Goal: Task Accomplishment & Management: Manage account settings

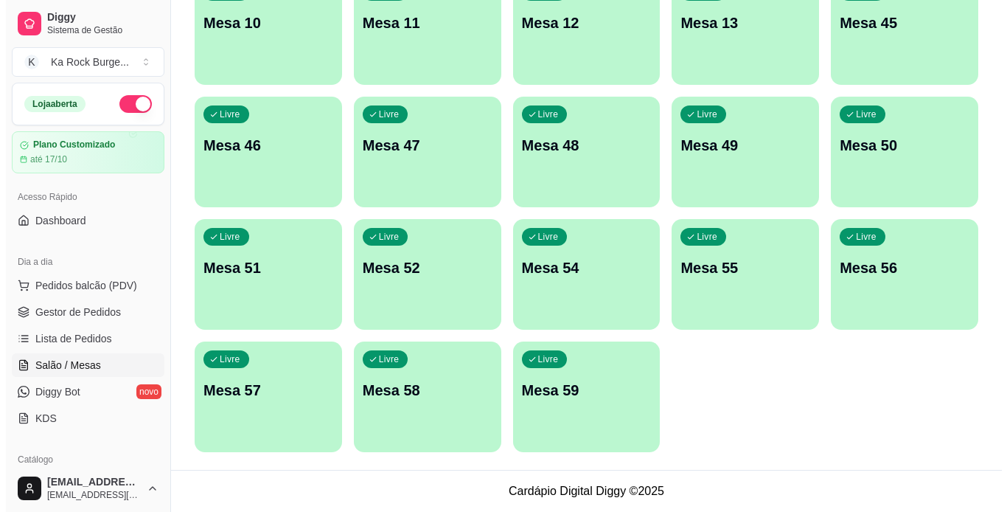
scroll to position [153, 0]
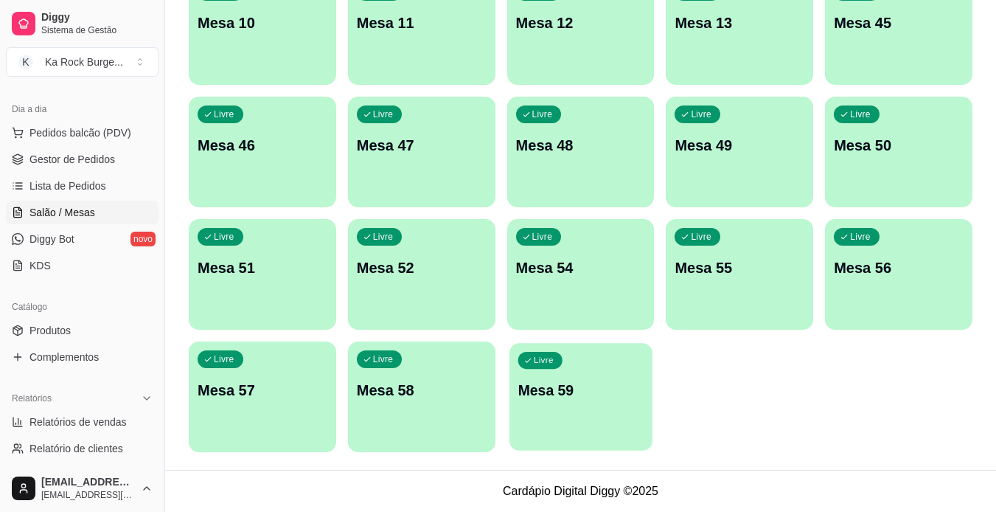
click at [572, 409] on div "Livre Mesa 59" at bounding box center [581, 388] width 143 height 90
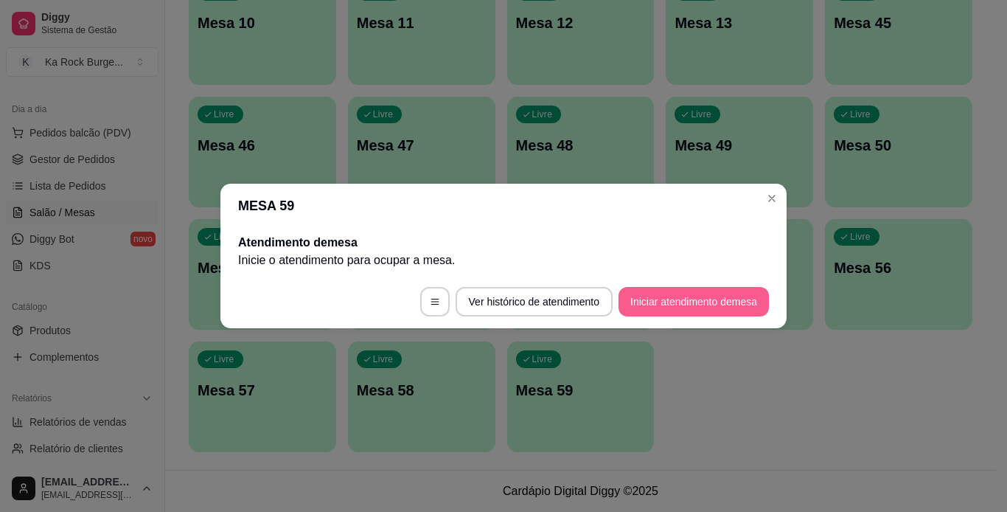
click at [690, 313] on button "Iniciar atendimento de mesa" at bounding box center [694, 301] width 150 height 29
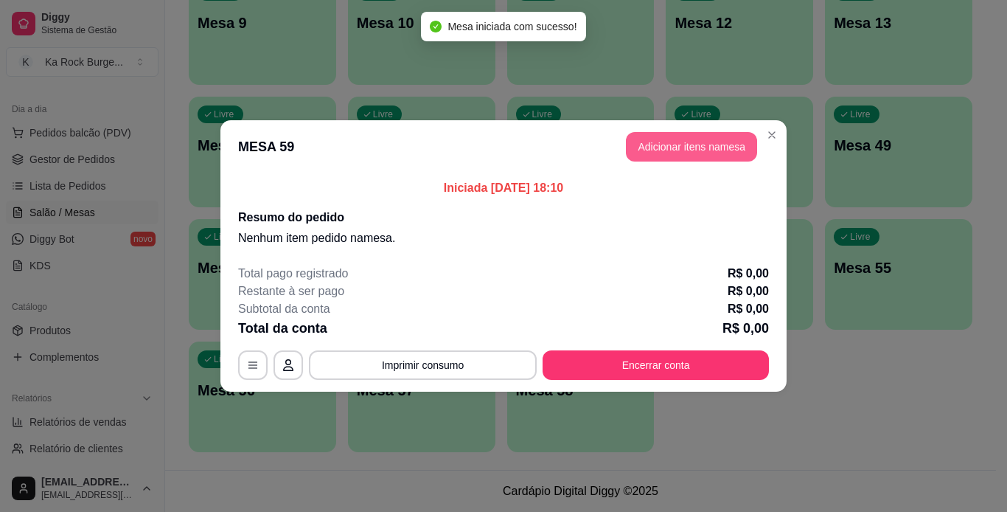
click at [672, 147] on button "Adicionar itens na mesa" at bounding box center [691, 146] width 131 height 29
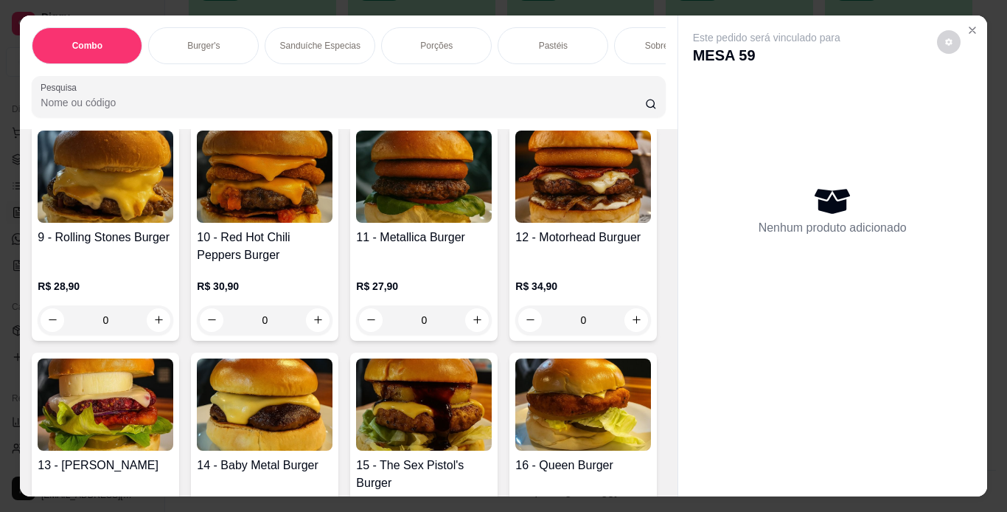
scroll to position [1249, 0]
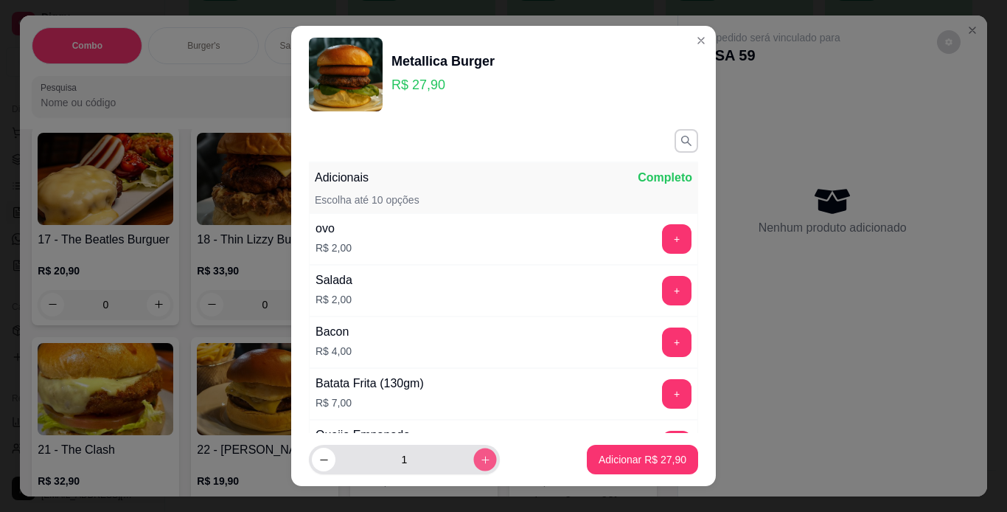
click at [480, 457] on icon "increase-product-quantity" at bounding box center [485, 459] width 11 height 11
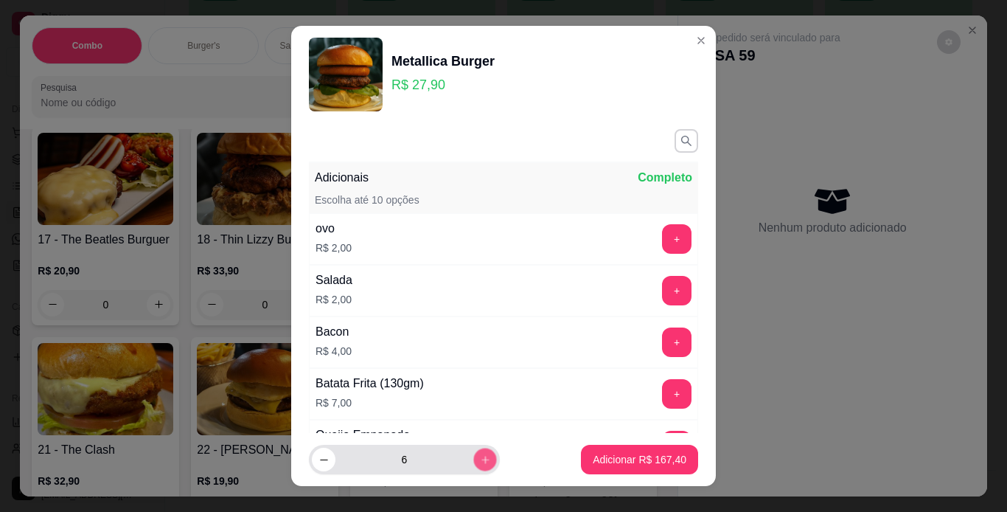
click at [480, 457] on icon "increase-product-quantity" at bounding box center [485, 459] width 11 height 11
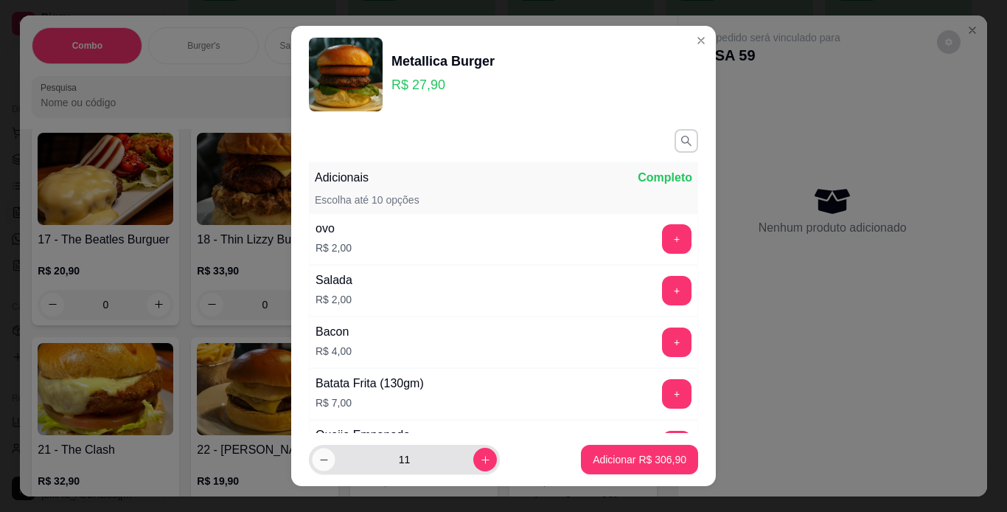
click at [320, 459] on icon "decrease-product-quantity" at bounding box center [323, 459] width 7 height 1
type input "10"
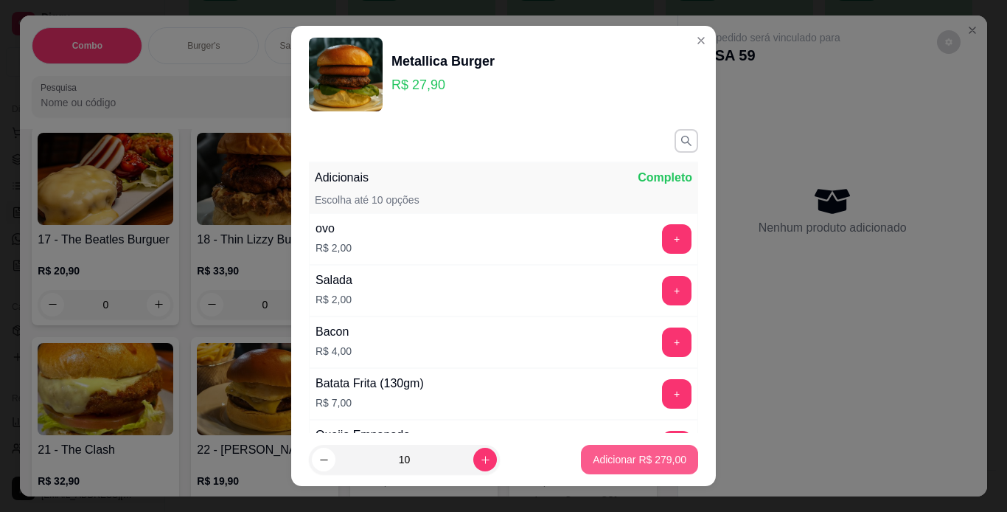
click at [629, 465] on p "Adicionar R$ 279,00" at bounding box center [640, 459] width 94 height 15
type input "10"
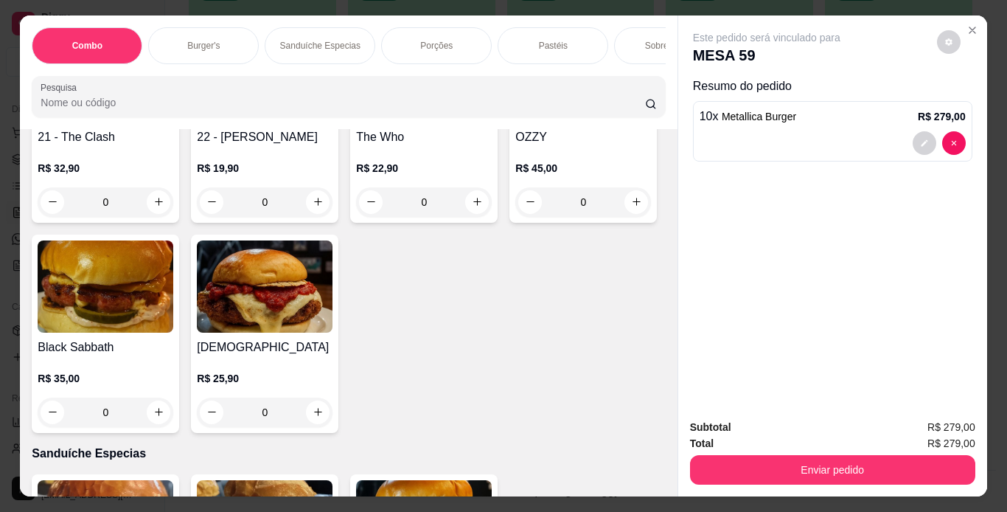
scroll to position [1874, 0]
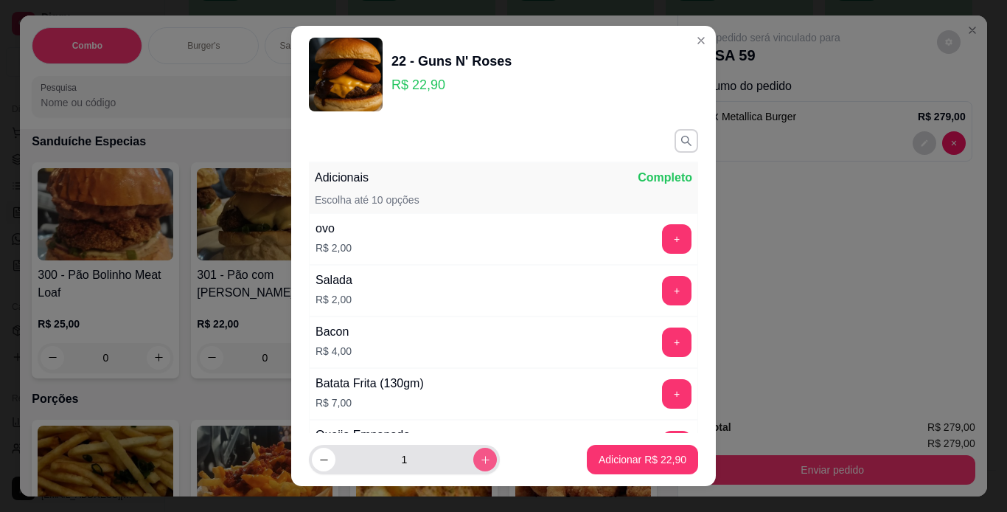
click at [480, 460] on icon "increase-product-quantity" at bounding box center [485, 459] width 11 height 11
type input "5"
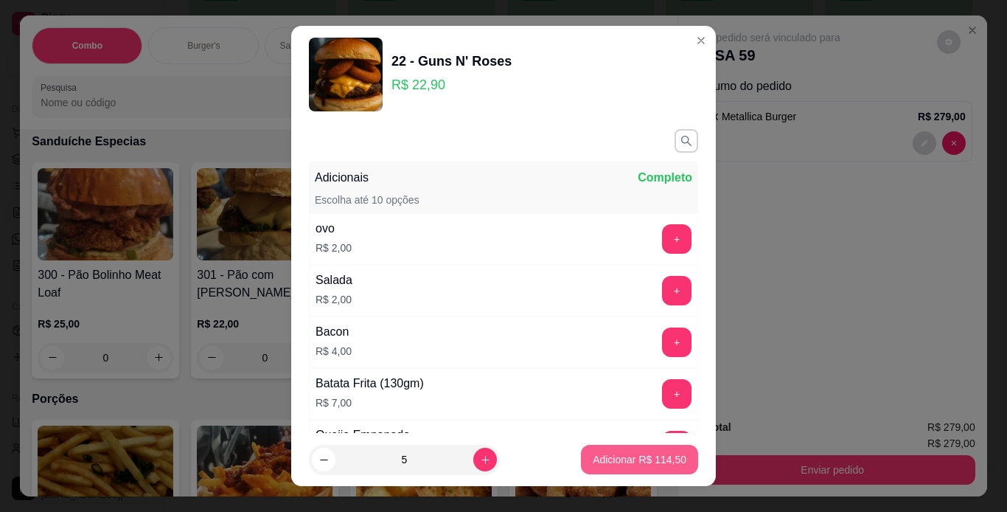
click at [593, 457] on p "Adicionar R$ 114,50" at bounding box center [640, 459] width 94 height 15
type input "5"
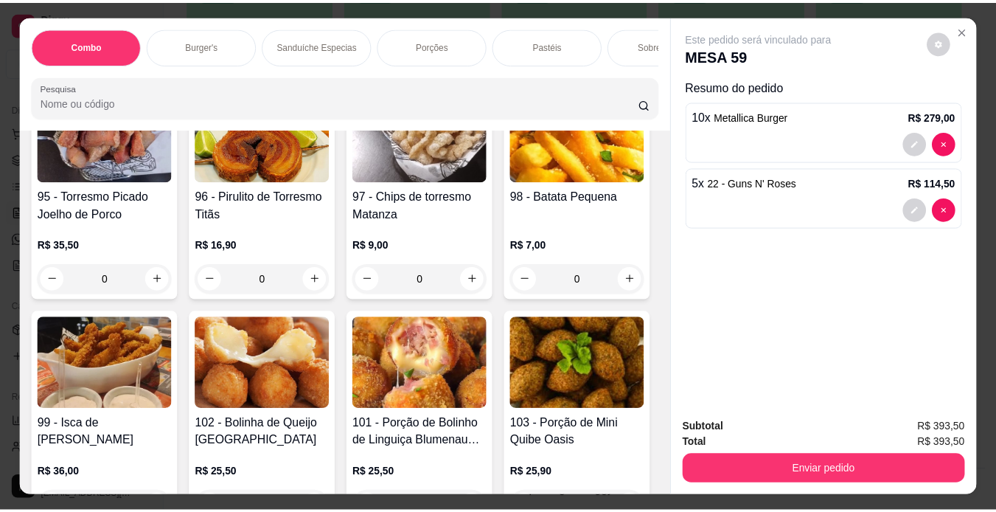
scroll to position [2811, 0]
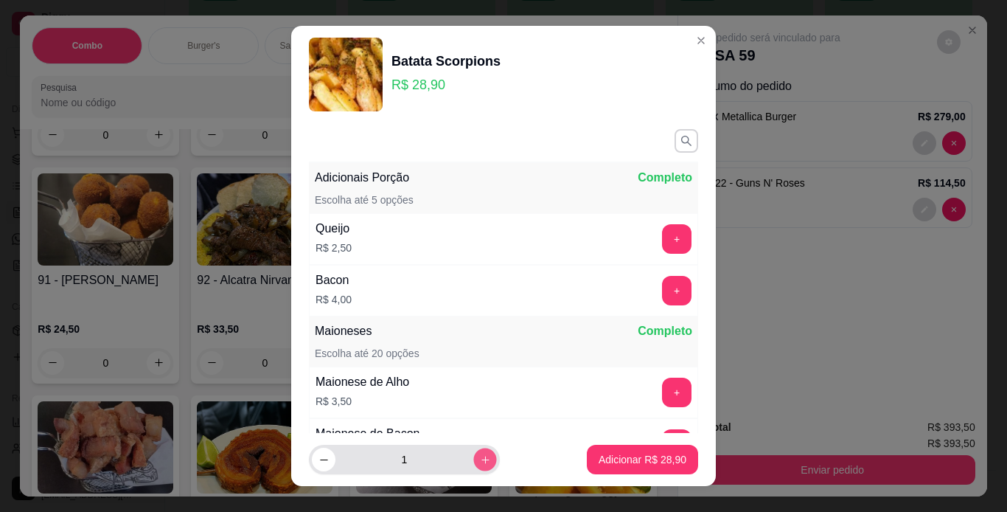
click at [474, 454] on button "increase-product-quantity" at bounding box center [484, 459] width 23 height 23
click at [324, 458] on button "decrease-product-quantity" at bounding box center [324, 460] width 24 height 24
type input "3"
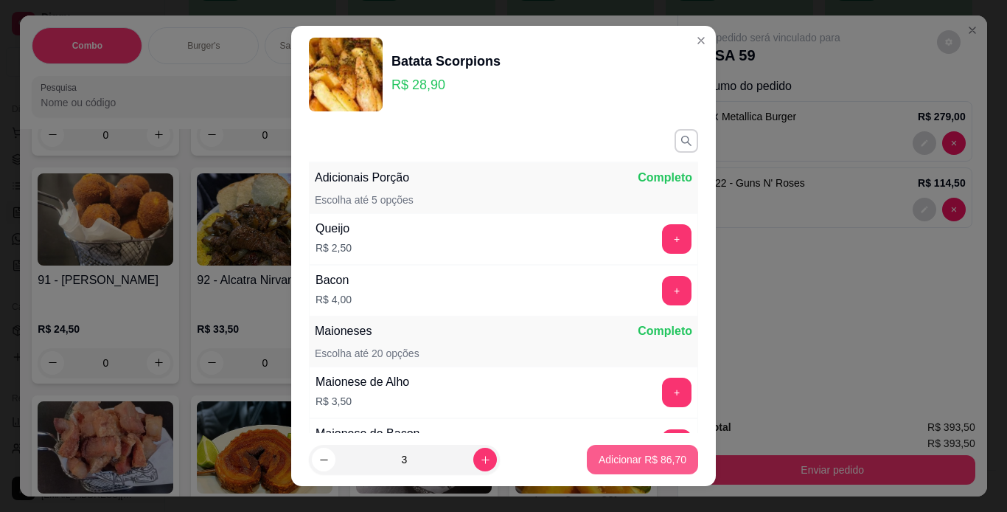
click at [599, 460] on p "Adicionar R$ 86,70" at bounding box center [643, 459] width 88 height 15
type input "3"
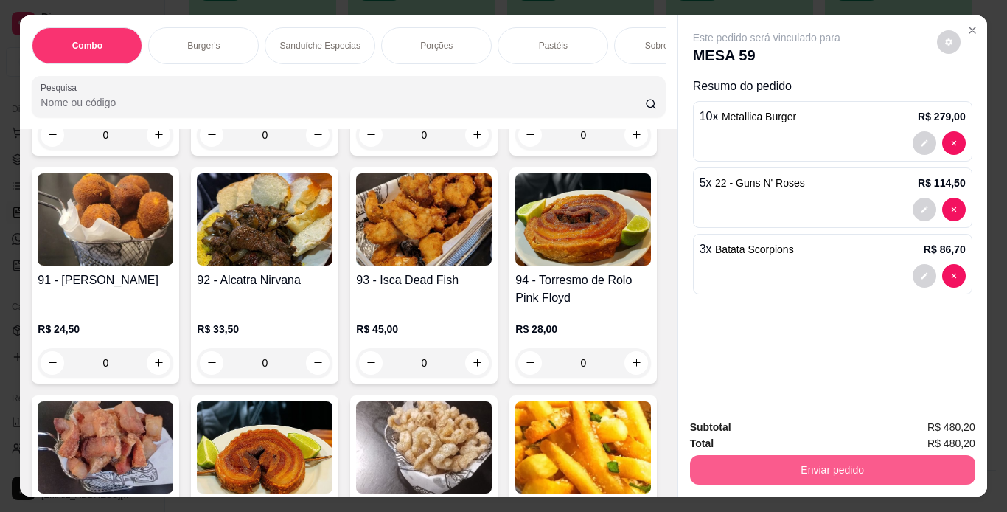
click at [842, 467] on button "Enviar pedido" at bounding box center [832, 469] width 285 height 29
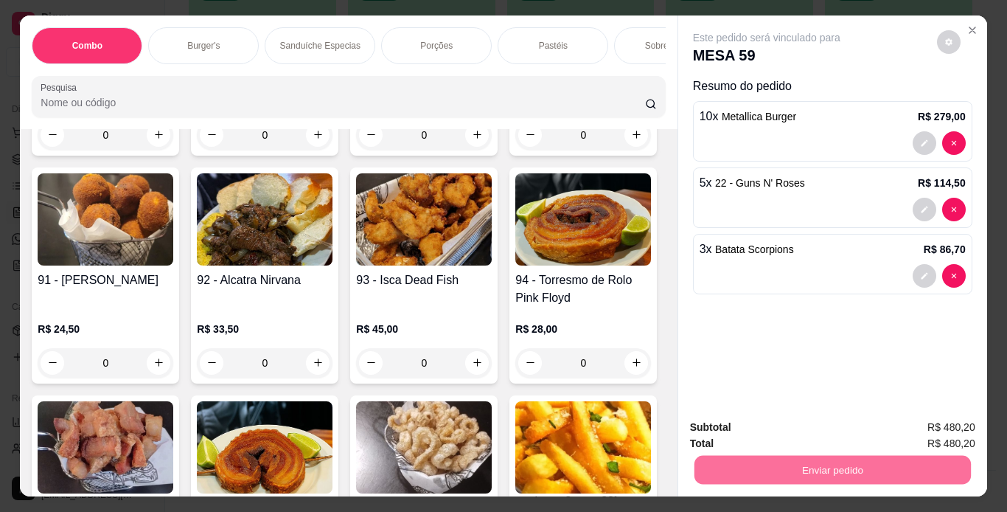
click at [922, 429] on button "Enviar pedido" at bounding box center [936, 428] width 83 height 28
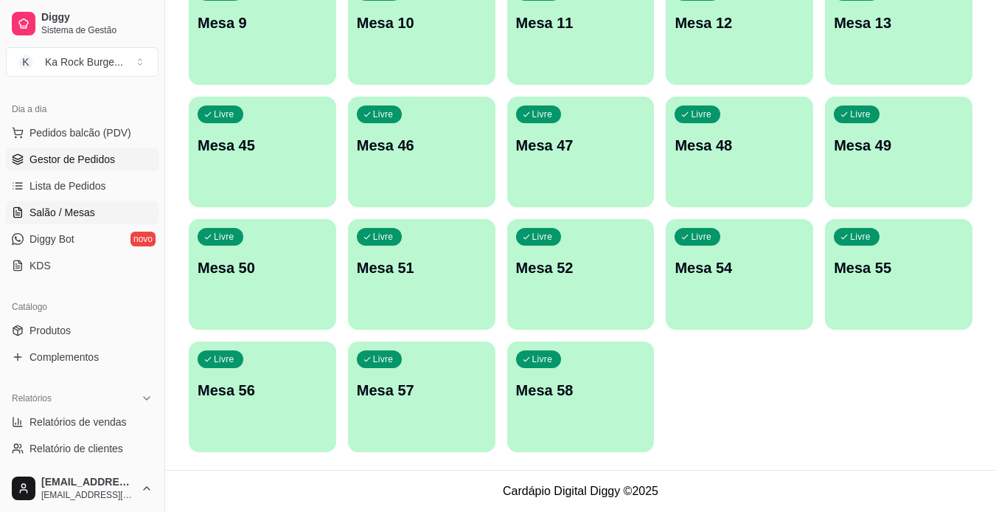
click at [52, 152] on span "Gestor de Pedidos" at bounding box center [72, 159] width 86 height 15
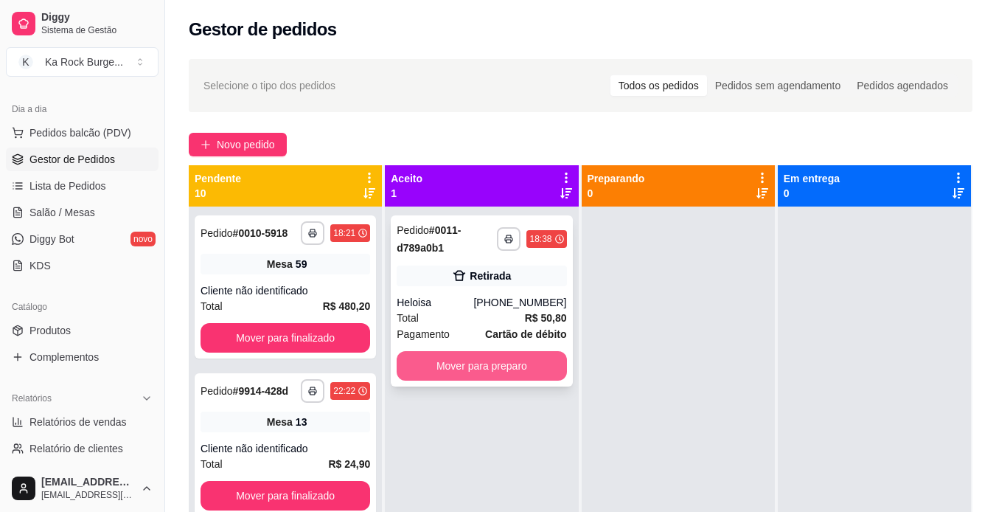
click at [480, 362] on button "Mover para preparo" at bounding box center [482, 365] width 170 height 29
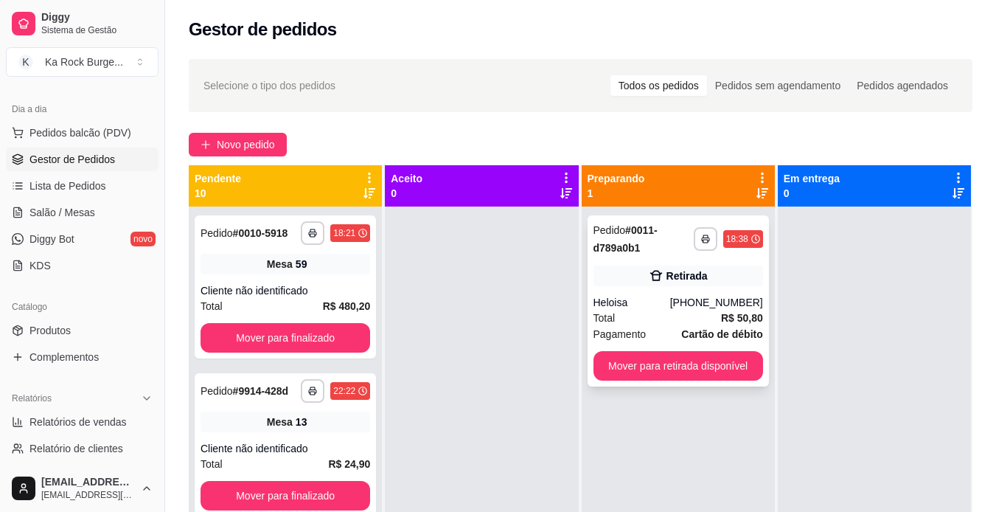
click at [721, 280] on div "Retirada" at bounding box center [679, 275] width 170 height 21
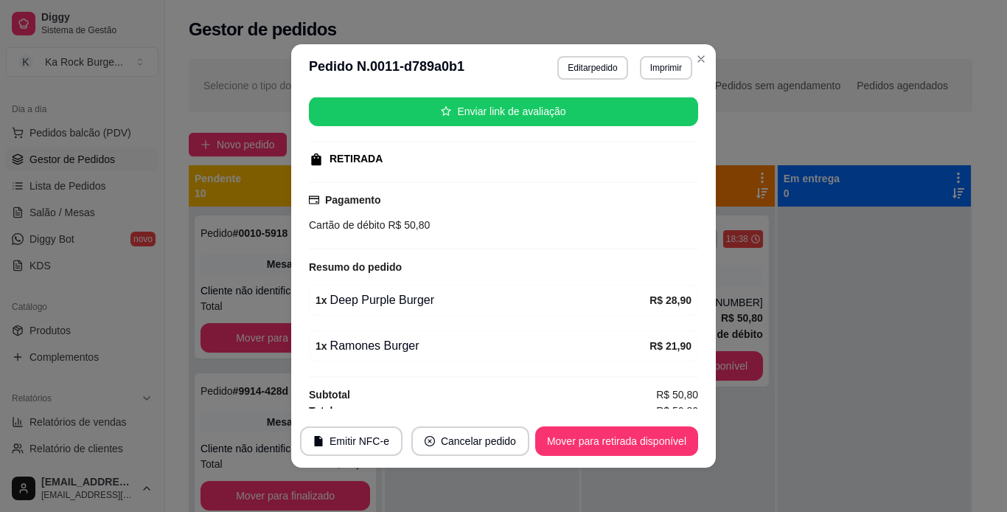
scroll to position [192, 0]
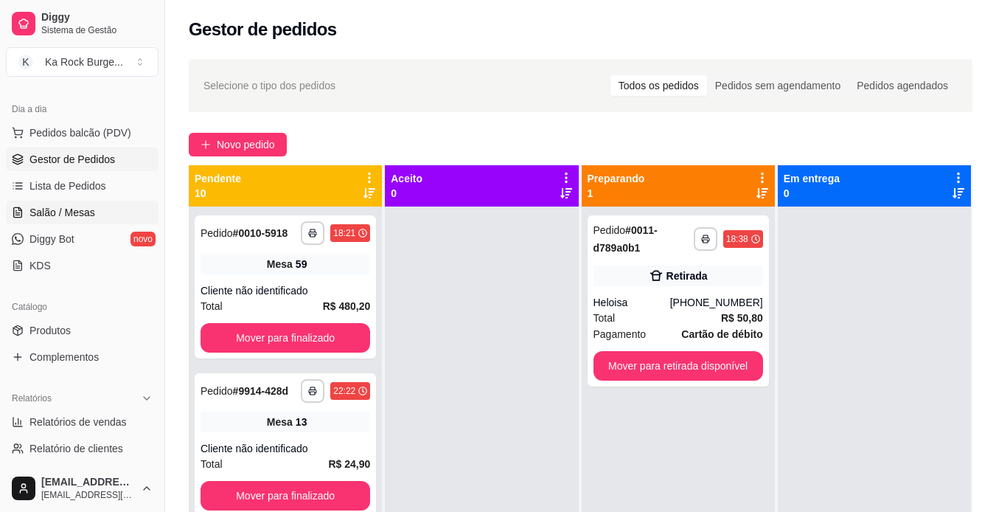
click at [39, 215] on span "Salão / Mesas" at bounding box center [62, 212] width 66 height 15
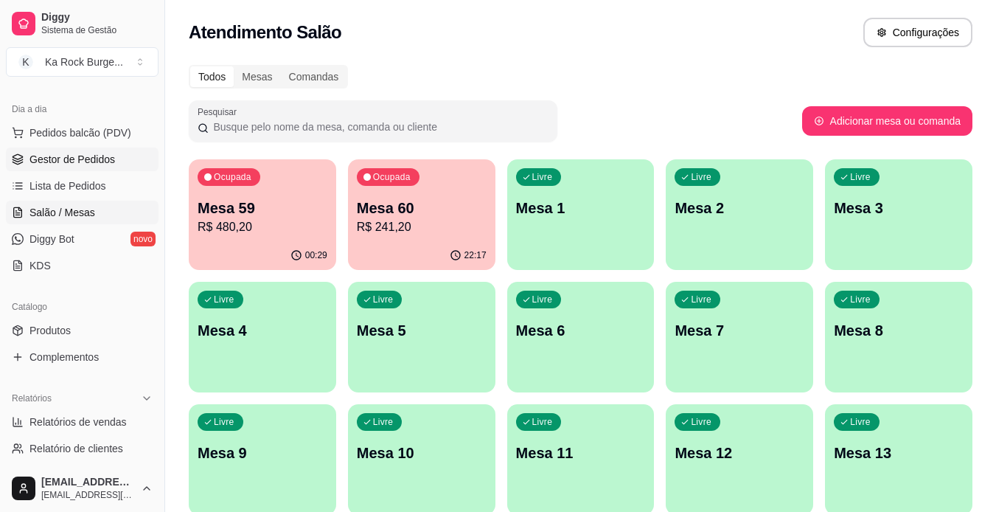
click at [100, 164] on span "Gestor de Pedidos" at bounding box center [72, 159] width 86 height 15
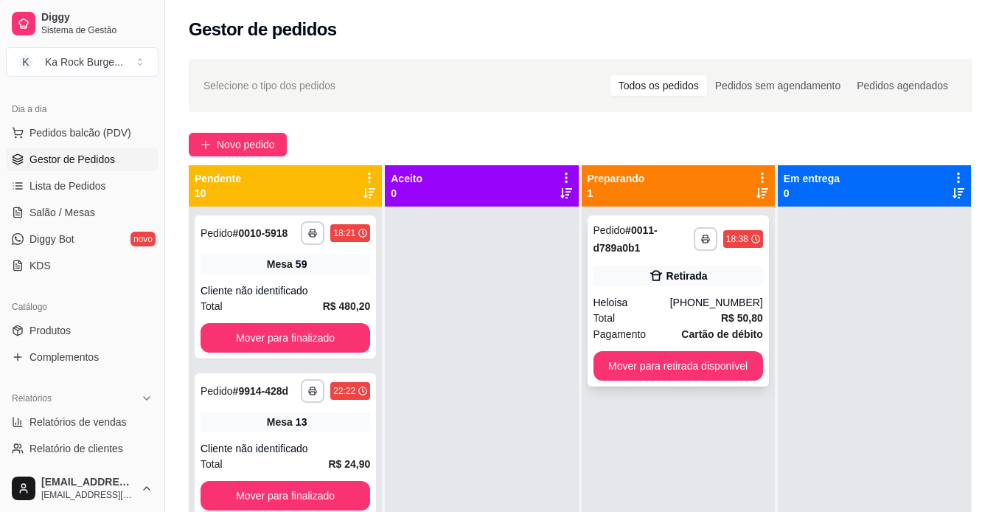
click at [734, 265] on div "Retirada" at bounding box center [679, 275] width 170 height 21
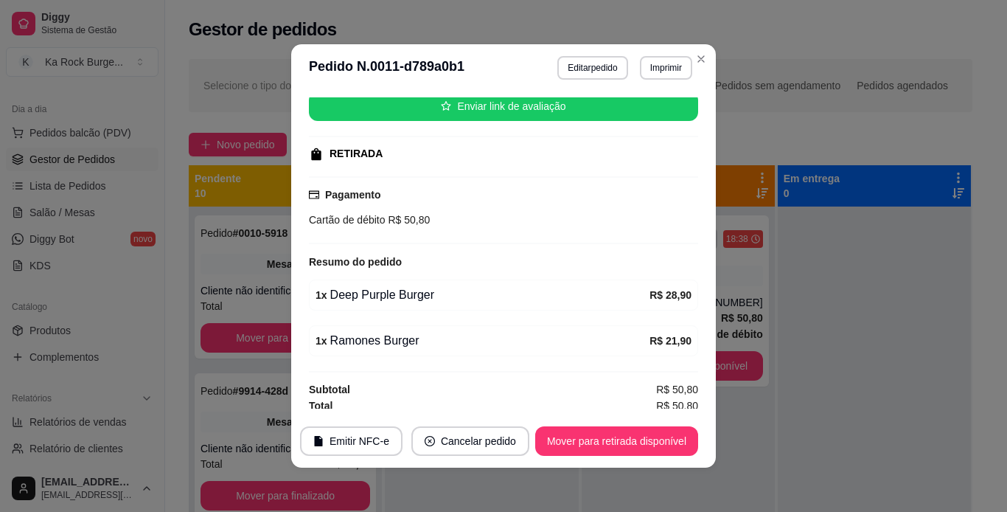
scroll to position [192, 0]
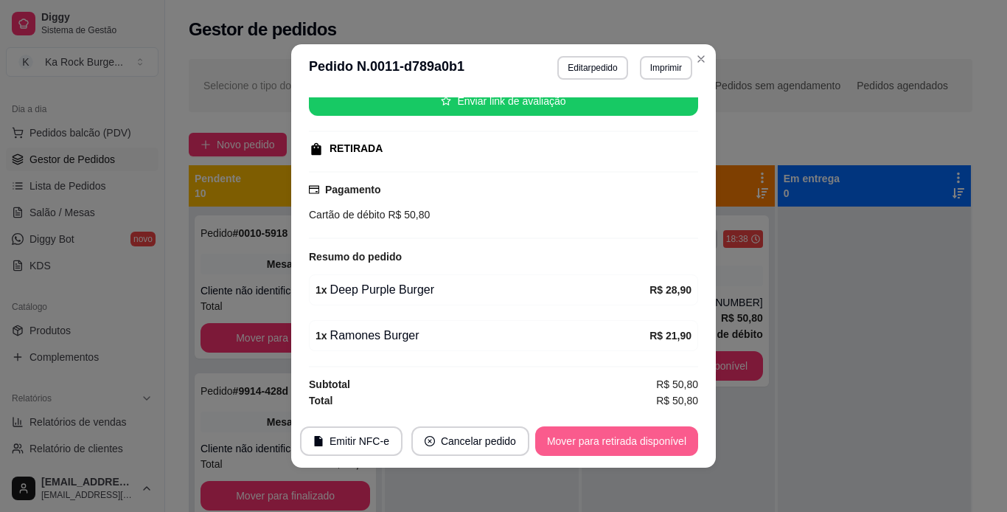
click at [671, 448] on button "Mover para retirada disponível" at bounding box center [616, 440] width 163 height 29
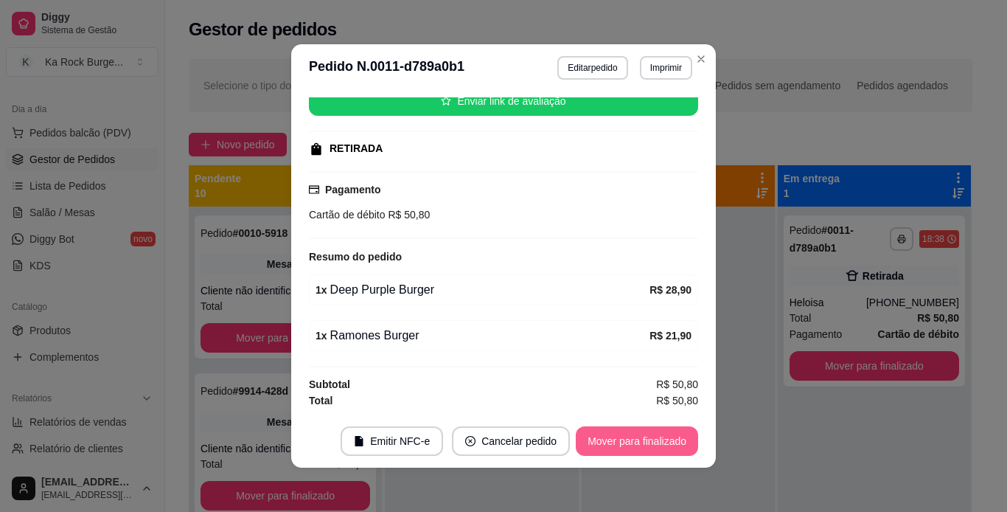
click at [687, 441] on button "Mover para finalizado" at bounding box center [637, 440] width 122 height 29
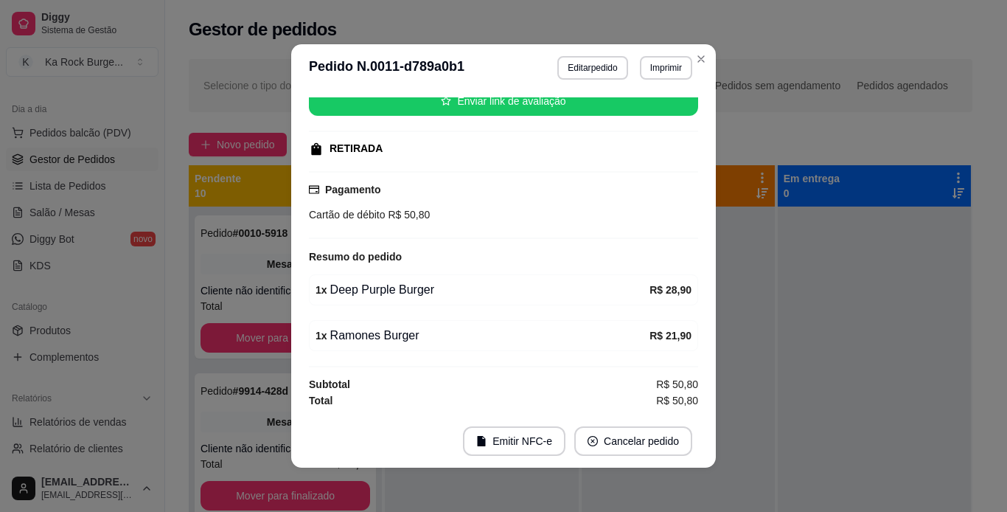
scroll to position [159, 0]
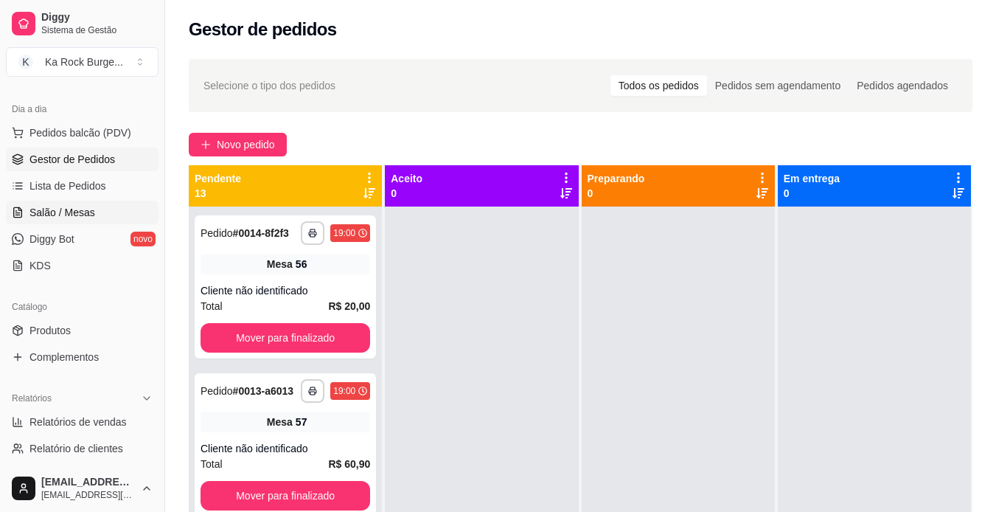
click at [59, 211] on span "Salão / Mesas" at bounding box center [62, 212] width 66 height 15
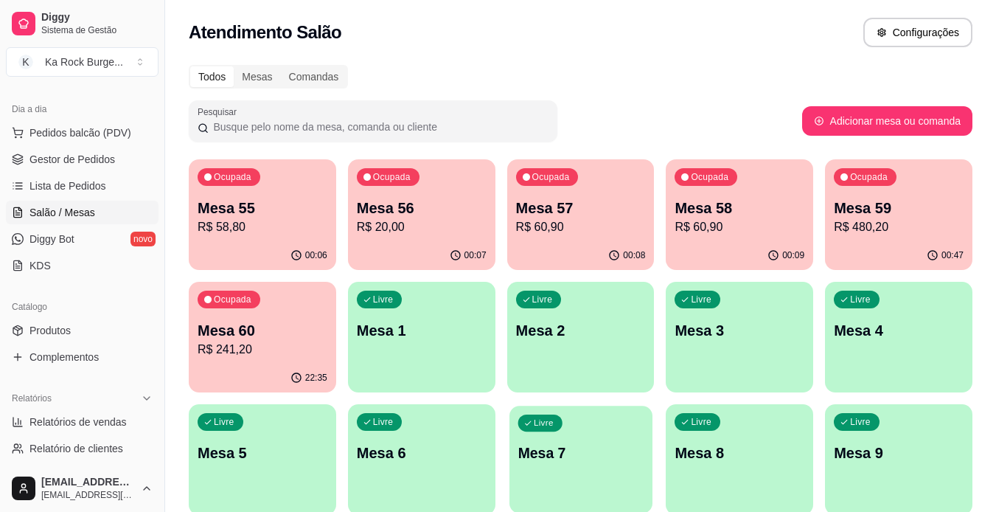
click at [548, 456] on p "Mesa 7" at bounding box center [581, 453] width 126 height 20
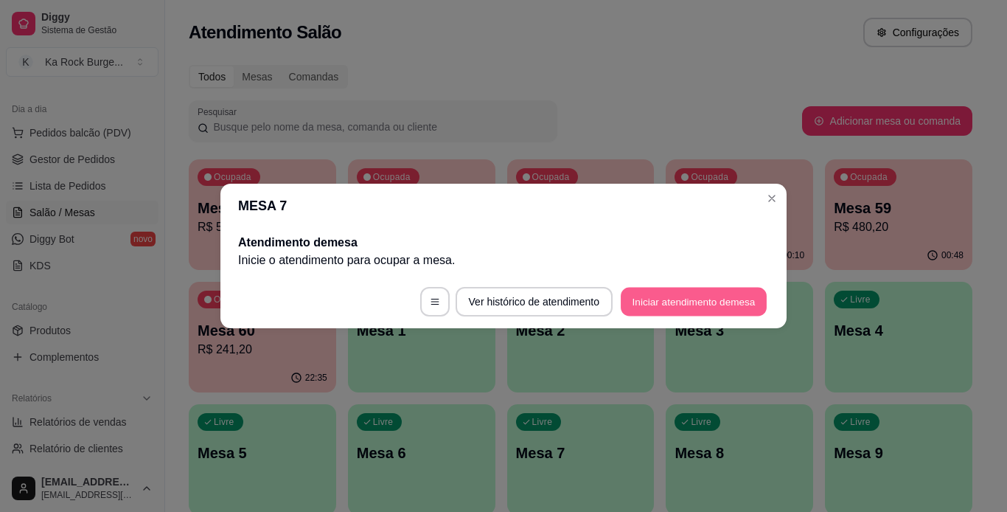
click at [645, 311] on button "Iniciar atendimento de mesa" at bounding box center [694, 302] width 146 height 29
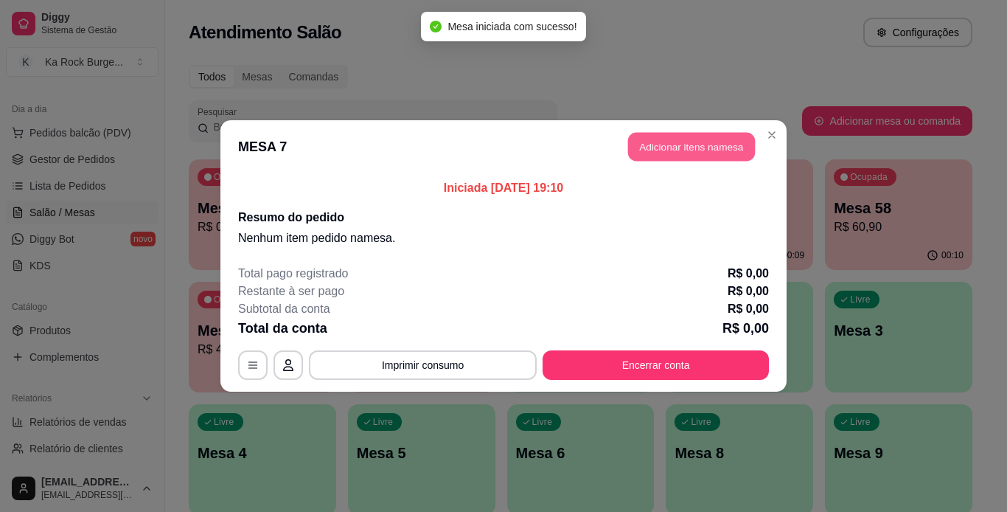
click at [714, 148] on button "Adicionar itens na mesa" at bounding box center [691, 147] width 127 height 29
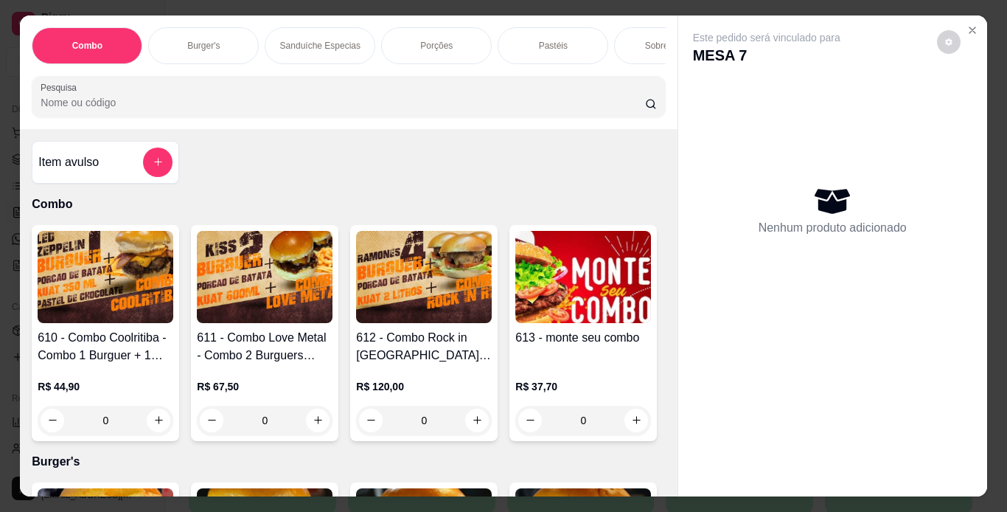
scroll to position [0, 555]
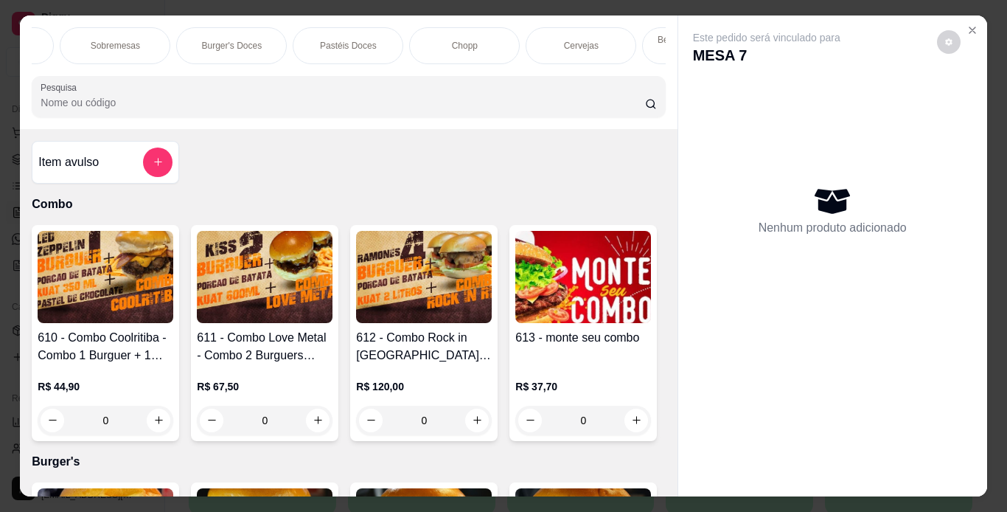
click at [428, 46] on div "Chopp" at bounding box center [464, 45] width 111 height 37
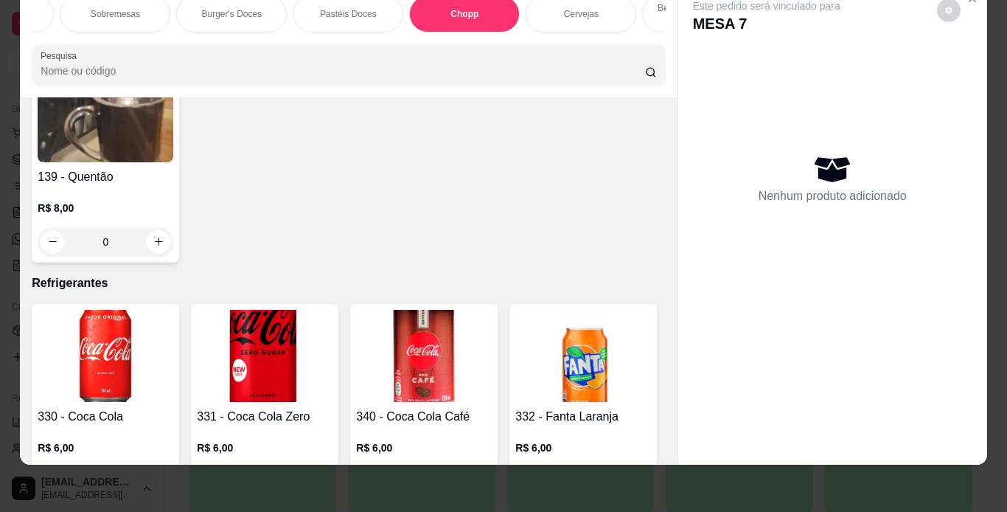
type input "1"
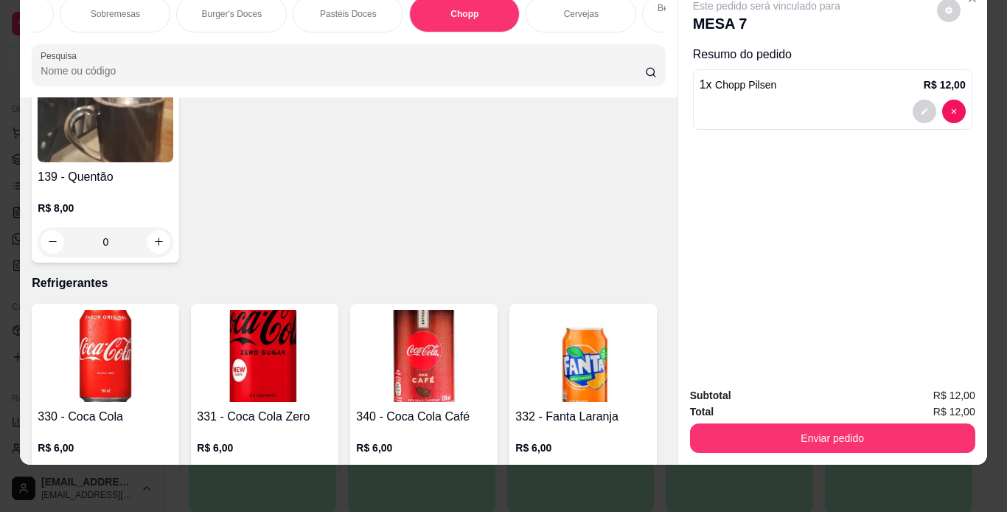
type input "1"
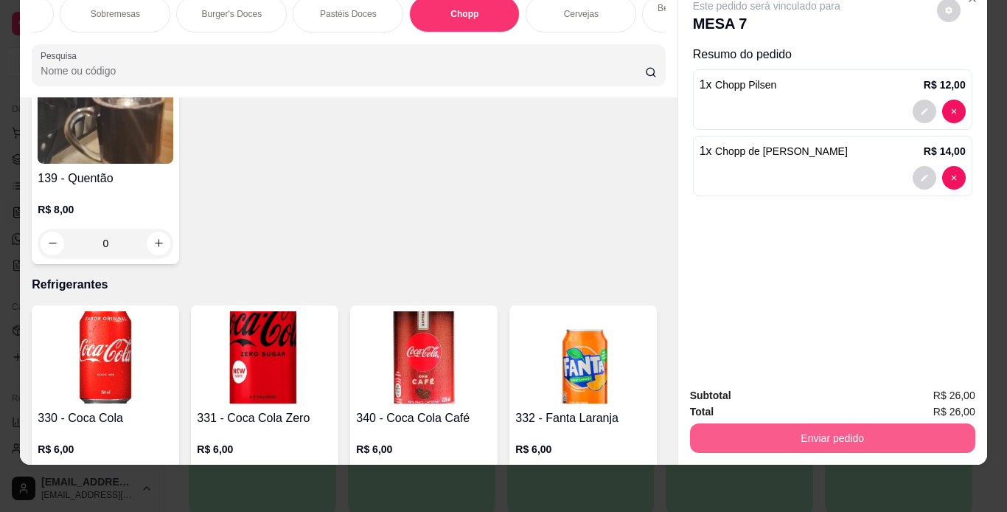
click at [912, 423] on button "Enviar pedido" at bounding box center [832, 437] width 285 height 29
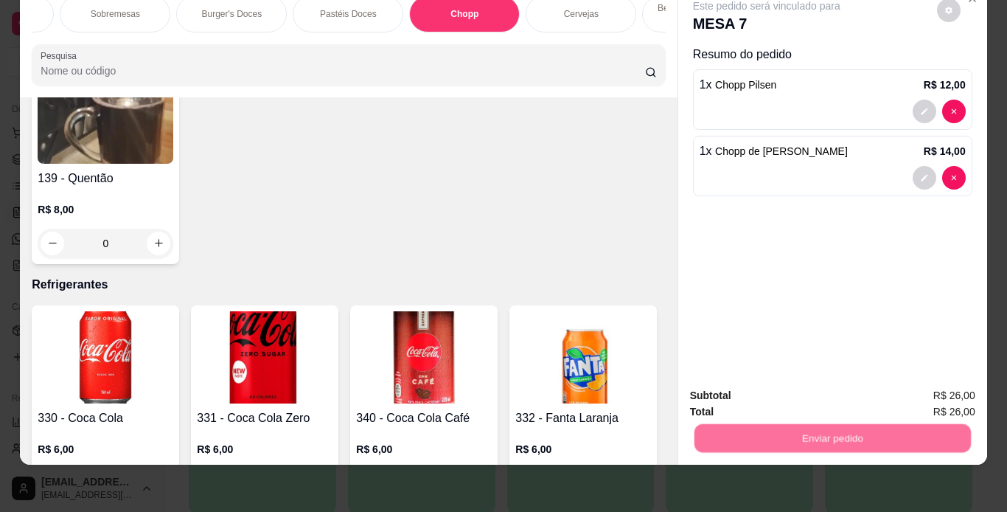
click at [926, 397] on button "Enviar pedido" at bounding box center [937, 390] width 81 height 27
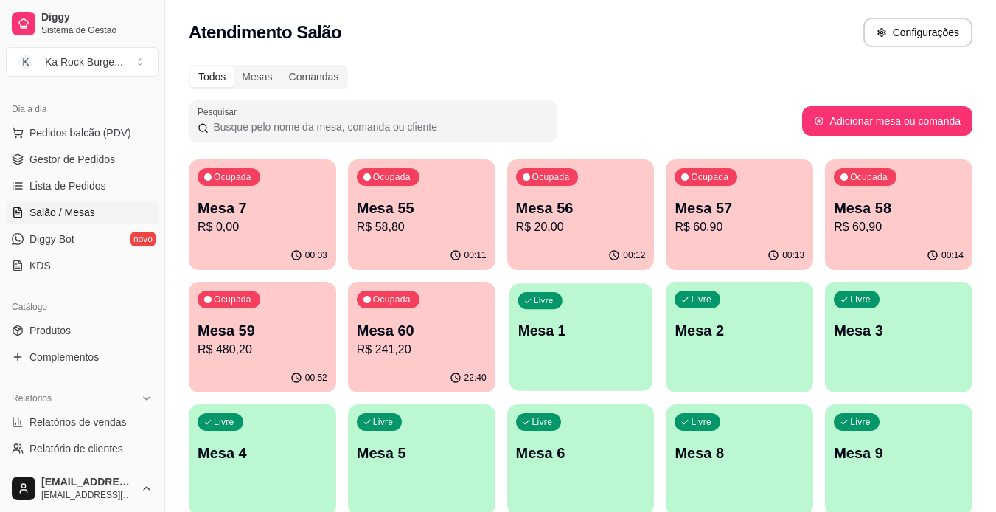
click at [608, 339] on p "Mesa 1" at bounding box center [581, 331] width 126 height 20
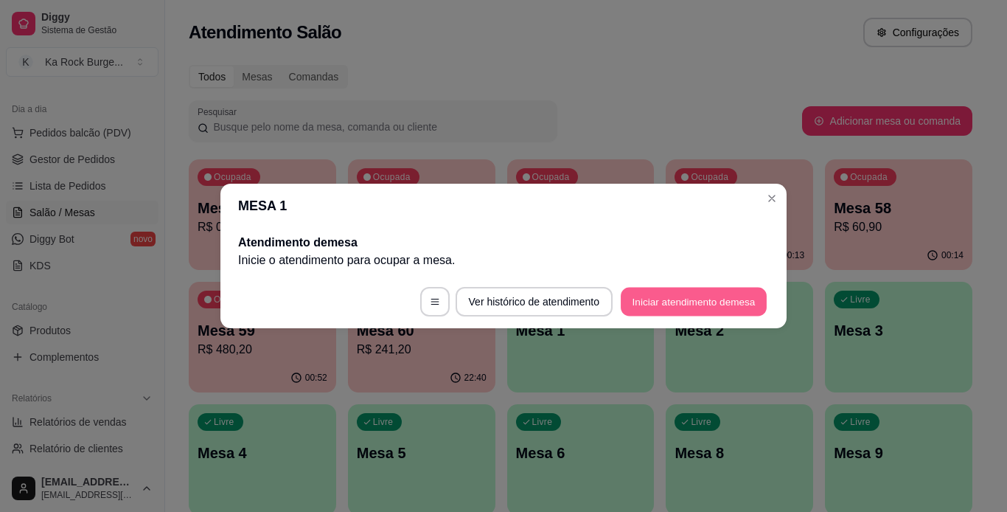
click at [737, 296] on button "Iniciar atendimento de mesa" at bounding box center [694, 302] width 146 height 29
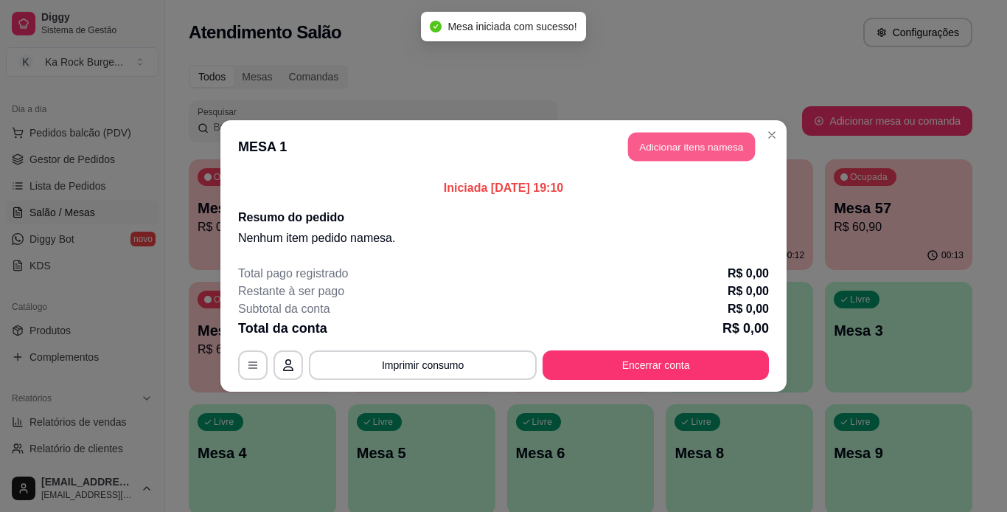
click at [715, 158] on button "Adicionar itens na mesa" at bounding box center [691, 147] width 127 height 29
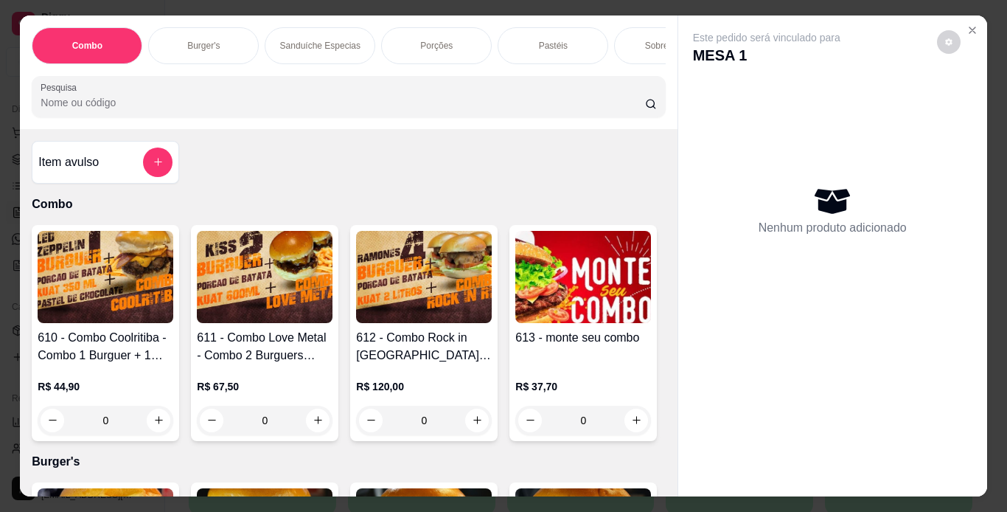
click at [202, 42] on p "Burger's" at bounding box center [203, 46] width 32 height 12
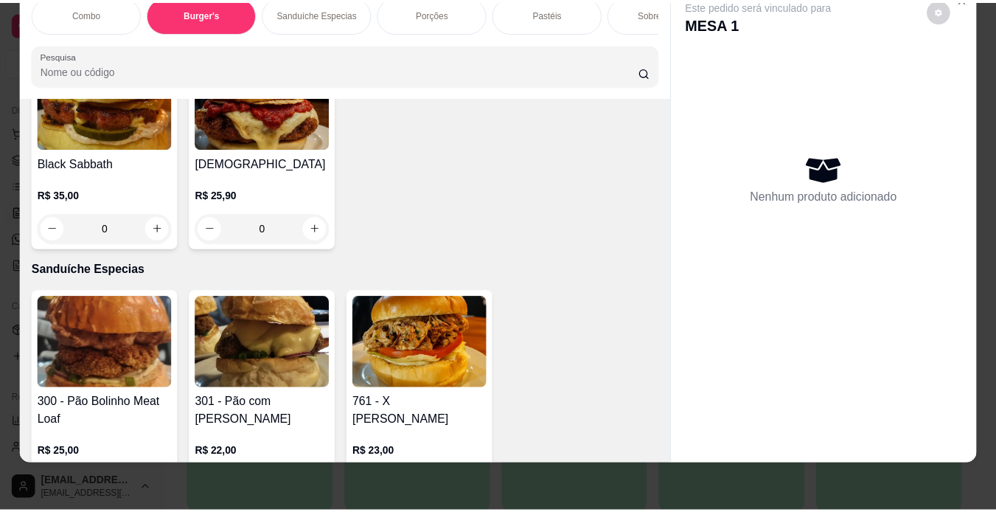
scroll to position [1743, 0]
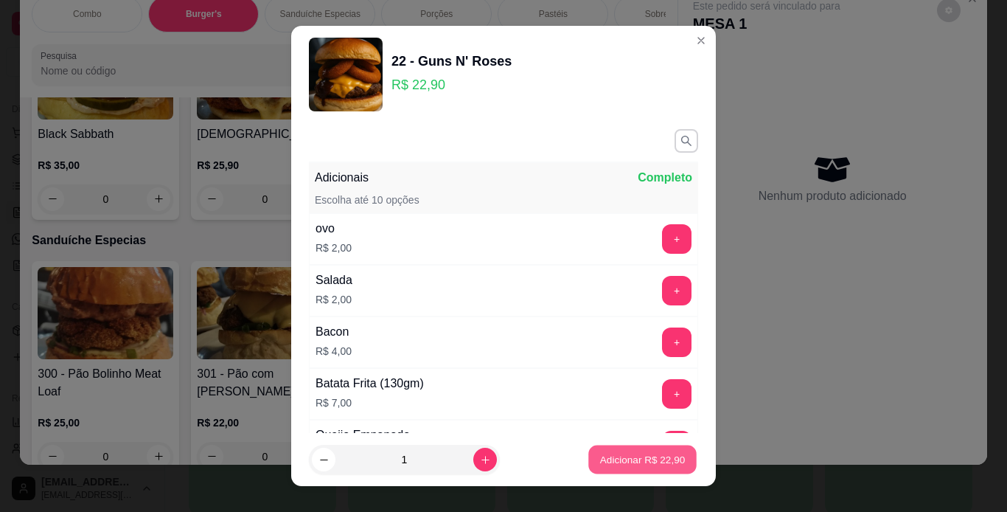
click at [635, 455] on p "Adicionar R$ 22,90" at bounding box center [643, 460] width 86 height 14
type input "1"
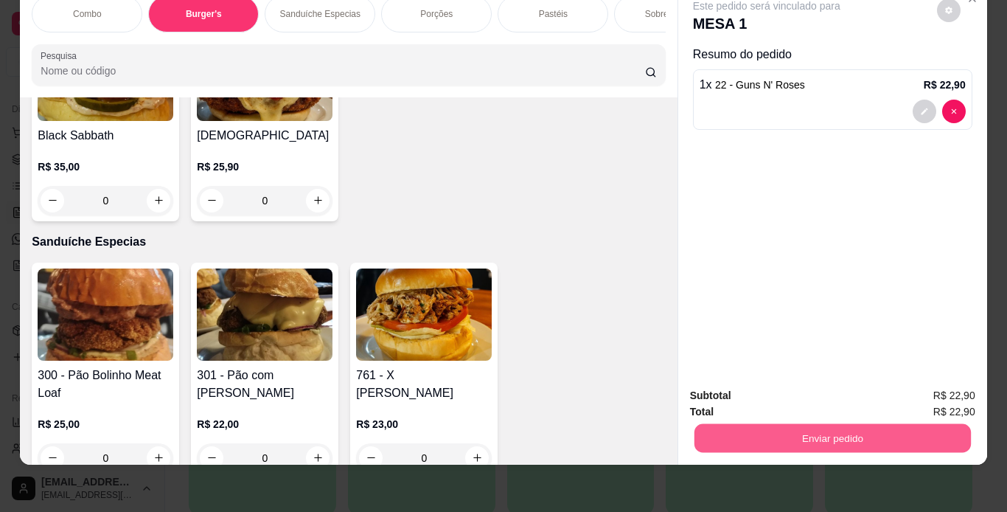
click at [827, 424] on button "Enviar pedido" at bounding box center [832, 438] width 277 height 29
click at [931, 387] on button "Enviar pedido" at bounding box center [936, 391] width 83 height 28
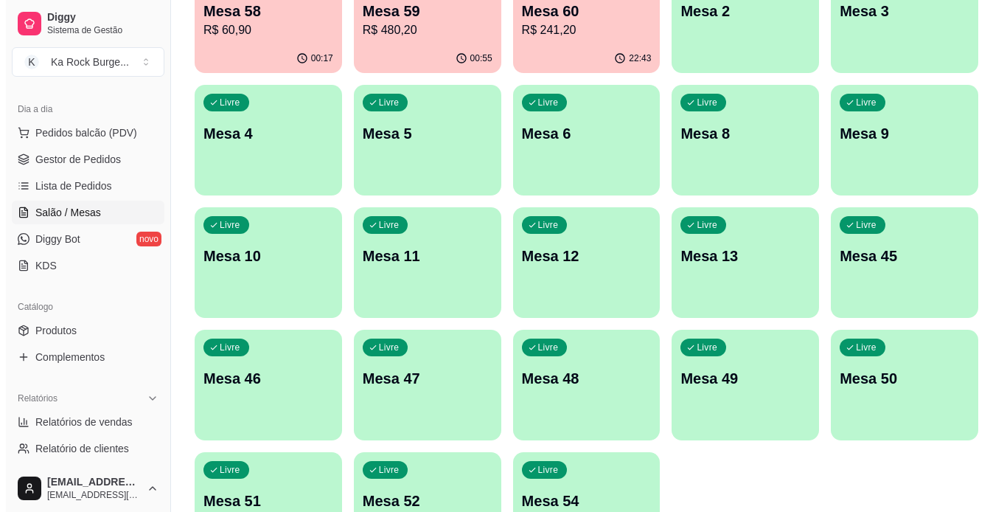
scroll to position [316, 0]
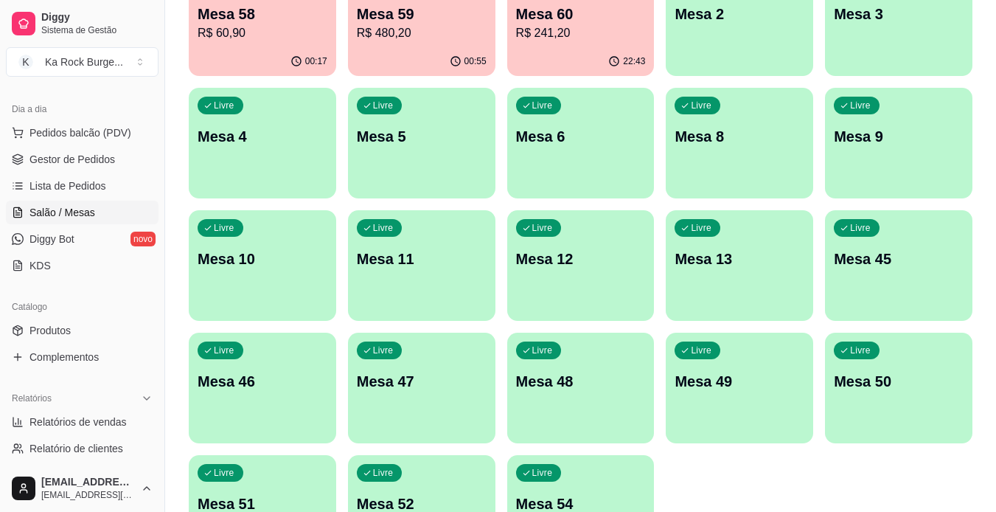
click at [914, 278] on div "Livre Mesa 45" at bounding box center [898, 256] width 147 height 93
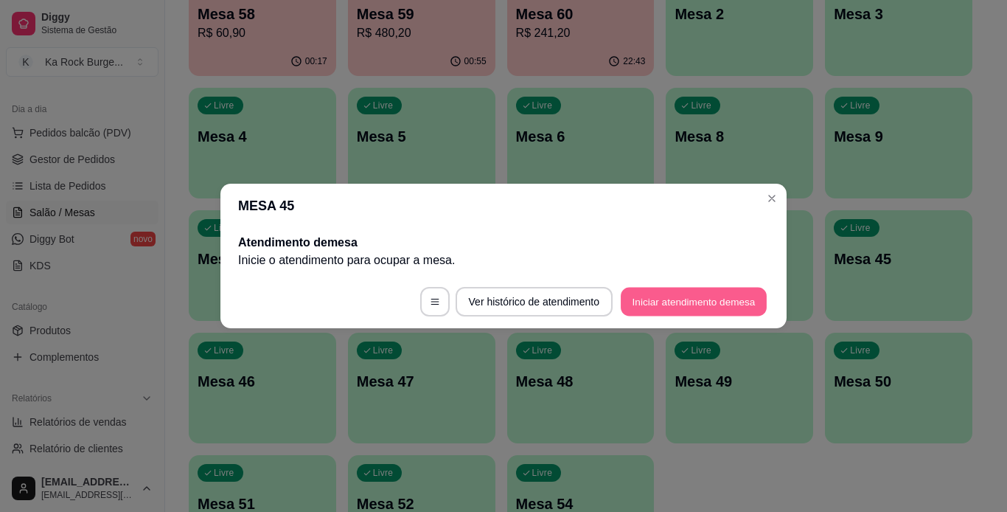
click at [729, 311] on button "Iniciar atendimento de mesa" at bounding box center [694, 302] width 146 height 29
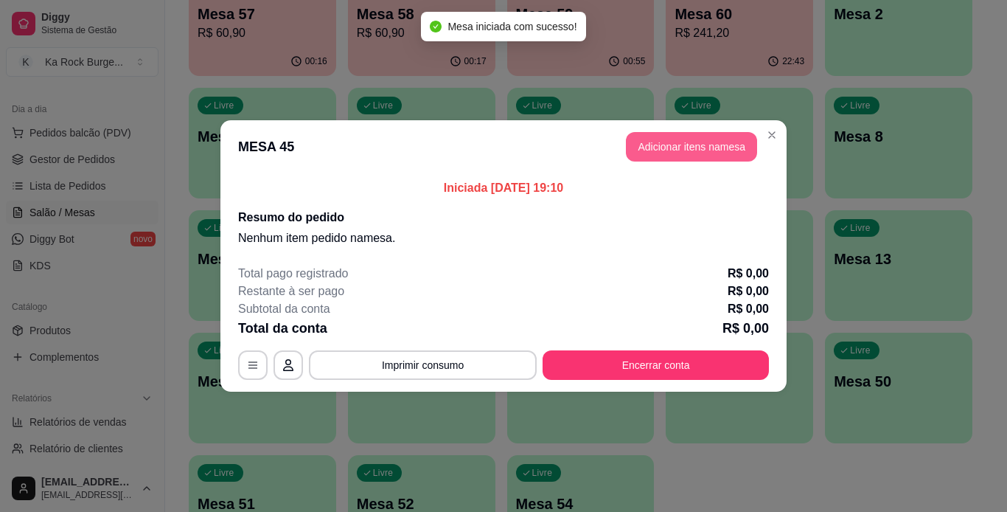
click at [687, 146] on button "Adicionar itens na mesa" at bounding box center [691, 146] width 131 height 29
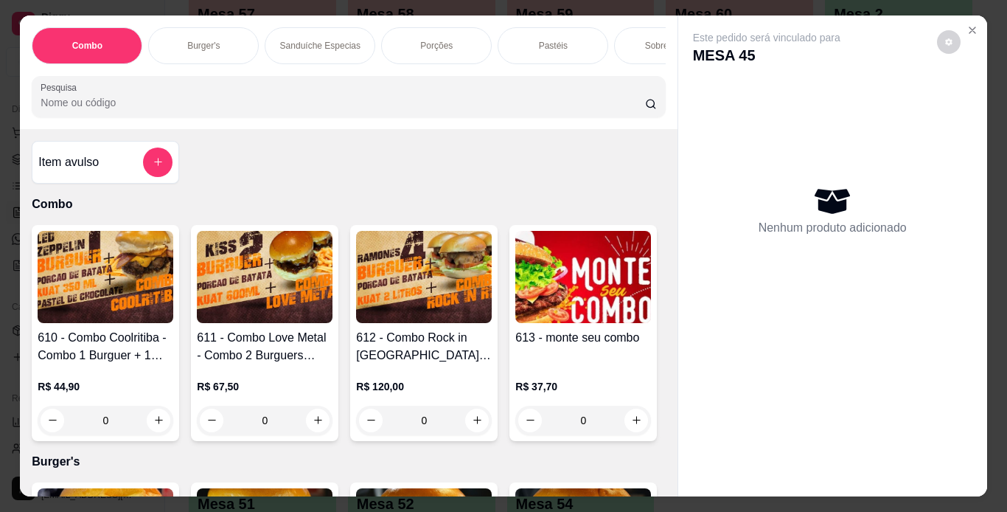
scroll to position [0, 833]
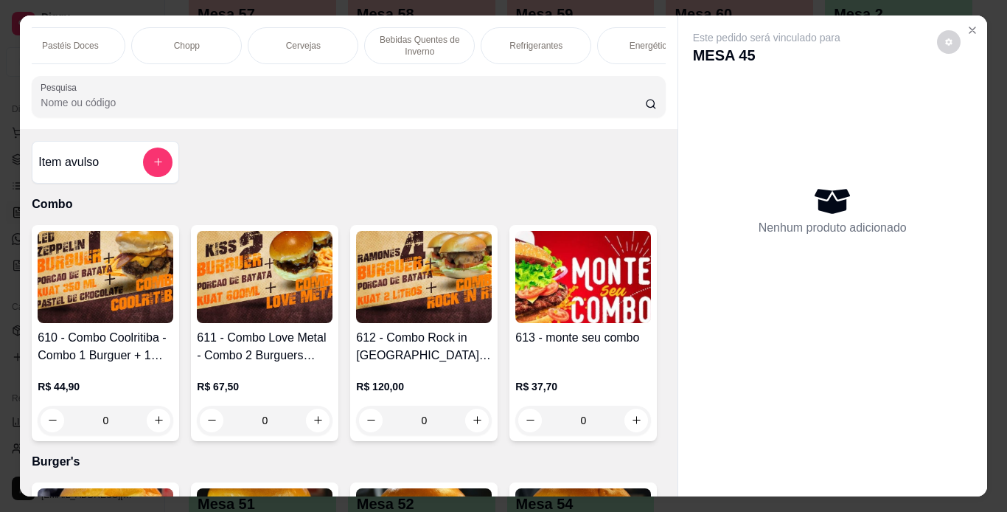
click at [198, 41] on div "Chopp" at bounding box center [186, 45] width 111 height 37
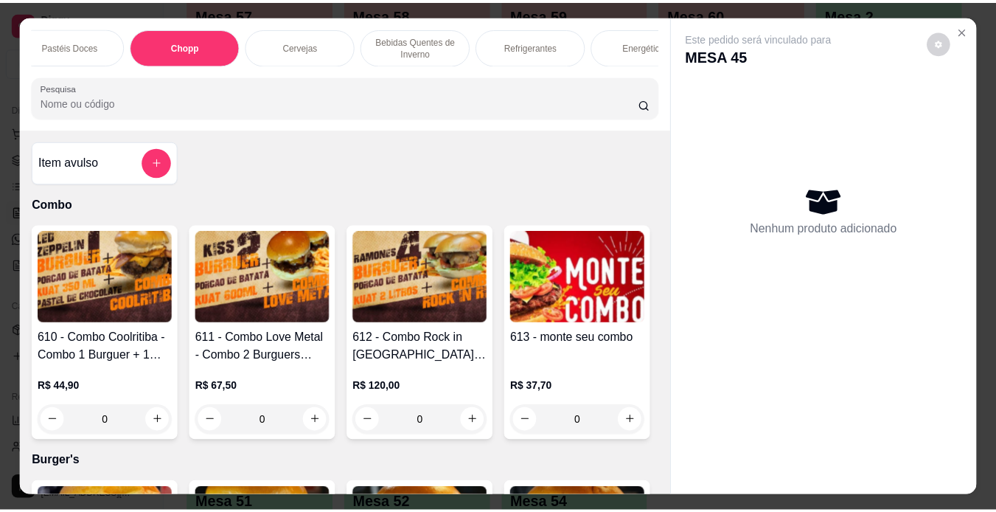
scroll to position [38, 0]
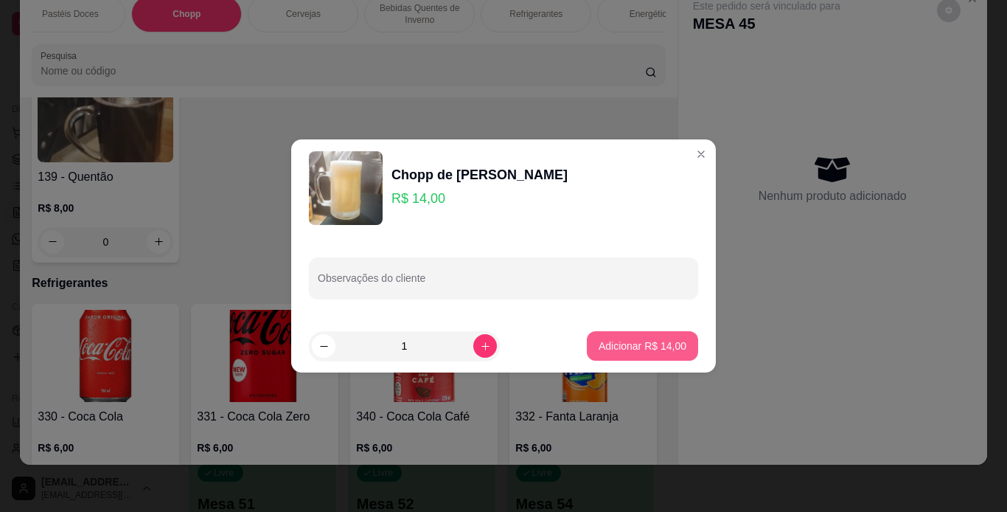
click at [676, 353] on button "Adicionar R$ 14,00" at bounding box center [642, 345] width 111 height 29
type input "1"
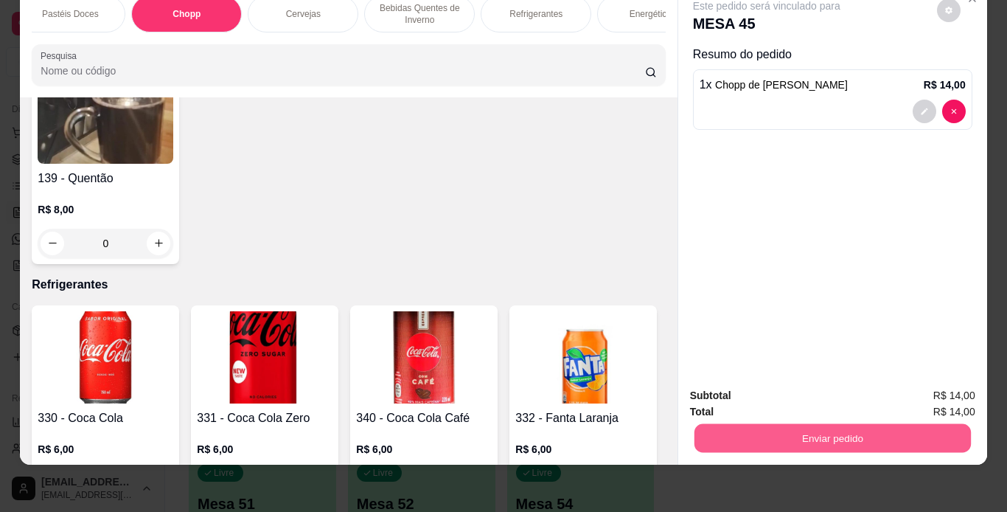
click at [804, 424] on button "Enviar pedido" at bounding box center [832, 438] width 277 height 29
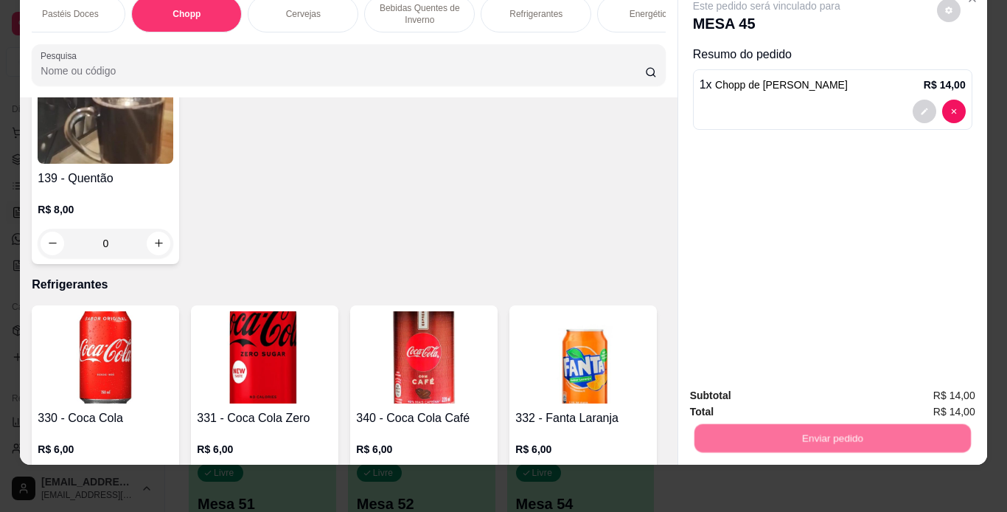
click at [945, 400] on button "Enviar pedido" at bounding box center [937, 390] width 81 height 27
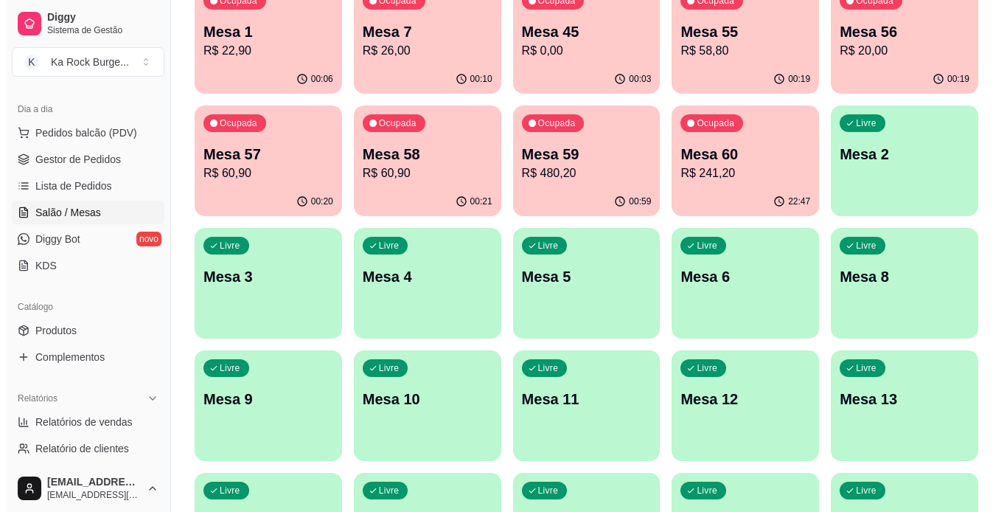
scroll to position [164, 0]
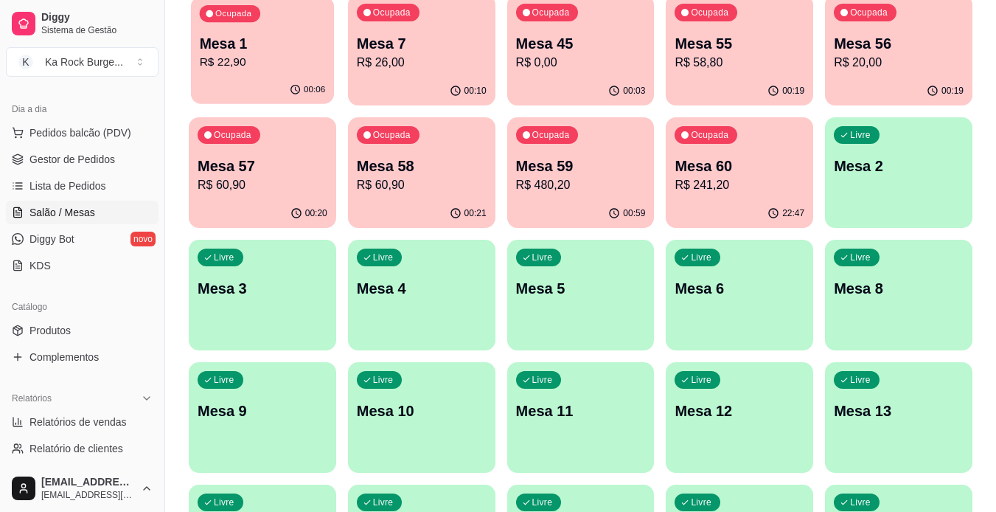
click at [282, 24] on div "Ocupada Mesa 1 R$ 22,90" at bounding box center [262, 36] width 143 height 80
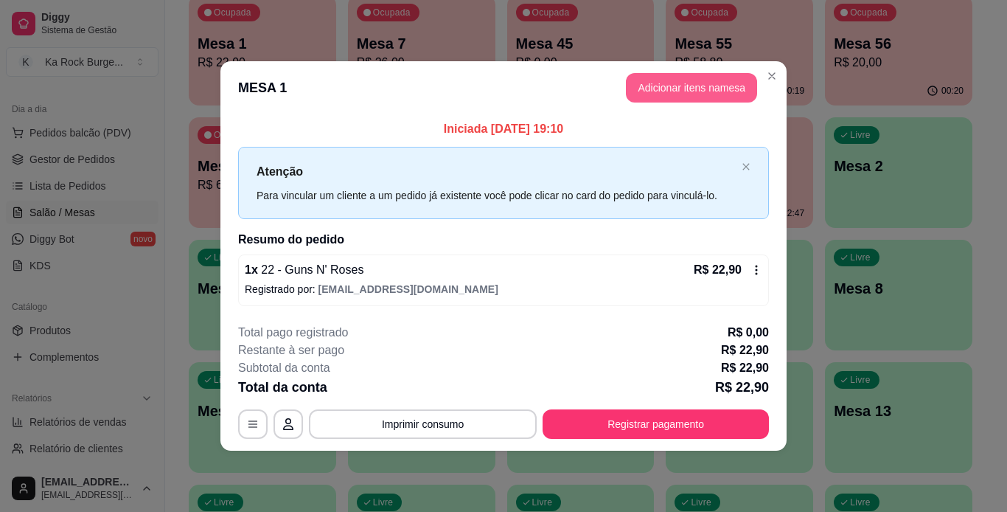
click at [670, 91] on button "Adicionar itens na mesa" at bounding box center [691, 87] width 131 height 29
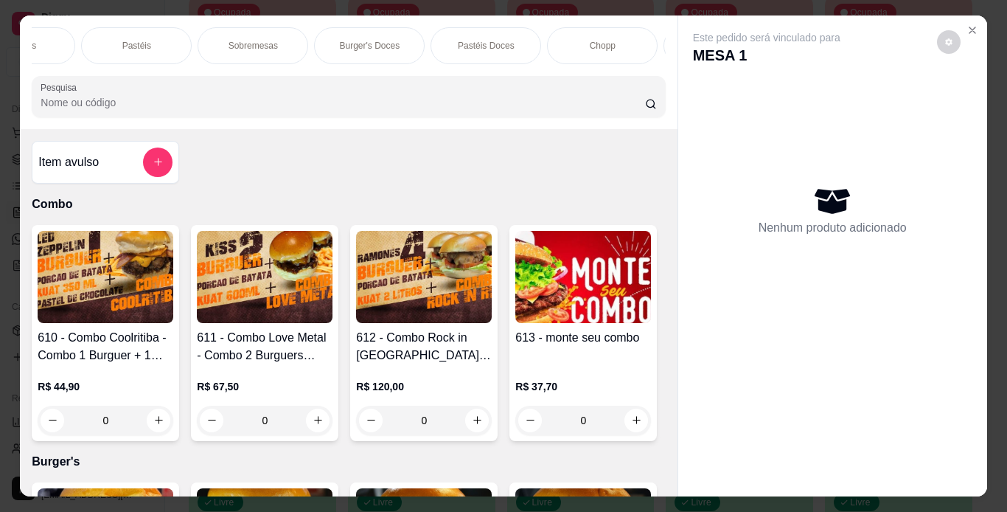
scroll to position [0, 0]
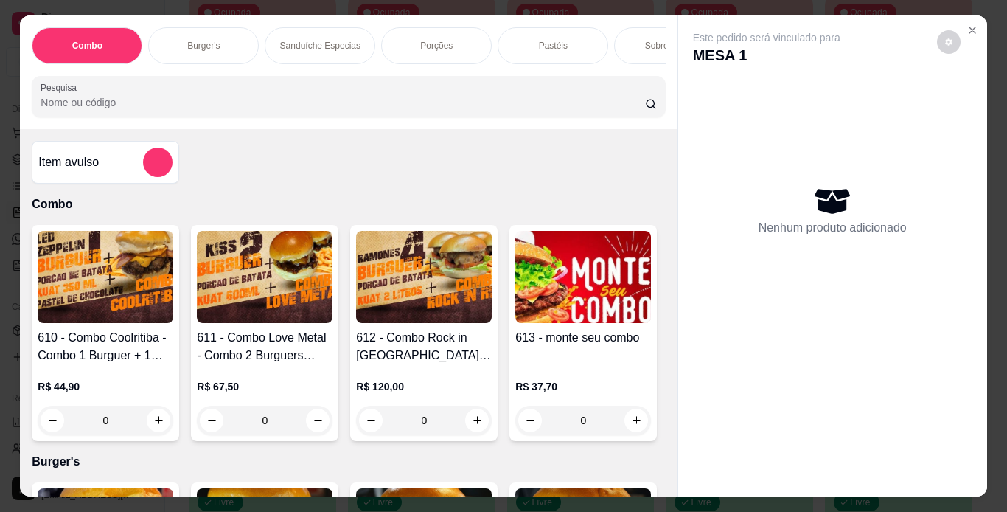
click at [420, 45] on p "Porções" at bounding box center [436, 46] width 32 height 12
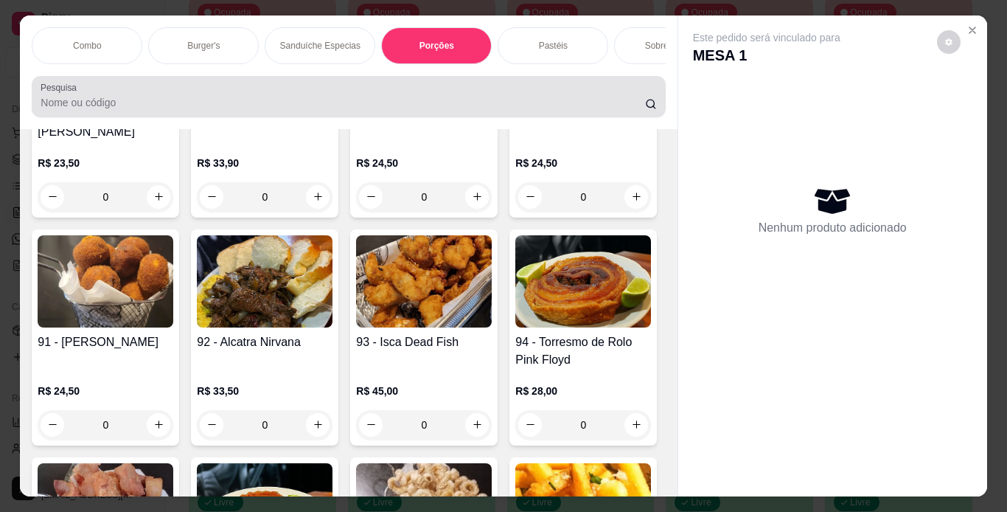
scroll to position [38, 0]
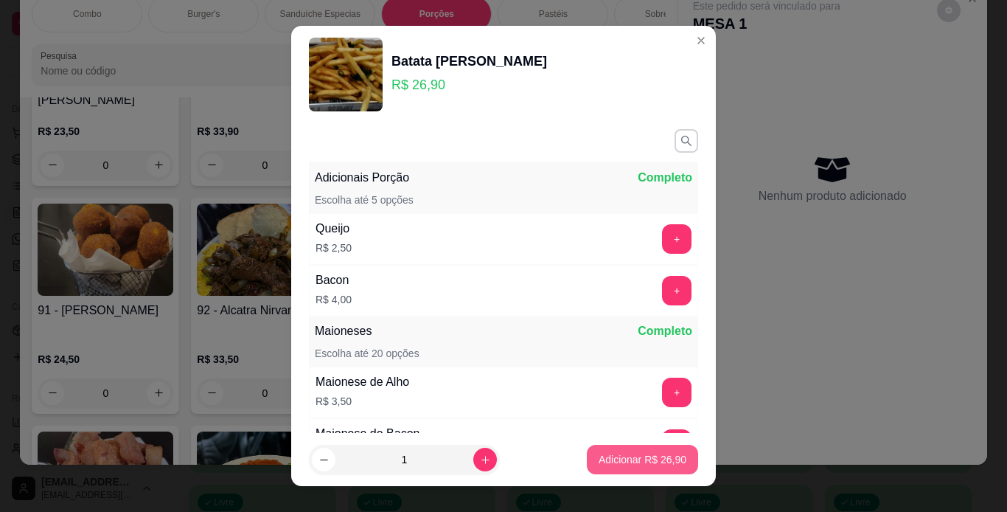
click at [626, 468] on button "Adicionar R$ 26,90" at bounding box center [642, 459] width 111 height 29
type input "1"
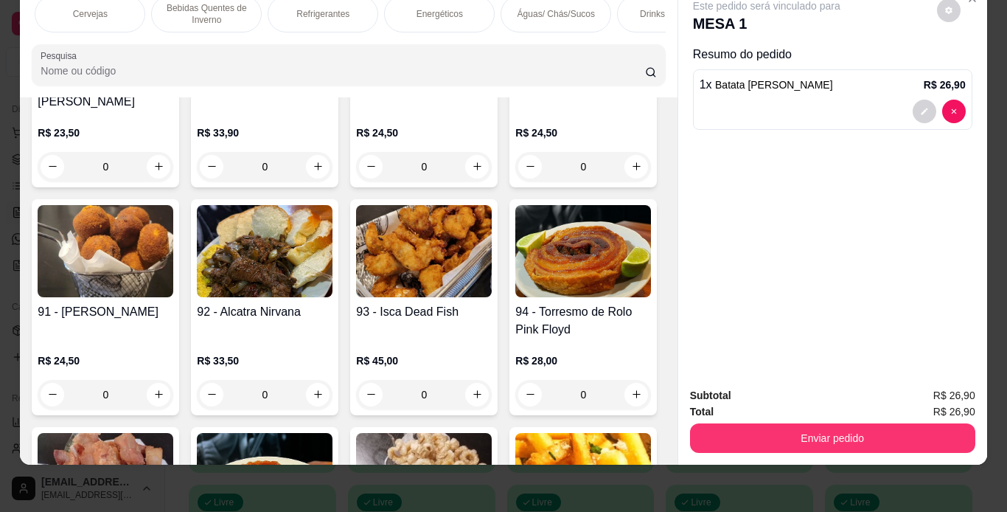
scroll to position [0, 1062]
click at [531, 13] on div "Águas/ Chás/Sucos" at bounding box center [540, 14] width 111 height 37
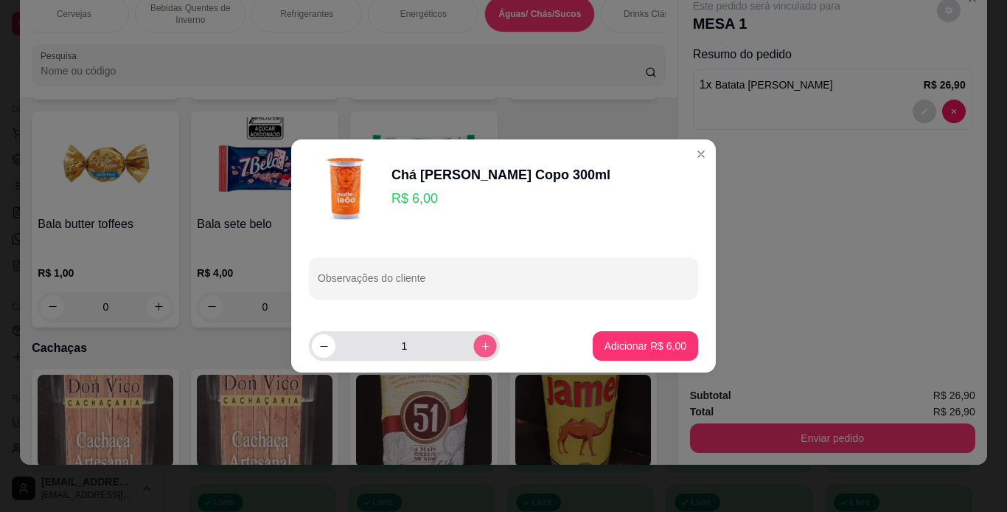
click at [473, 353] on button "increase-product-quantity" at bounding box center [484, 345] width 23 height 23
type input "2"
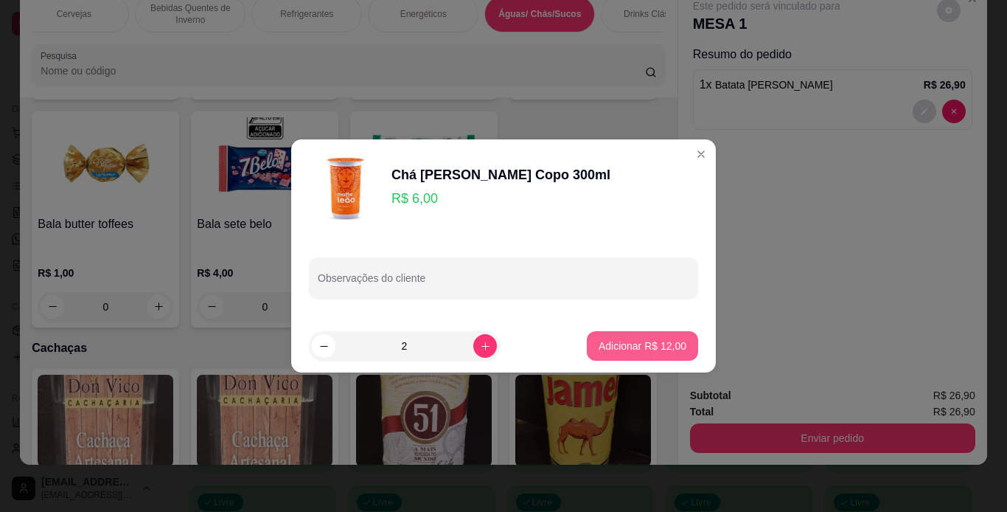
click at [653, 349] on p "Adicionar R$ 12,00" at bounding box center [643, 346] width 88 height 15
type input "2"
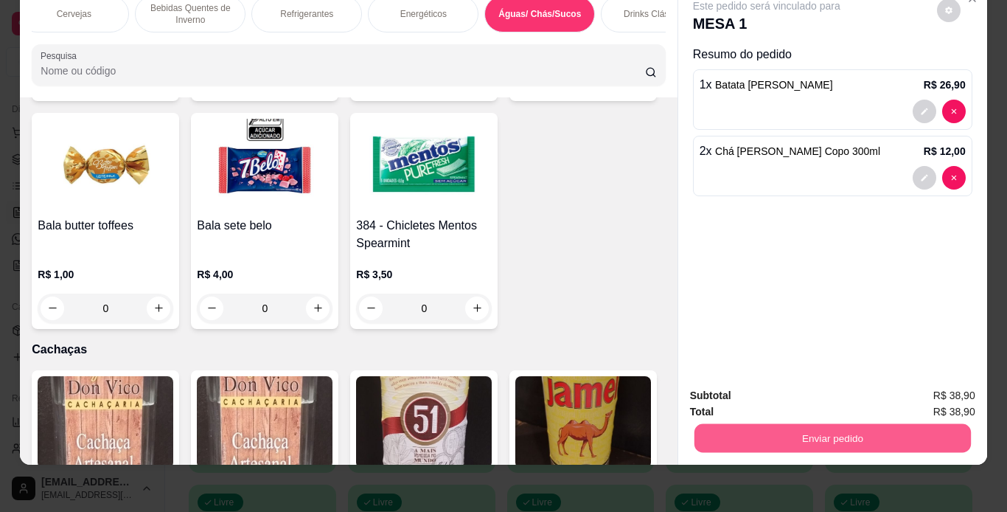
click at [816, 427] on button "Enviar pedido" at bounding box center [832, 438] width 277 height 29
click at [905, 387] on button "Enviar pedido" at bounding box center [936, 391] width 83 height 28
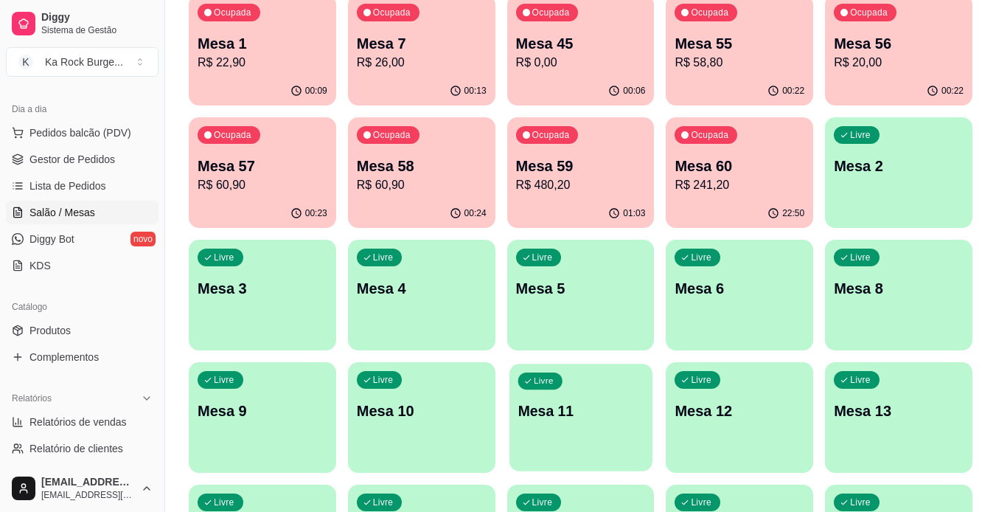
click at [615, 412] on p "Mesa 11" at bounding box center [581, 411] width 126 height 20
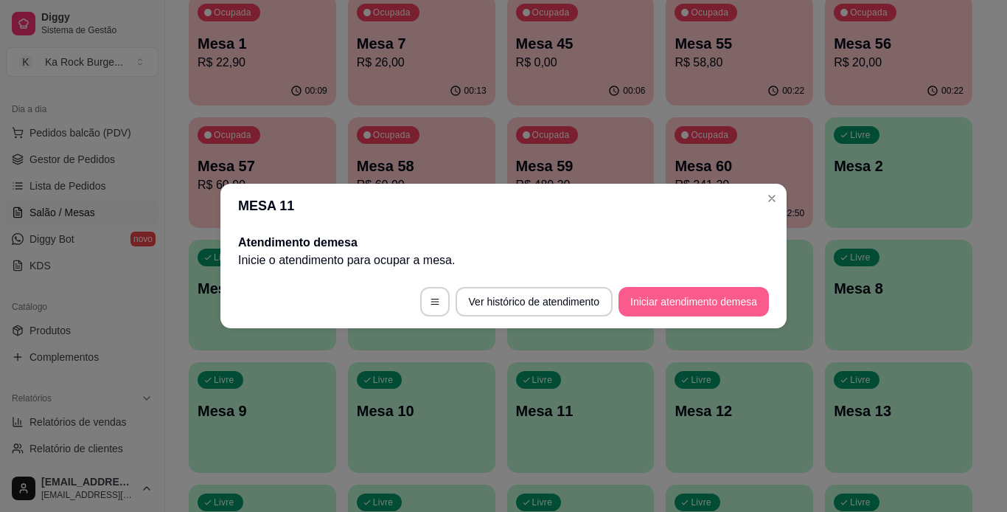
click at [716, 308] on button "Iniciar atendimento de mesa" at bounding box center [694, 301] width 150 height 29
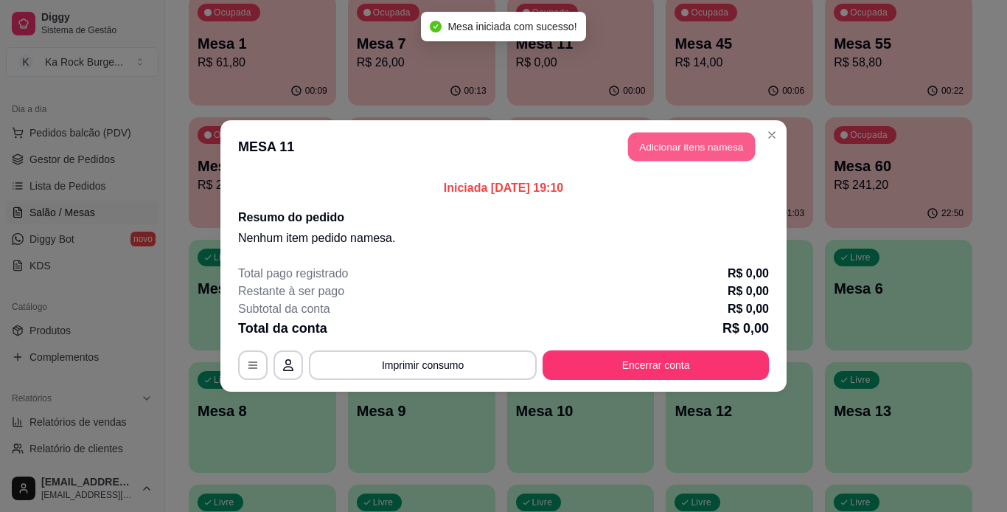
click at [718, 158] on button "Adicionar itens na mesa" at bounding box center [691, 147] width 127 height 29
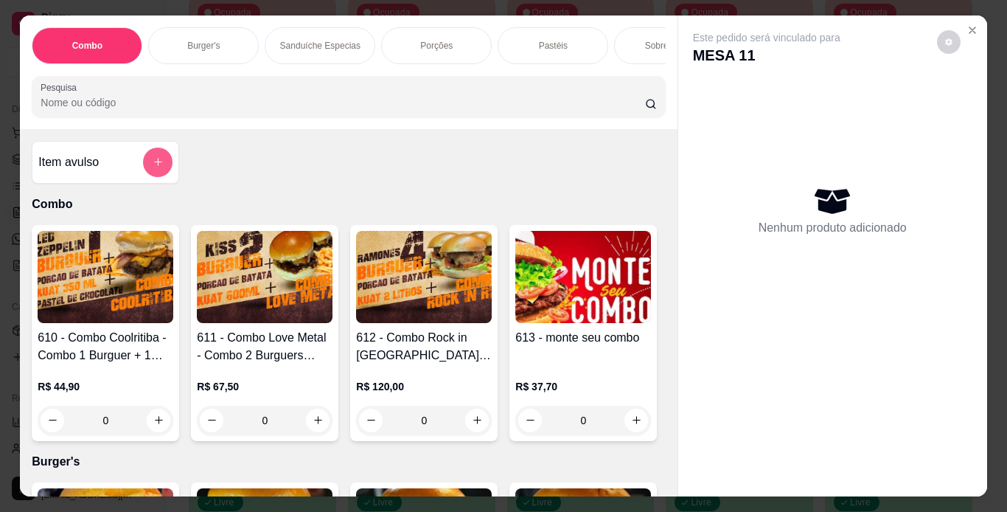
click at [156, 173] on button "add-separate-item" at bounding box center [157, 161] width 29 height 29
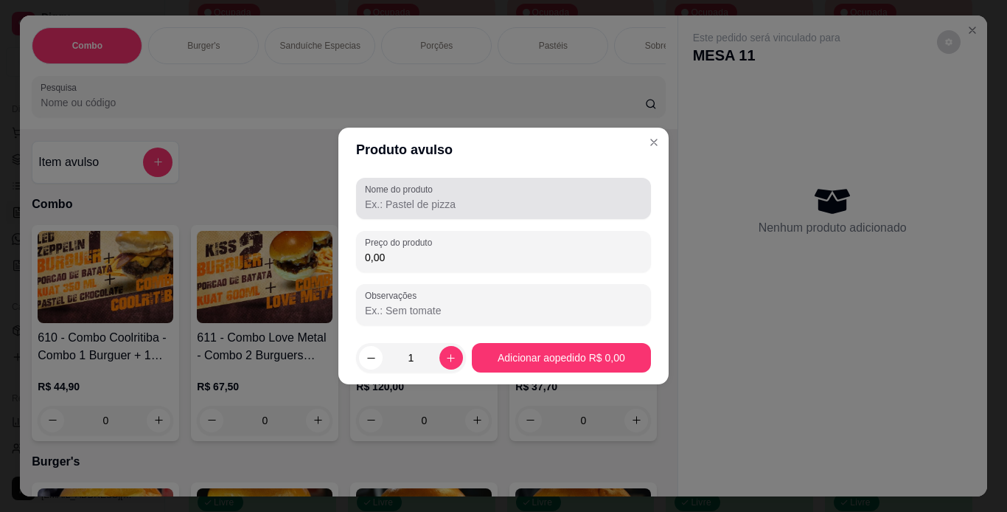
click at [504, 209] on input "Nome do produto" at bounding box center [503, 204] width 277 height 15
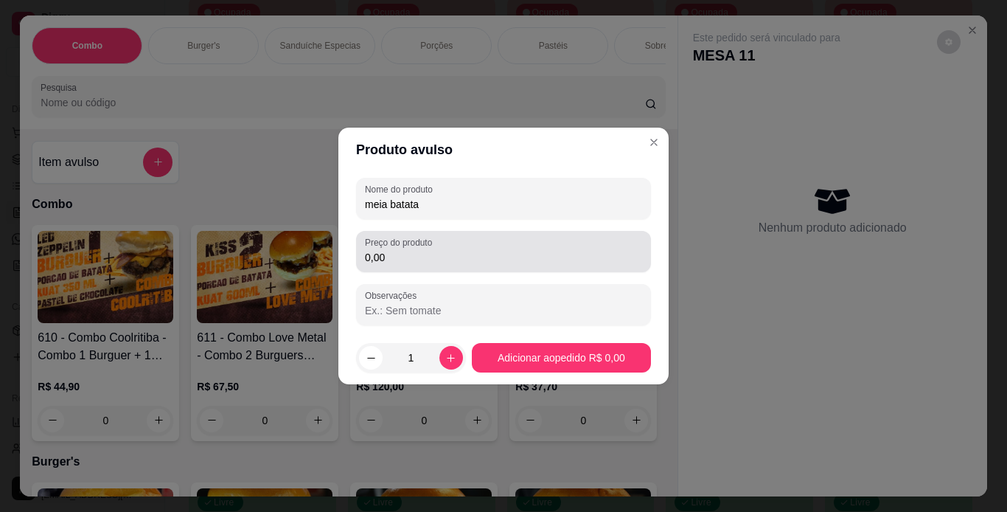
type input "meia batata"
click at [491, 241] on div "0,00" at bounding box center [503, 251] width 277 height 29
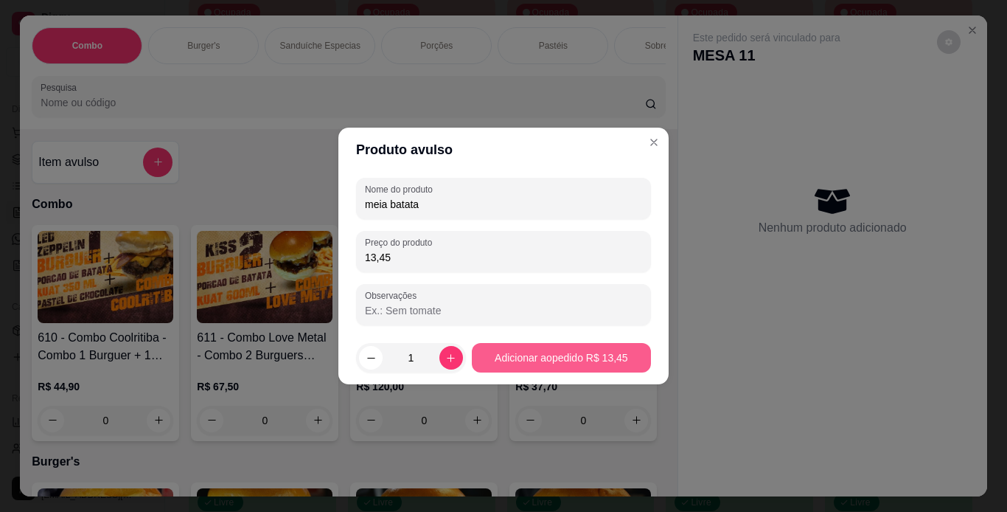
type input "13,45"
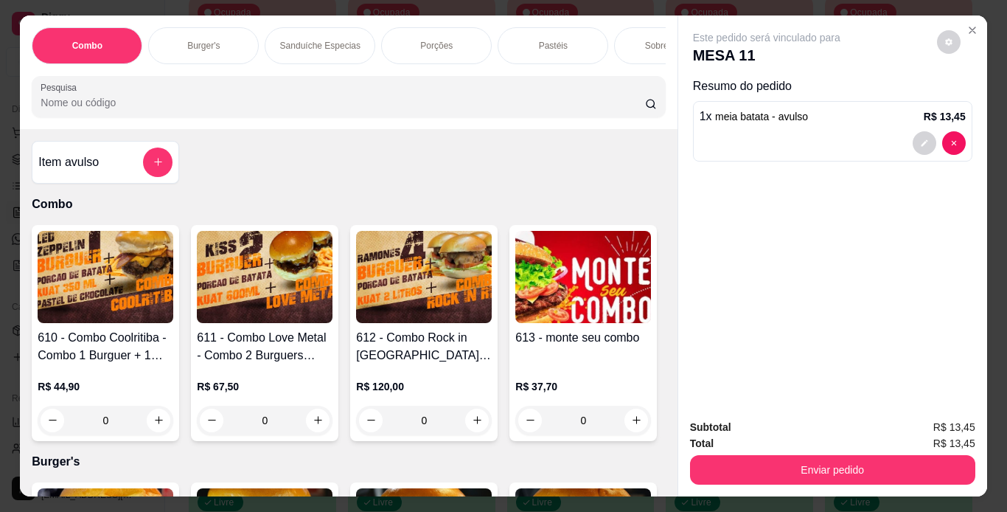
scroll to position [0, 555]
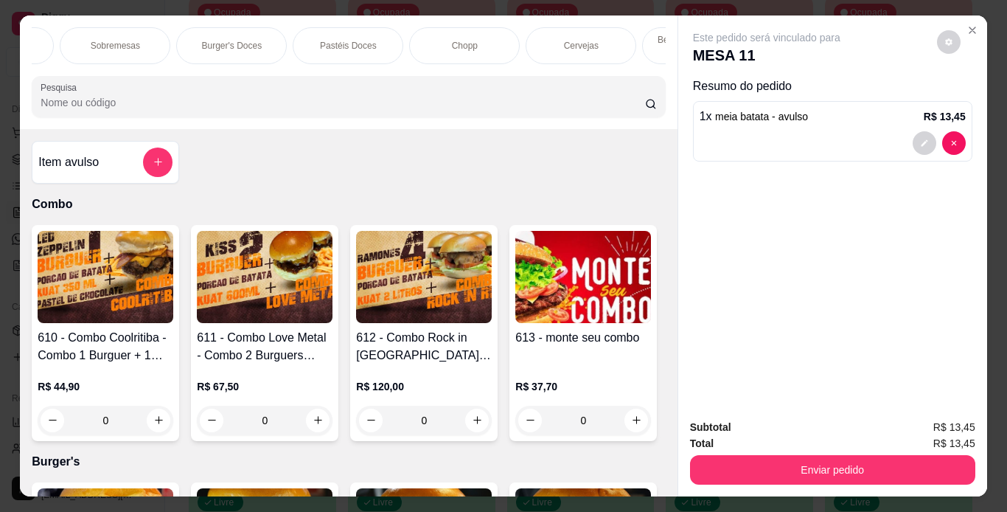
click at [452, 40] on p "Chopp" at bounding box center [465, 46] width 26 height 12
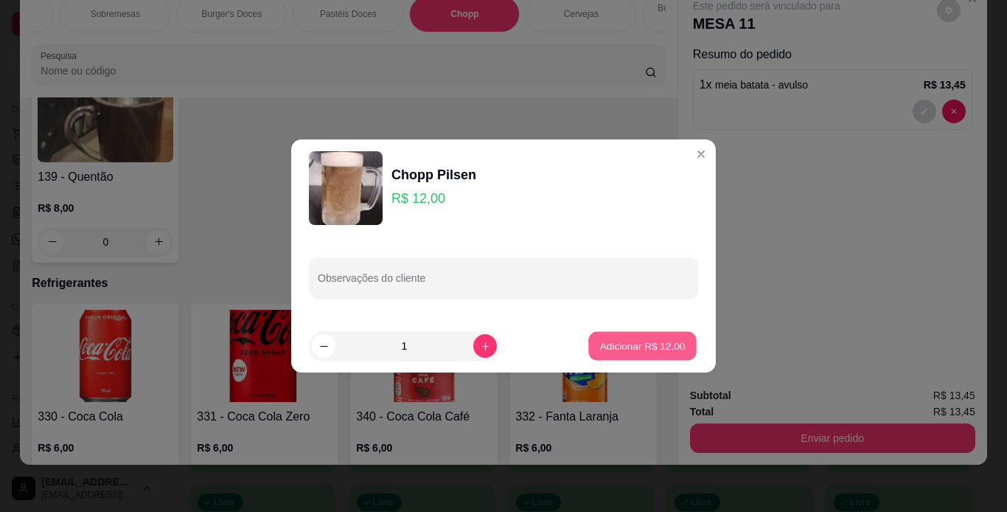
click at [671, 341] on p "Adicionar R$ 12,00" at bounding box center [643, 346] width 86 height 14
type input "1"
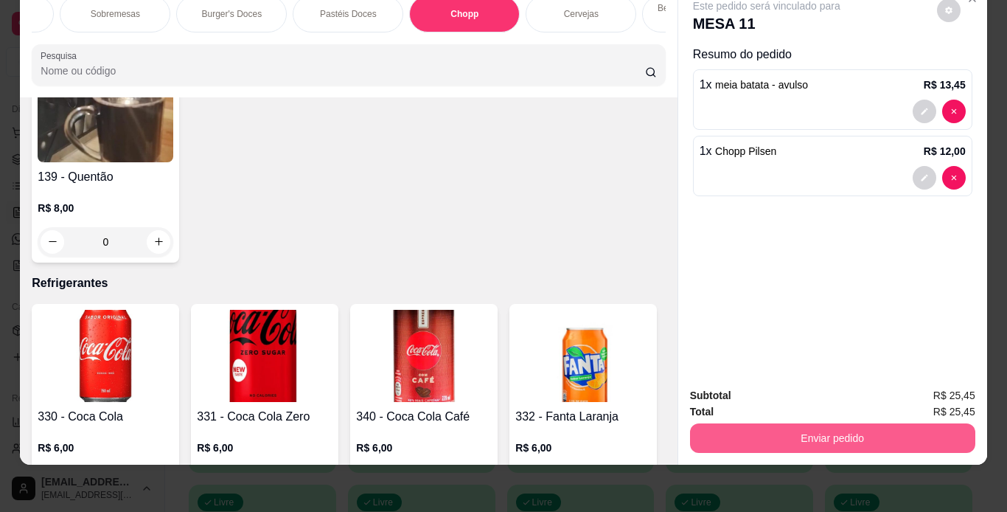
click at [796, 424] on button "Enviar pedido" at bounding box center [832, 437] width 285 height 29
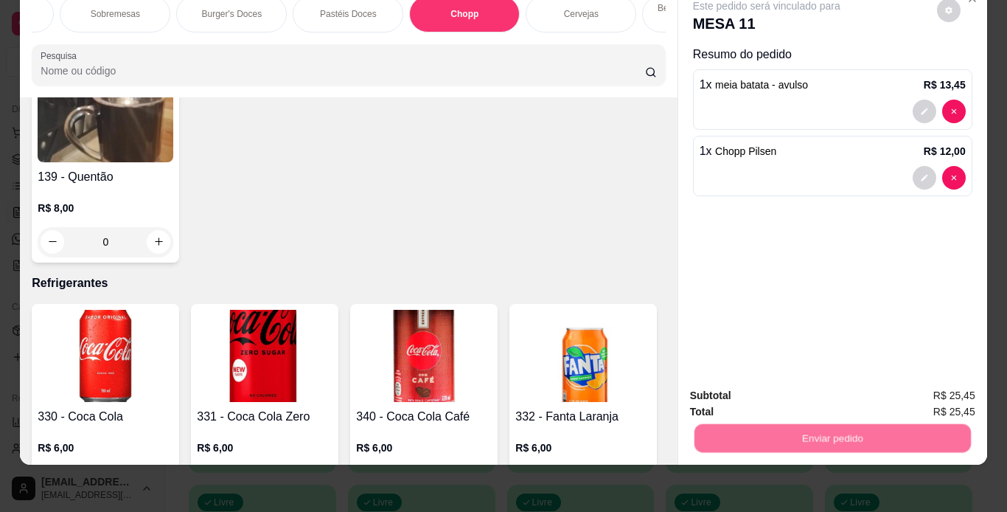
click at [924, 392] on button "Enviar pedido" at bounding box center [936, 391] width 83 height 28
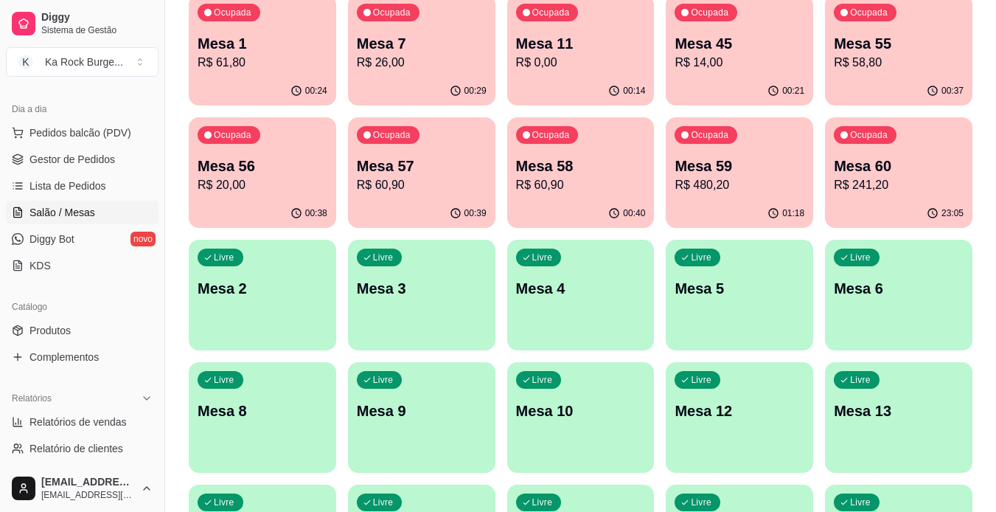
click at [449, 74] on div "Ocupada Mesa 7 R$ 26,00" at bounding box center [421, 36] width 147 height 82
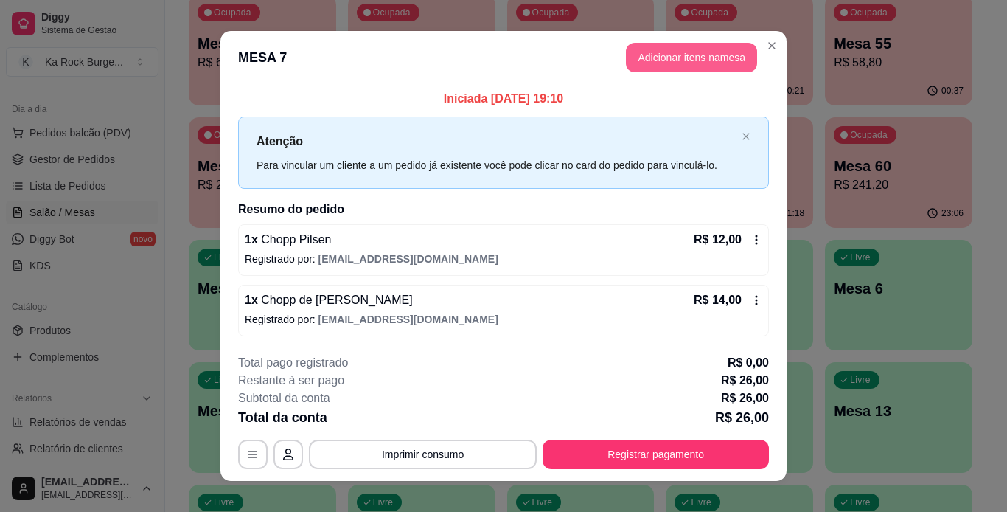
click at [704, 52] on button "Adicionar itens na mesa" at bounding box center [691, 57] width 131 height 29
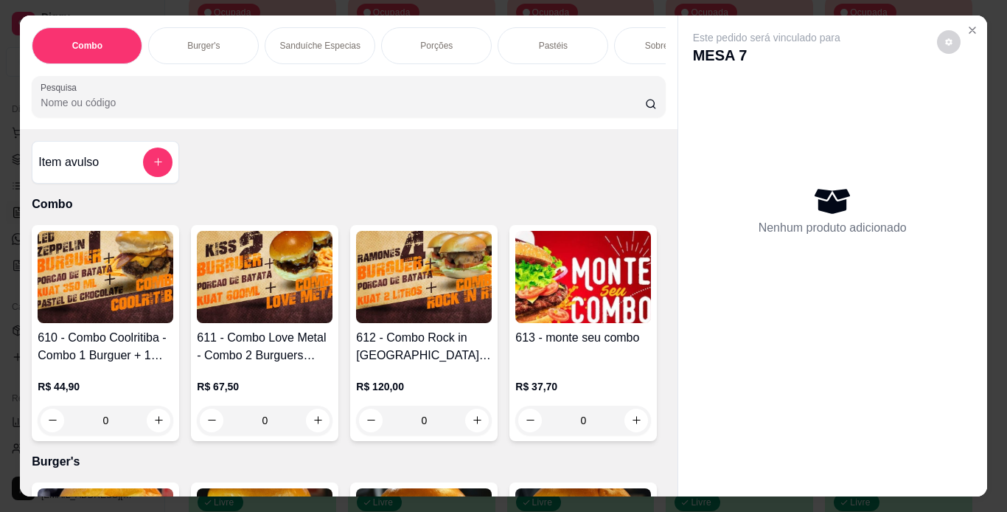
click at [312, 52] on div "Sanduíche Especias" at bounding box center [320, 45] width 111 height 37
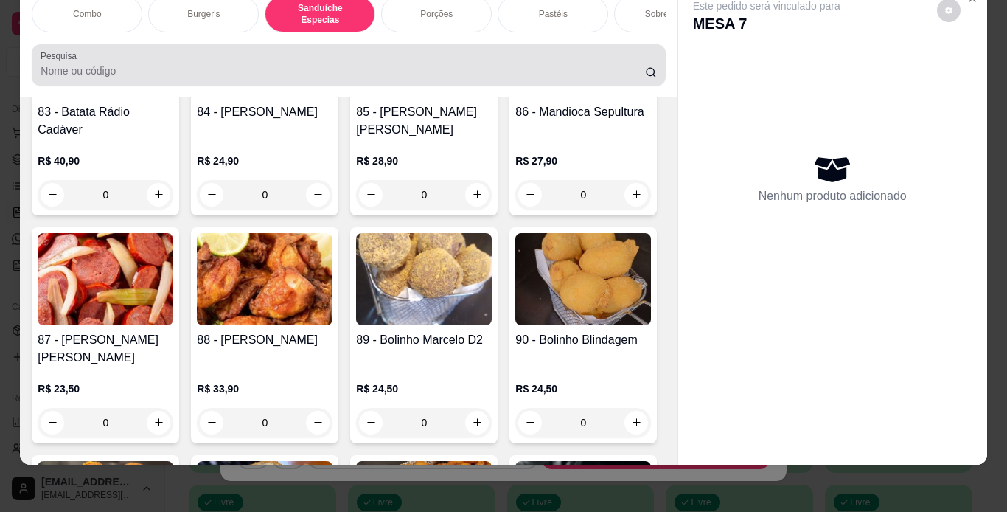
click at [317, 62] on div at bounding box center [349, 64] width 616 height 29
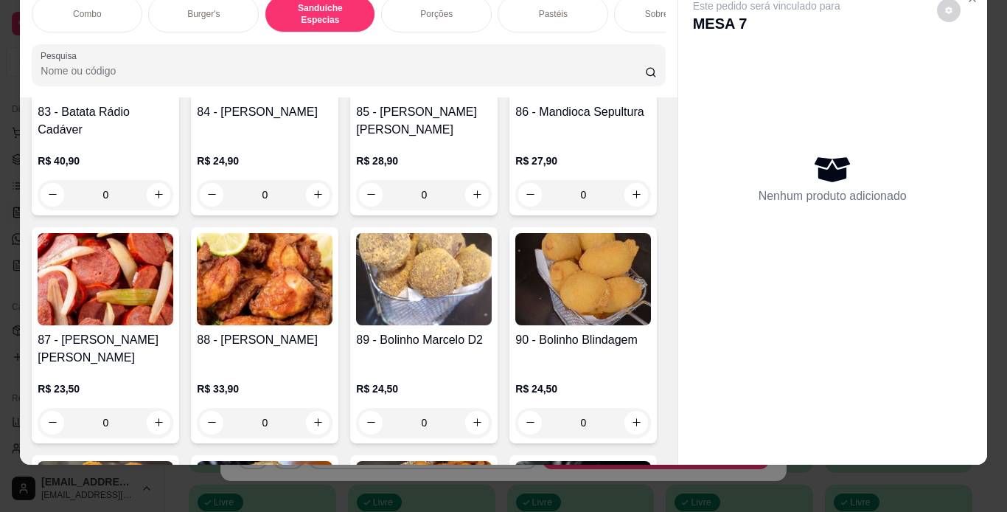
click at [332, 37] on div "Combo Burger's Sanduíche Especias Porções Pastéis Sobremesas Burger's Doces Pas…" at bounding box center [348, 41] width 657 height 114
click at [459, 14] on div "Chopp" at bounding box center [464, 14] width 111 height 37
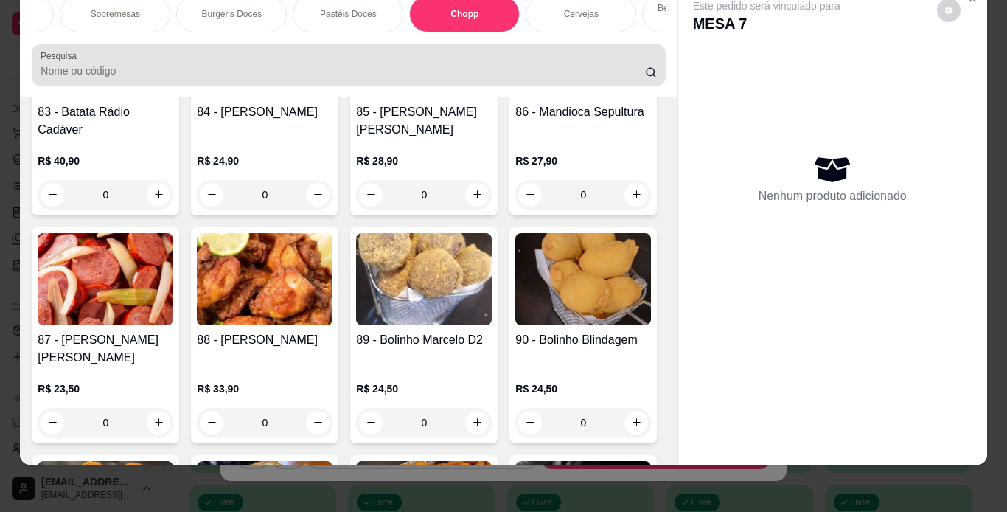
scroll to position [5769, 0]
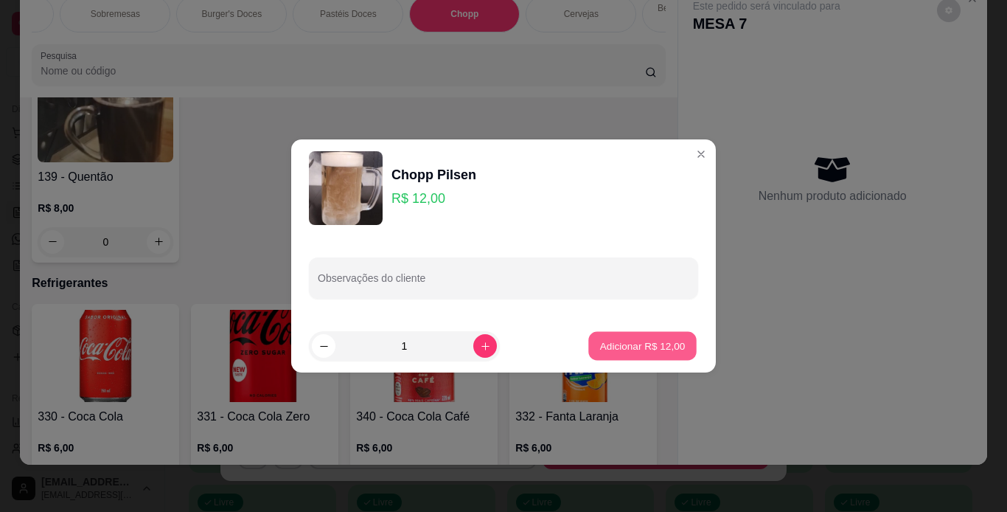
click at [682, 357] on button "Adicionar R$ 12,00" at bounding box center [643, 346] width 108 height 29
type input "1"
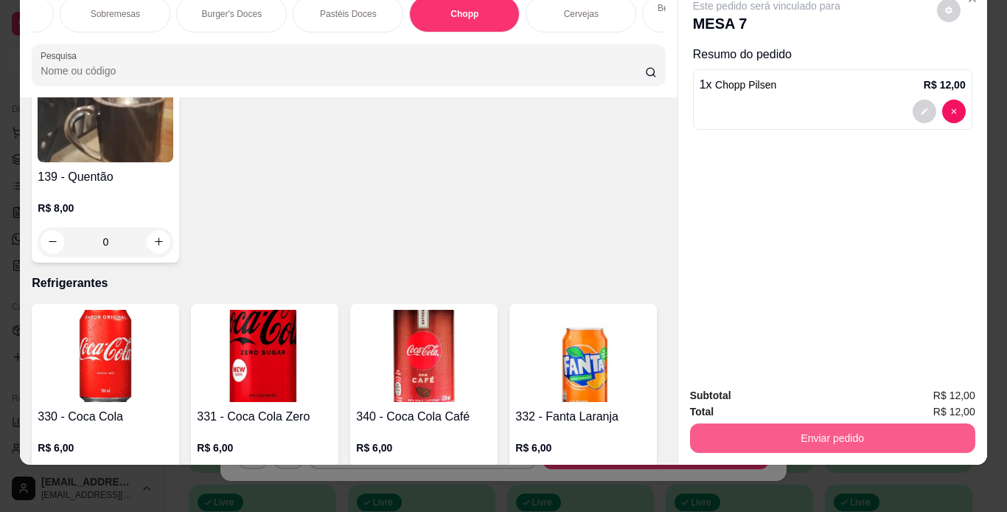
click at [812, 423] on button "Enviar pedido" at bounding box center [832, 437] width 285 height 29
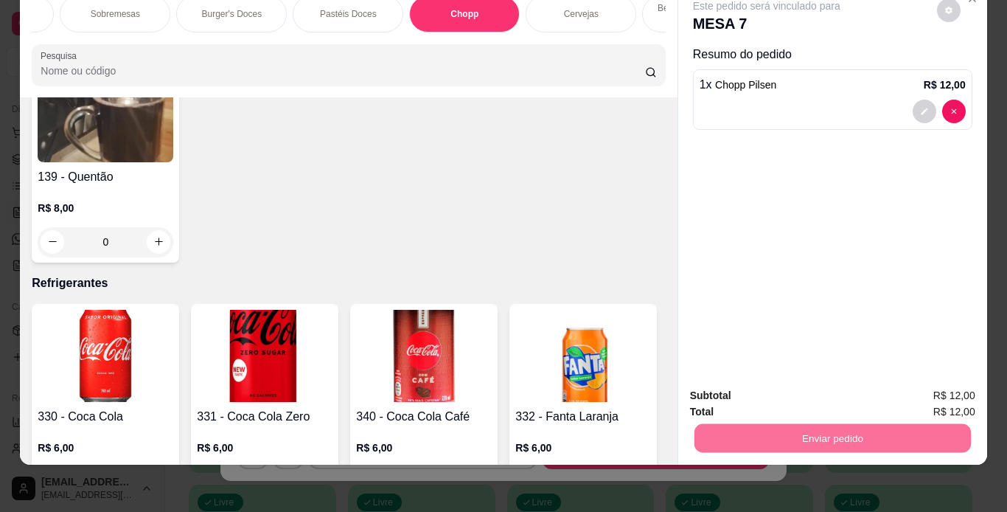
click at [944, 378] on button "Enviar pedido" at bounding box center [937, 390] width 81 height 27
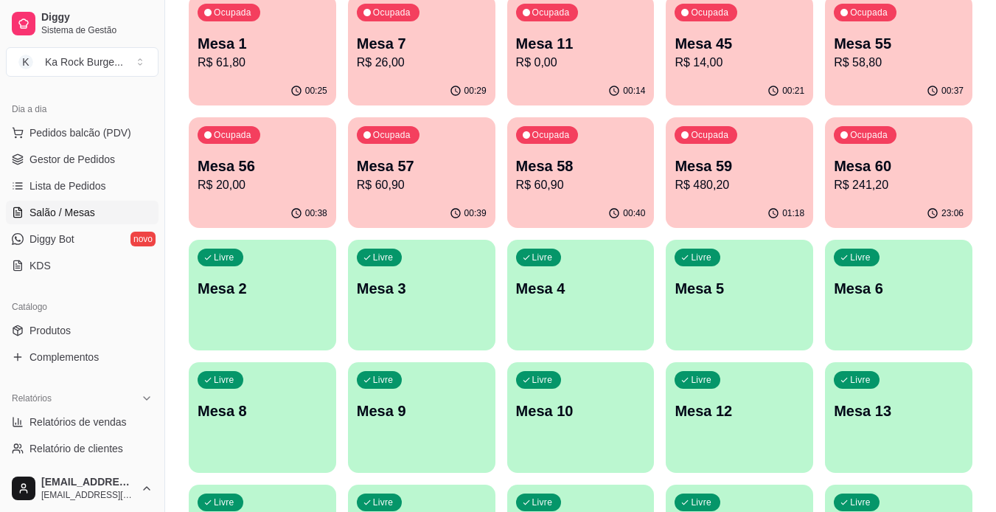
click at [544, 60] on p "R$ 0,00" at bounding box center [581, 63] width 130 height 18
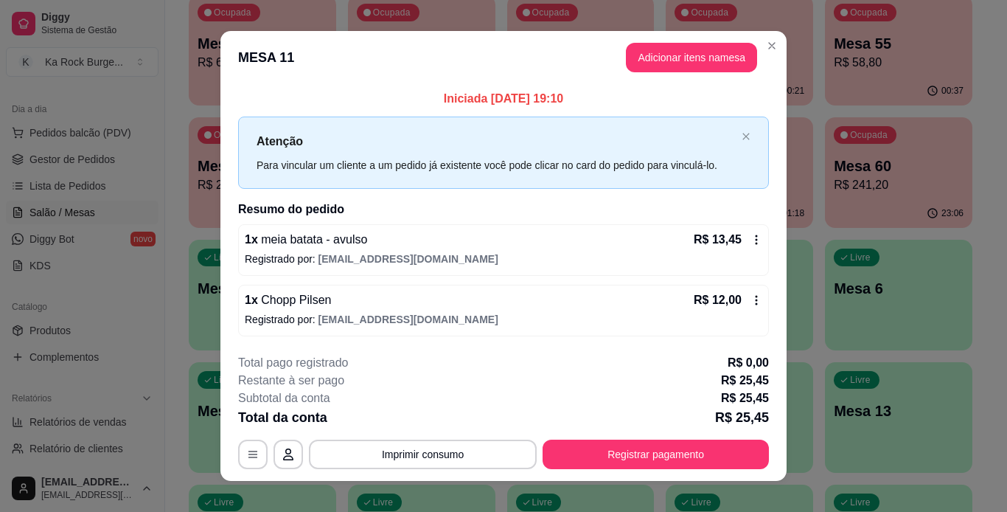
click at [755, 305] on icon at bounding box center [757, 300] width 12 height 12
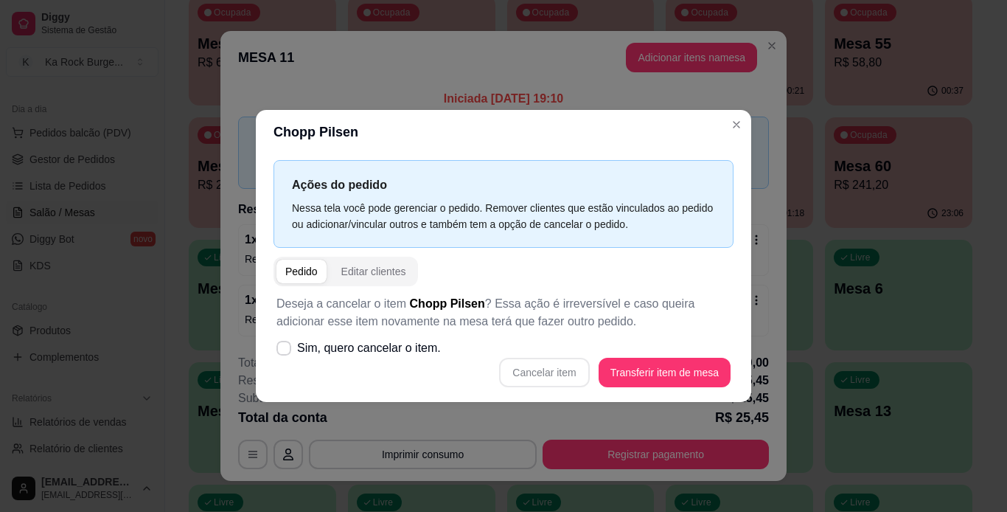
click at [577, 367] on div "Cancelar item Transferir item de mesa" at bounding box center [504, 372] width 454 height 29
click at [344, 341] on label "Sim, quero cancelar o item." at bounding box center [359, 347] width 176 height 29
click at [285, 351] on input "Sim, quero cancelar o item." at bounding box center [281, 356] width 10 height 10
checkbox input "true"
click at [504, 378] on button "Cancelar item" at bounding box center [544, 372] width 90 height 29
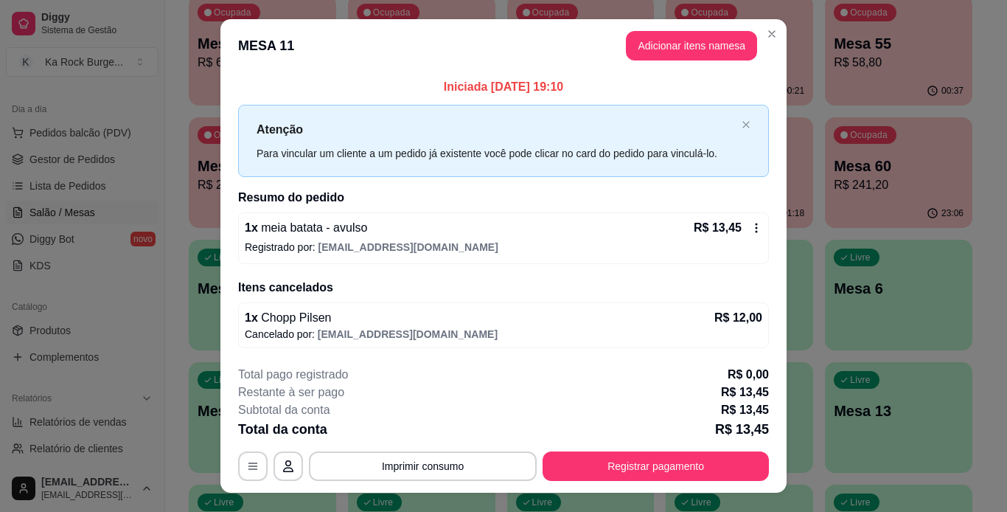
click at [728, 415] on p "R$ 13,45" at bounding box center [745, 410] width 48 height 18
click at [695, 45] on button "Adicionar itens na mesa" at bounding box center [691, 45] width 131 height 29
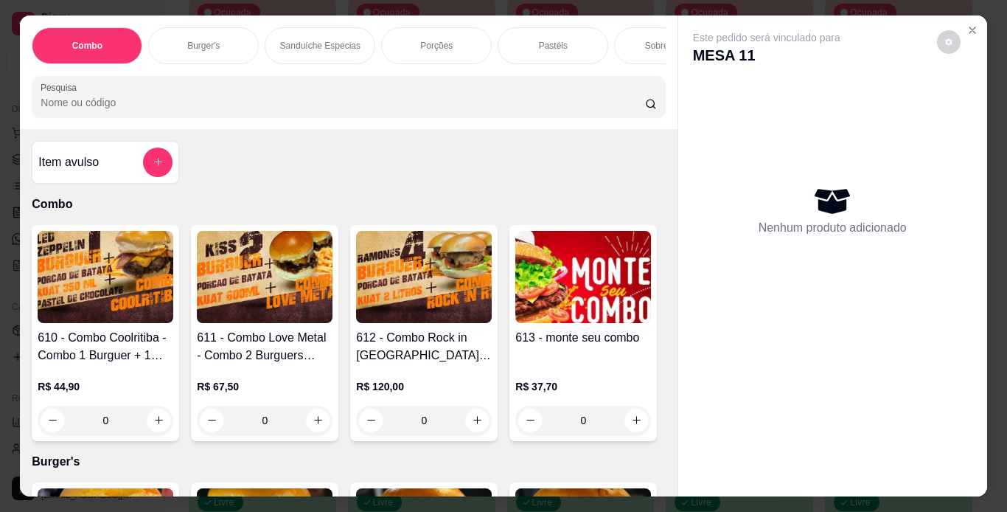
scroll to position [0, 555]
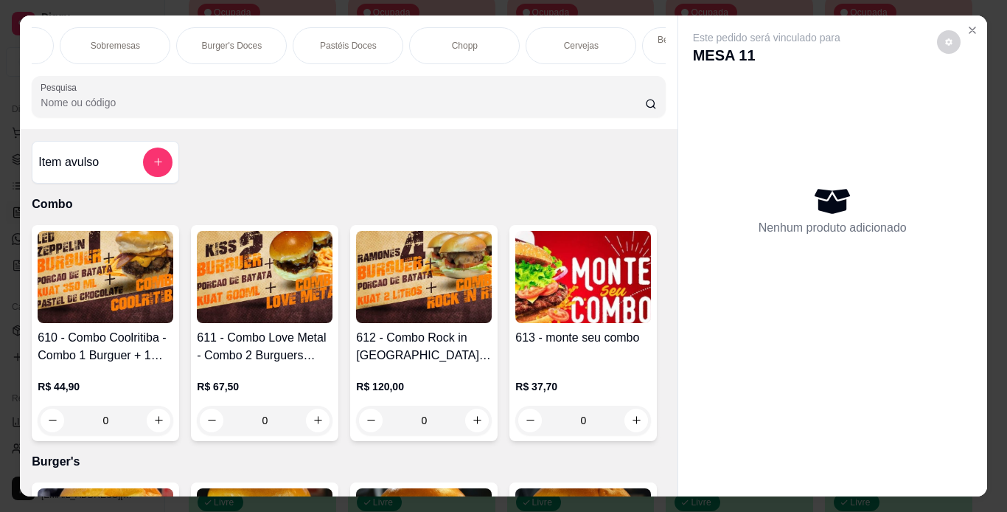
click at [479, 41] on div "Chopp" at bounding box center [464, 45] width 111 height 37
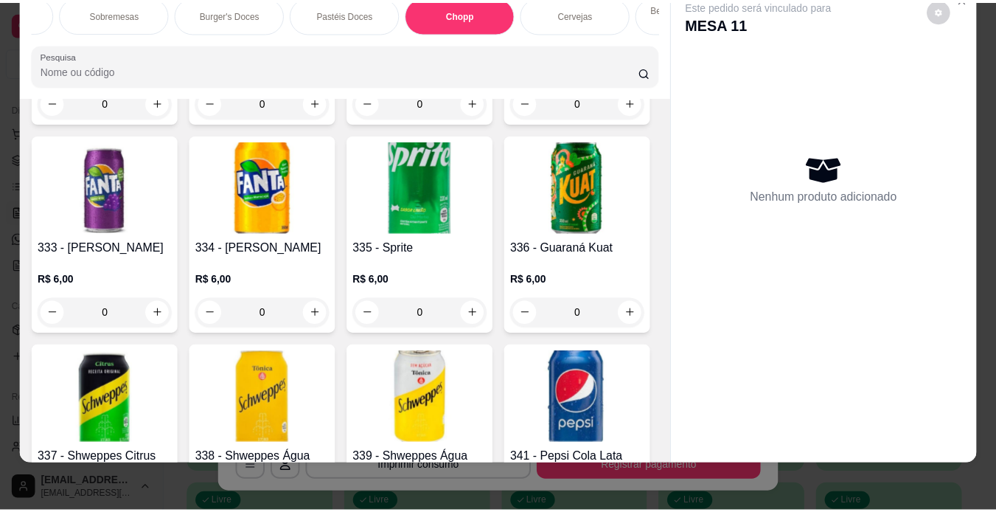
scroll to position [6153, 0]
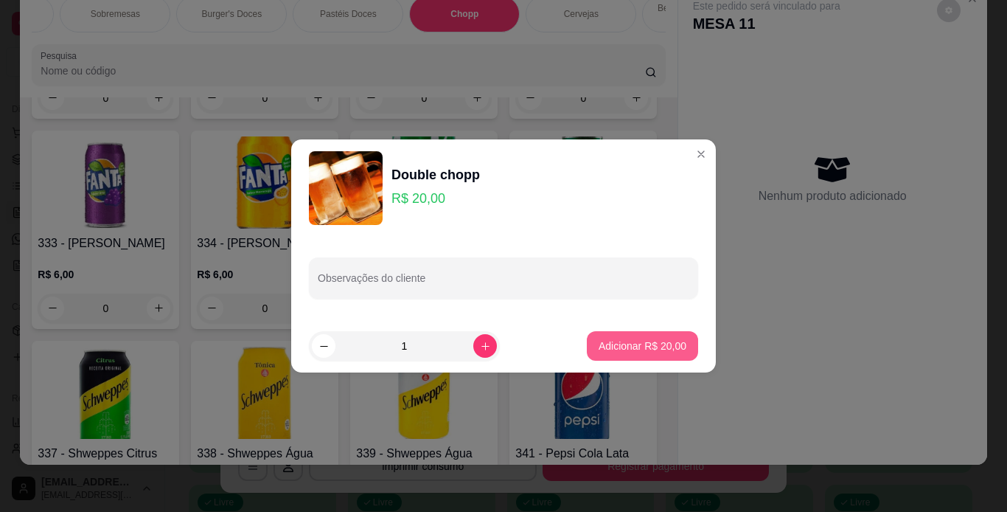
click at [665, 357] on button "Adicionar R$ 20,00" at bounding box center [642, 345] width 111 height 29
type input "1"
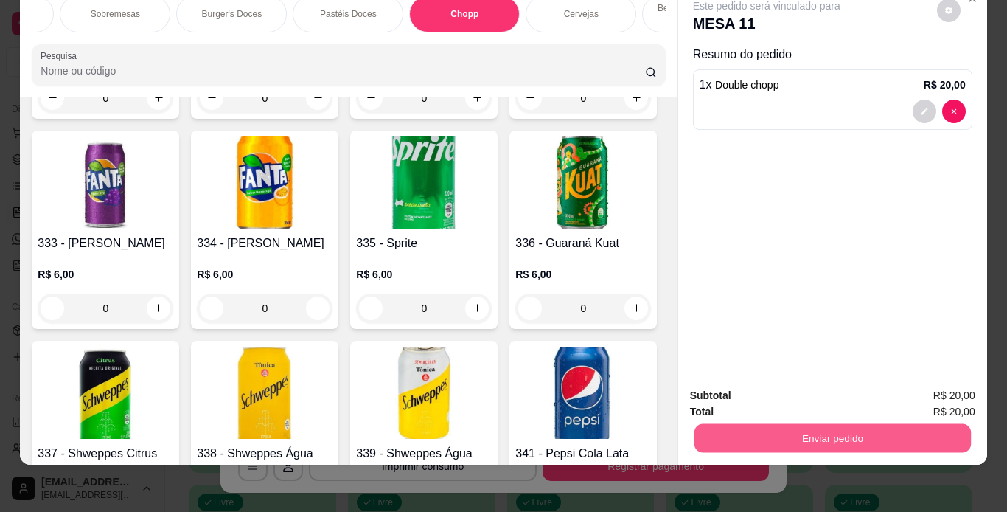
click at [848, 424] on button "Enviar pedido" at bounding box center [832, 438] width 277 height 29
click at [952, 402] on button "Enviar pedido" at bounding box center [936, 391] width 83 height 28
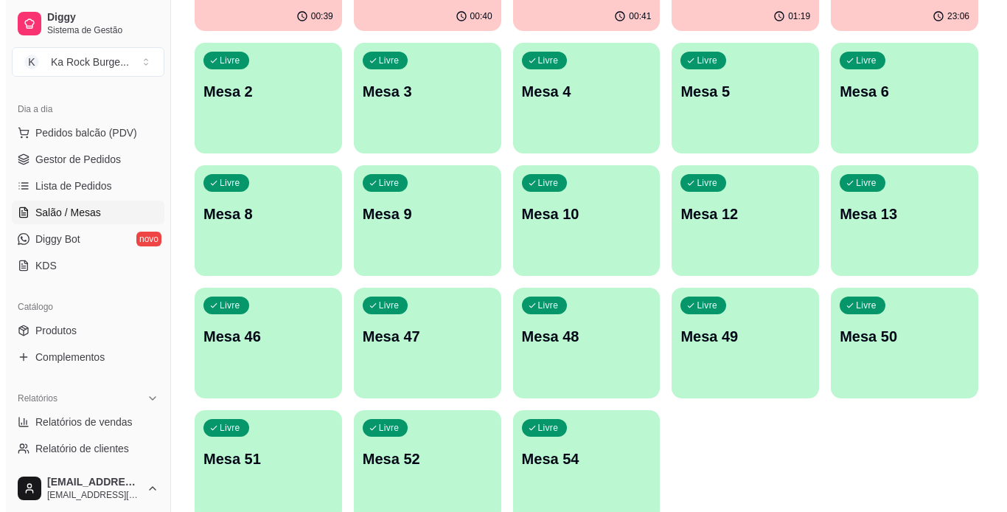
scroll to position [381, 0]
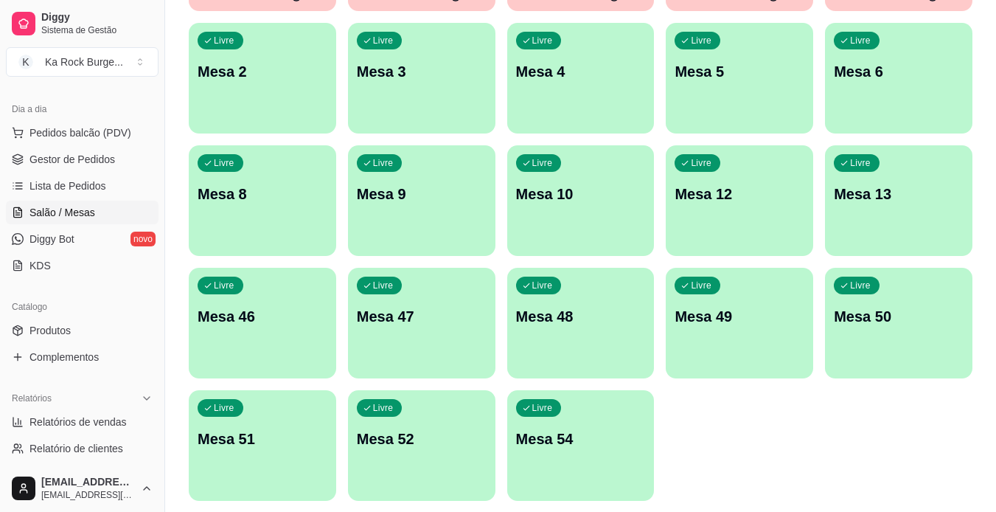
click at [288, 353] on div "Livre Mesa 46" at bounding box center [262, 314] width 147 height 93
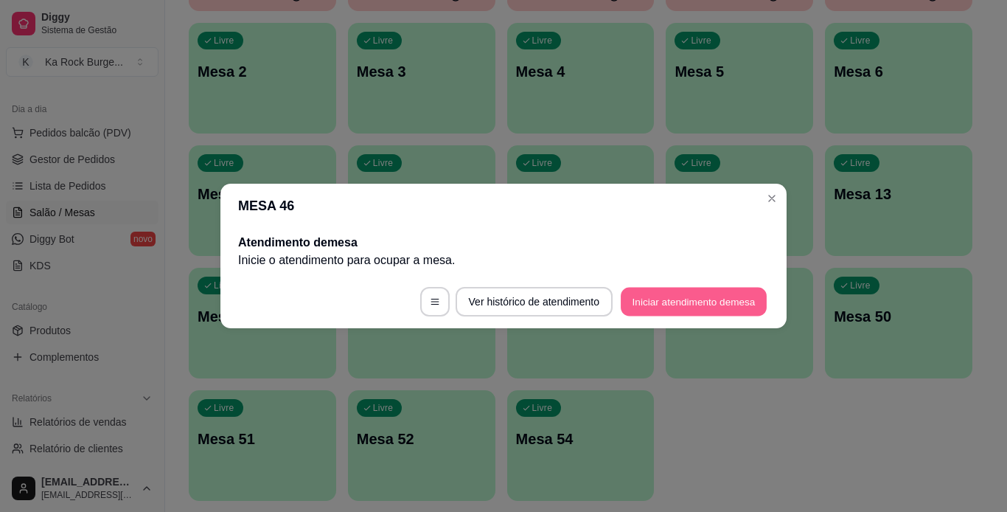
click at [692, 302] on button "Iniciar atendimento de mesa" at bounding box center [694, 302] width 146 height 29
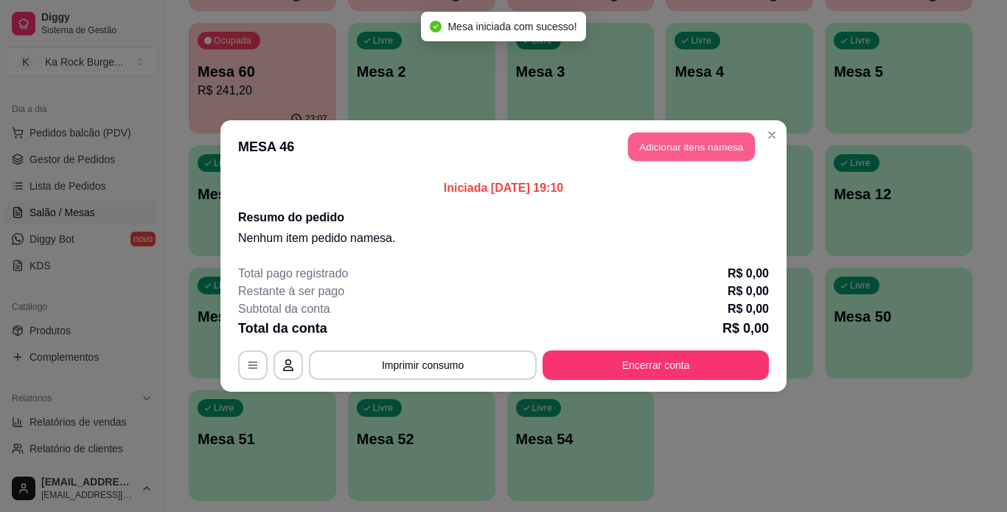
click at [726, 148] on button "Adicionar itens na mesa" at bounding box center [691, 147] width 127 height 29
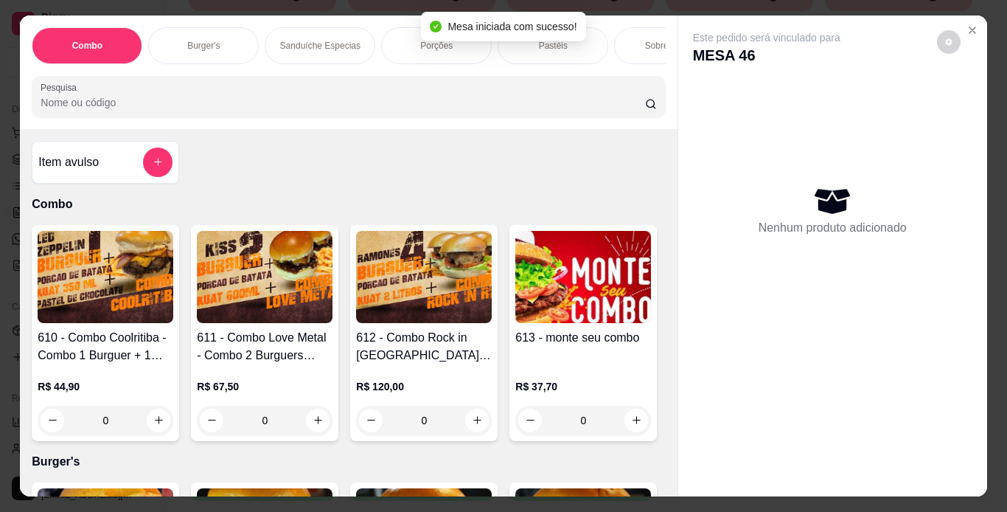
click at [221, 71] on div "Combo Burger's Sanduíche Especias Porções Pastéis Sobremesas Burger's Doces Pas…" at bounding box center [348, 72] width 657 height 114
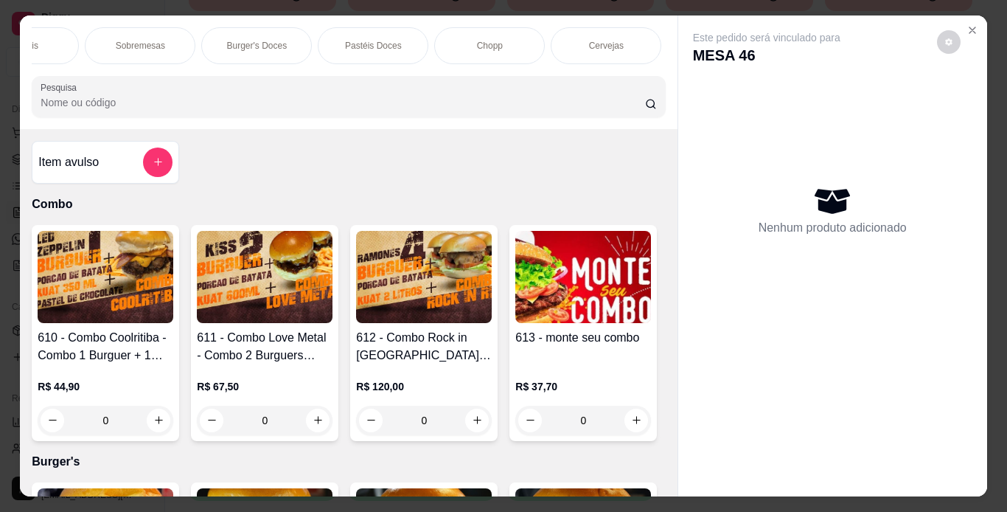
scroll to position [0, 555]
click at [437, 44] on div "Chopp" at bounding box center [464, 45] width 111 height 37
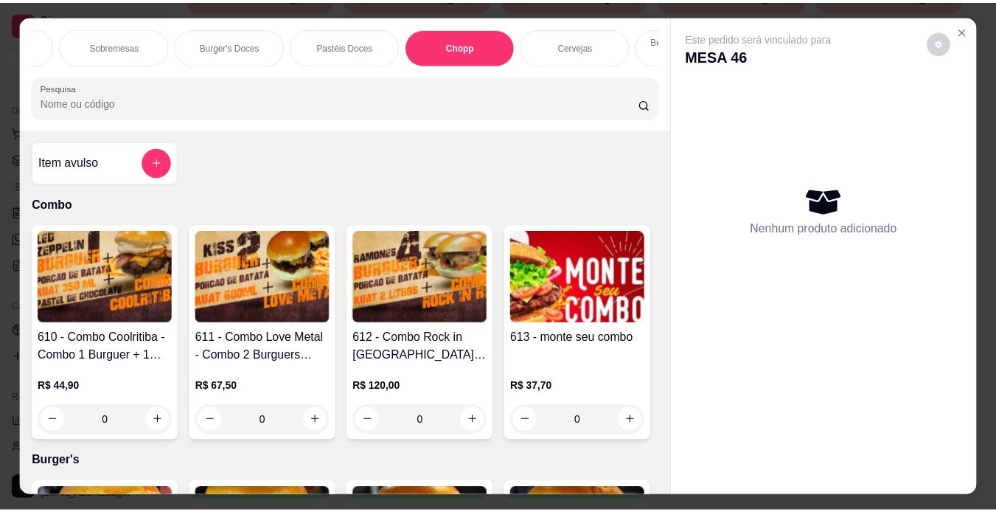
scroll to position [38, 0]
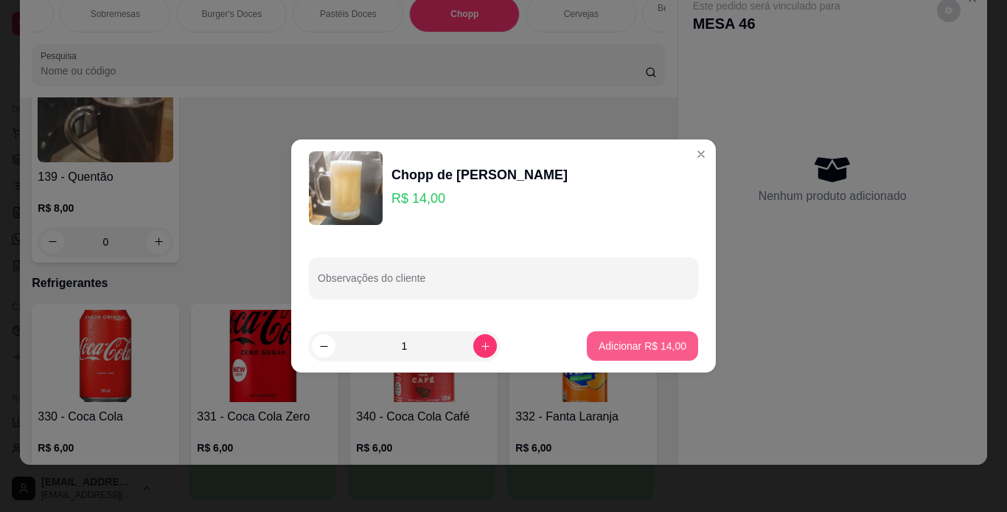
click at [609, 351] on p "Adicionar R$ 14,00" at bounding box center [643, 346] width 88 height 15
type input "1"
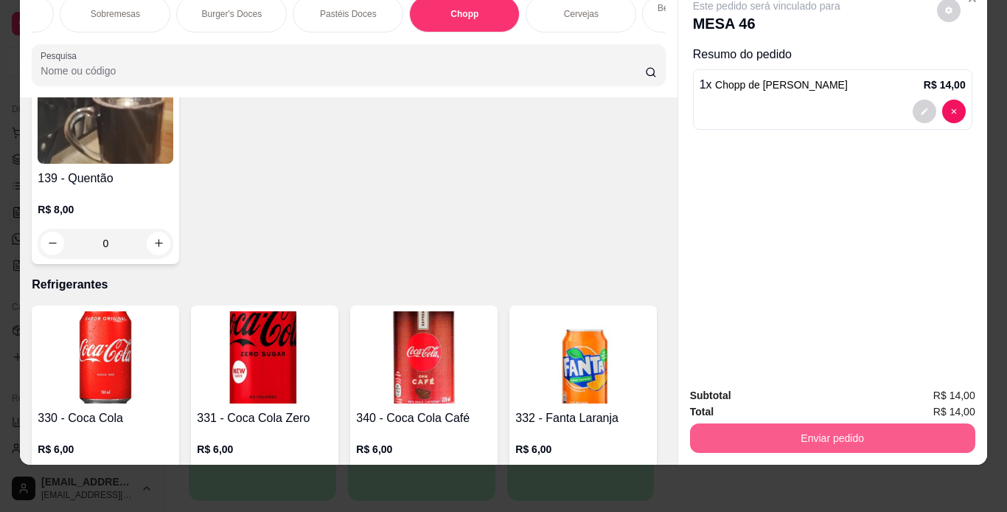
click at [835, 427] on button "Enviar pedido" at bounding box center [832, 437] width 285 height 29
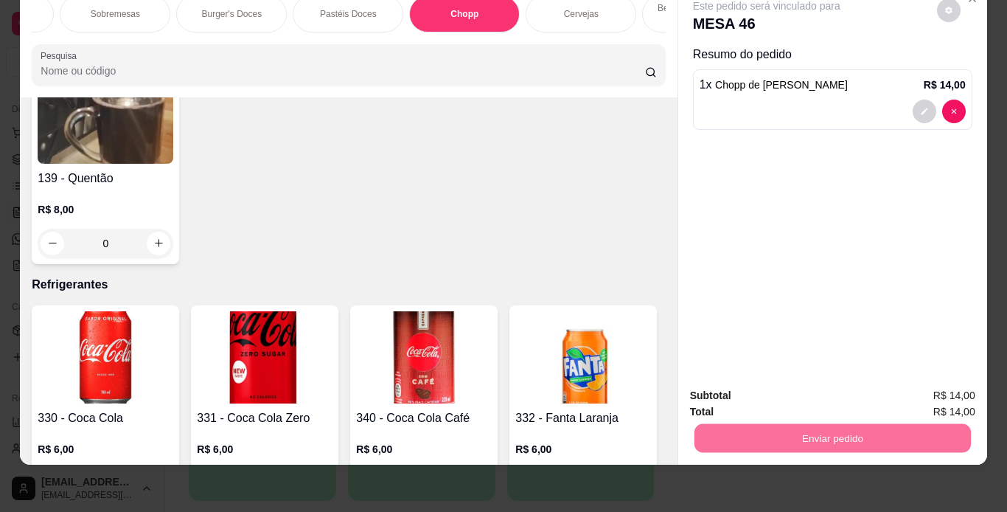
click at [869, 392] on button "Registrar cliente" at bounding box center [838, 391] width 97 height 28
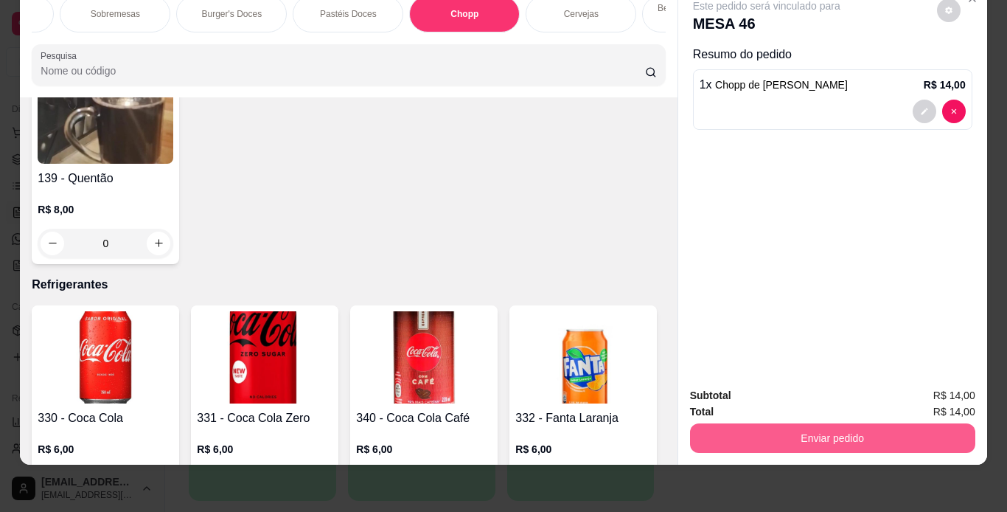
click at [866, 423] on button "Enviar pedido" at bounding box center [832, 437] width 285 height 29
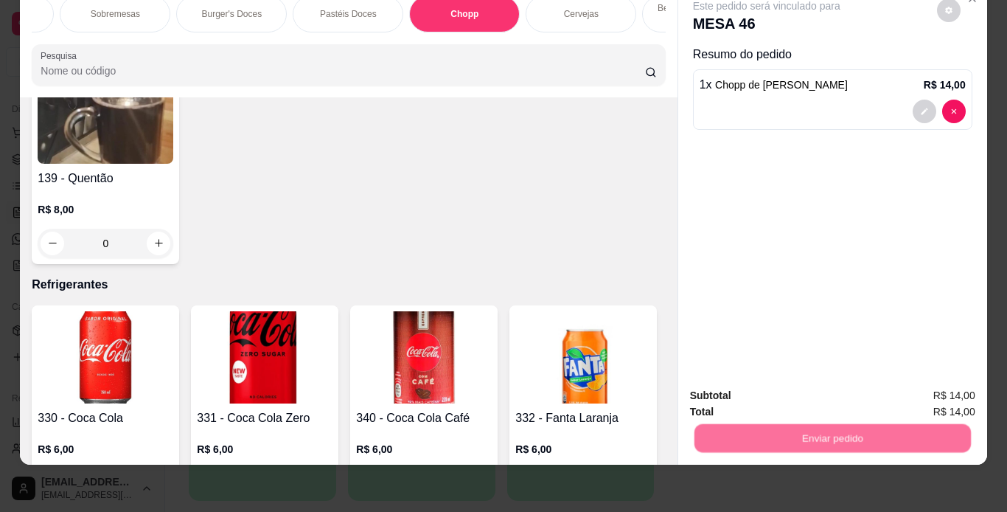
click at [928, 392] on button "Enviar pedido" at bounding box center [936, 391] width 83 height 28
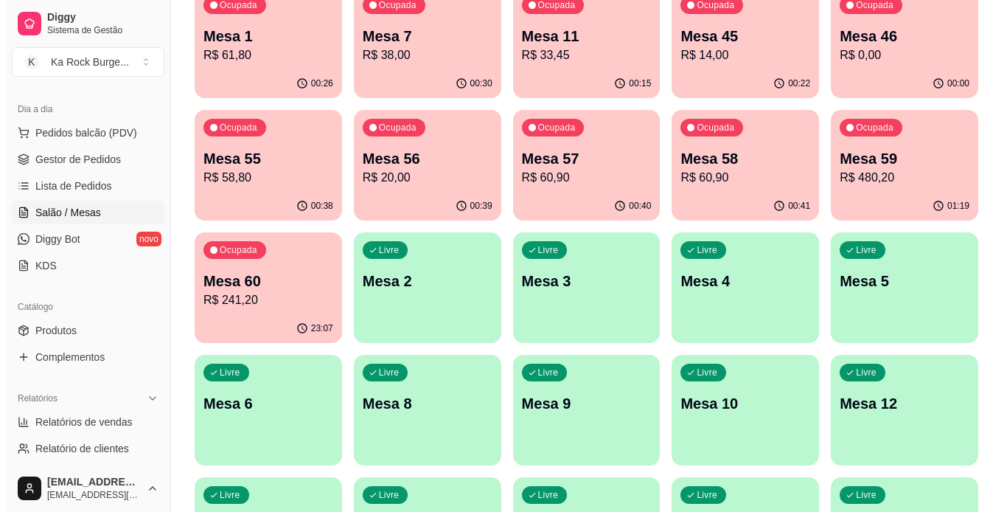
scroll to position [152, 0]
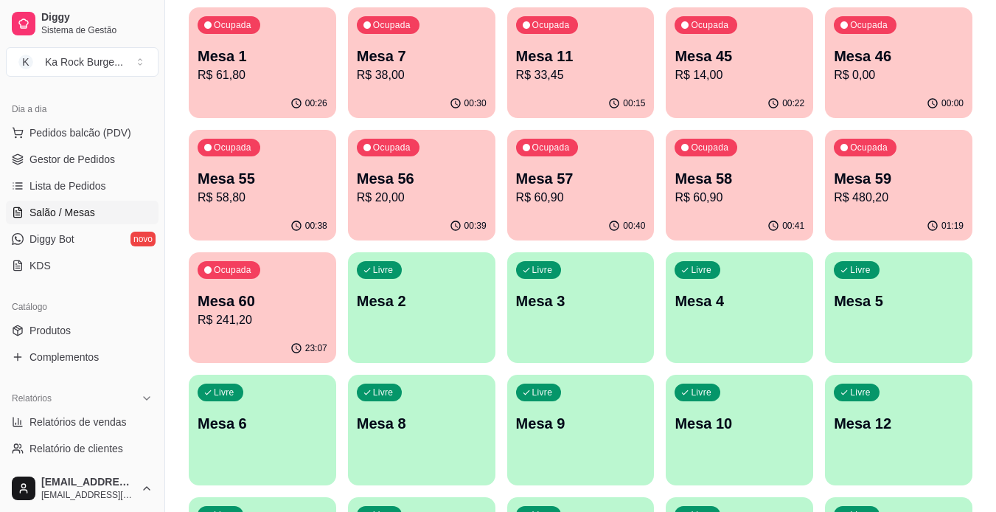
click at [783, 198] on p "R$ 60,90" at bounding box center [740, 198] width 130 height 18
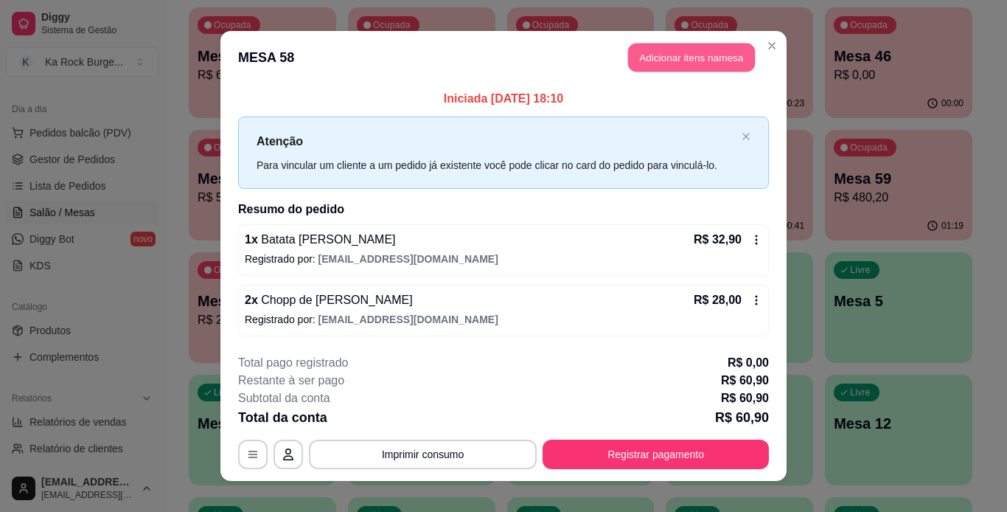
click at [690, 56] on button "Adicionar itens na mesa" at bounding box center [691, 58] width 127 height 29
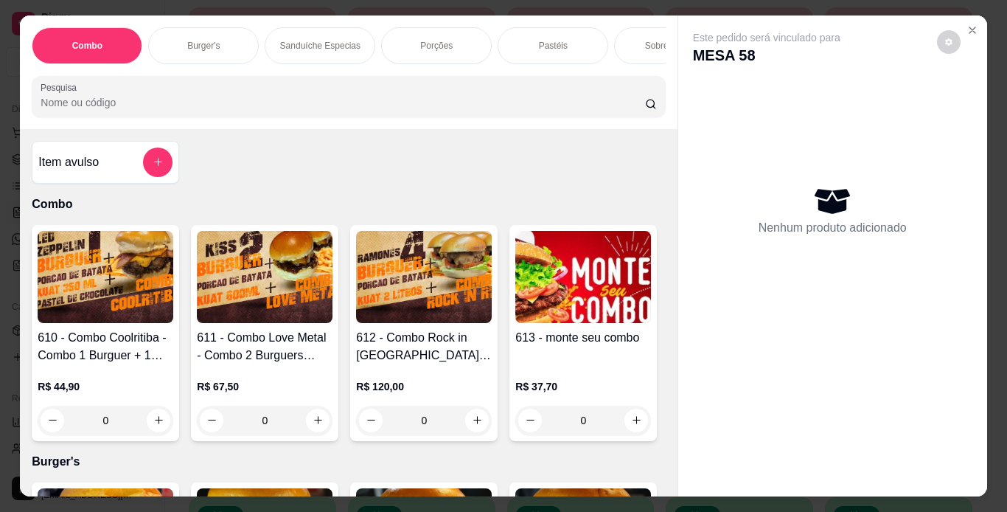
click at [322, 71] on div "Combo Burger's Sanduíche Especias Porções Pastéis Sobremesas Burger's Doces Pas…" at bounding box center [348, 72] width 657 height 114
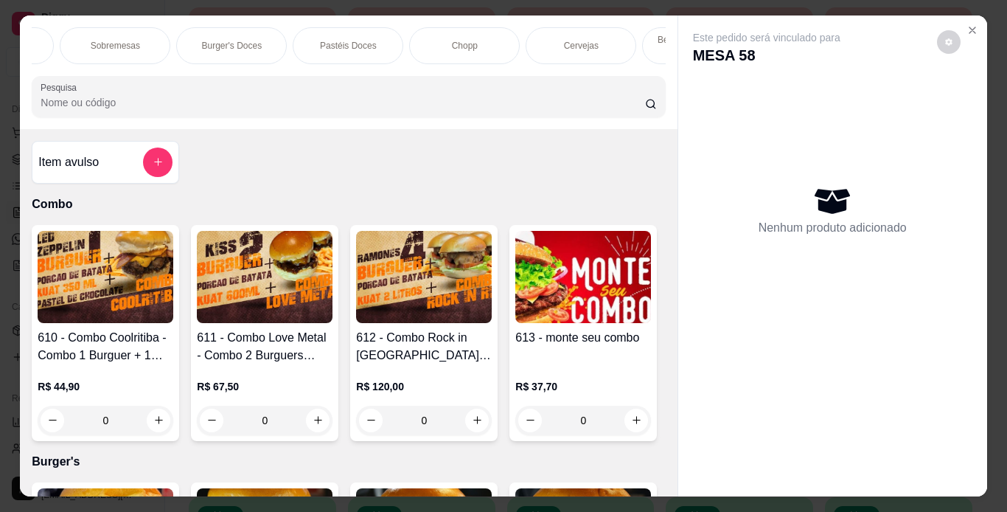
drag, startPoint x: 465, startPoint y: 44, endPoint x: 486, endPoint y: 142, distance: 99.7
click at [465, 44] on p "Chopp" at bounding box center [465, 46] width 26 height 12
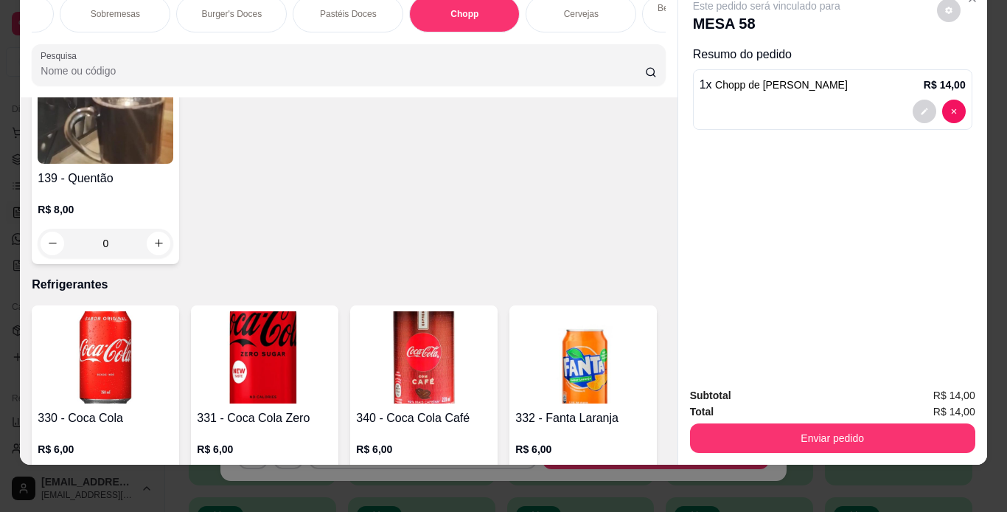
type input "2"
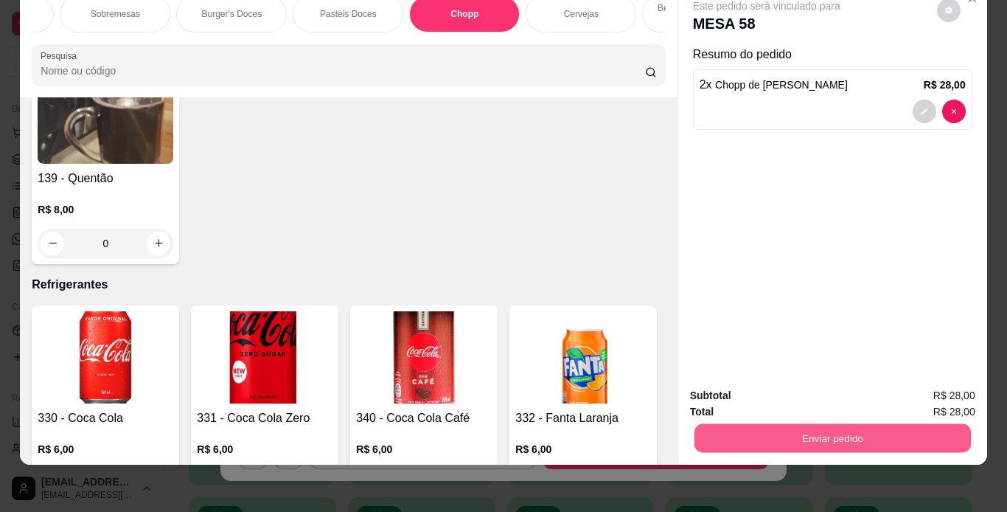
click at [774, 435] on button "Enviar pedido" at bounding box center [832, 438] width 277 height 29
click at [936, 392] on button "Enviar pedido" at bounding box center [936, 391] width 83 height 28
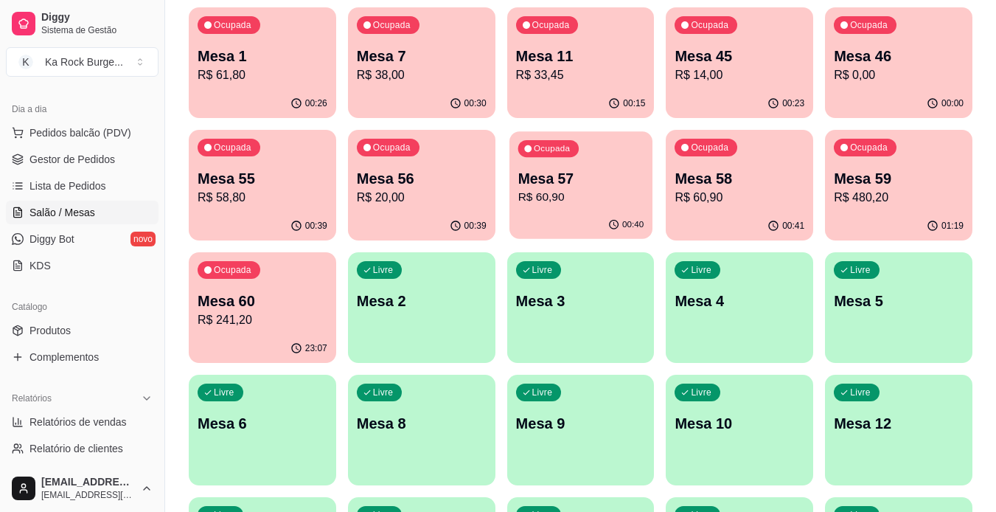
click at [583, 201] on p "R$ 60,90" at bounding box center [581, 197] width 126 height 17
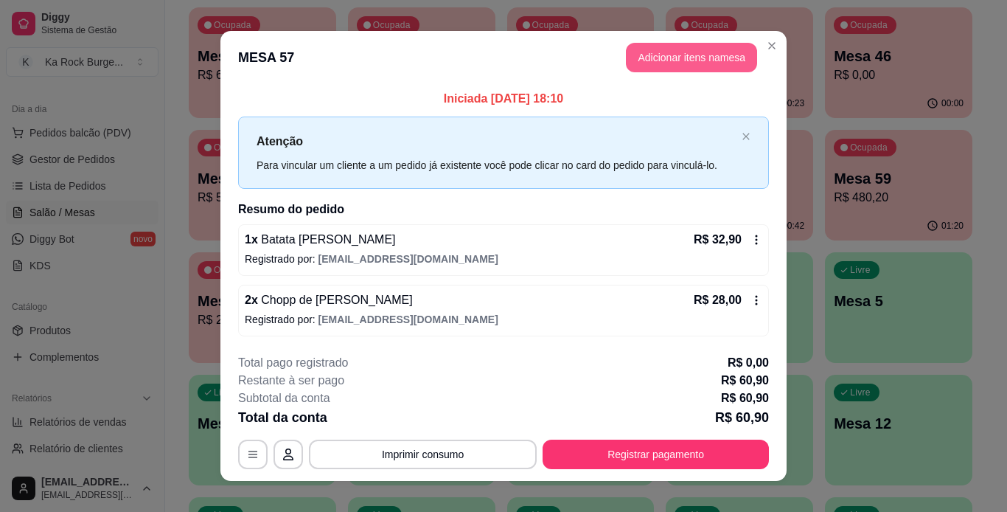
click at [679, 60] on button "Adicionar itens na mesa" at bounding box center [691, 57] width 131 height 29
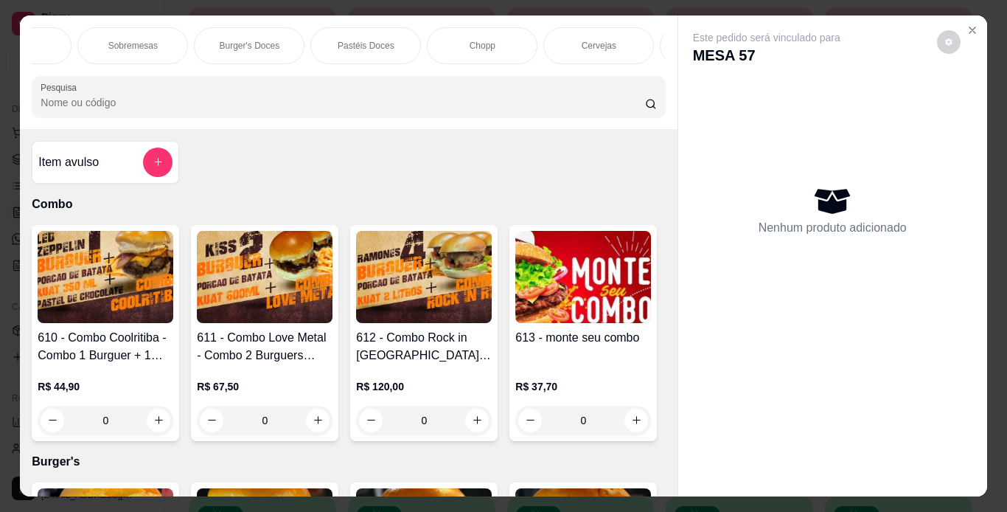
scroll to position [0, 555]
click at [418, 44] on div "Chopp" at bounding box center [464, 45] width 111 height 37
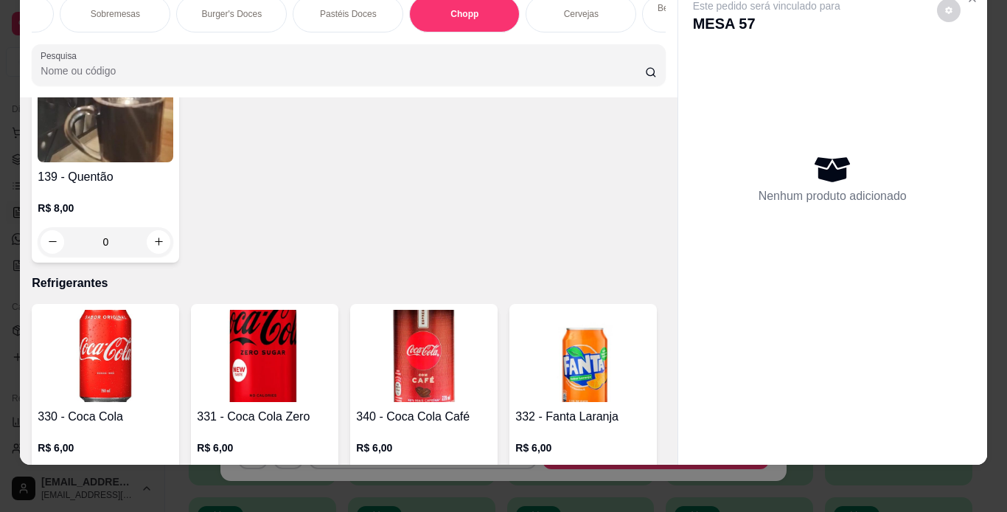
type input "1"
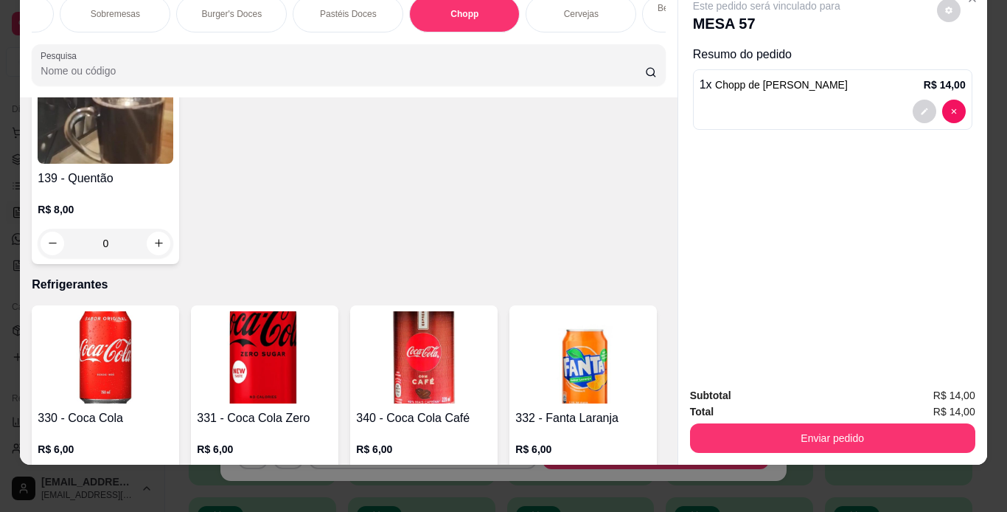
type input "1"
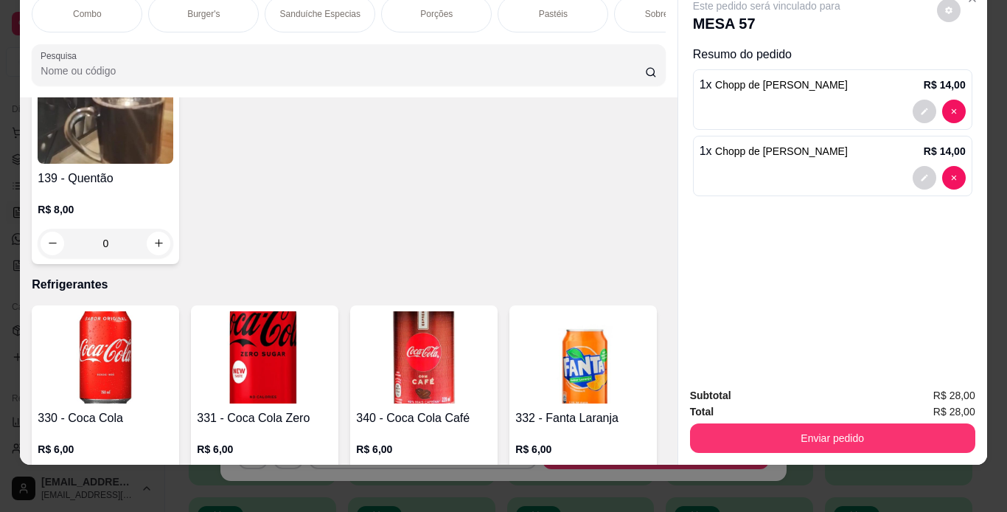
click at [420, 8] on p "Porções" at bounding box center [436, 14] width 32 height 12
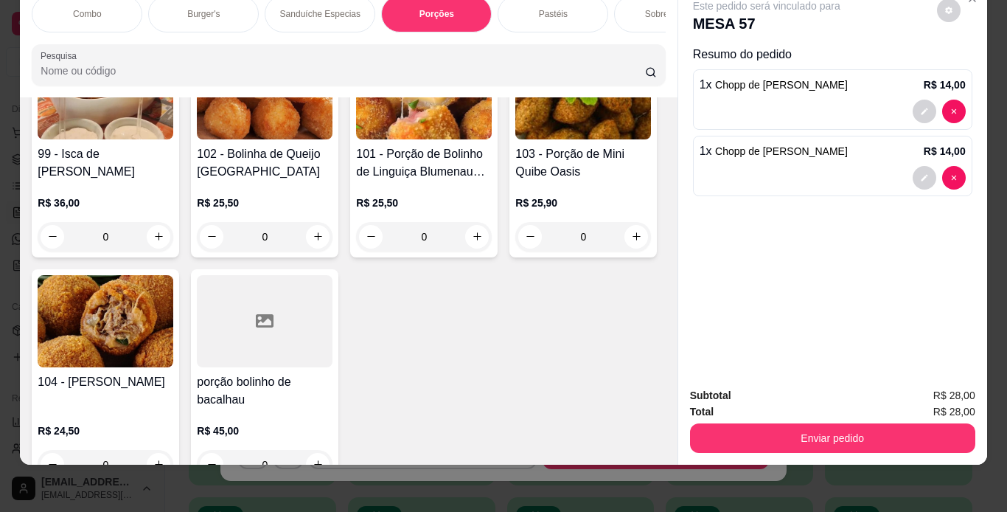
scroll to position [3367, 0]
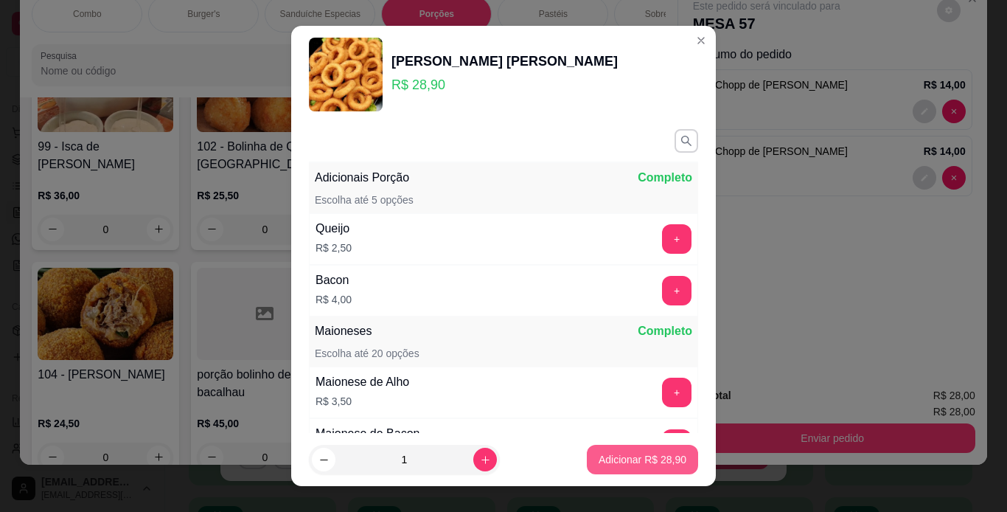
click at [622, 460] on p "Adicionar R$ 28,90" at bounding box center [643, 459] width 88 height 15
type input "1"
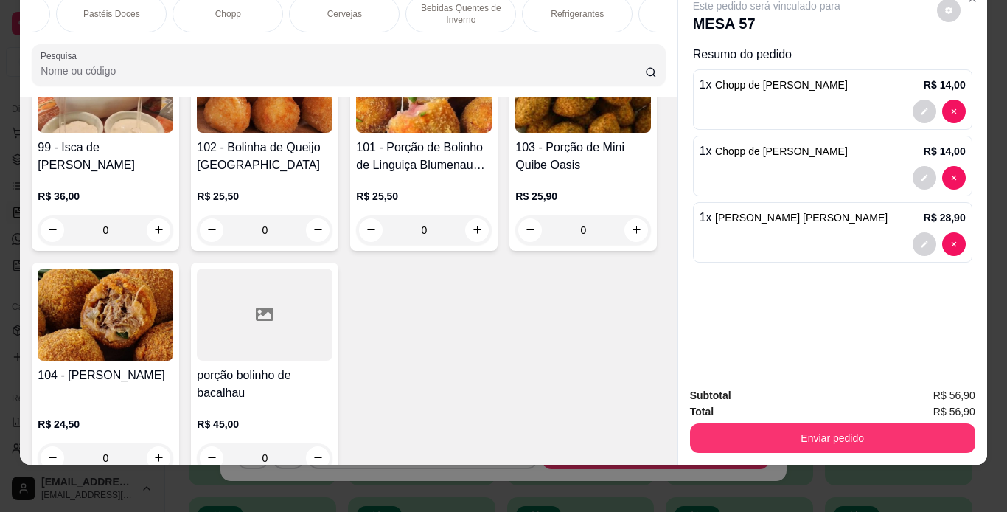
scroll to position [0, 794]
drag, startPoint x: 556, startPoint y: 4, endPoint x: 457, endPoint y: 131, distance: 160.8
click at [556, 8] on p "Refrigerantes" at bounding box center [574, 14] width 53 height 12
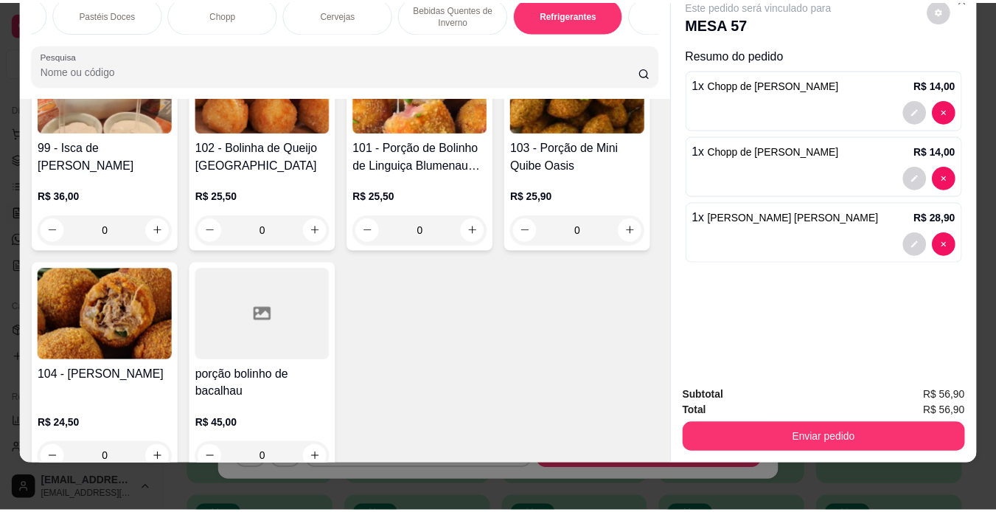
scroll to position [7157, 0]
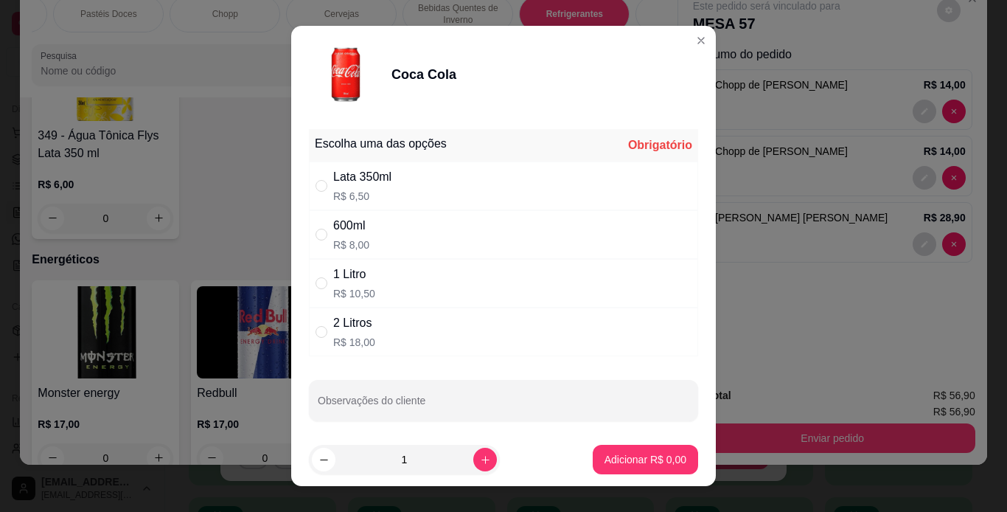
click at [487, 181] on div "Lata 350ml R$ 6,50" at bounding box center [503, 186] width 389 height 49
radio input "true"
click at [641, 457] on p "Adicionar R$ 6,50" at bounding box center [646, 459] width 82 height 15
type input "1"
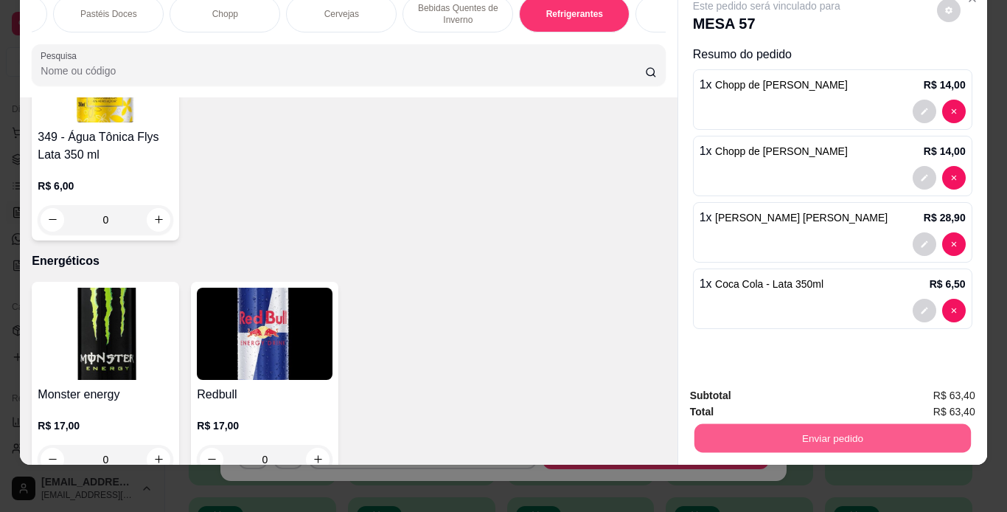
click at [881, 431] on button "Enviar pedido" at bounding box center [832, 438] width 277 height 29
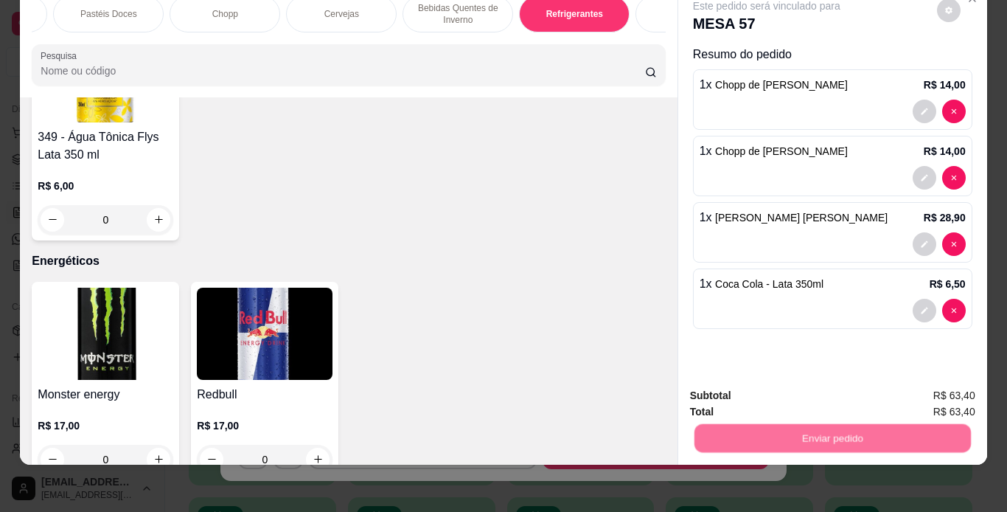
click at [929, 389] on button "Enviar pedido" at bounding box center [937, 390] width 81 height 27
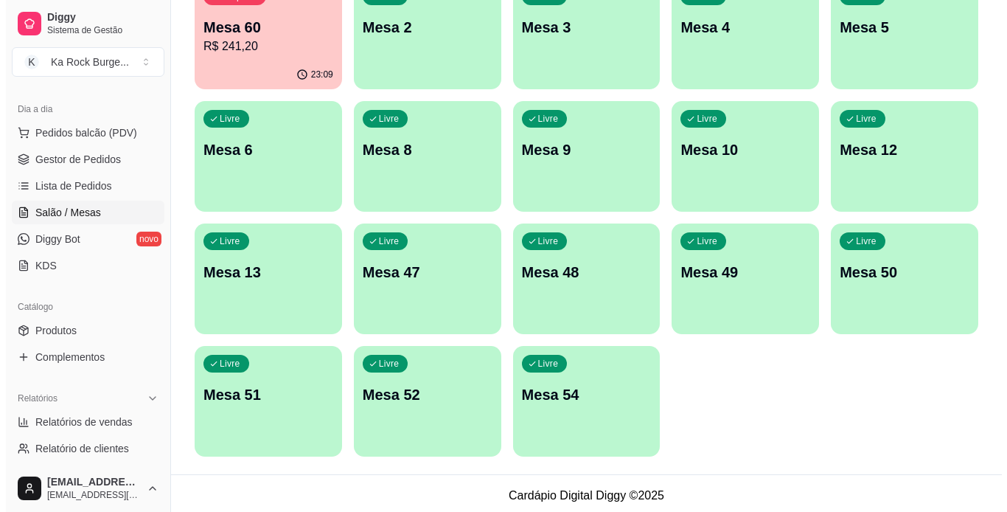
scroll to position [428, 0]
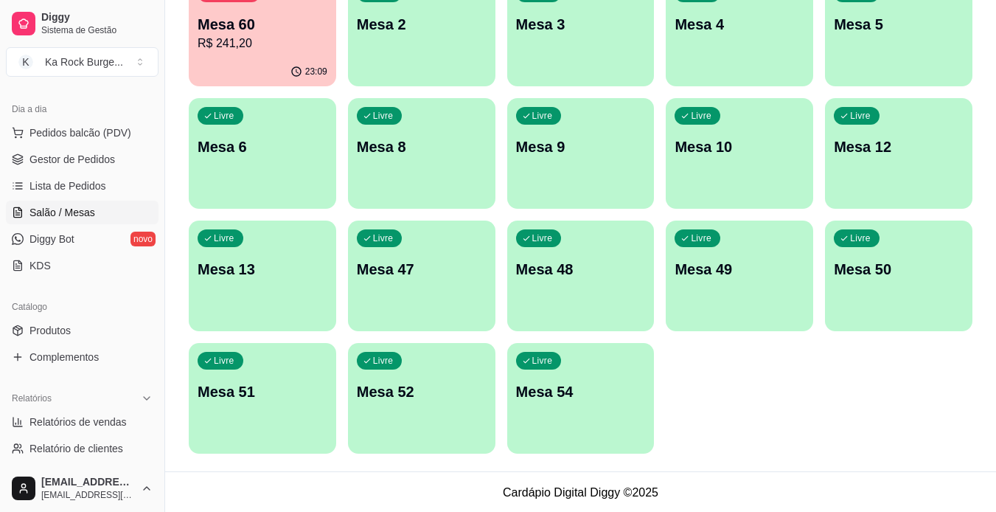
click at [610, 425] on div "Livre Mesa 54" at bounding box center [580, 389] width 147 height 93
click at [407, 277] on p "Mesa 47" at bounding box center [422, 269] width 130 height 21
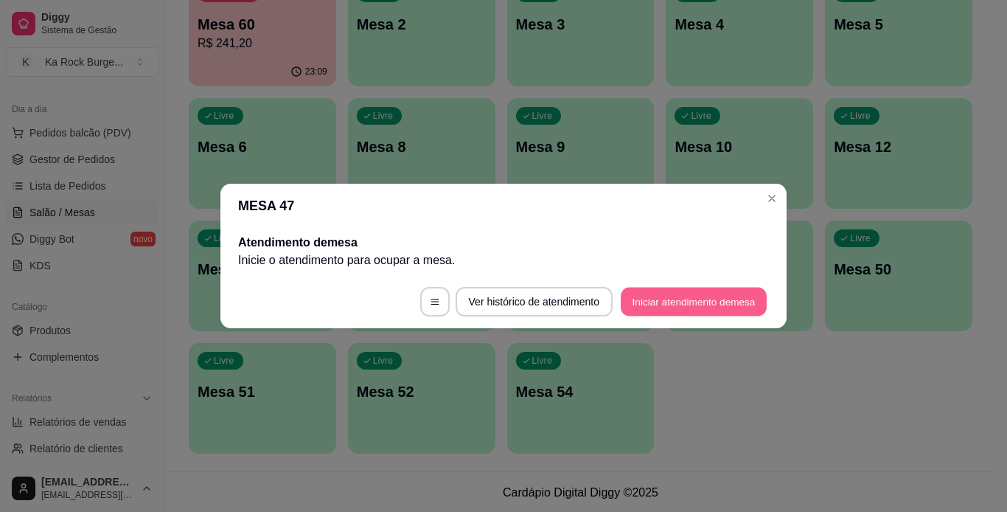
click at [701, 302] on button "Iniciar atendimento de mesa" at bounding box center [694, 302] width 146 height 29
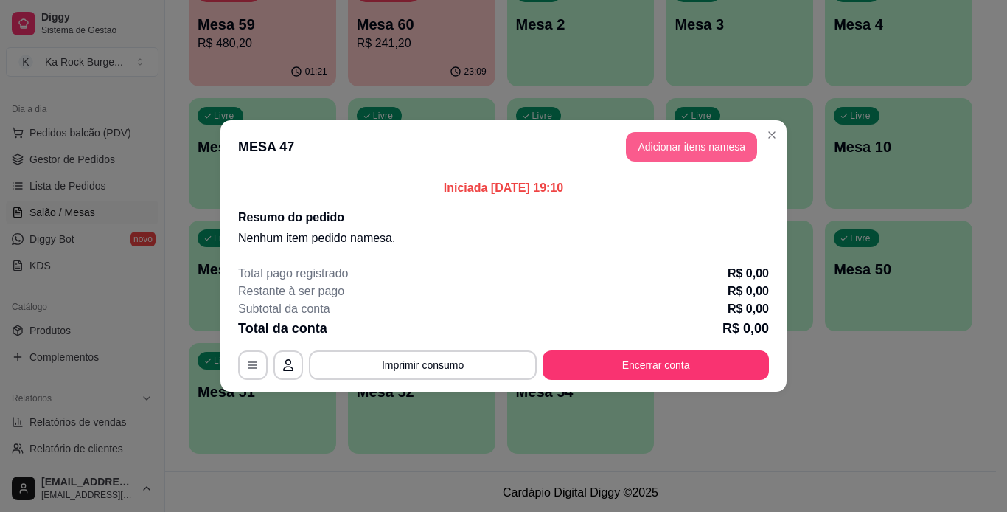
click at [691, 136] on button "Adicionar itens na mesa" at bounding box center [691, 146] width 131 height 29
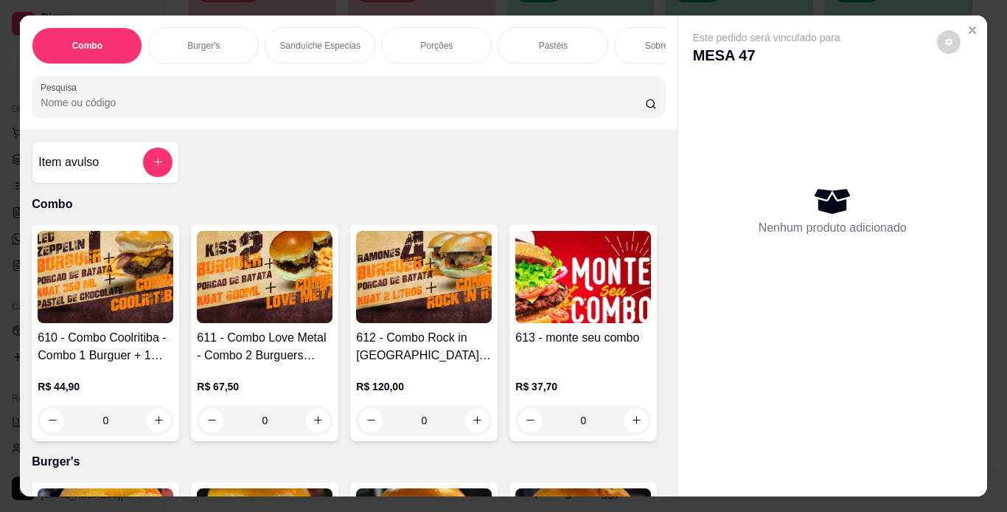
scroll to position [0, 555]
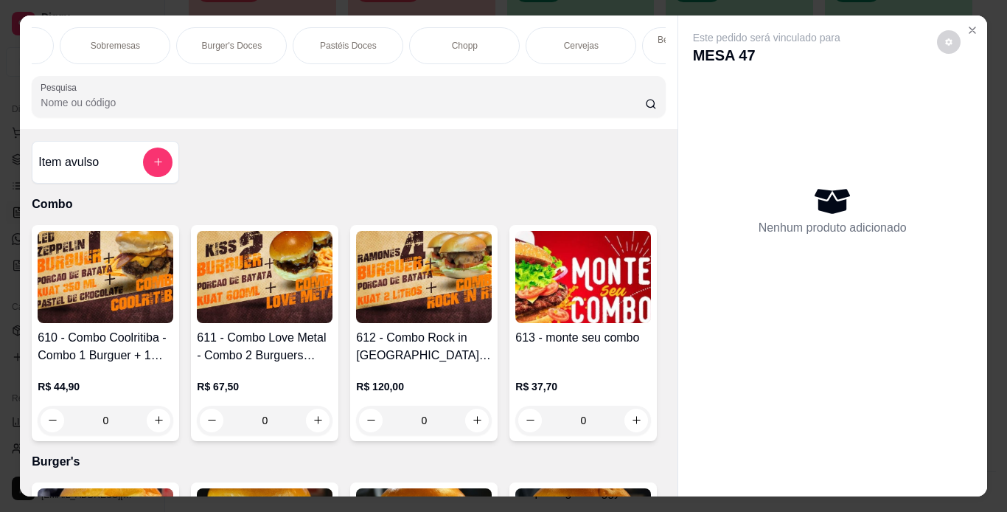
click at [459, 43] on p "Chopp" at bounding box center [465, 46] width 26 height 12
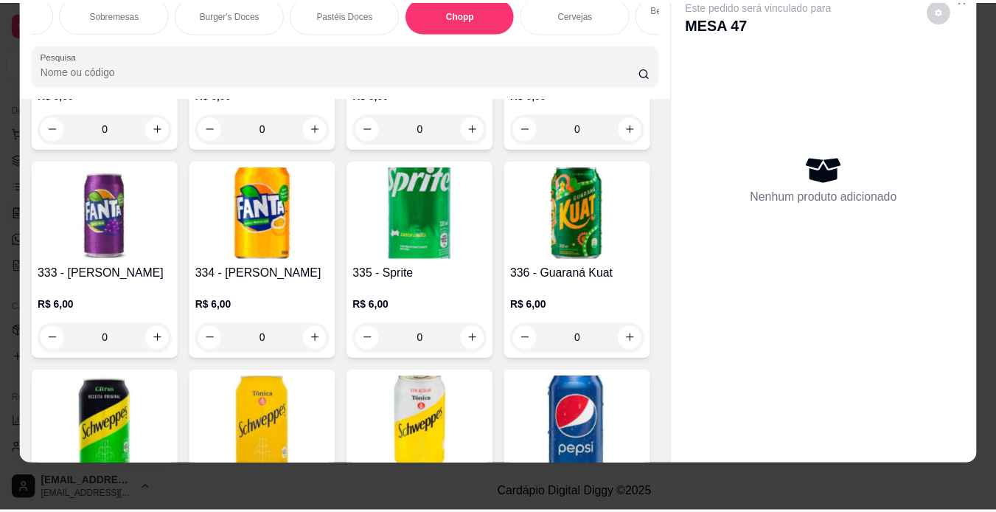
scroll to position [6123, 0]
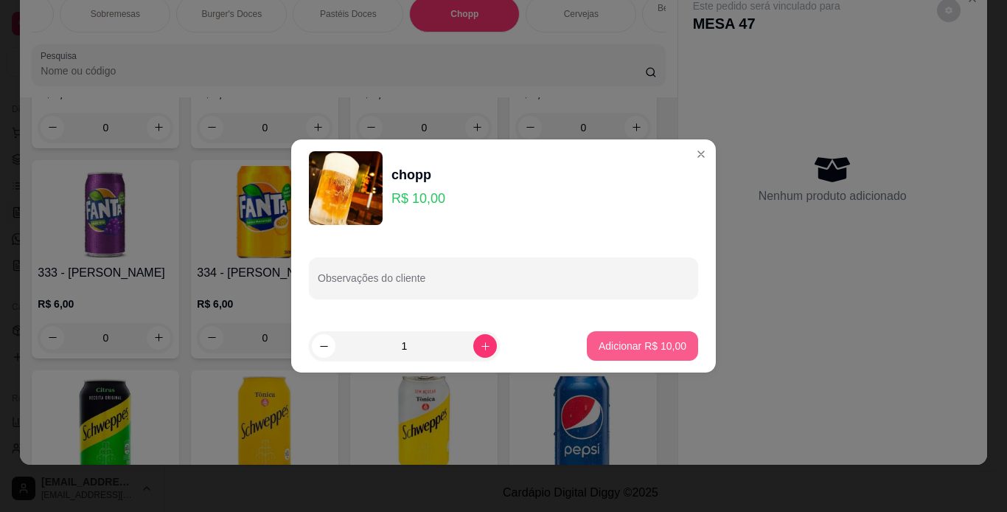
click at [625, 339] on button "Adicionar R$ 10,00" at bounding box center [642, 345] width 111 height 29
type input "1"
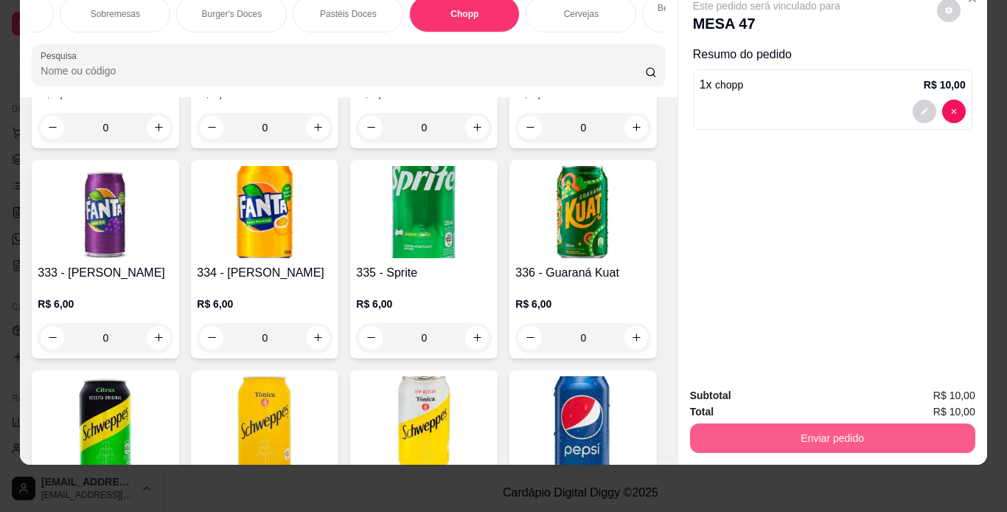
click at [840, 423] on button "Enviar pedido" at bounding box center [832, 437] width 285 height 29
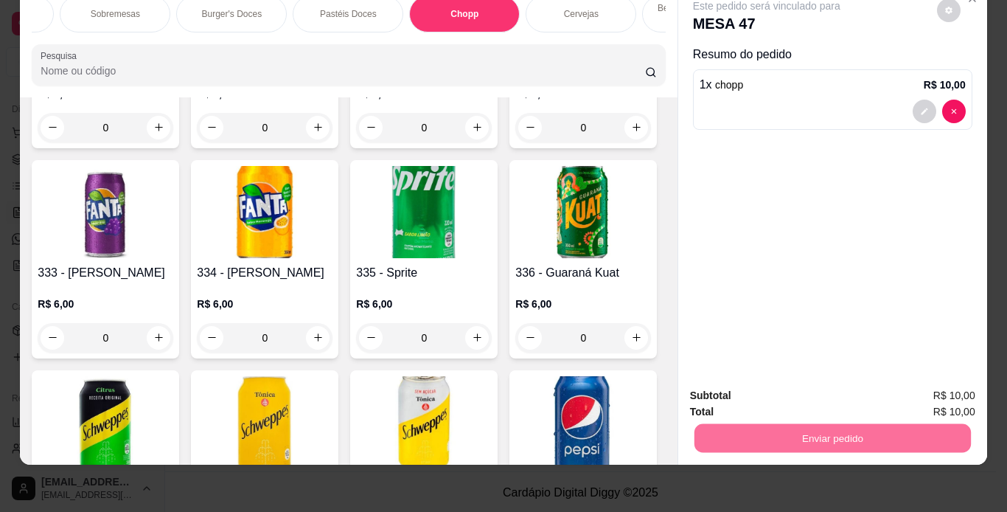
click at [964, 394] on button "Enviar pedido" at bounding box center [936, 391] width 83 height 28
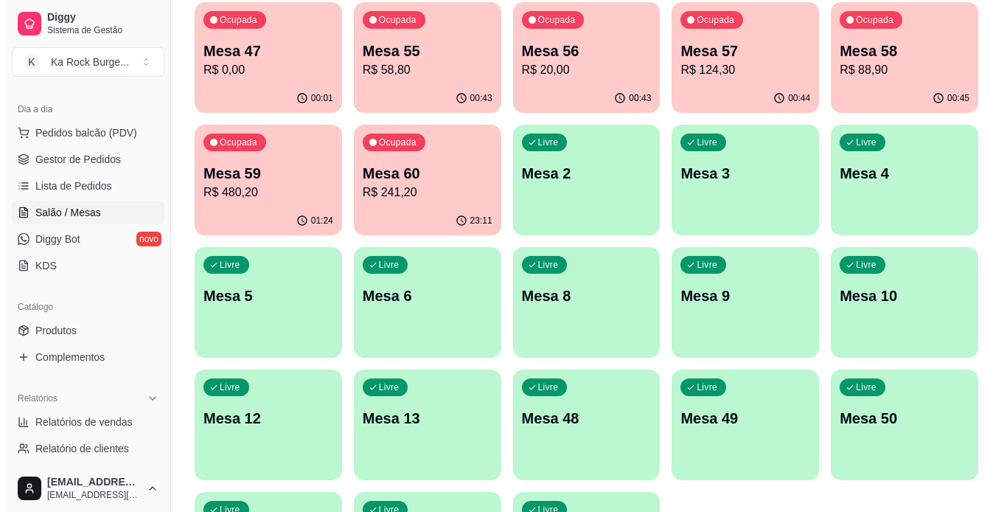
scroll to position [215, 0]
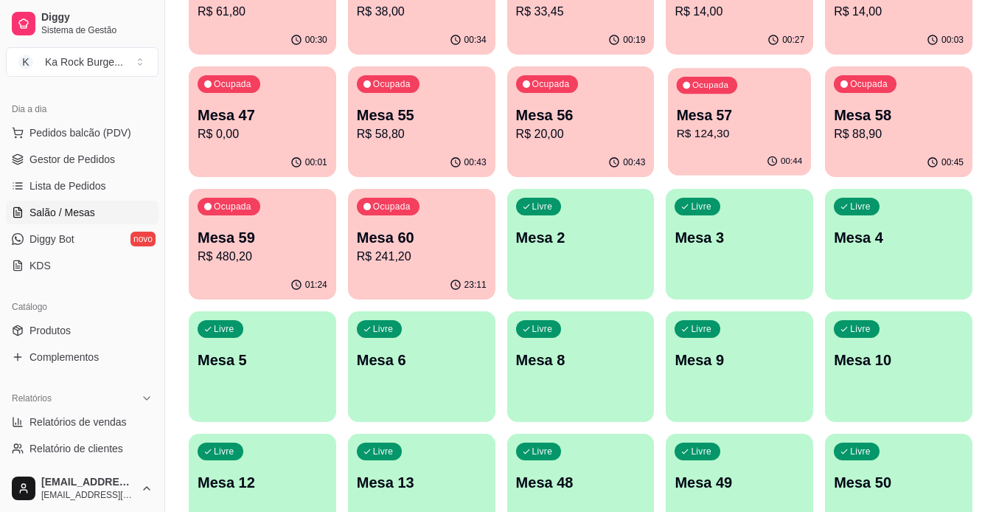
click at [717, 162] on div "00:44" at bounding box center [739, 161] width 143 height 28
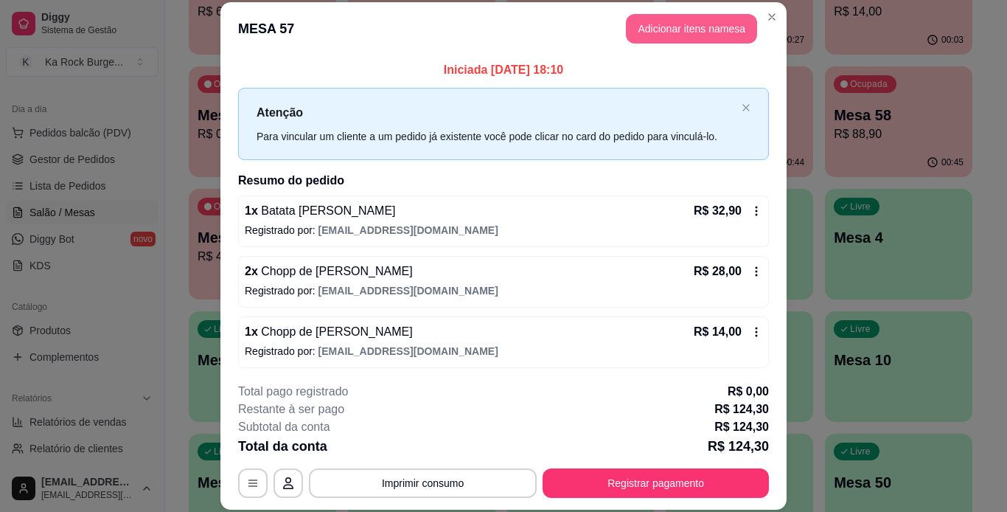
click at [682, 29] on button "Adicionar itens na mesa" at bounding box center [691, 28] width 131 height 29
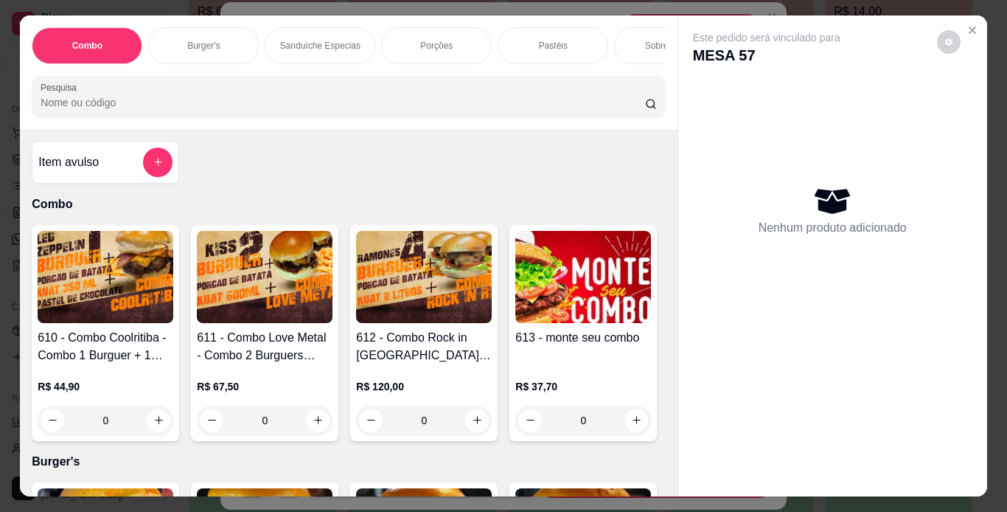
drag, startPoint x: 412, startPoint y: 35, endPoint x: 454, endPoint y: 49, distance: 44.3
click at [412, 36] on div "Porções" at bounding box center [436, 45] width 111 height 37
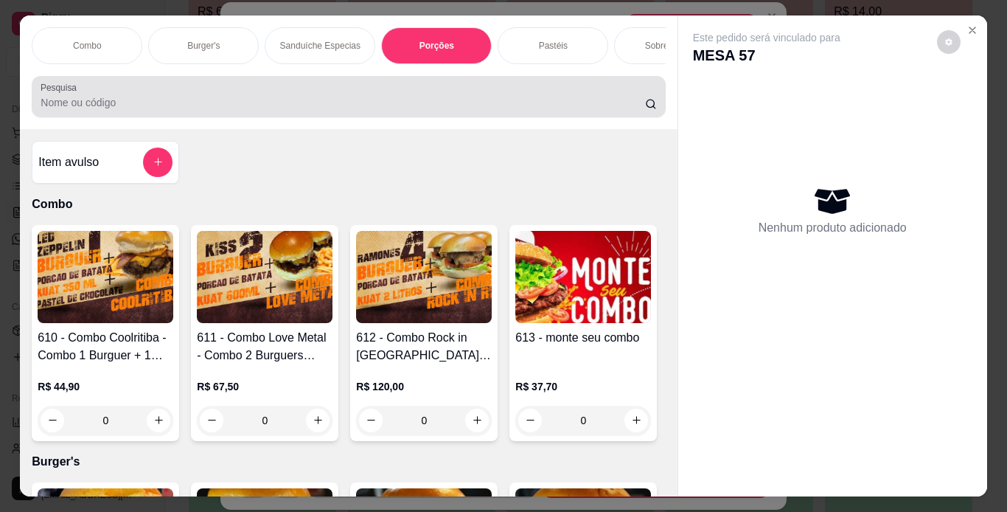
click at [454, 82] on div at bounding box center [349, 96] width 616 height 29
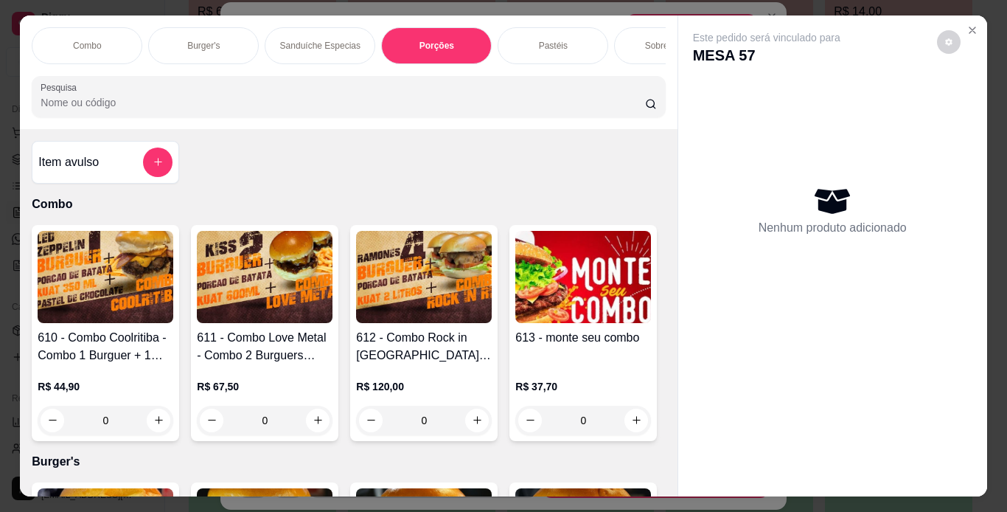
scroll to position [38, 0]
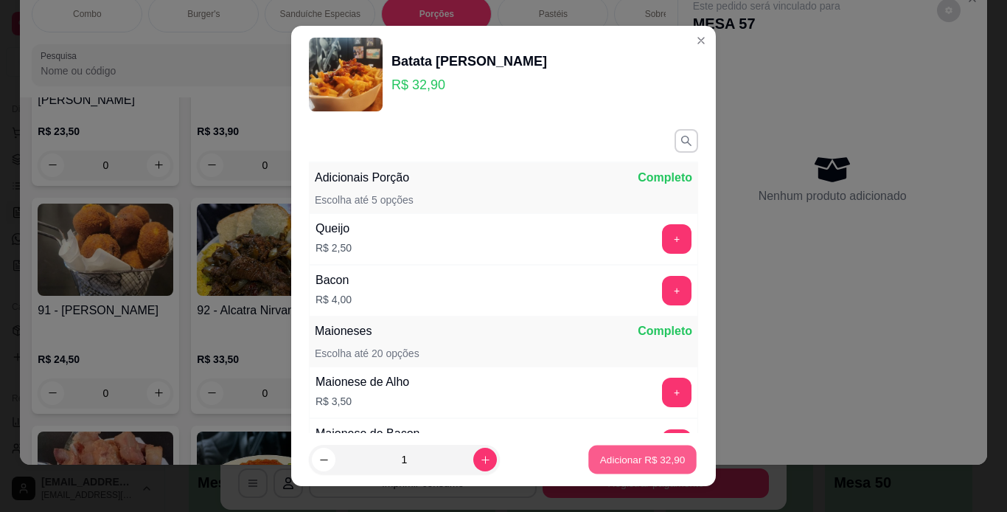
click at [604, 452] on button "Adicionar R$ 32,90" at bounding box center [643, 459] width 108 height 29
type input "1"
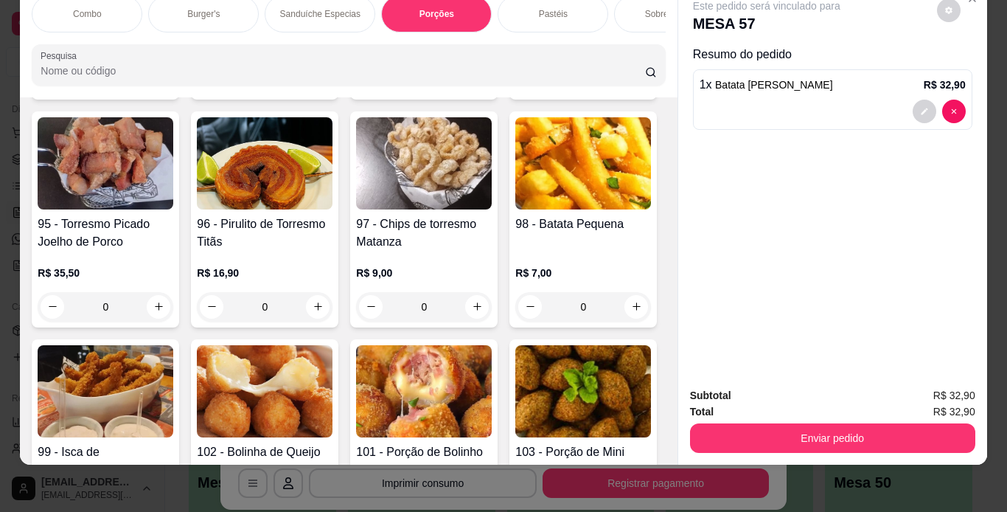
scroll to position [3102, 0]
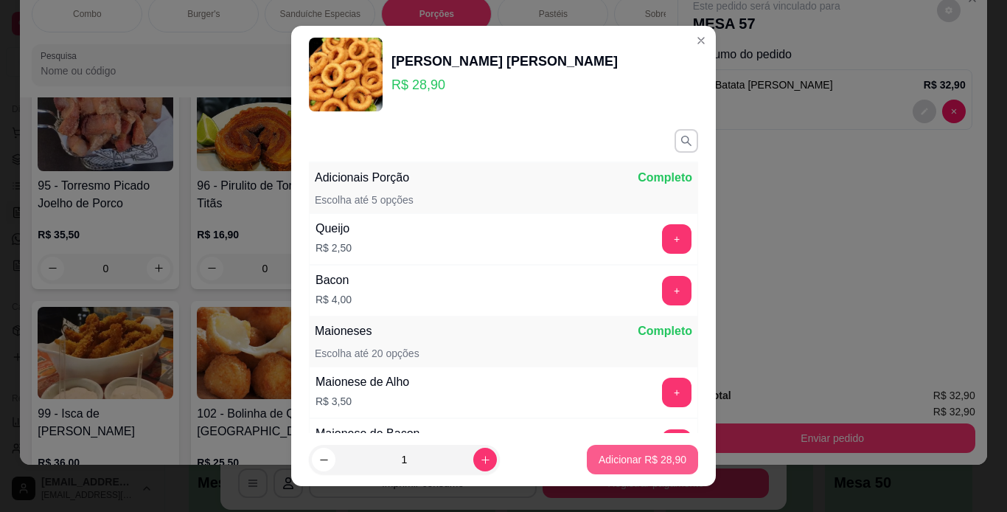
click at [630, 463] on p "Adicionar R$ 28,90" at bounding box center [643, 459] width 88 height 15
type input "1"
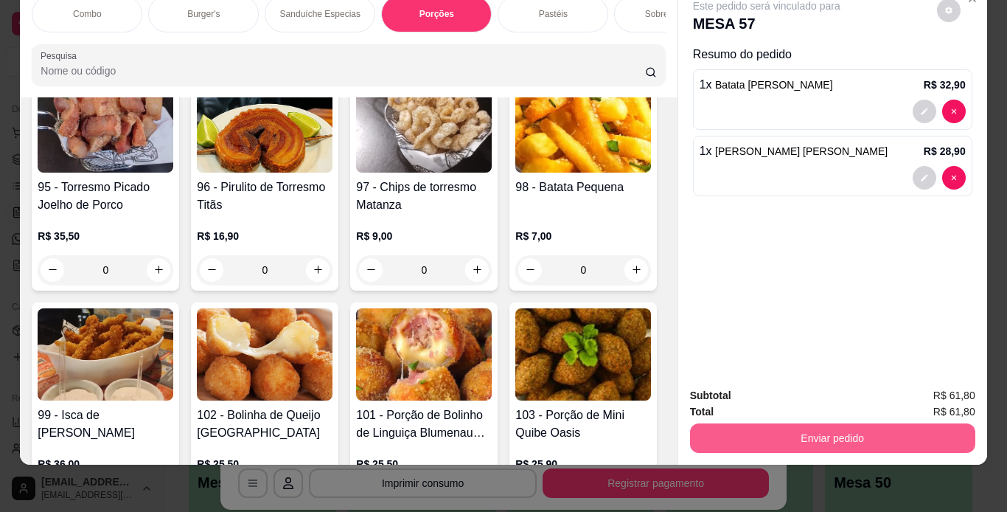
click at [795, 432] on button "Enviar pedido" at bounding box center [832, 437] width 285 height 29
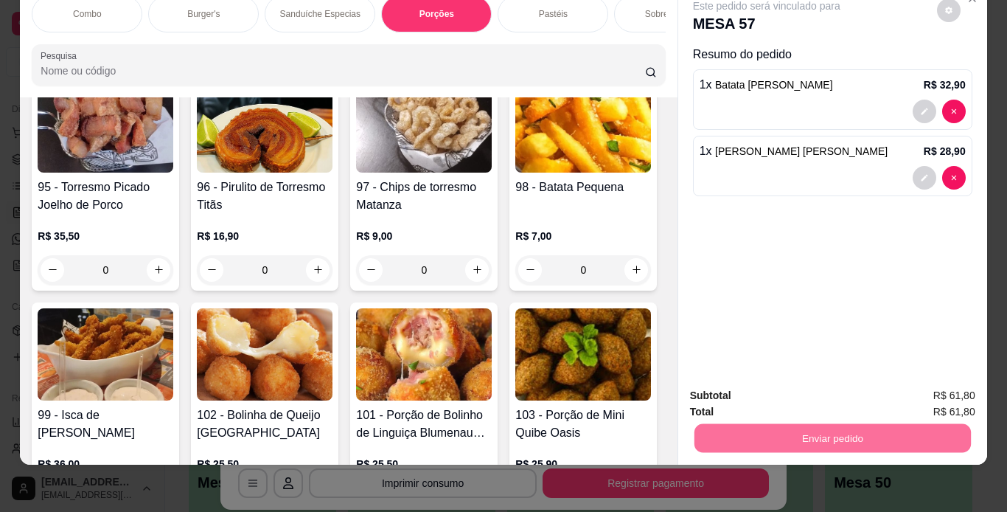
click at [948, 387] on button "Enviar pedido" at bounding box center [936, 391] width 83 height 28
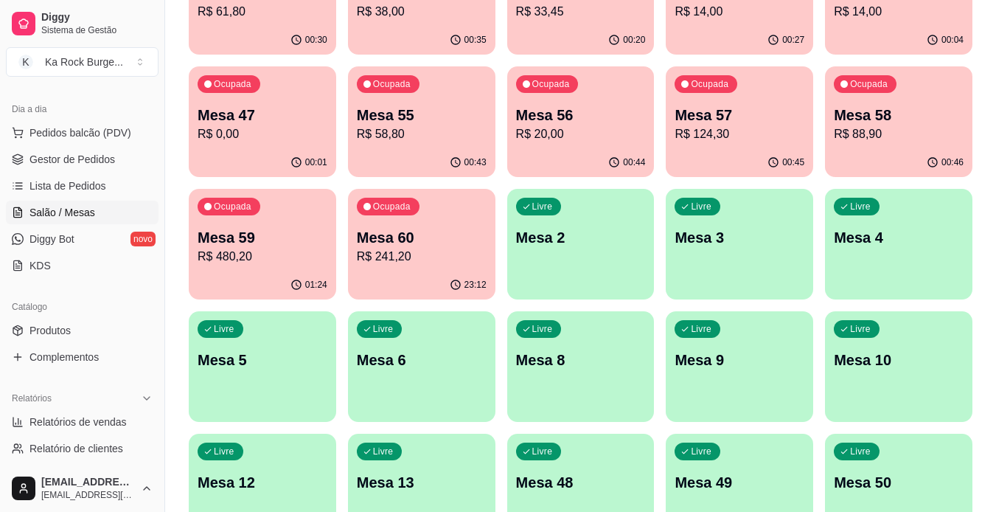
click at [572, 135] on p "R$ 20,00" at bounding box center [581, 134] width 130 height 18
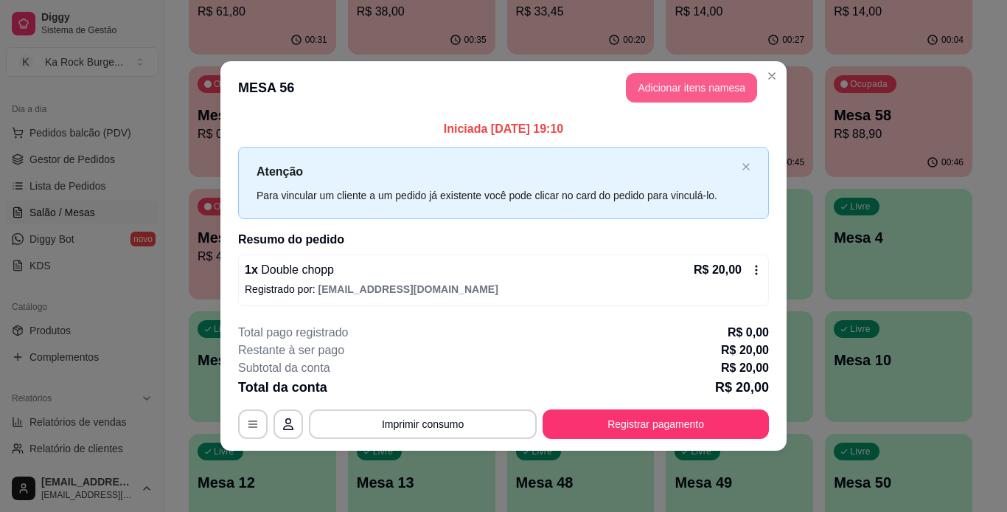
click at [653, 86] on button "Adicionar itens na mesa" at bounding box center [691, 87] width 131 height 29
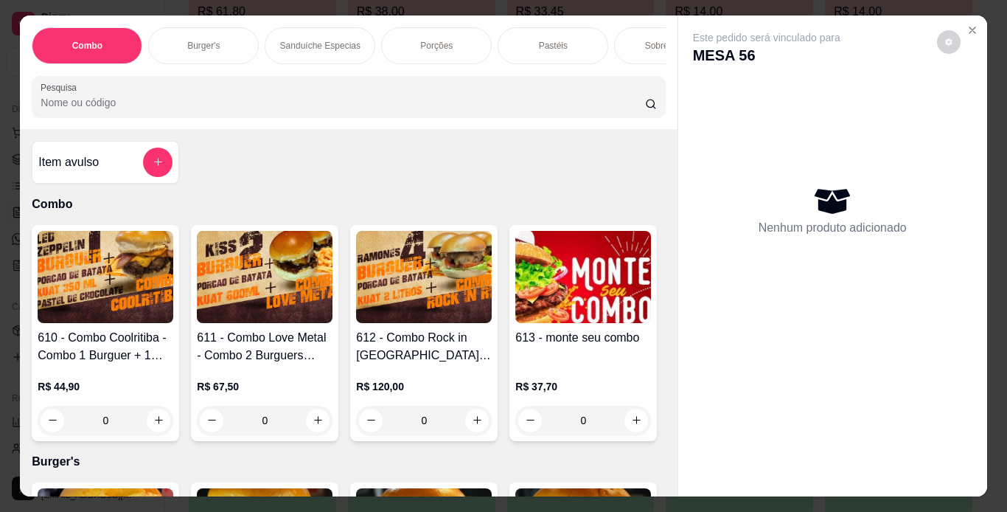
click at [265, 64] on div "Combo Burger's Sanduíche Especias Porções Pastéis Sobremesas Burger's Doces Pas…" at bounding box center [349, 45] width 634 height 37
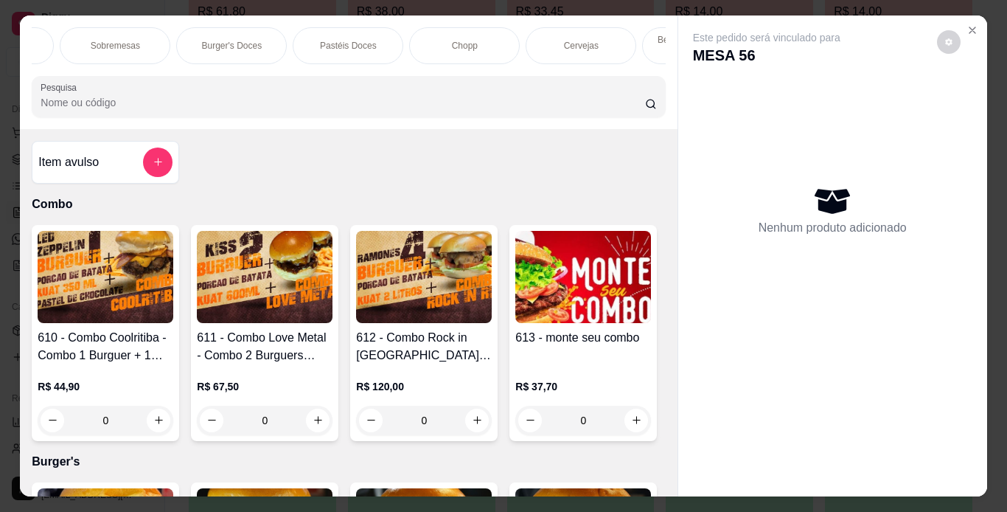
click at [451, 56] on div "Chopp" at bounding box center [464, 45] width 111 height 37
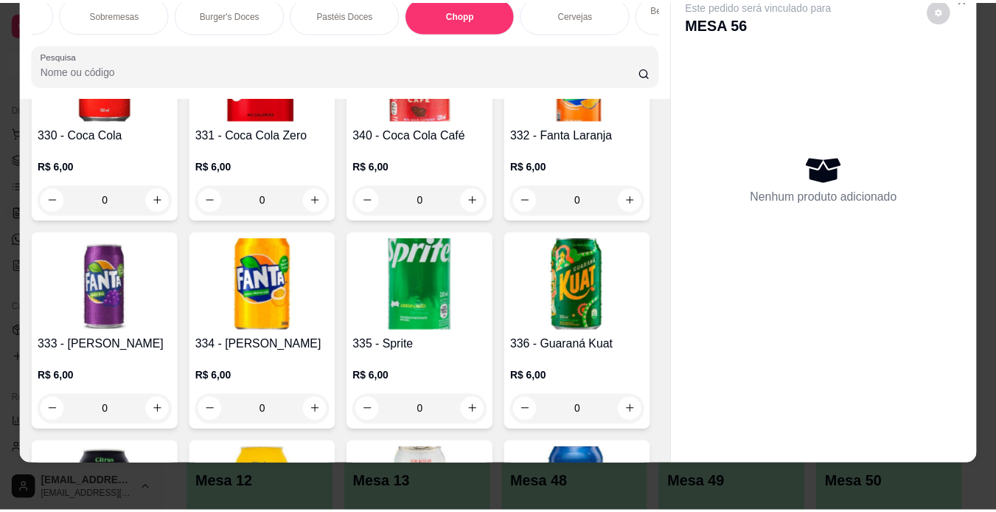
scroll to position [6094, 0]
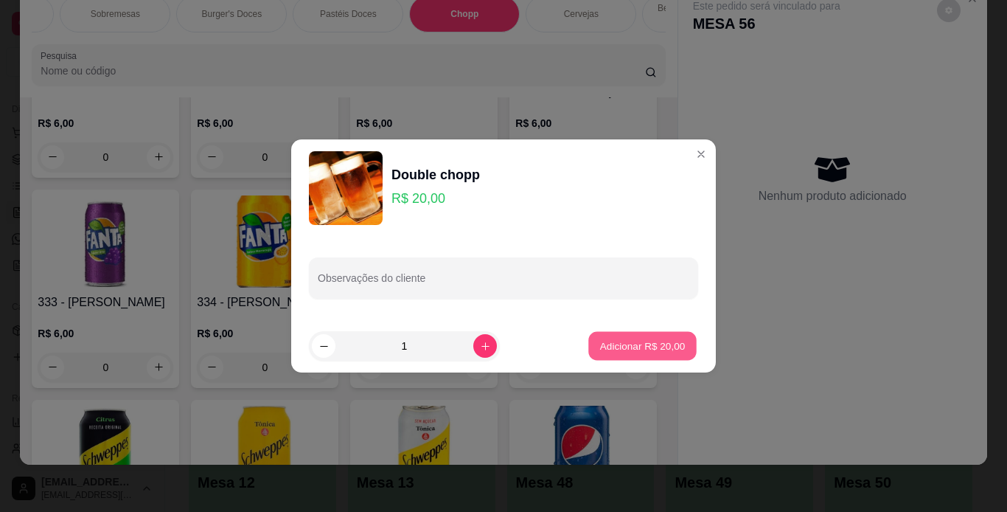
click at [615, 351] on p "Adicionar R$ 20,00" at bounding box center [643, 346] width 86 height 14
type input "1"
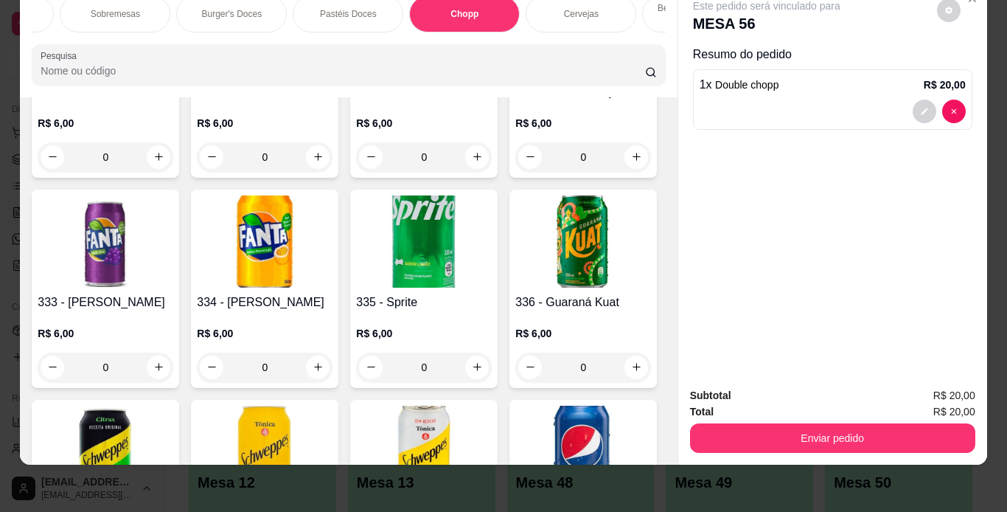
click at [866, 443] on div "Subtotal R$ 20,00 Total R$ 20,00 Enviar pedido" at bounding box center [832, 419] width 309 height 89
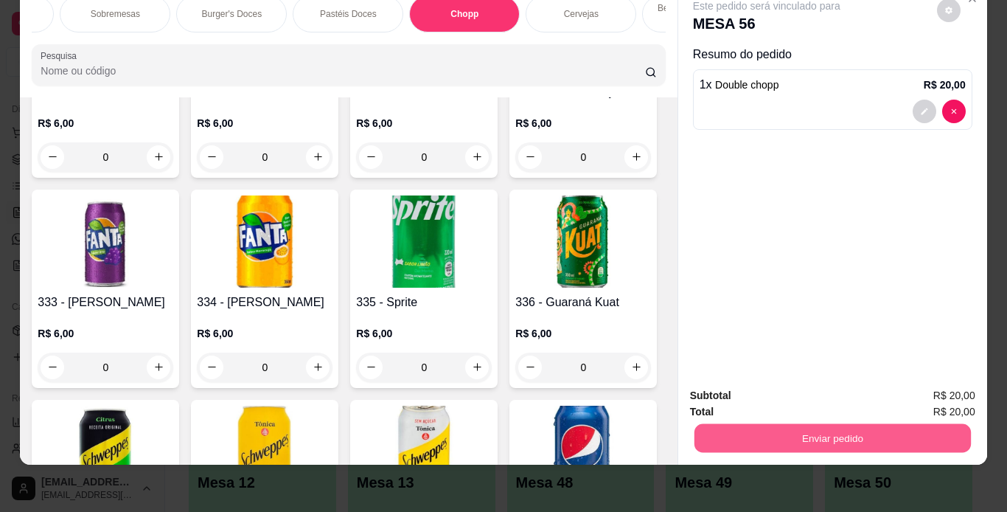
click at [867, 428] on button "Enviar pedido" at bounding box center [832, 438] width 277 height 29
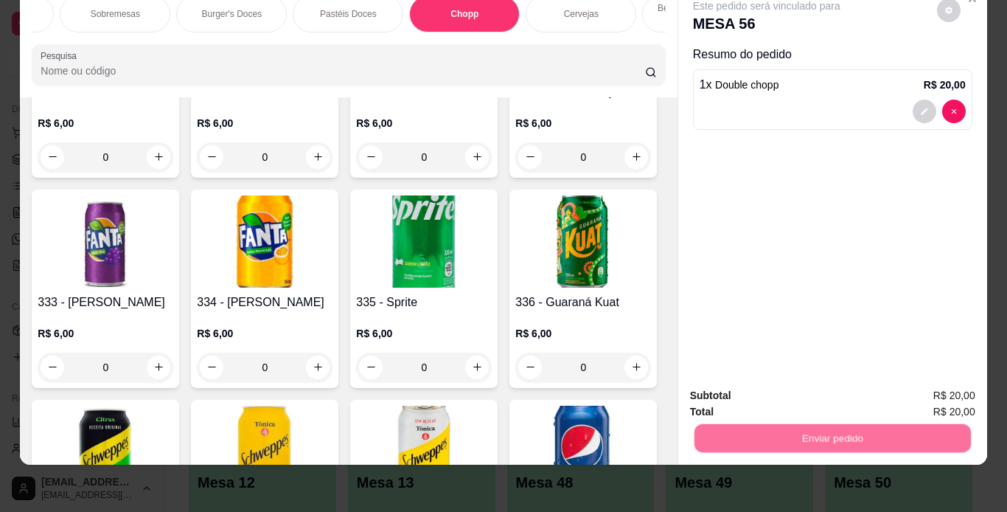
click at [951, 385] on button "Enviar pedido" at bounding box center [937, 390] width 81 height 27
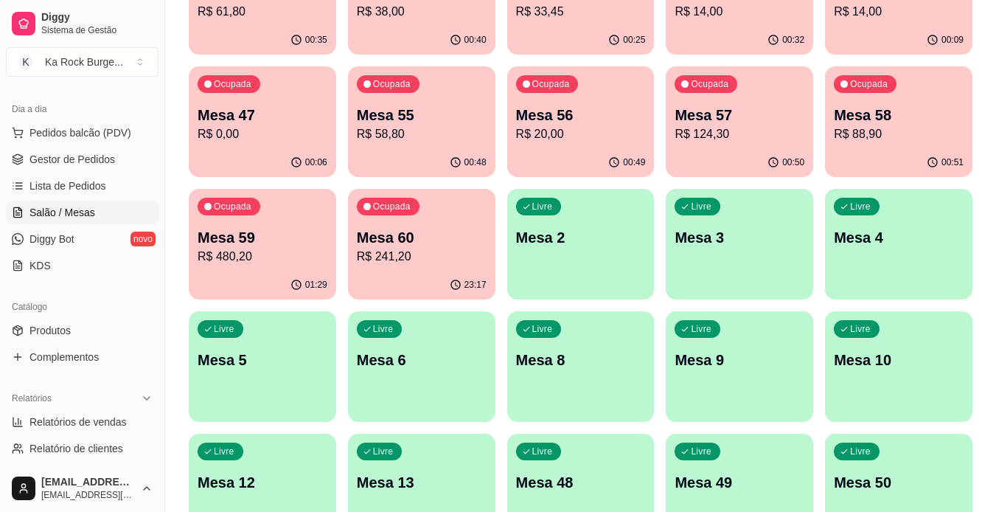
click at [303, 133] on p "R$ 0,00" at bounding box center [263, 134] width 130 height 18
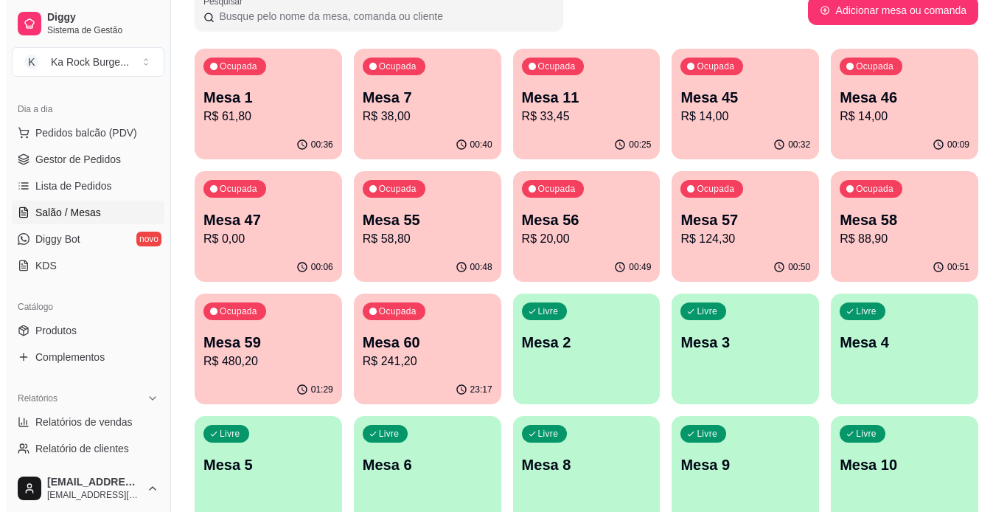
scroll to position [105, 0]
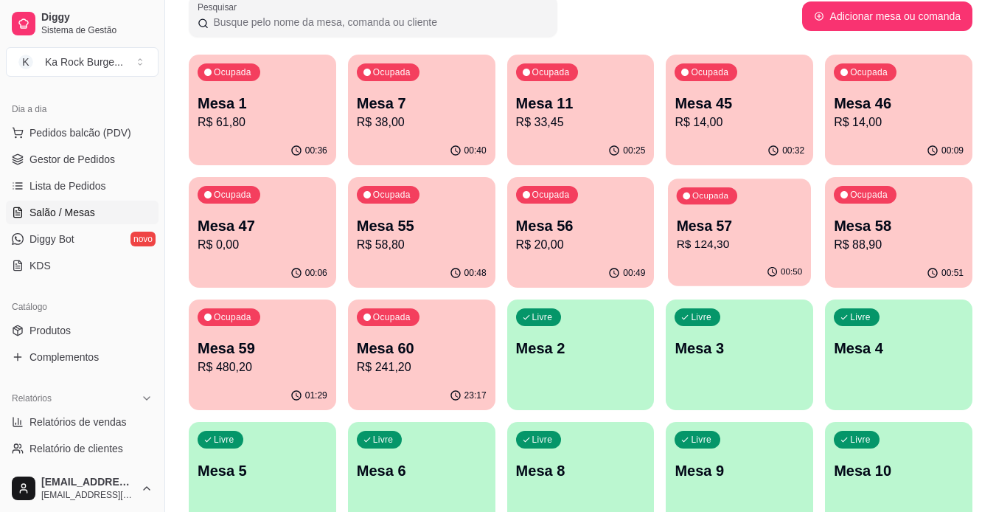
click at [741, 246] on p "R$ 124,30" at bounding box center [740, 244] width 126 height 17
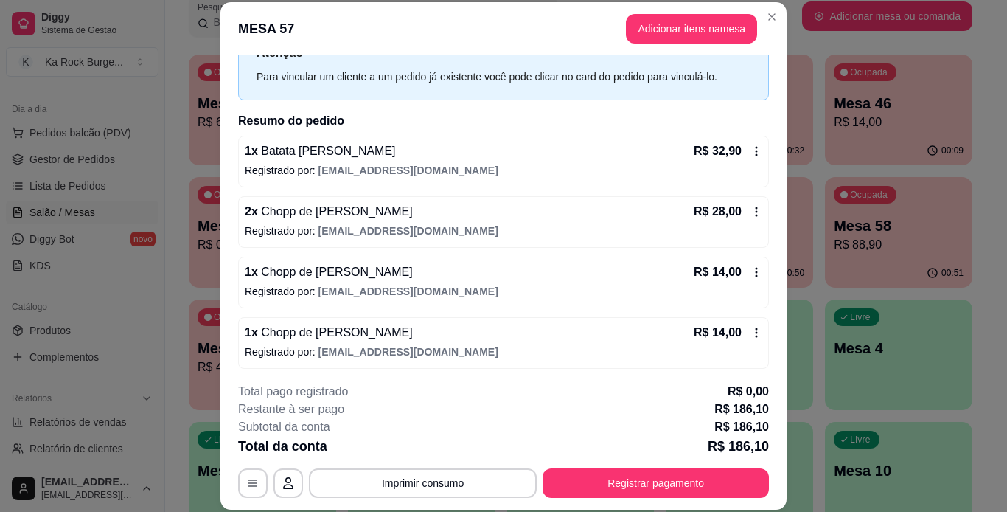
scroll to position [0, 0]
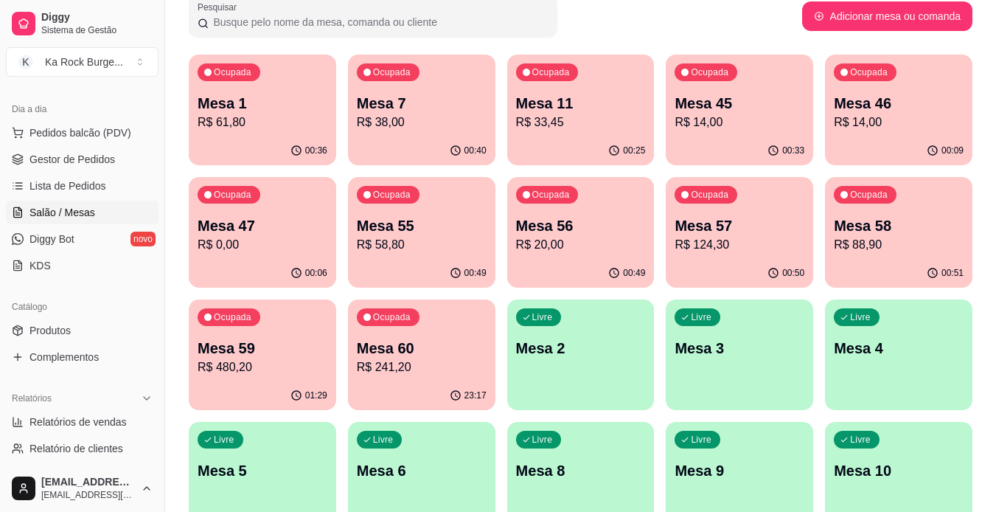
click at [274, 246] on p "R$ 0,00" at bounding box center [263, 245] width 130 height 18
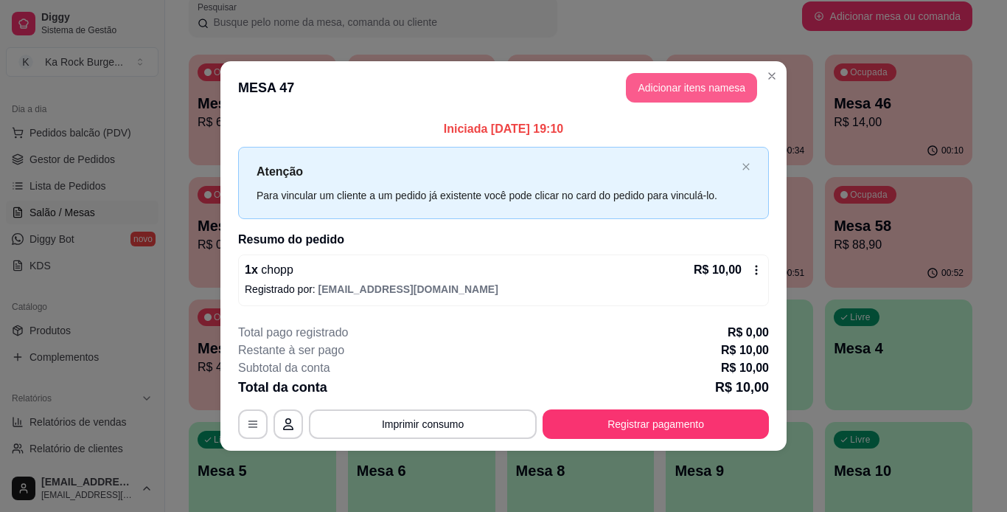
click at [713, 88] on button "Adicionar itens na mesa" at bounding box center [691, 87] width 131 height 29
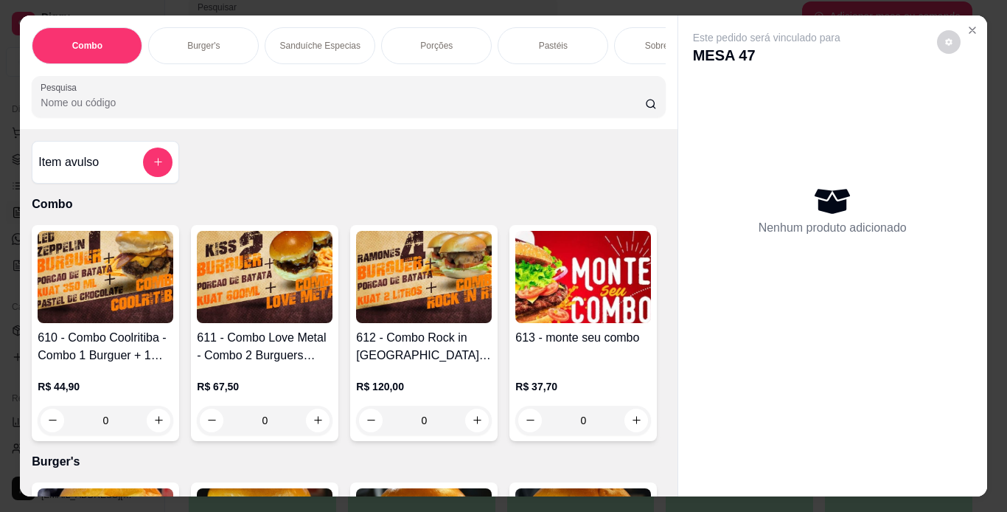
click at [460, 32] on div "Porções" at bounding box center [436, 45] width 111 height 37
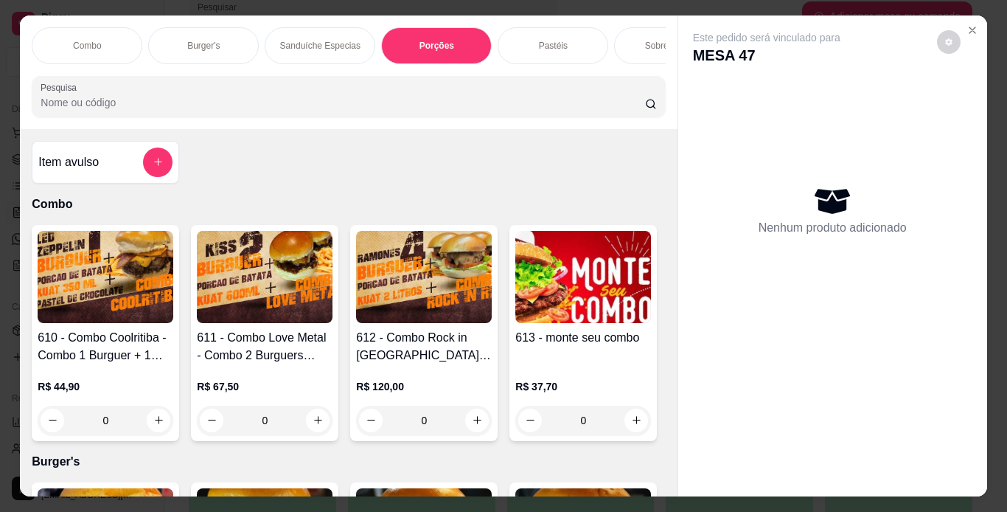
scroll to position [38, 0]
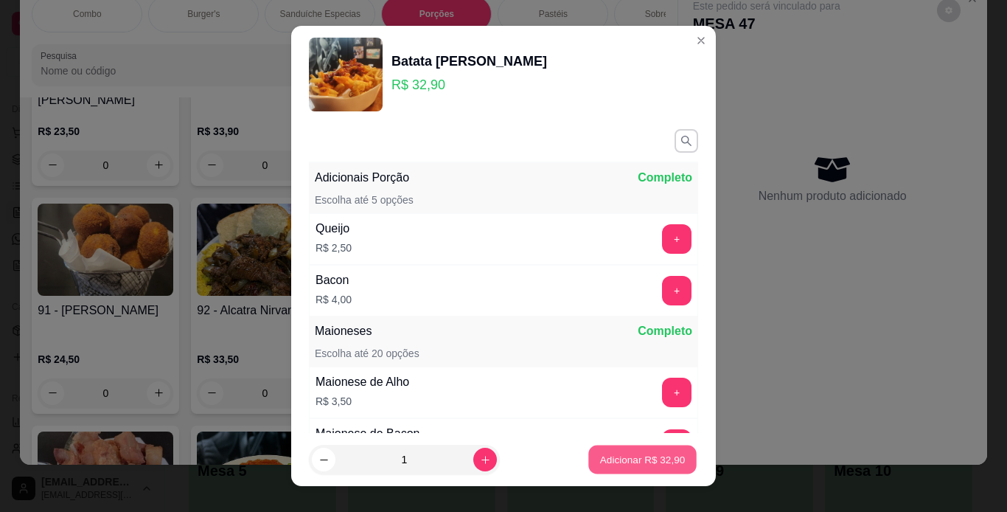
click at [653, 462] on p "Adicionar R$ 32,90" at bounding box center [643, 460] width 86 height 14
type input "1"
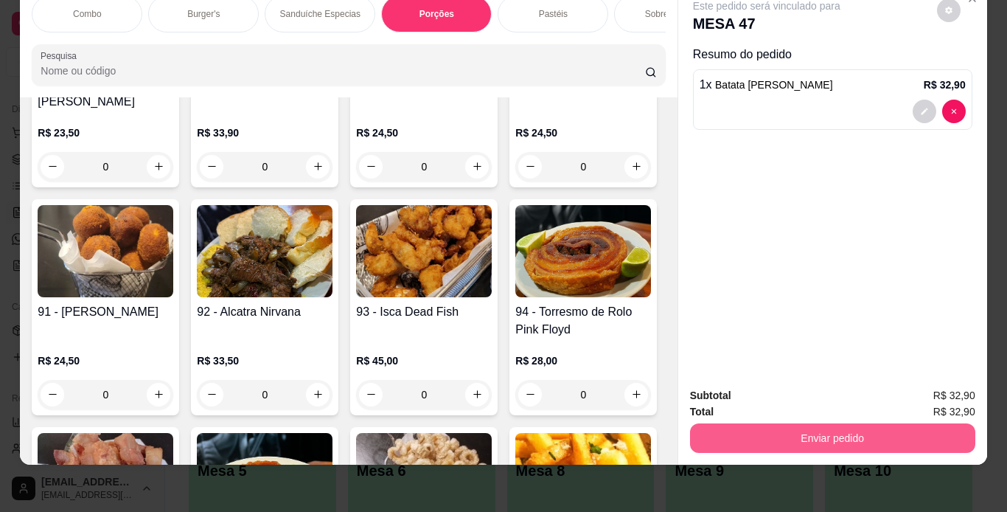
click at [850, 434] on button "Enviar pedido" at bounding box center [832, 437] width 285 height 29
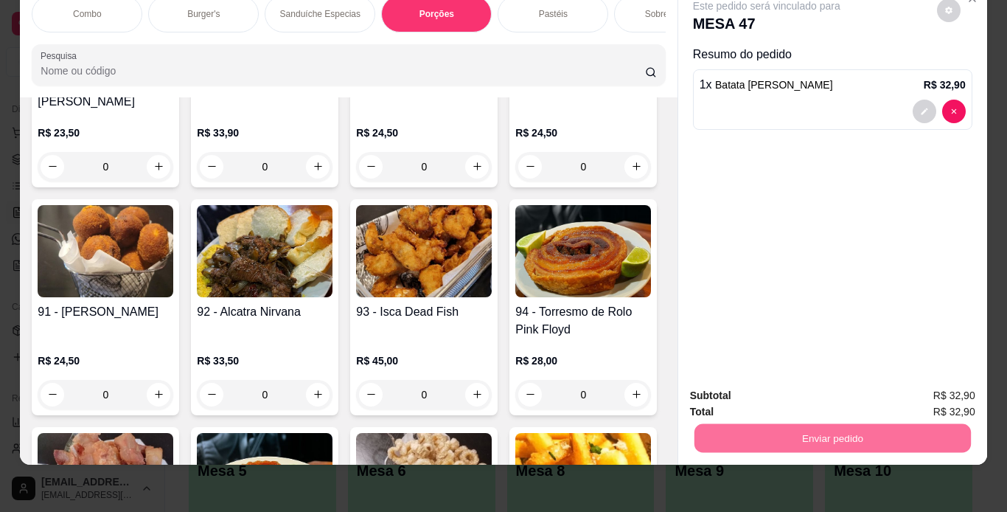
click at [918, 386] on button "Enviar pedido" at bounding box center [936, 391] width 83 height 28
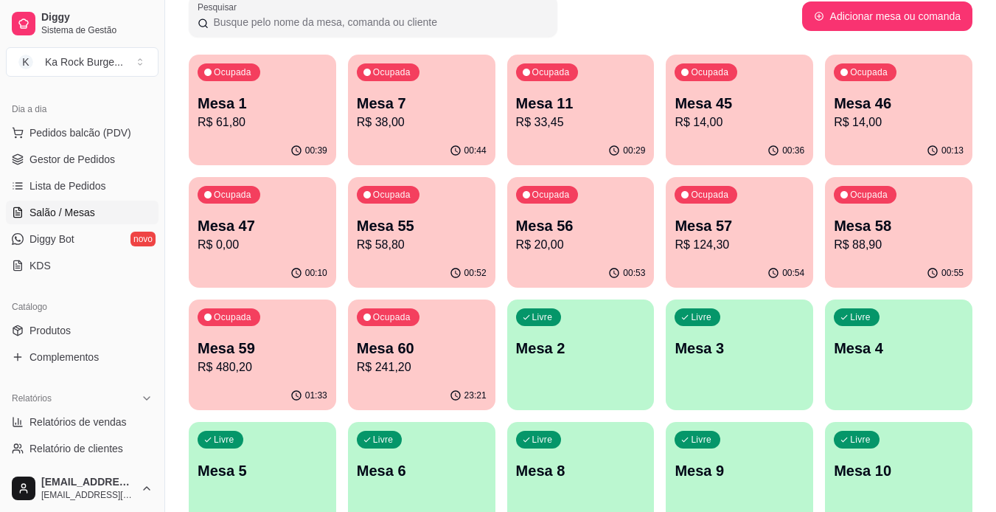
click at [255, 369] on p "R$ 480,20" at bounding box center [263, 367] width 130 height 18
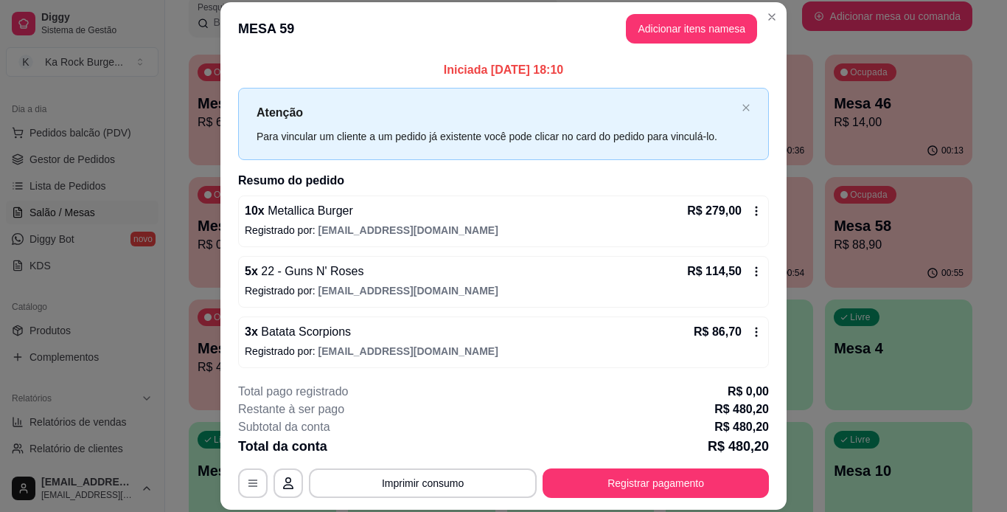
scroll to position [3, 0]
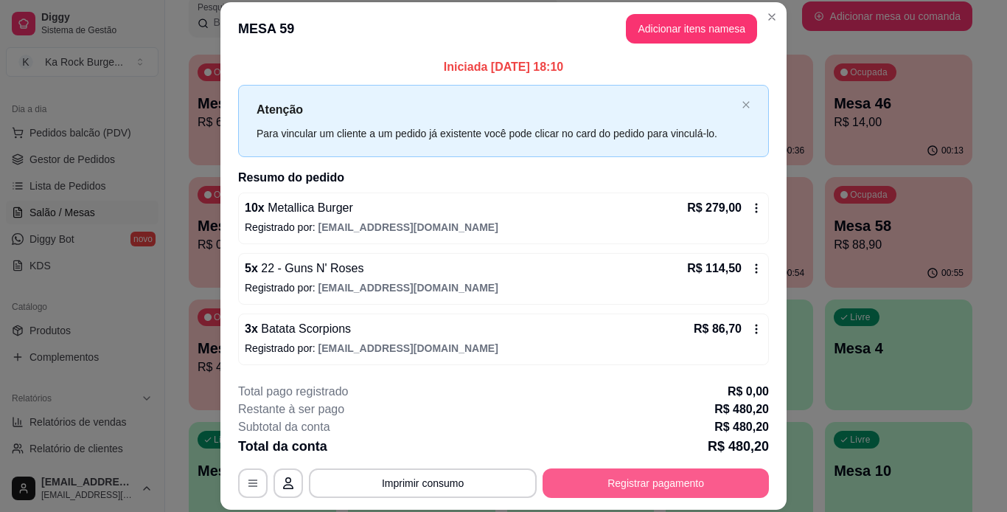
click at [711, 491] on button "Registrar pagamento" at bounding box center [656, 482] width 226 height 29
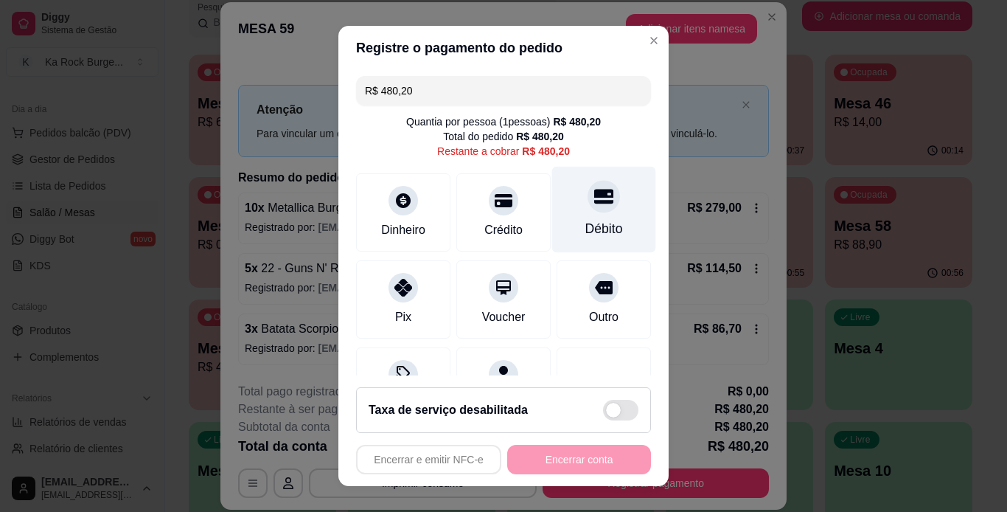
click at [583, 216] on div "Débito" at bounding box center [604, 209] width 104 height 86
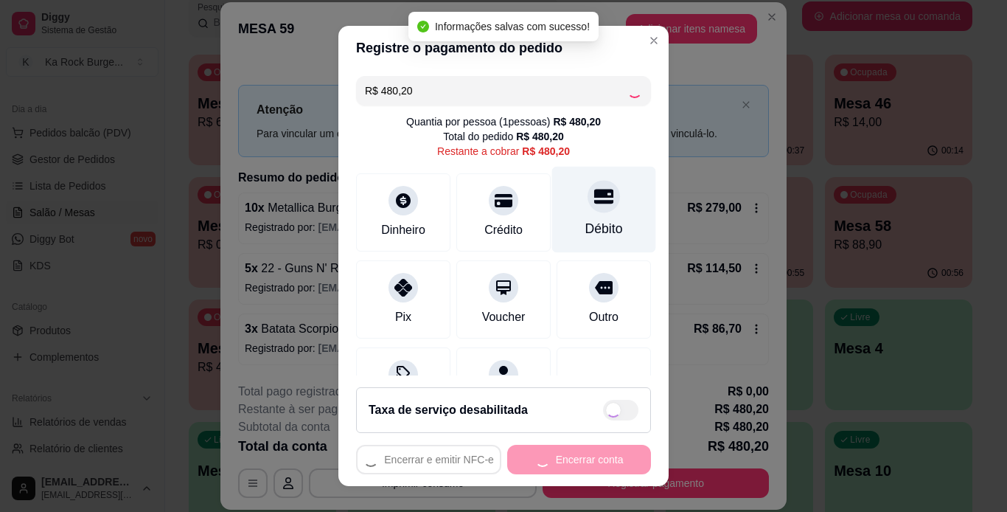
type input "R$ 0,00"
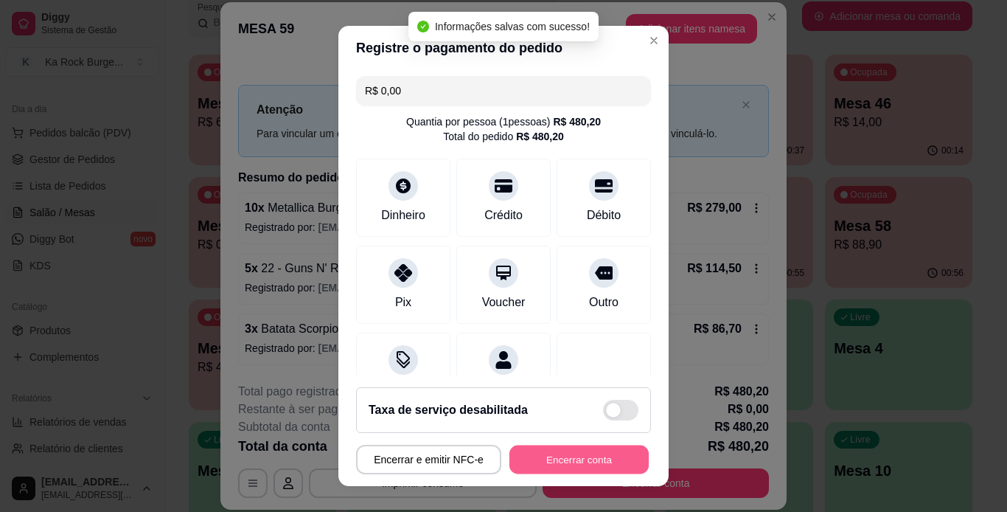
click at [612, 463] on button "Encerrar conta" at bounding box center [579, 459] width 139 height 29
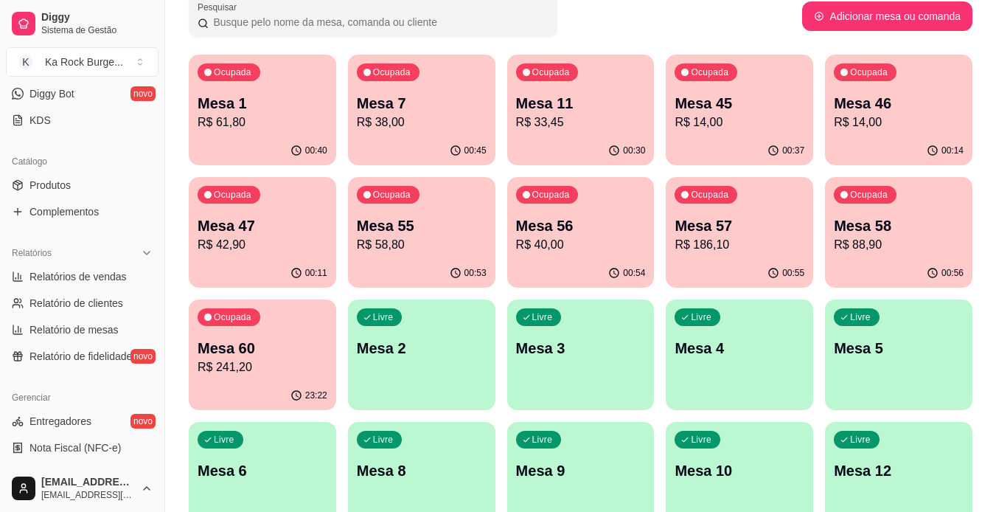
scroll to position [302, 0]
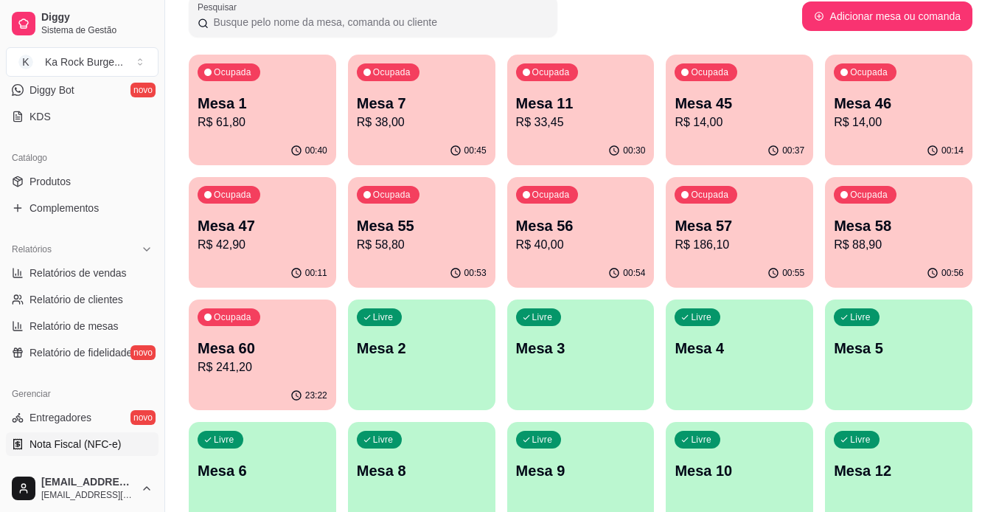
click at [91, 450] on span "Nota Fiscal (NFC-e)" at bounding box center [74, 444] width 91 height 15
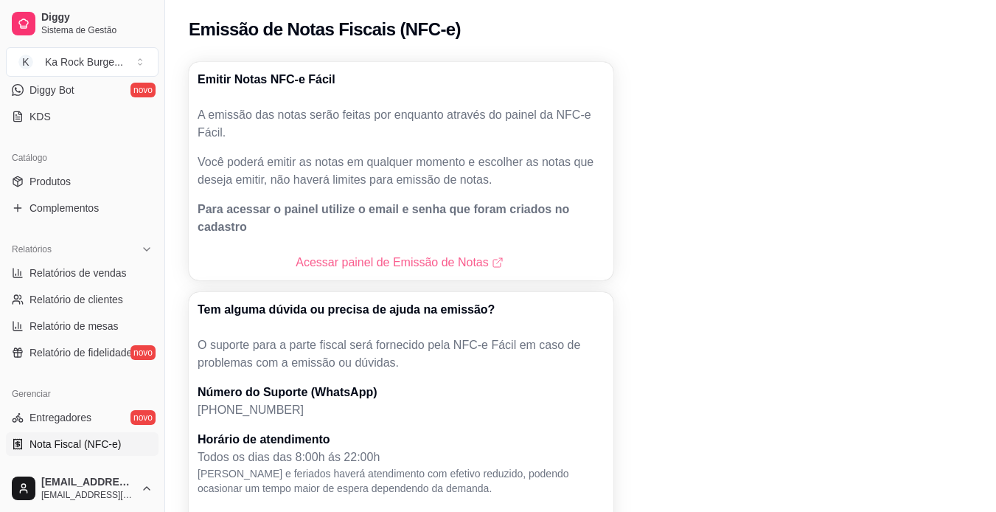
click at [406, 254] on link "Acessar painel de Emissão de Notas" at bounding box center [401, 263] width 210 height 18
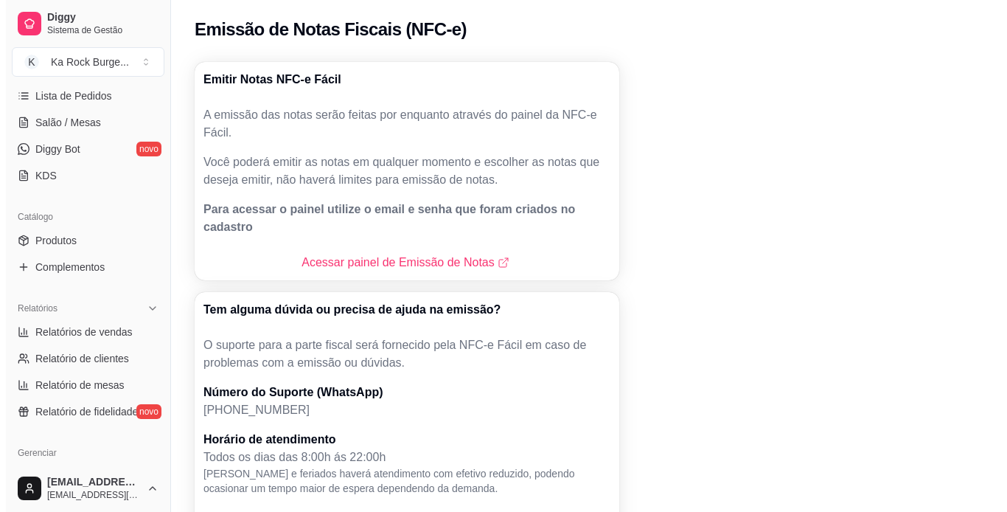
scroll to position [213, 0]
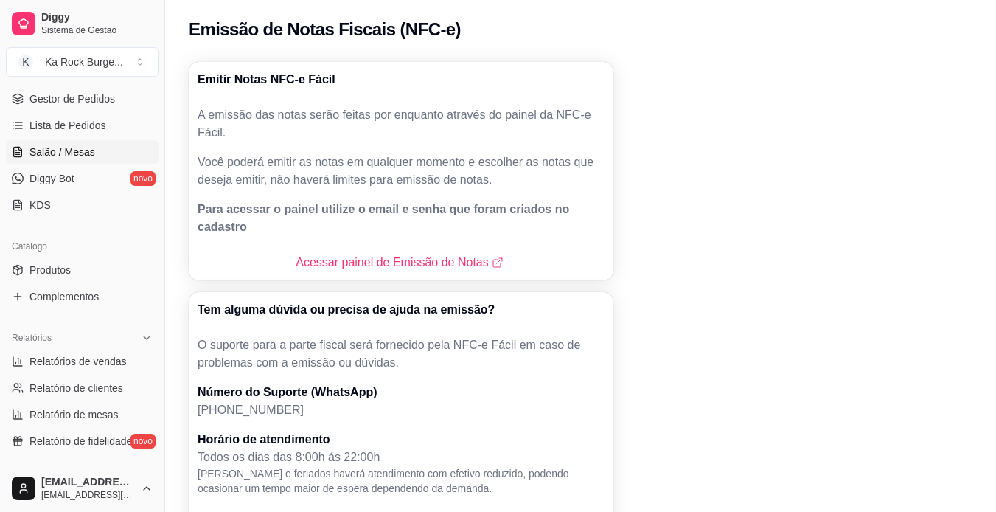
click at [66, 156] on span "Salão / Mesas" at bounding box center [62, 152] width 66 height 15
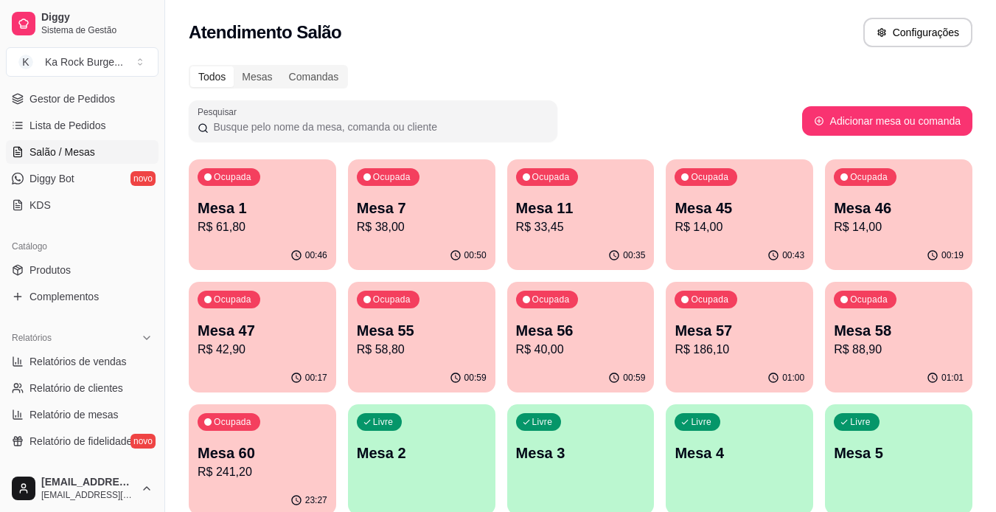
click at [261, 357] on p "R$ 42,90" at bounding box center [263, 350] width 130 height 18
click at [712, 214] on p "Mesa 45" at bounding box center [740, 208] width 130 height 21
click at [876, 334] on p "Mesa 58" at bounding box center [899, 331] width 126 height 20
click at [301, 361] on div "Ocupada Mesa 47 R$ 42,90" at bounding box center [262, 323] width 147 height 82
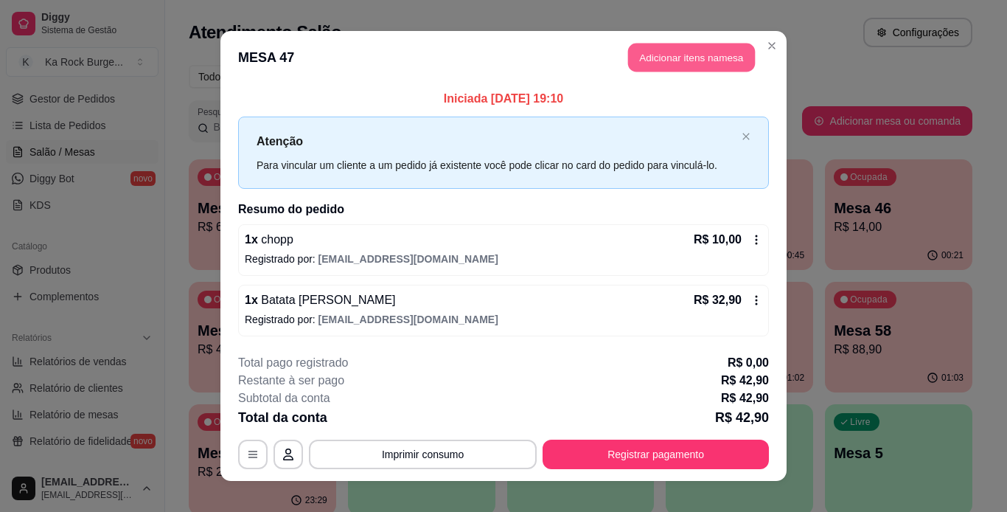
click at [707, 59] on button "Adicionar itens na mesa" at bounding box center [691, 58] width 127 height 29
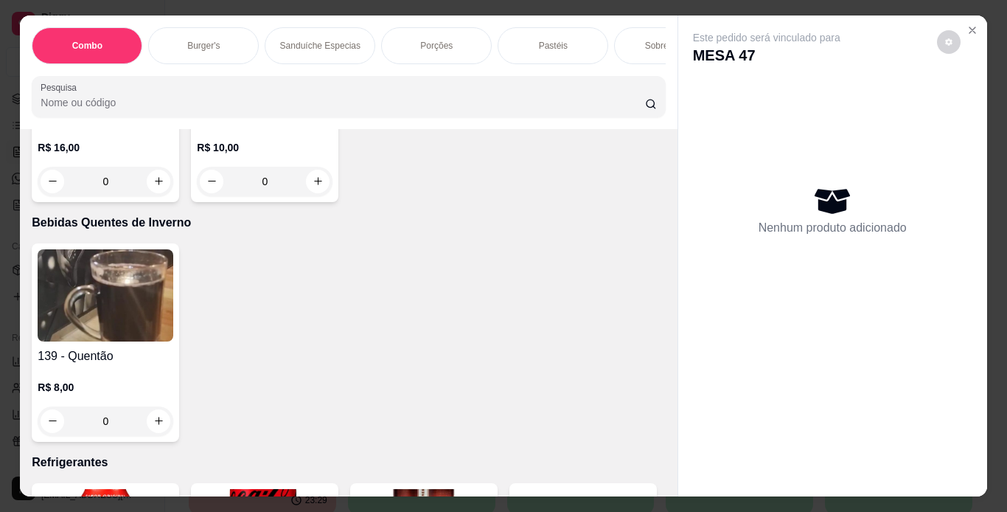
scroll to position [5935, 0]
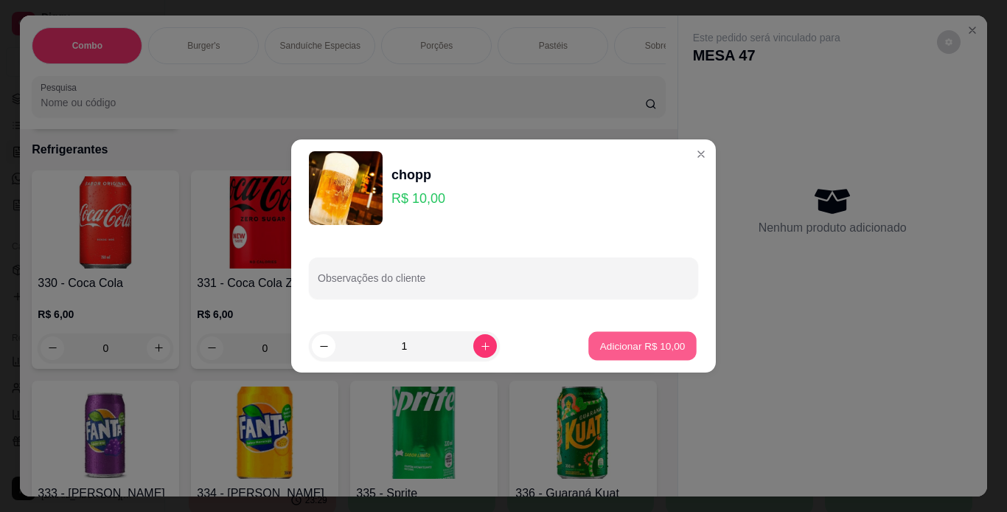
click at [604, 345] on p "Adicionar R$ 10,00" at bounding box center [643, 346] width 86 height 14
type input "1"
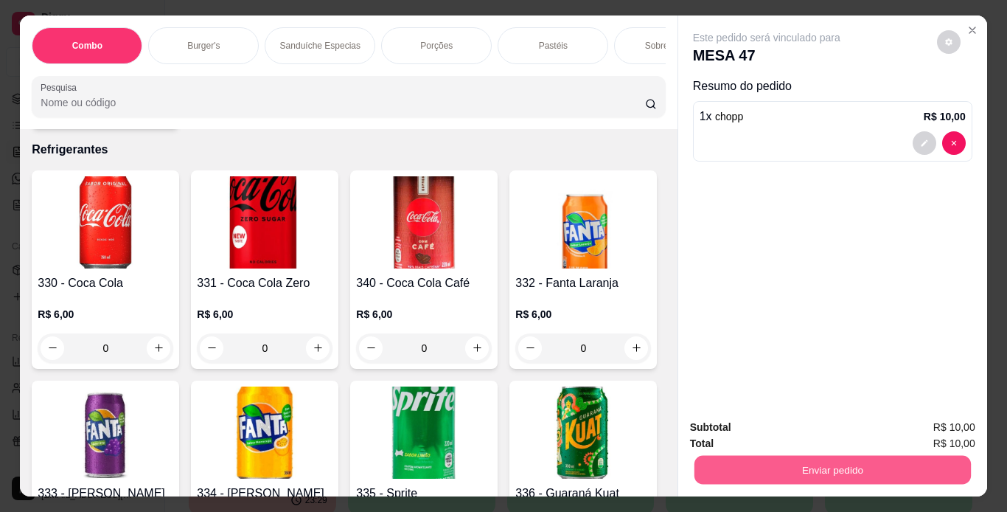
click at [720, 467] on button "Enviar pedido" at bounding box center [832, 470] width 277 height 29
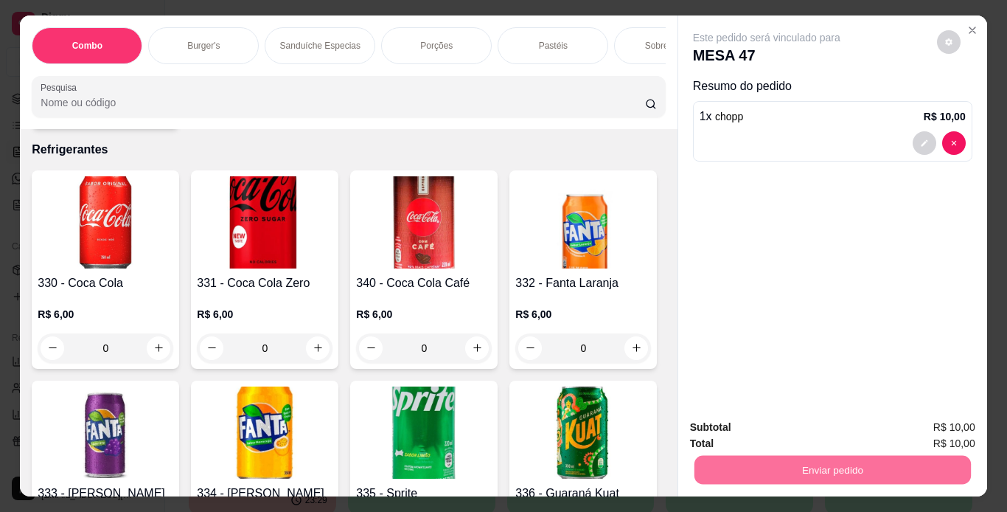
click at [916, 431] on button "Enviar pedido" at bounding box center [936, 428] width 83 height 28
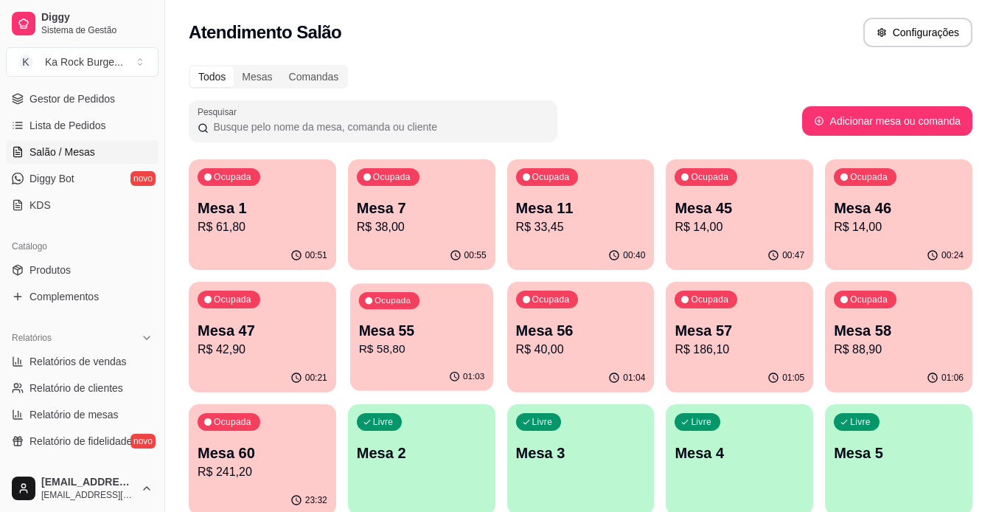
click at [377, 338] on p "Mesa 55" at bounding box center [421, 331] width 126 height 20
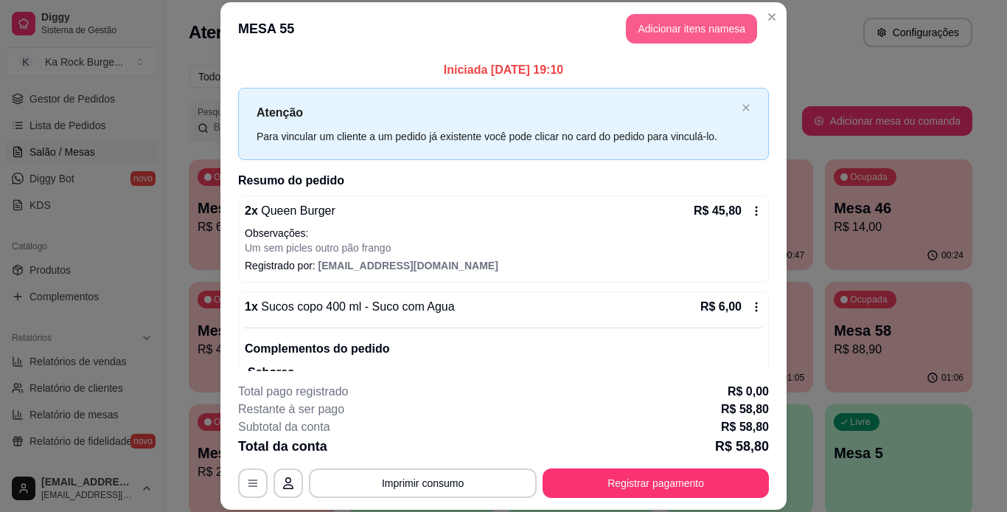
click at [643, 24] on button "Adicionar itens na mesa" at bounding box center [691, 28] width 131 height 29
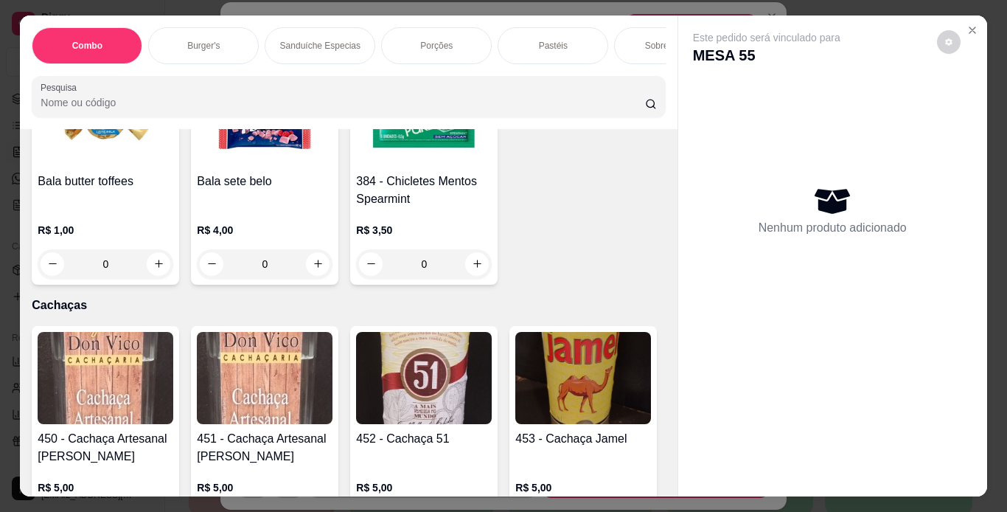
scroll to position [9370, 0]
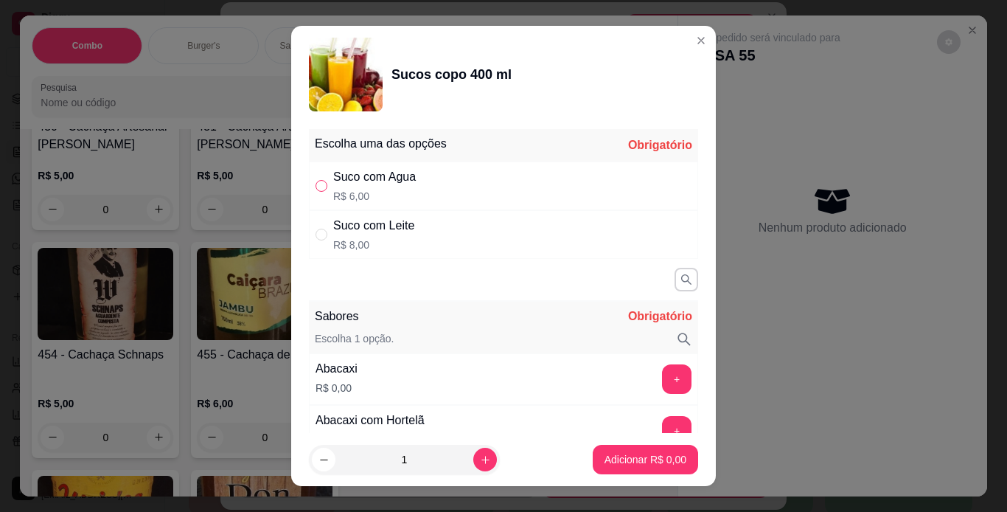
click at [316, 190] on input "" at bounding box center [322, 186] width 12 height 12
radio input "true"
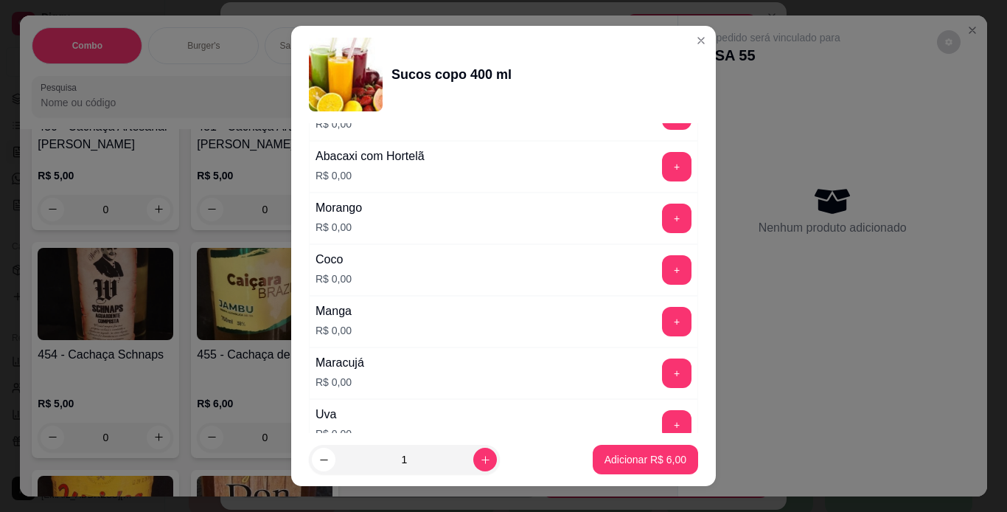
scroll to position [265, 0]
click at [663, 371] on button "+" at bounding box center [677, 371] width 29 height 29
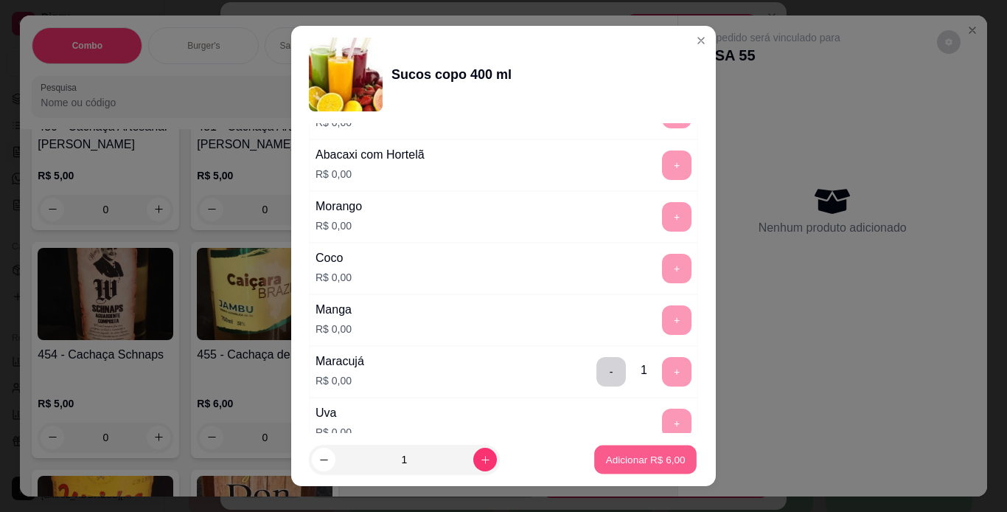
click at [654, 457] on p "Adicionar R$ 6,00" at bounding box center [645, 460] width 80 height 14
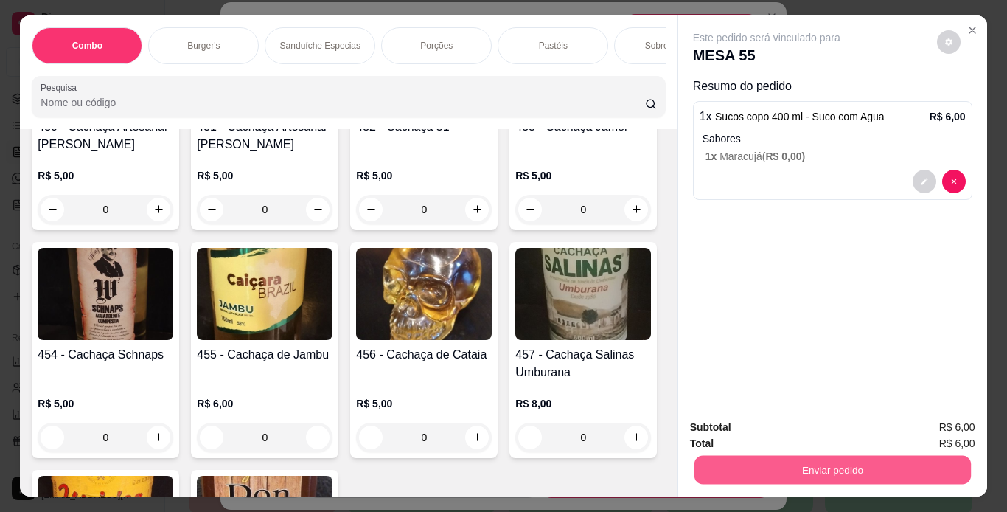
click at [754, 466] on button "Enviar pedido" at bounding box center [832, 470] width 277 height 29
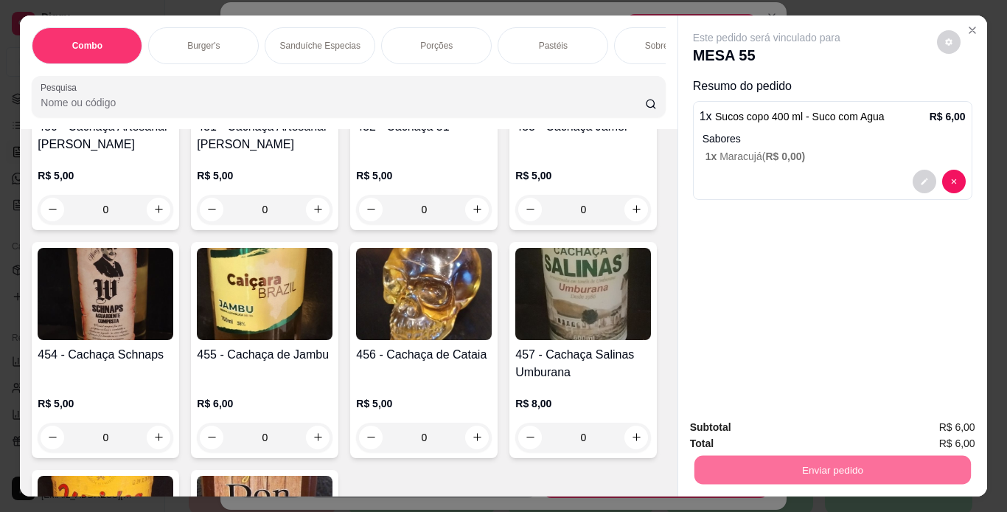
click at [917, 428] on button "Enviar pedido" at bounding box center [936, 428] width 83 height 28
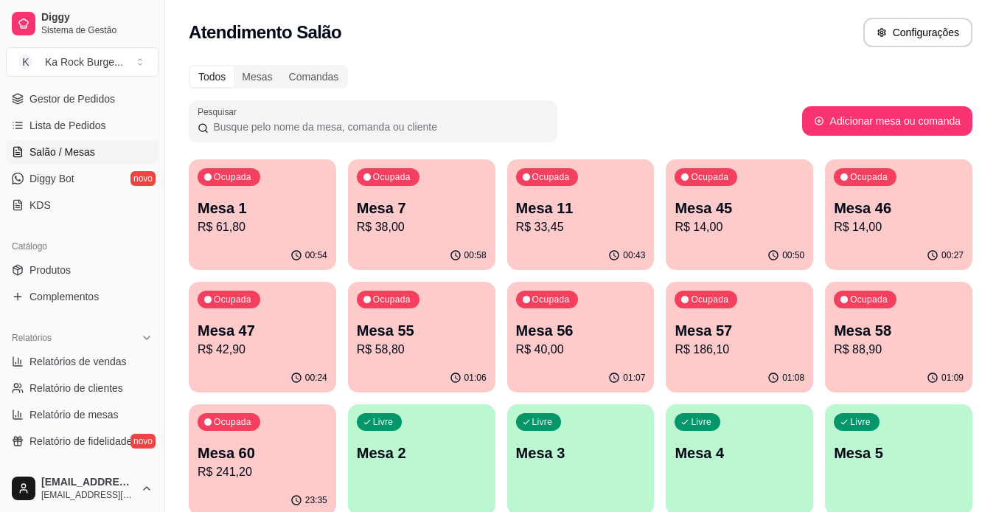
click at [419, 226] on p "R$ 38,00" at bounding box center [422, 227] width 130 height 18
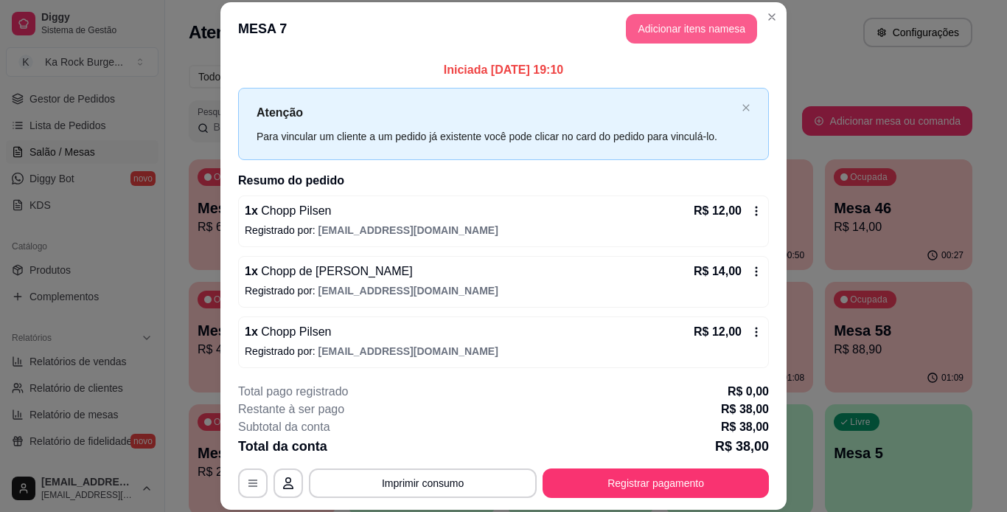
click at [683, 35] on button "Adicionar itens na mesa" at bounding box center [691, 28] width 131 height 29
click at [678, 25] on div "Este pedido será vinculado para MESA 7 Nenhum produto adicionado" at bounding box center [832, 243] width 309 height 457
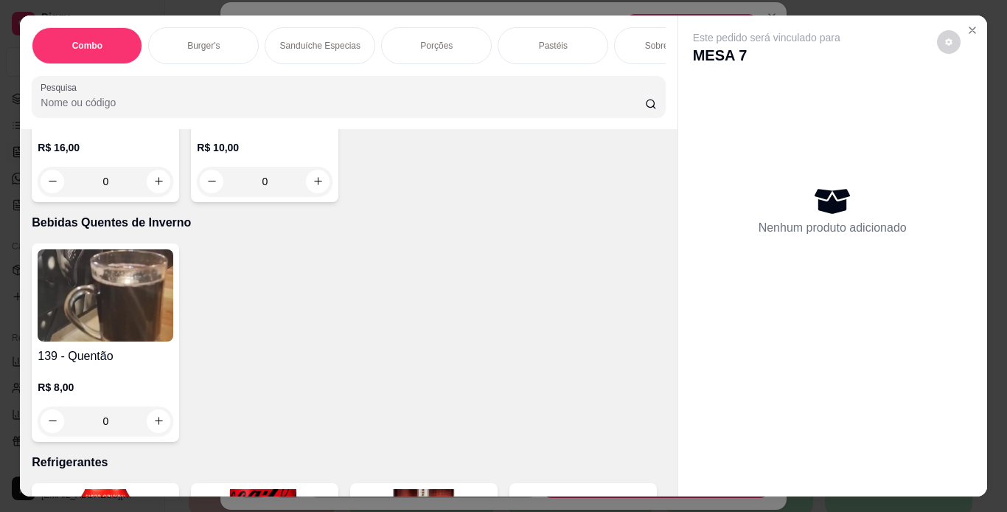
scroll to position [5935, 0]
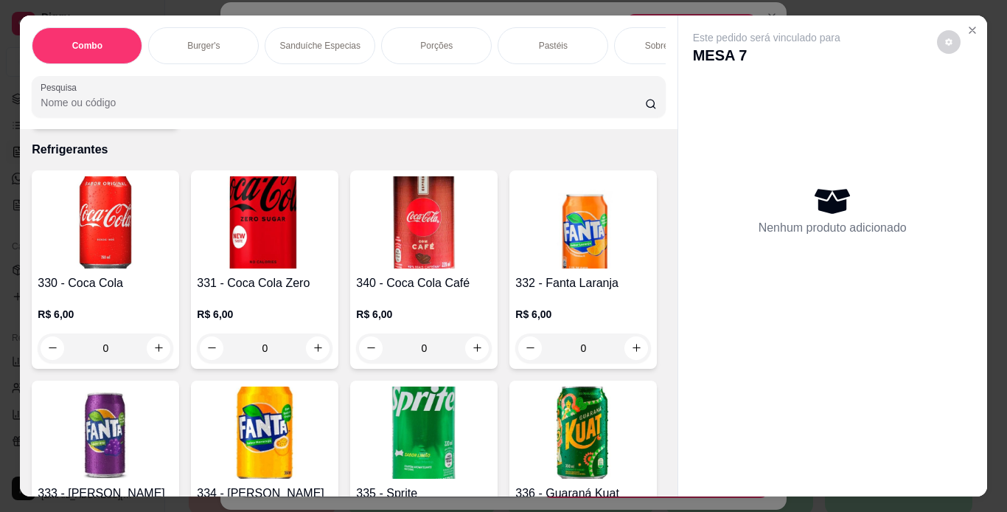
click at [678, 166] on div "Este pedido será vinculado para MESA 7 Nenhum produto adicionado" at bounding box center [833, 255] width 310 height 481
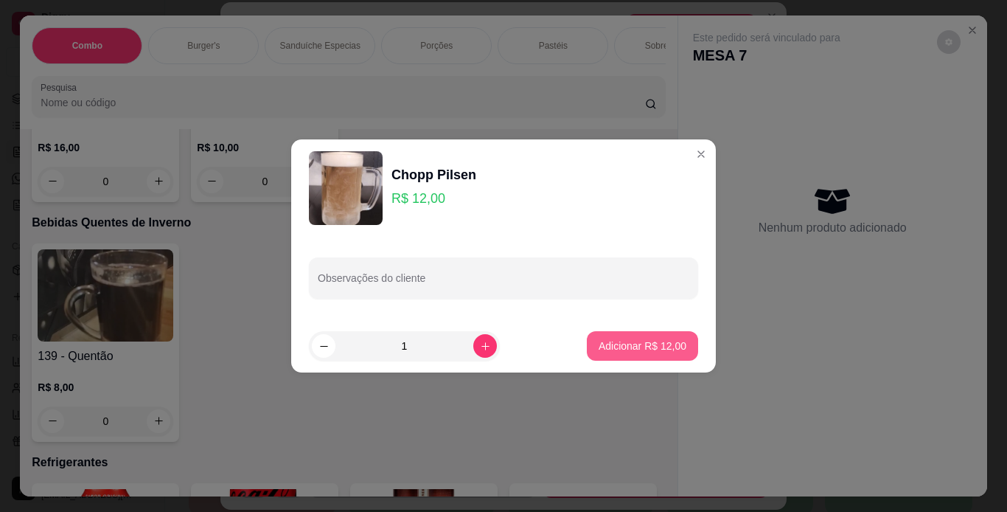
click at [624, 355] on button "Adicionar R$ 12,00" at bounding box center [642, 345] width 111 height 29
type input "1"
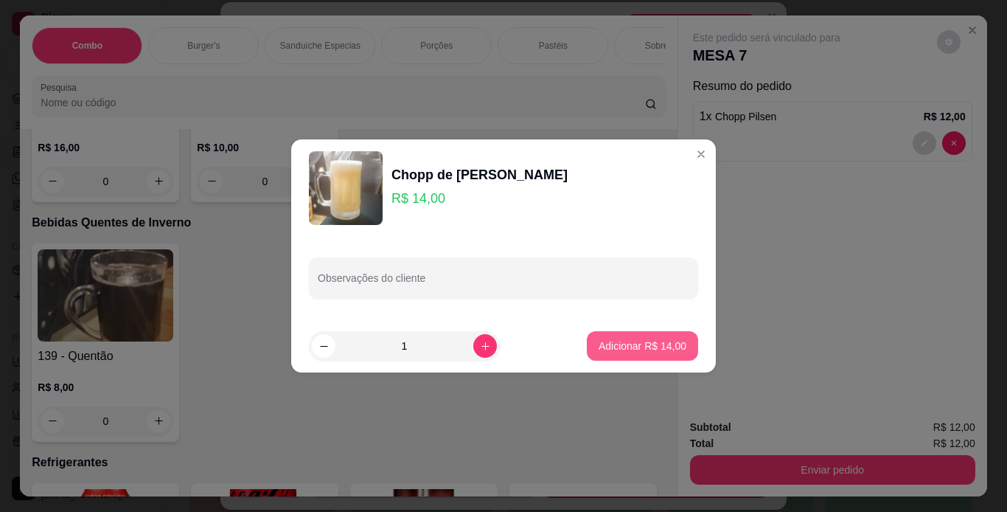
click at [612, 348] on p "Adicionar R$ 14,00" at bounding box center [643, 346] width 88 height 15
type input "1"
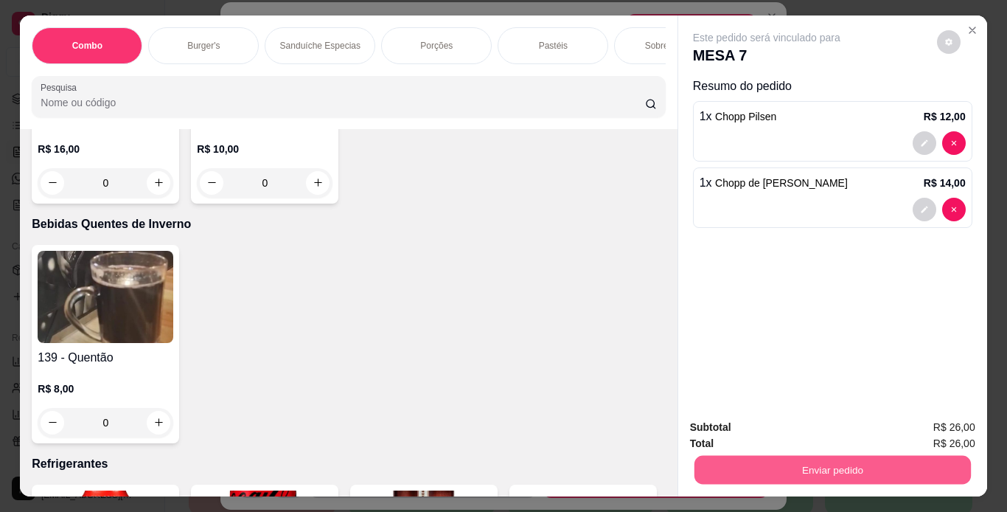
click at [741, 465] on button "Enviar pedido" at bounding box center [832, 470] width 277 height 29
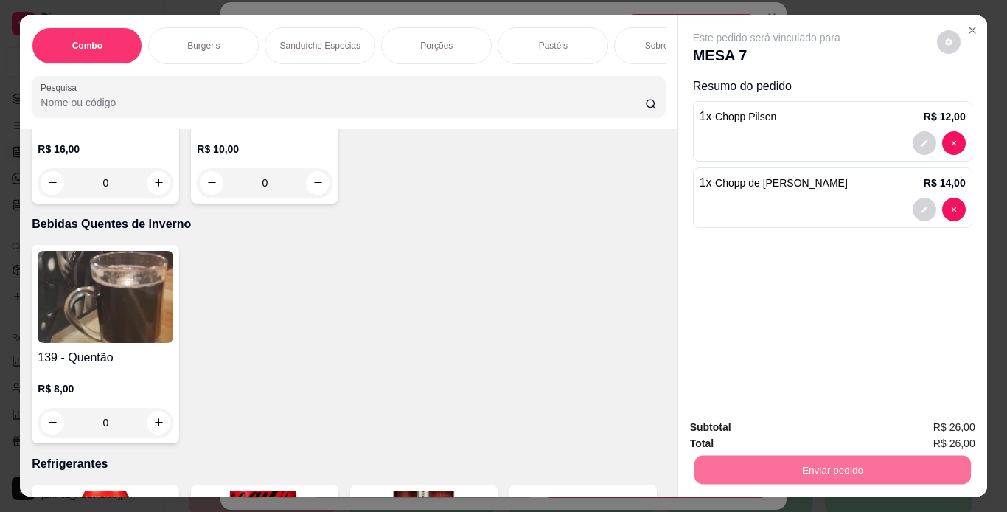
click at [926, 427] on button "Enviar pedido" at bounding box center [936, 428] width 83 height 28
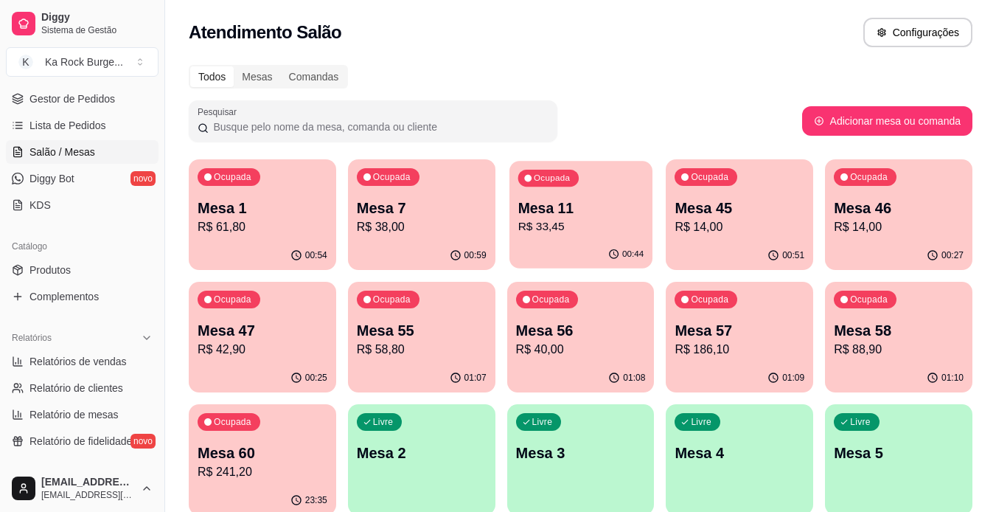
click at [598, 237] on div "Ocupada Mesa 11 R$ 33,45" at bounding box center [581, 201] width 143 height 80
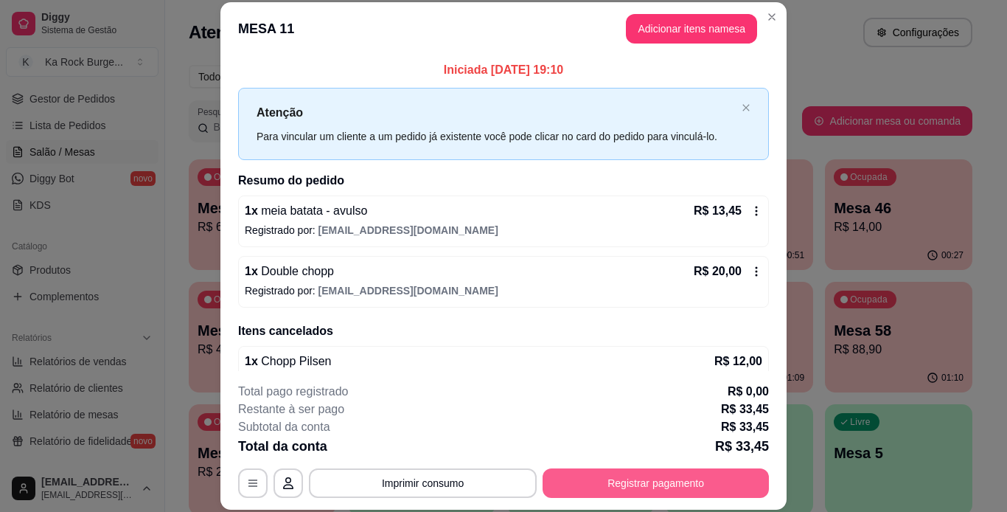
click at [692, 485] on button "Registrar pagamento" at bounding box center [656, 482] width 226 height 29
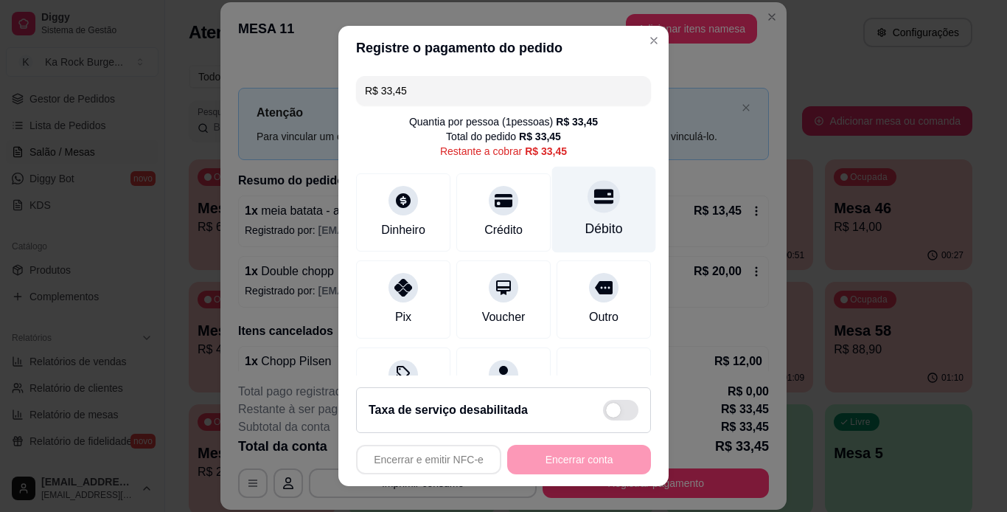
click at [586, 223] on div "Débito" at bounding box center [605, 228] width 38 height 19
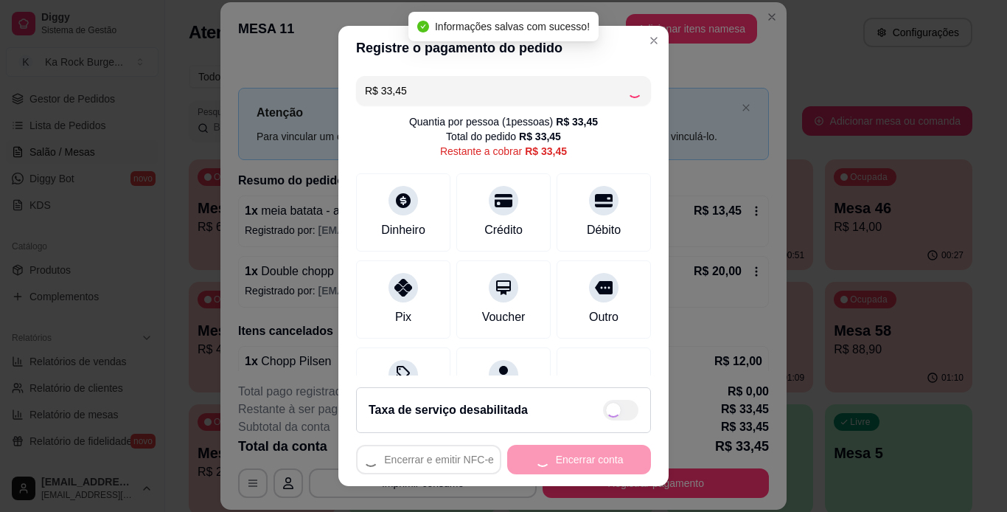
type input "R$ 0,00"
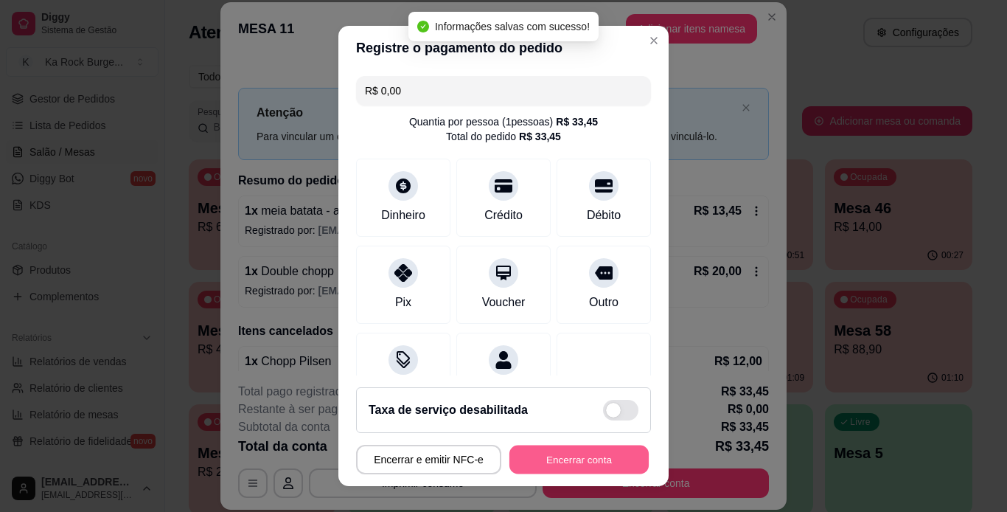
click at [579, 465] on button "Encerrar conta" at bounding box center [579, 459] width 139 height 29
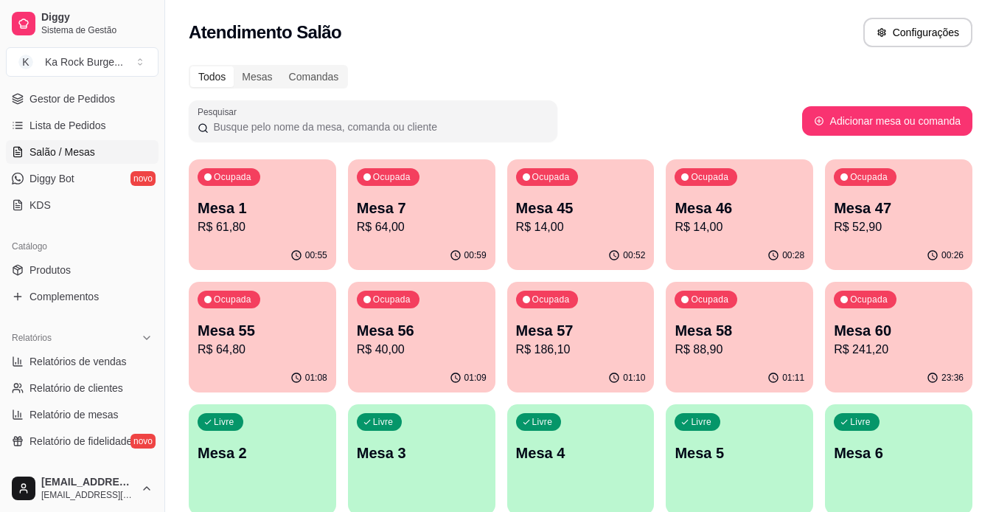
click at [427, 348] on p "R$ 40,00" at bounding box center [422, 350] width 130 height 18
click at [249, 229] on p "R$ 61,80" at bounding box center [263, 227] width 130 height 18
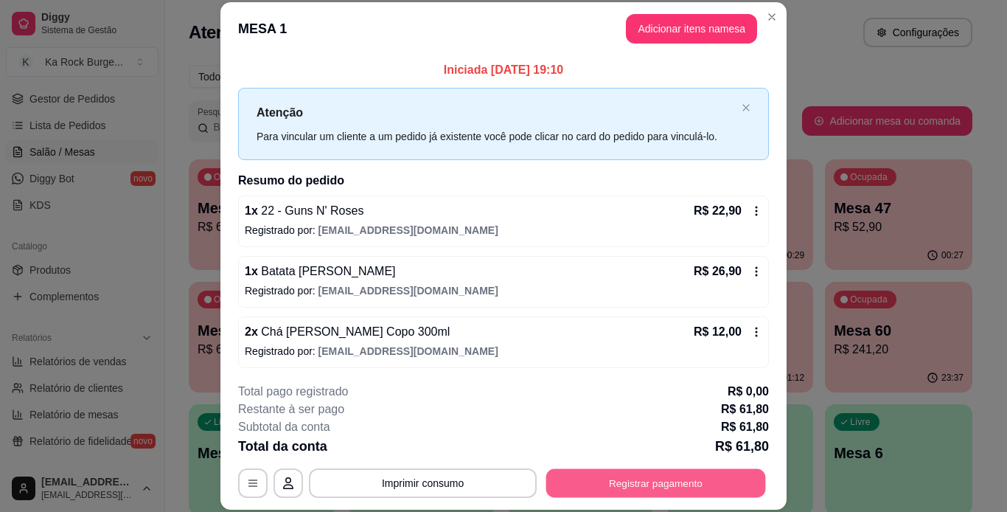
click at [667, 486] on button "Registrar pagamento" at bounding box center [656, 482] width 220 height 29
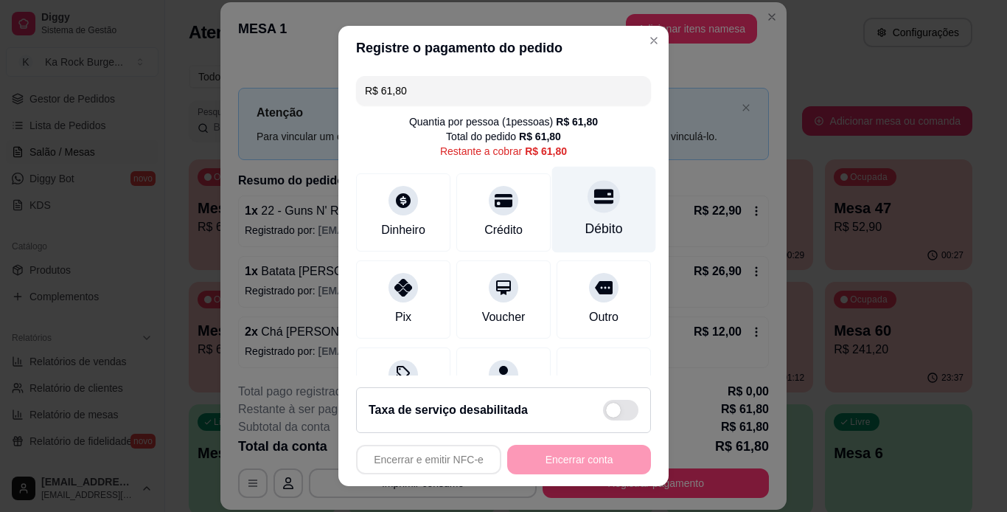
click at [588, 212] on div at bounding box center [604, 196] width 32 height 32
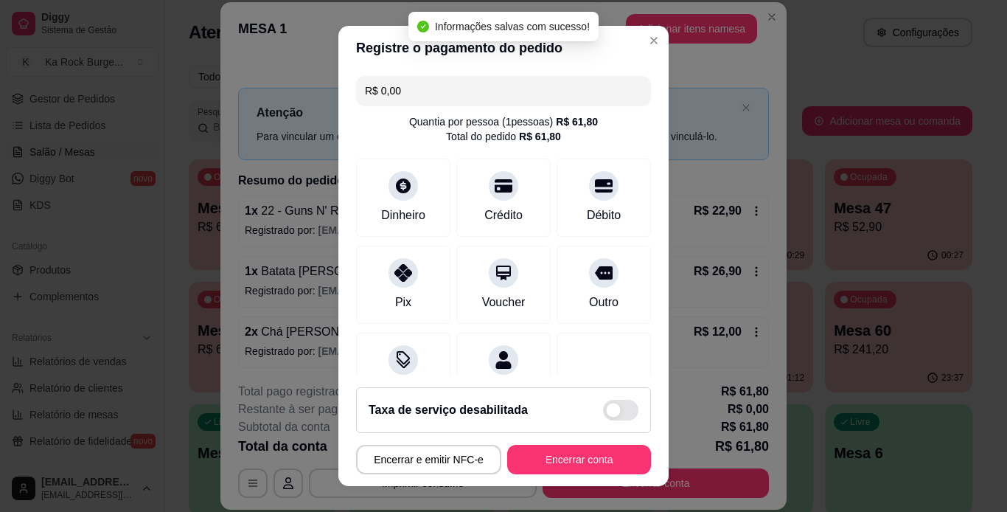
type input "R$ 0,00"
click at [550, 454] on button "Encerrar conta" at bounding box center [579, 459] width 139 height 29
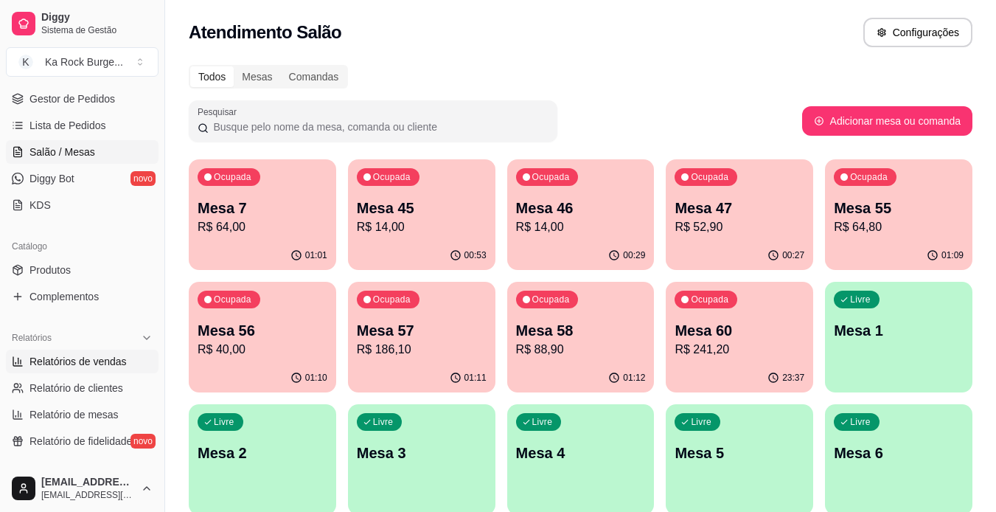
click at [52, 364] on span "Relatórios de vendas" at bounding box center [77, 361] width 97 height 15
select select "ALL"
select select "0"
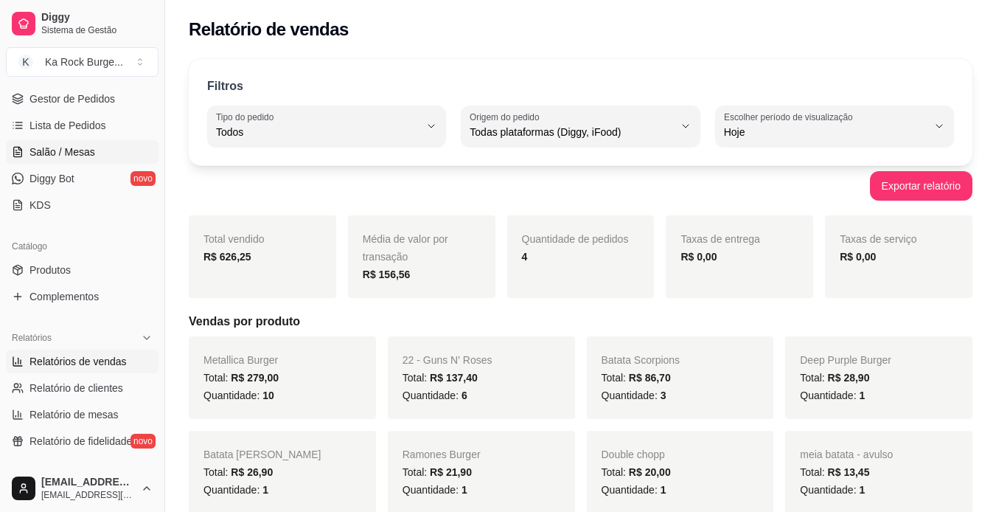
click at [55, 151] on span "Salão / Mesas" at bounding box center [62, 152] width 66 height 15
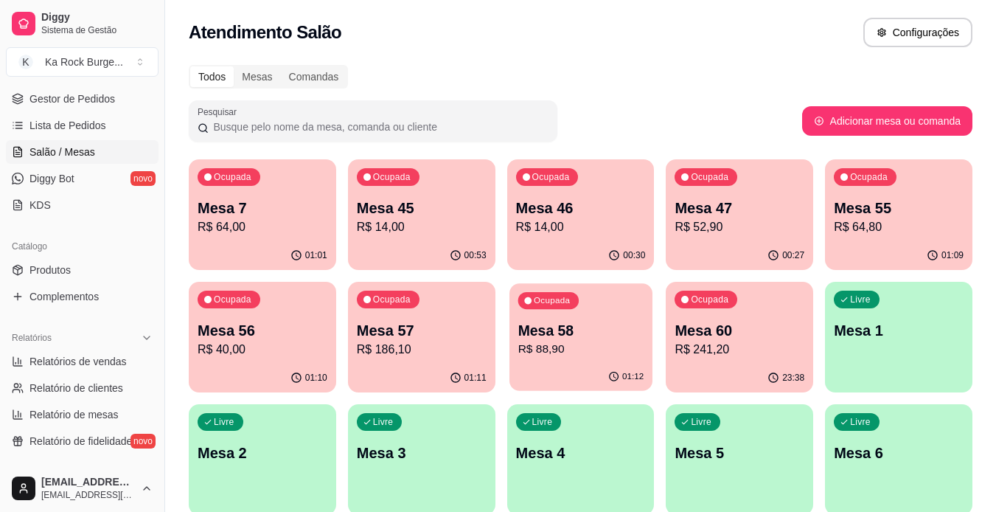
click at [609, 344] on p "R$ 88,90" at bounding box center [581, 349] width 126 height 17
click at [418, 360] on div "Ocupada Mesa 57 R$ 186,10" at bounding box center [421, 323] width 143 height 80
click at [275, 339] on p "Mesa 56" at bounding box center [263, 330] width 130 height 21
click at [266, 331] on p "Mesa 56" at bounding box center [263, 330] width 130 height 21
click at [680, 237] on div "Ocupada Mesa 47 R$ 52,90" at bounding box center [739, 200] width 147 height 82
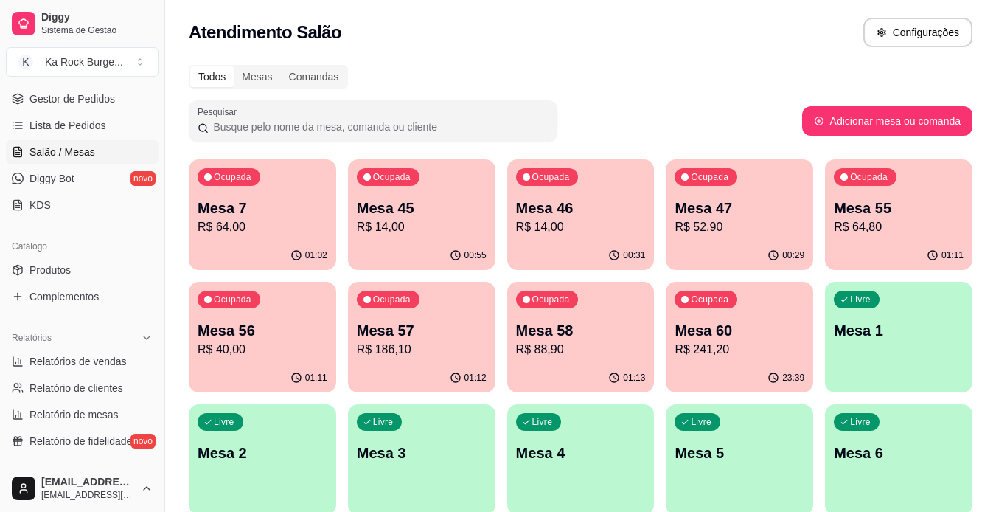
click at [995, 418] on div "Todos Mesas Comandas Pesquisar Adicionar mesa ou comanda Ocupada Mesa 7 R$ 64,0…" at bounding box center [580, 478] width 831 height 844
click at [723, 241] on div "00:29" at bounding box center [739, 255] width 147 height 29
click at [284, 362] on div "Ocupada Mesa 56 R$ 40,00" at bounding box center [262, 323] width 147 height 82
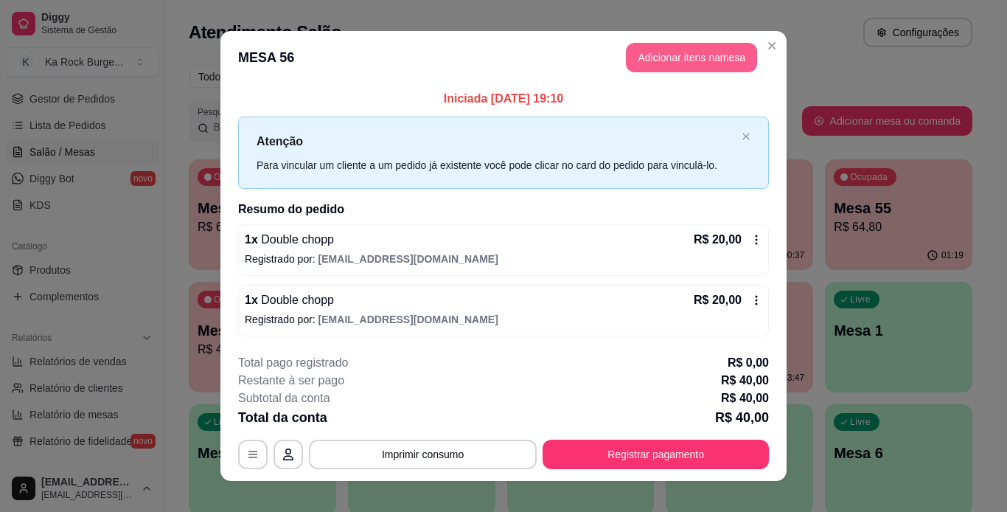
click at [678, 60] on button "Adicionar itens na mesa" at bounding box center [691, 57] width 131 height 29
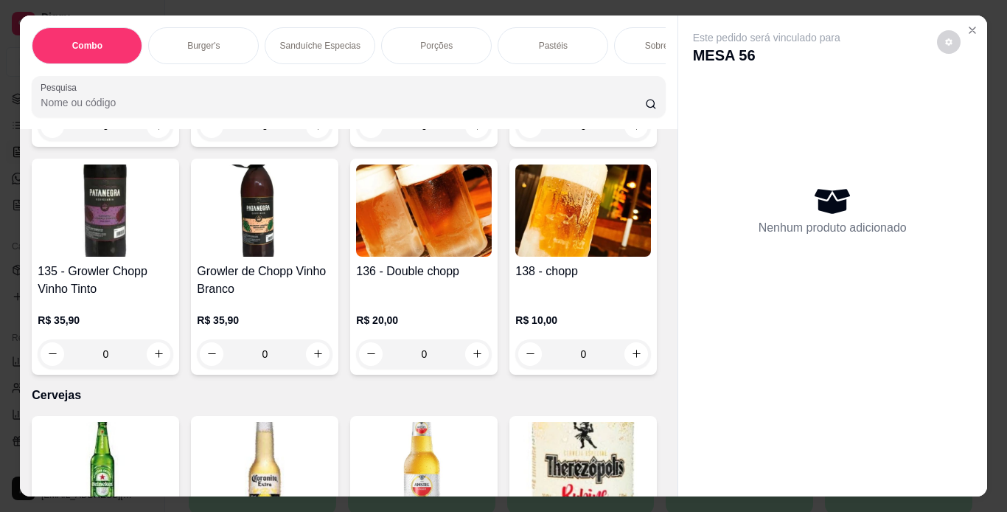
scroll to position [4997, 0]
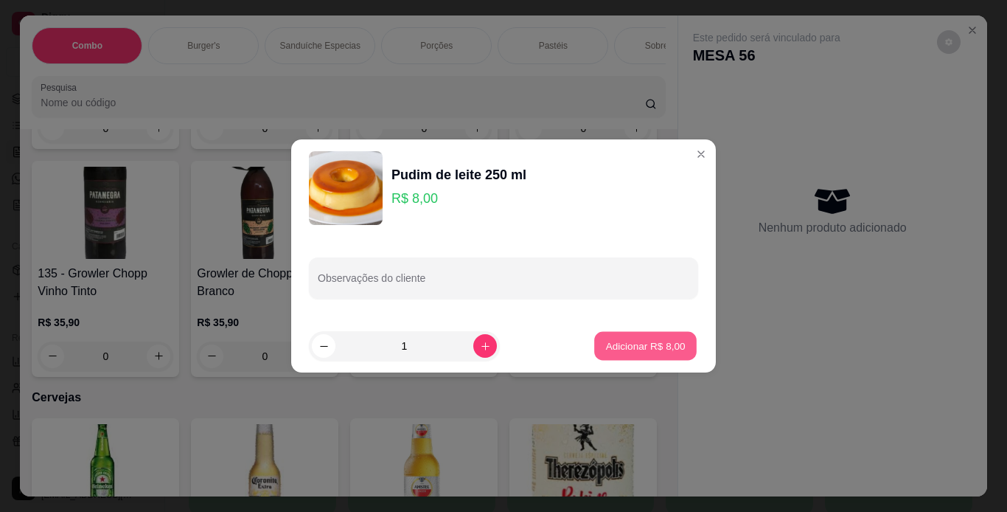
click at [626, 347] on p "Adicionar R$ 8,00" at bounding box center [645, 346] width 80 height 14
type input "1"
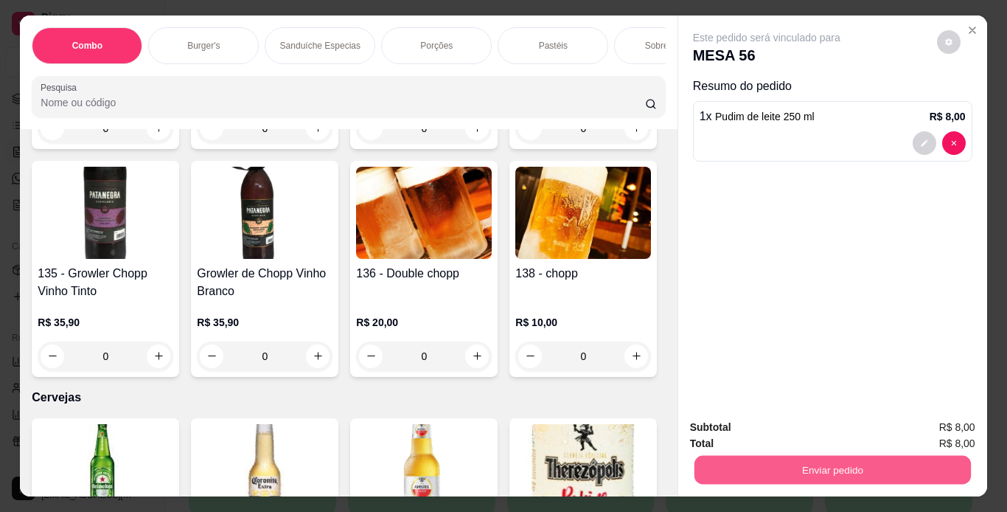
click at [740, 456] on button "Enviar pedido" at bounding box center [832, 470] width 277 height 29
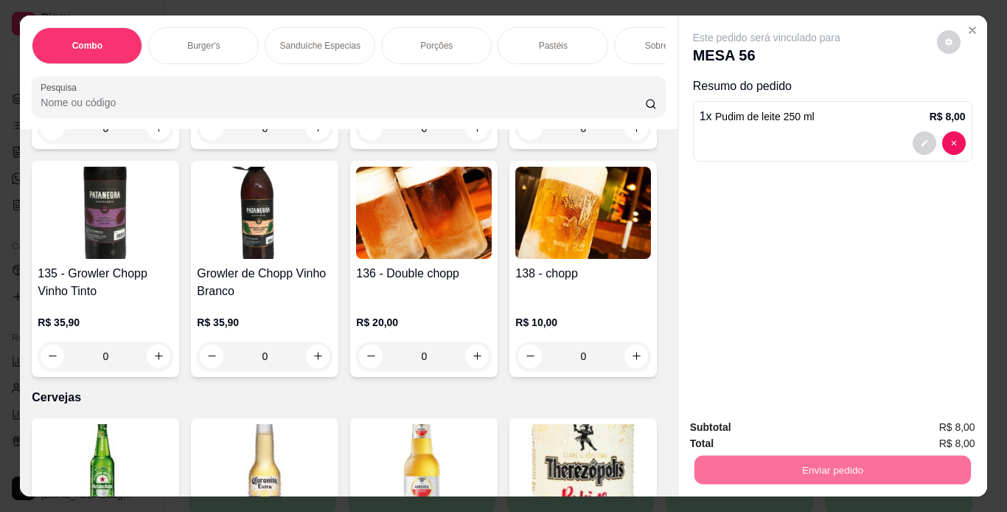
click at [920, 428] on button "Enviar pedido" at bounding box center [936, 428] width 83 height 28
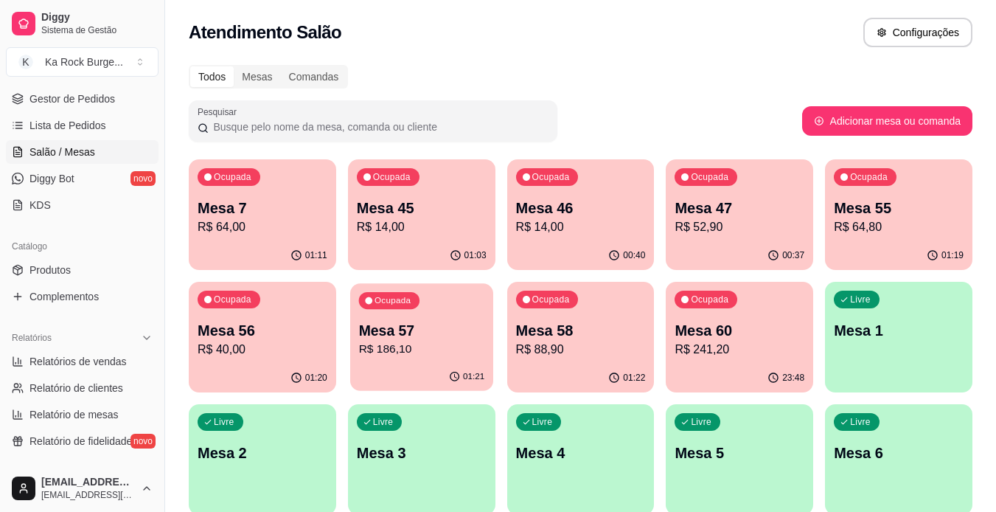
click at [448, 348] on p "R$ 186,10" at bounding box center [421, 349] width 126 height 17
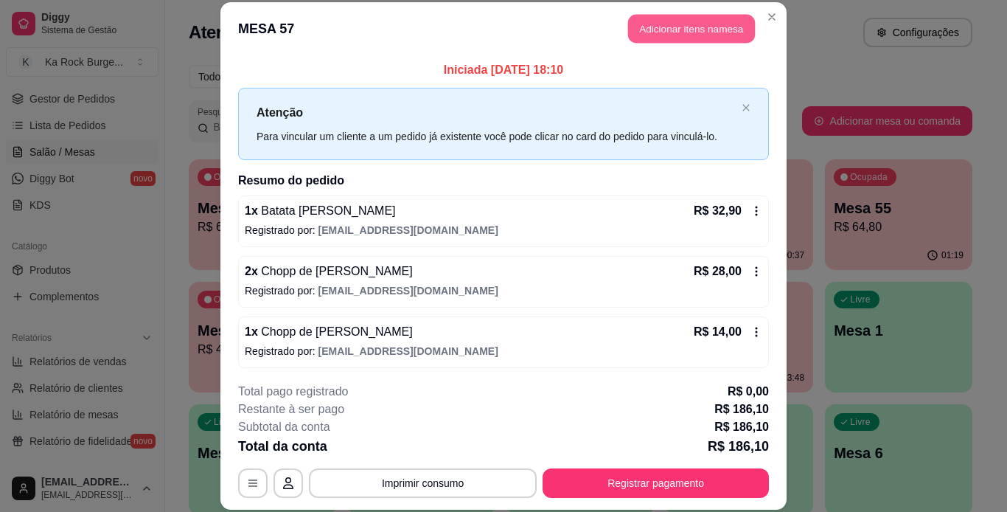
click at [681, 38] on button "Adicionar itens na mesa" at bounding box center [691, 29] width 127 height 29
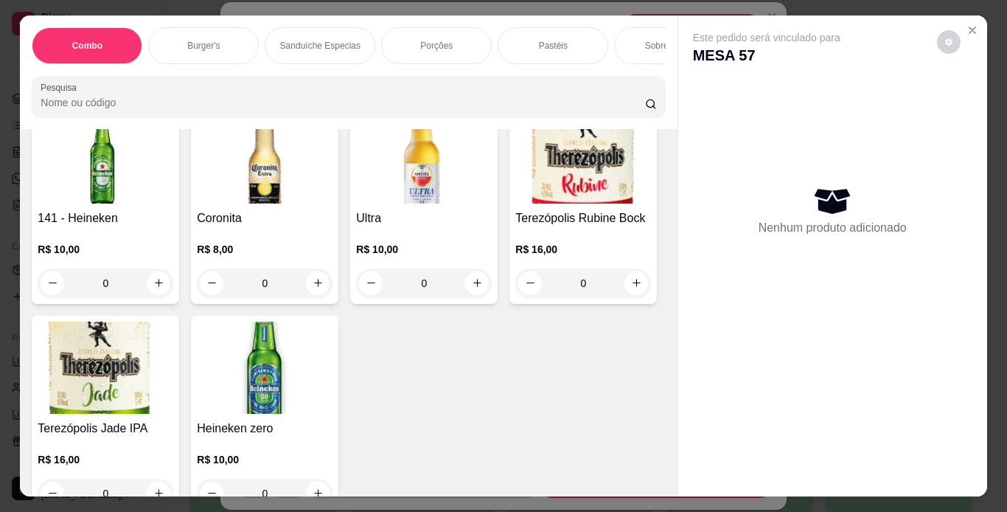
scroll to position [5622, 0]
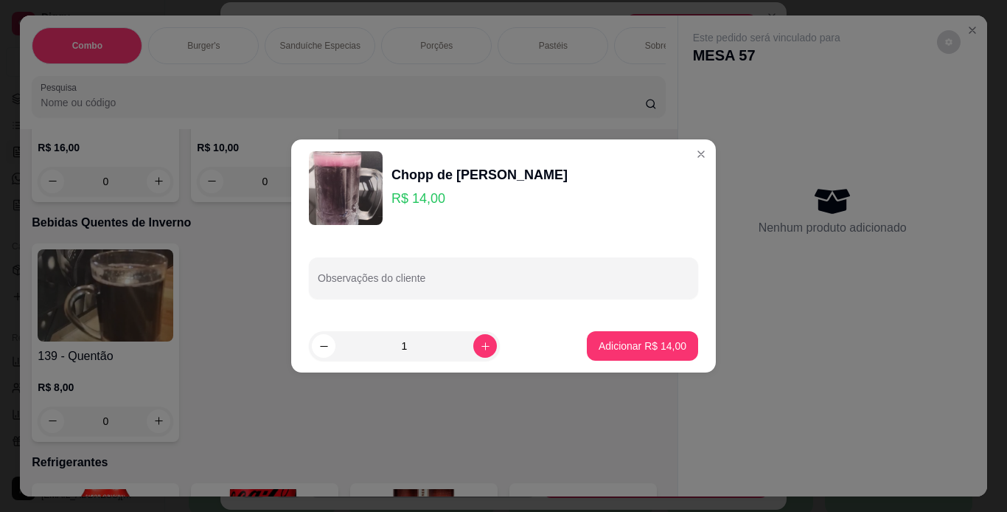
click at [633, 360] on button "Adicionar R$ 14,00" at bounding box center [642, 345] width 111 height 29
type input "1"
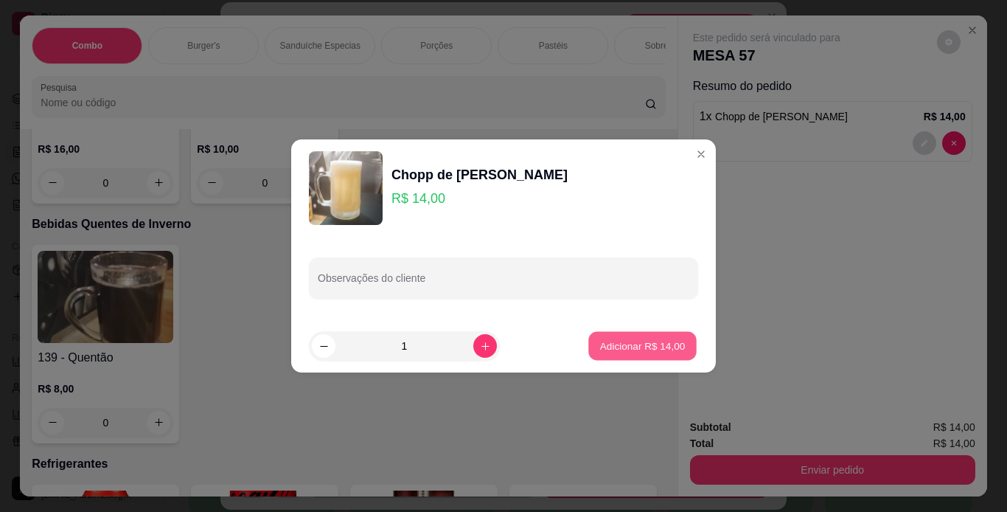
click at [620, 347] on p "Adicionar R$ 14,00" at bounding box center [643, 346] width 86 height 14
type input "1"
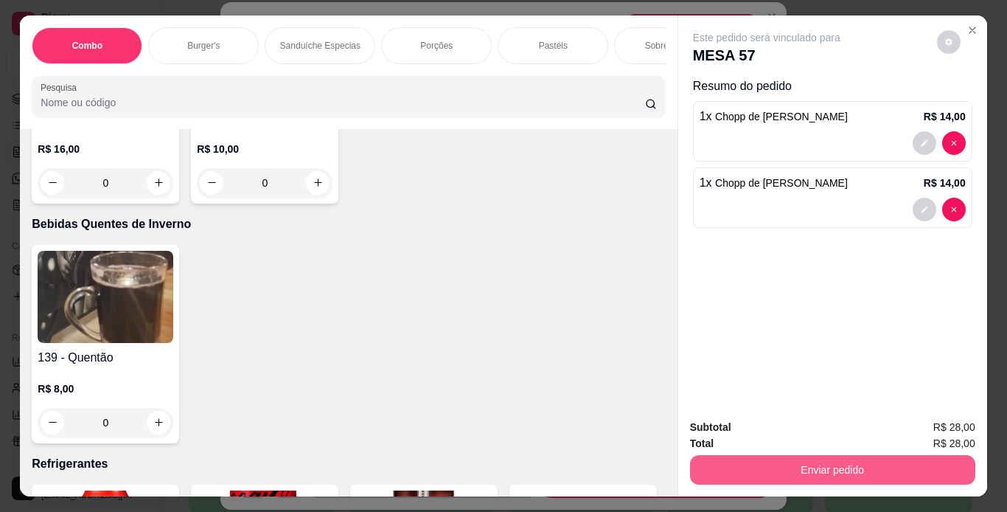
click at [772, 469] on button "Enviar pedido" at bounding box center [832, 469] width 285 height 29
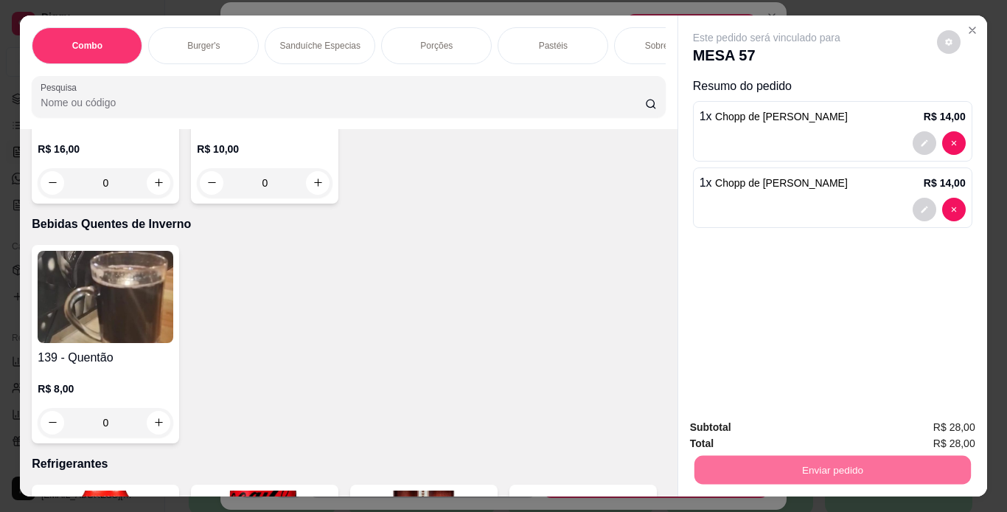
click at [940, 432] on button "Enviar pedido" at bounding box center [937, 427] width 81 height 27
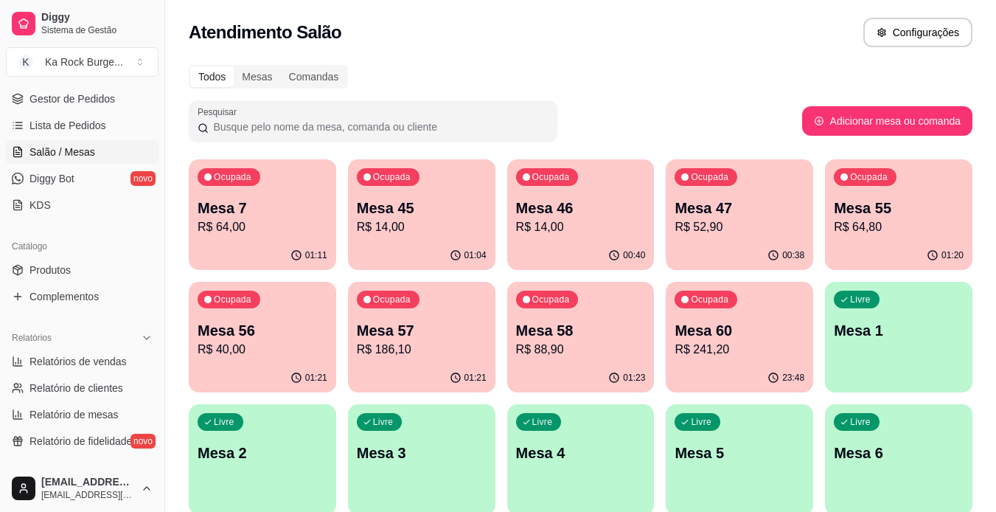
click at [377, 343] on p "R$ 186,10" at bounding box center [422, 350] width 130 height 18
click at [299, 342] on p "R$ 40,00" at bounding box center [263, 349] width 126 height 17
click at [751, 236] on div "Ocupada Mesa 47 R$ 52,90" at bounding box center [739, 201] width 143 height 80
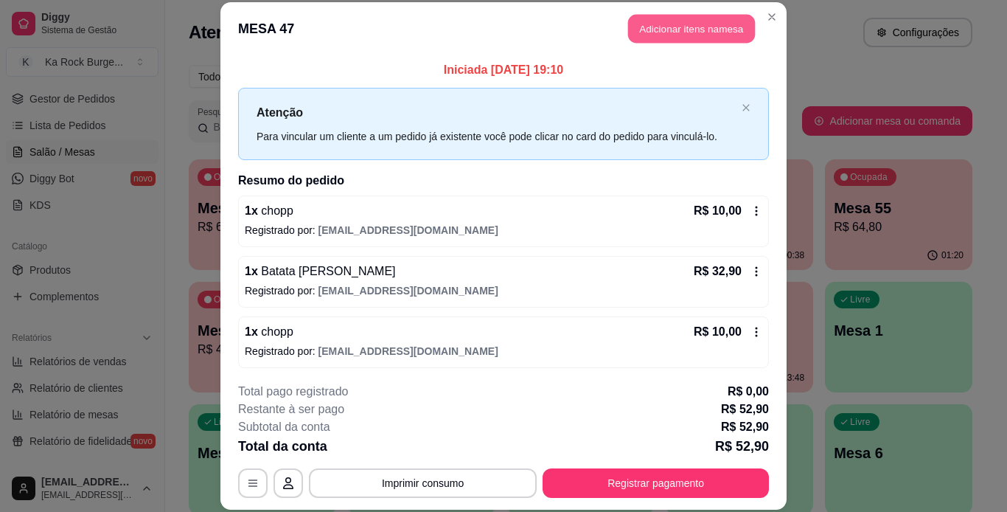
click at [677, 40] on button "Adicionar itens na mesa" at bounding box center [691, 29] width 127 height 29
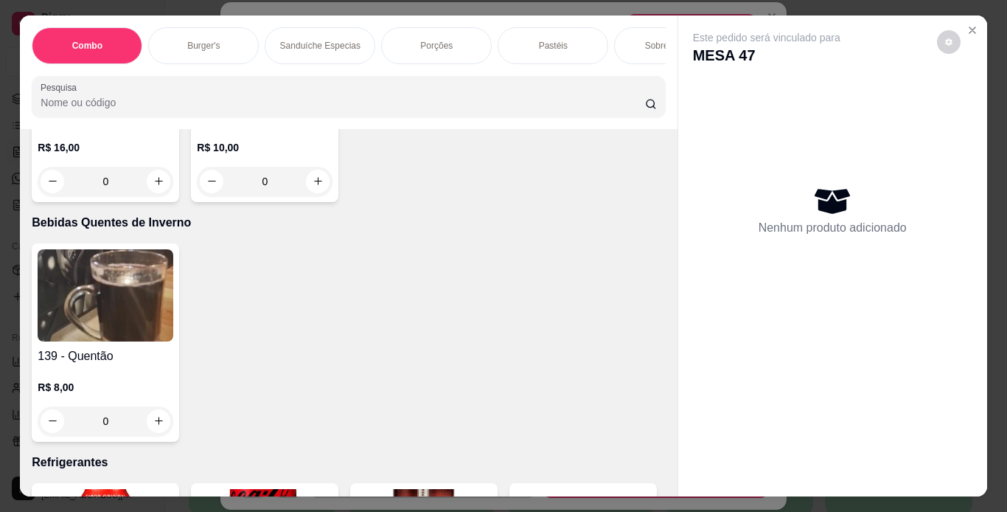
scroll to position [5935, 0]
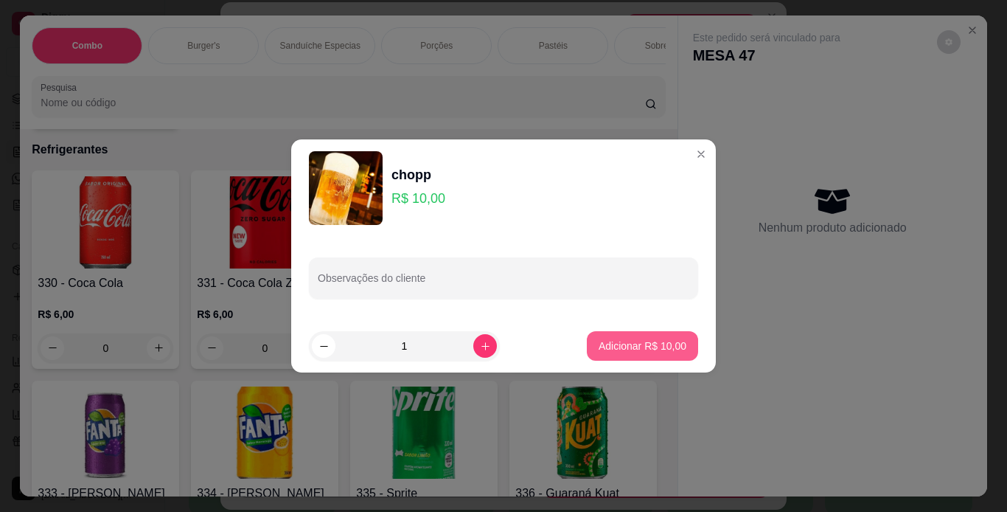
click at [659, 347] on p "Adicionar R$ 10,00" at bounding box center [643, 346] width 88 height 15
type input "1"
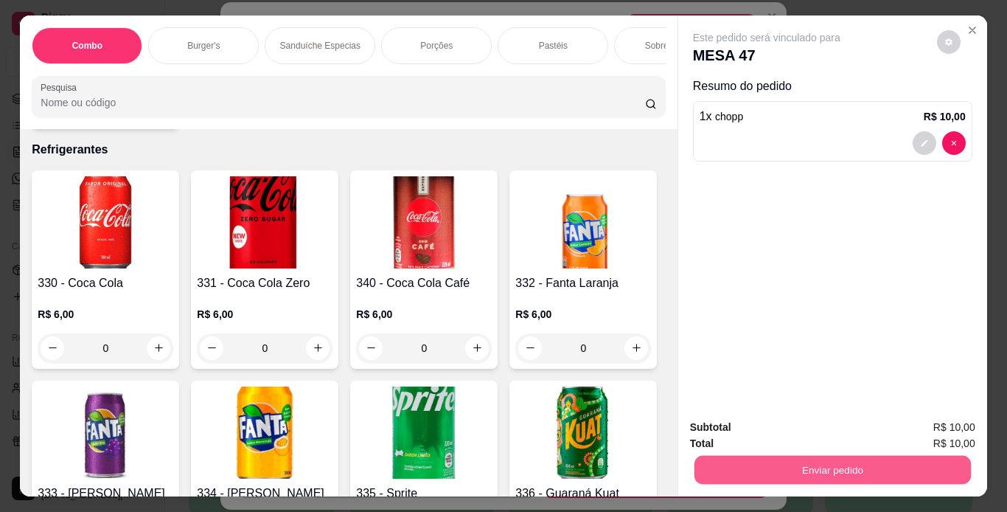
click at [777, 471] on button "Enviar pedido" at bounding box center [832, 470] width 277 height 29
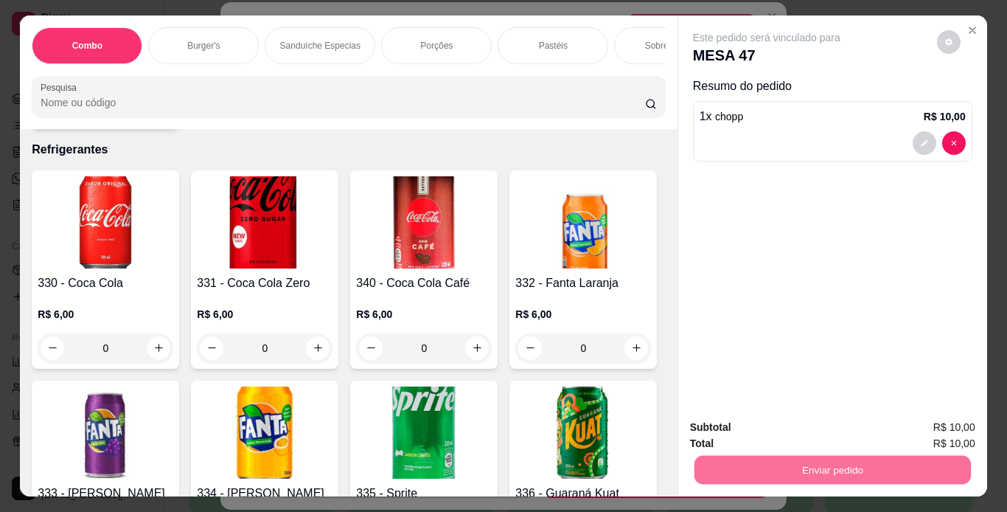
click at [910, 435] on button "Enviar pedido" at bounding box center [936, 428] width 83 height 28
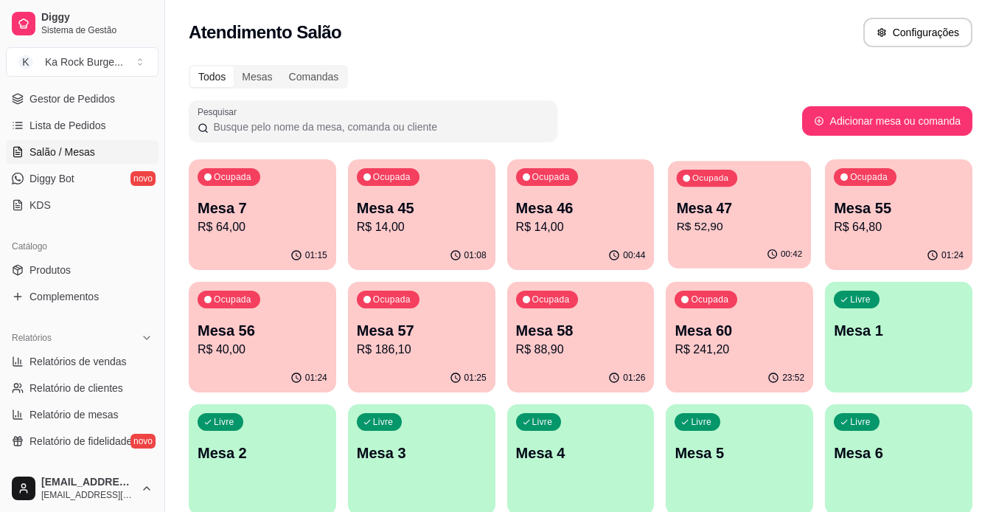
click at [756, 242] on div "00:42" at bounding box center [739, 254] width 143 height 28
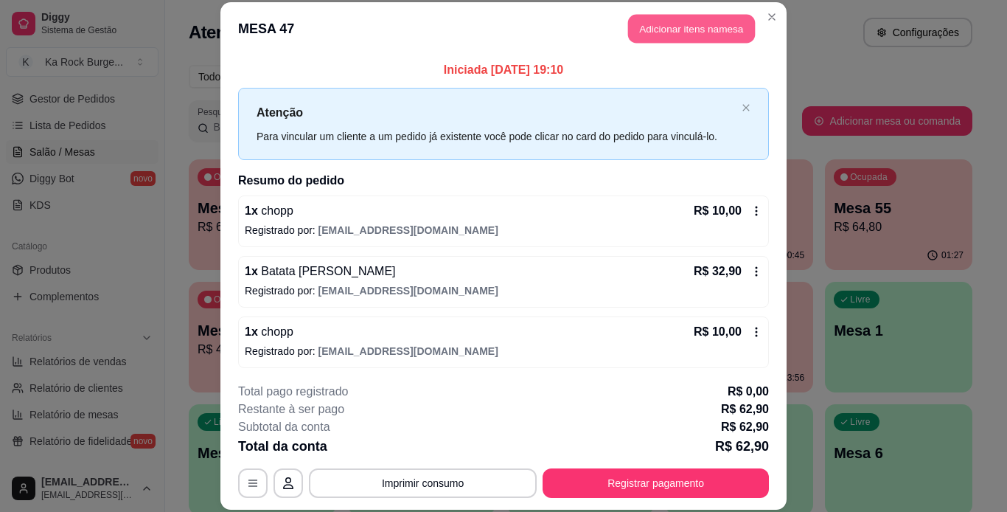
click at [662, 35] on button "Adicionar itens na mesa" at bounding box center [691, 29] width 127 height 29
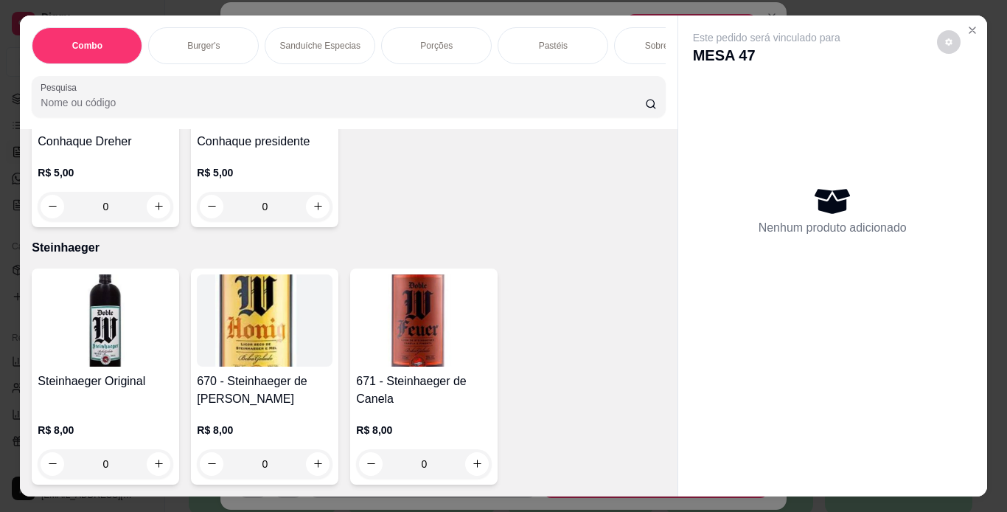
scroll to position [12806, 0]
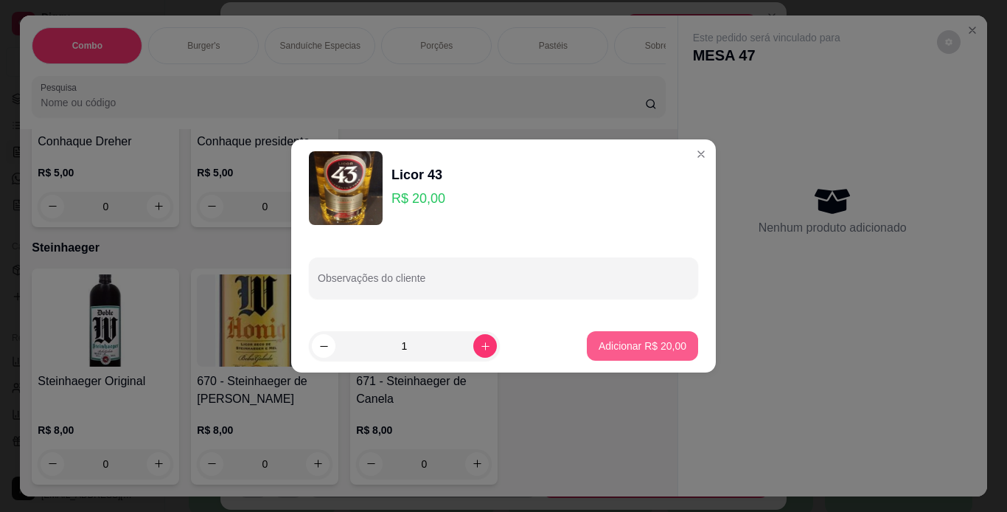
click at [631, 355] on button "Adicionar R$ 20,00" at bounding box center [642, 345] width 111 height 29
type input "1"
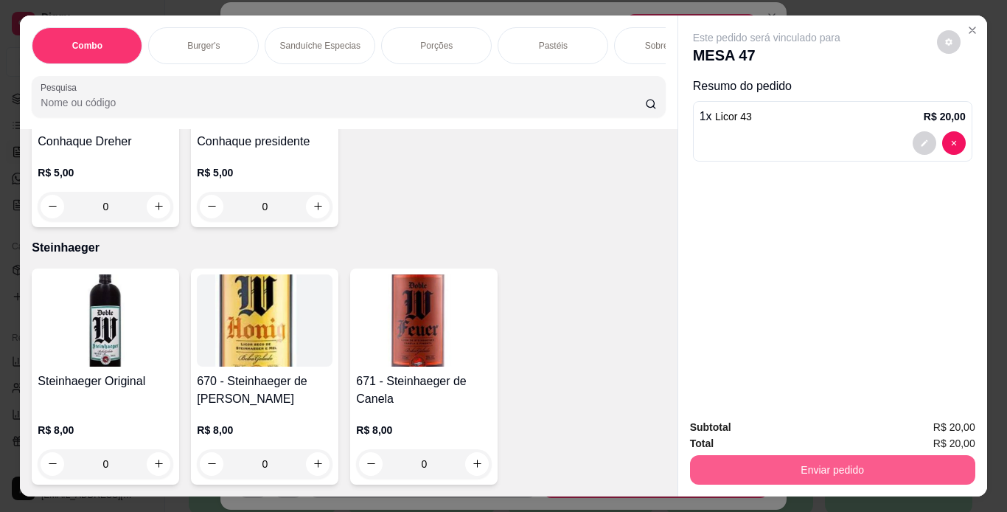
click at [766, 467] on button "Enviar pedido" at bounding box center [832, 469] width 285 height 29
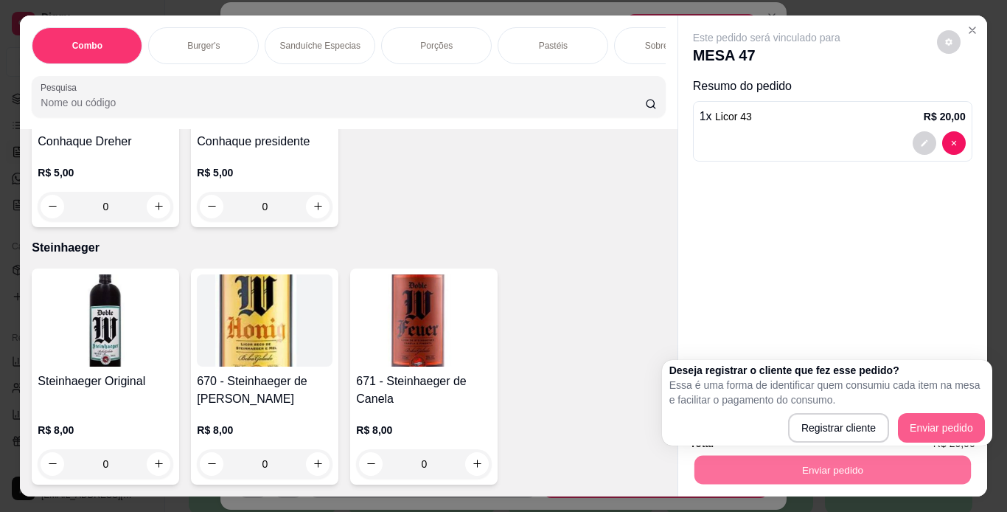
click at [911, 430] on button "Enviar pedido" at bounding box center [941, 427] width 87 height 29
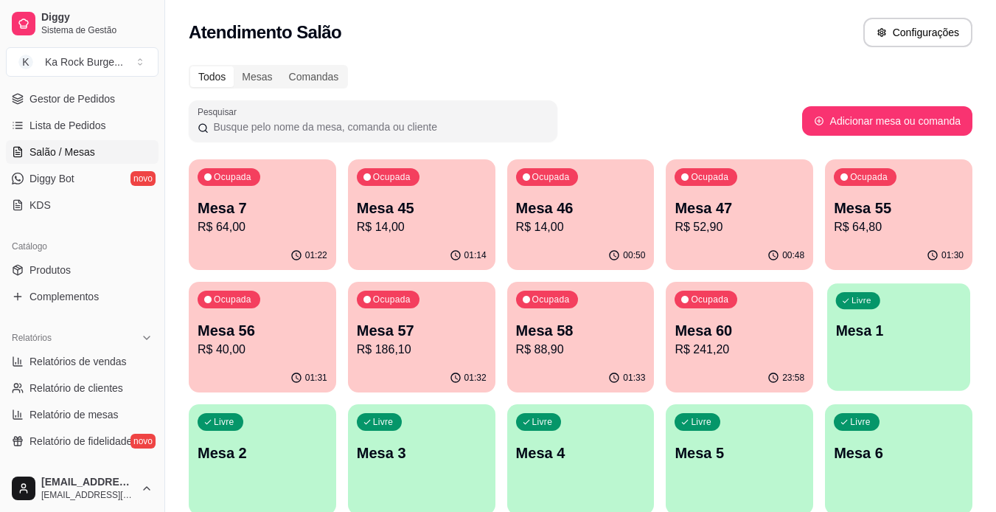
click at [914, 350] on div "Livre Mesa 1" at bounding box center [898, 328] width 143 height 90
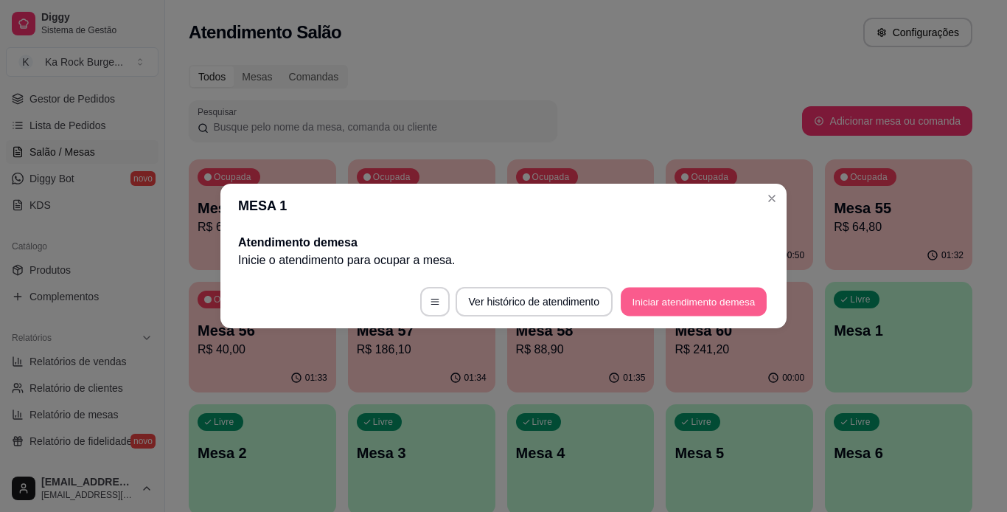
click at [693, 305] on button "Iniciar atendimento de mesa" at bounding box center [694, 302] width 146 height 29
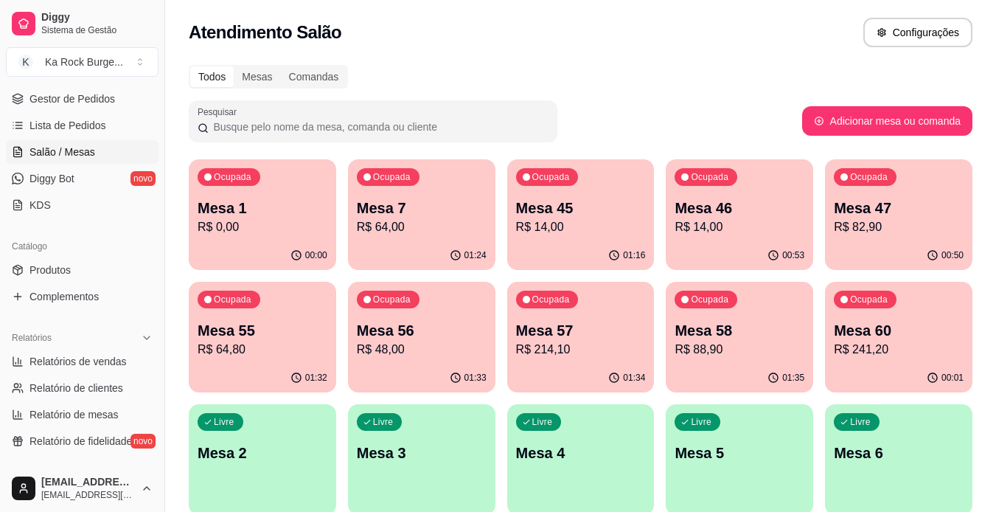
click at [259, 240] on div "Ocupada Mesa 1 R$ 0,00" at bounding box center [262, 200] width 147 height 82
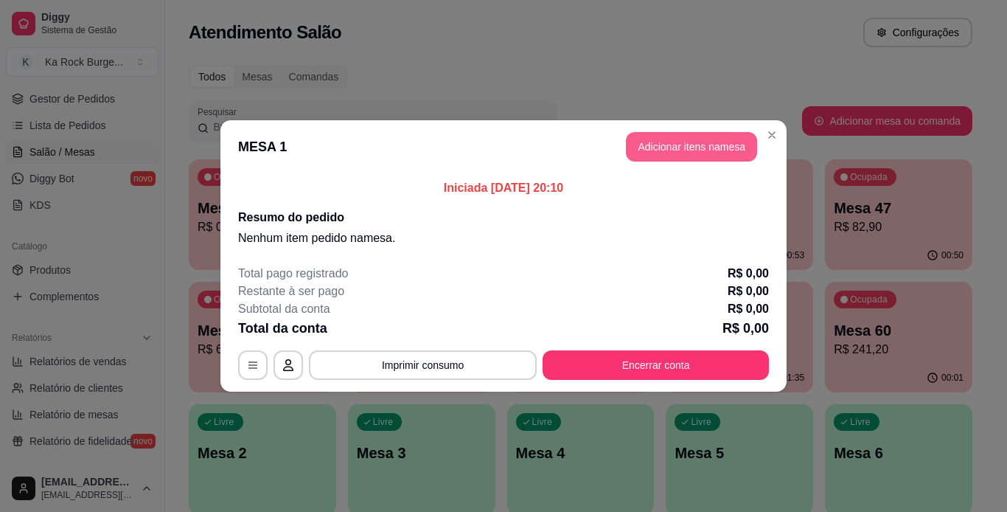
click at [689, 140] on button "Adicionar itens na mesa" at bounding box center [691, 146] width 131 height 29
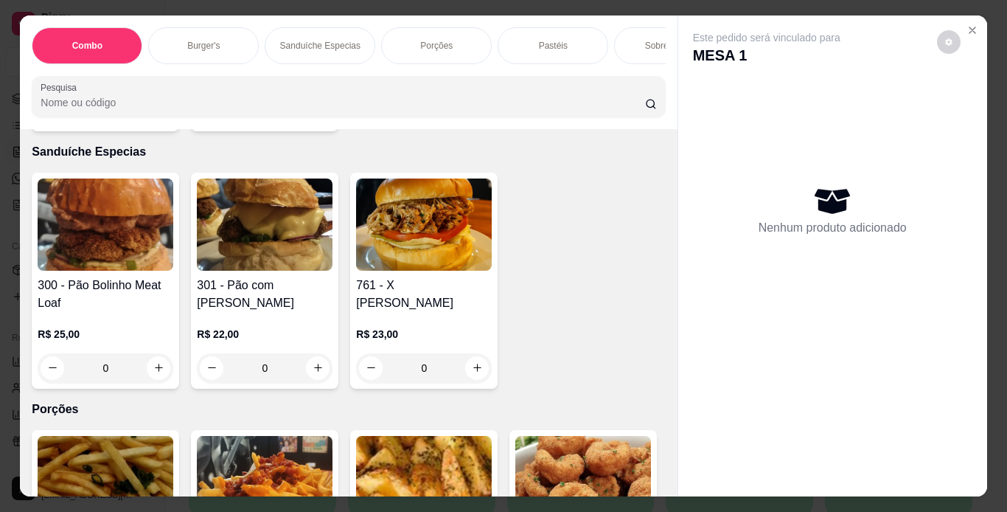
scroll to position [1874, 0]
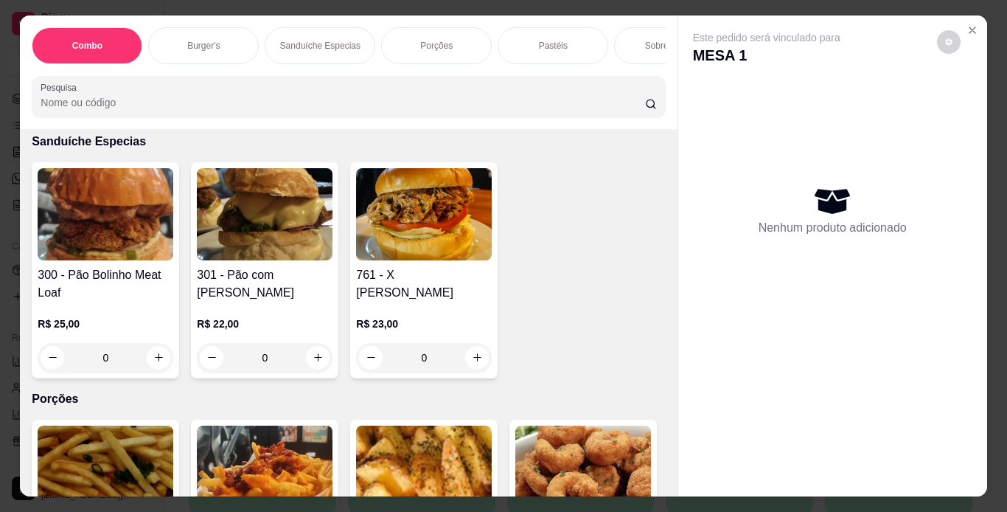
click at [678, 157] on div "Este pedido será vinculado para MESA 1 Nenhum produto adicionado" at bounding box center [832, 243] width 309 height 457
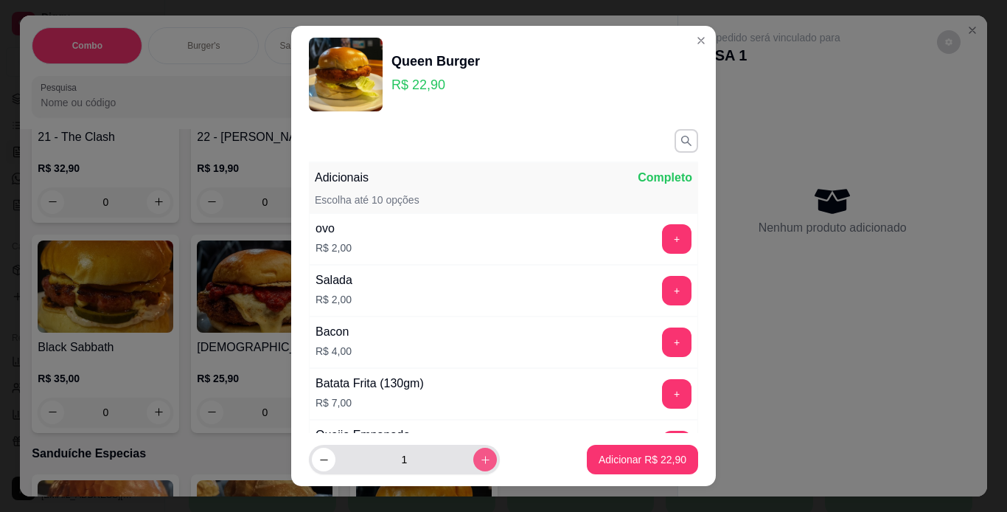
click at [473, 449] on button "increase-product-quantity" at bounding box center [485, 460] width 24 height 24
type input "2"
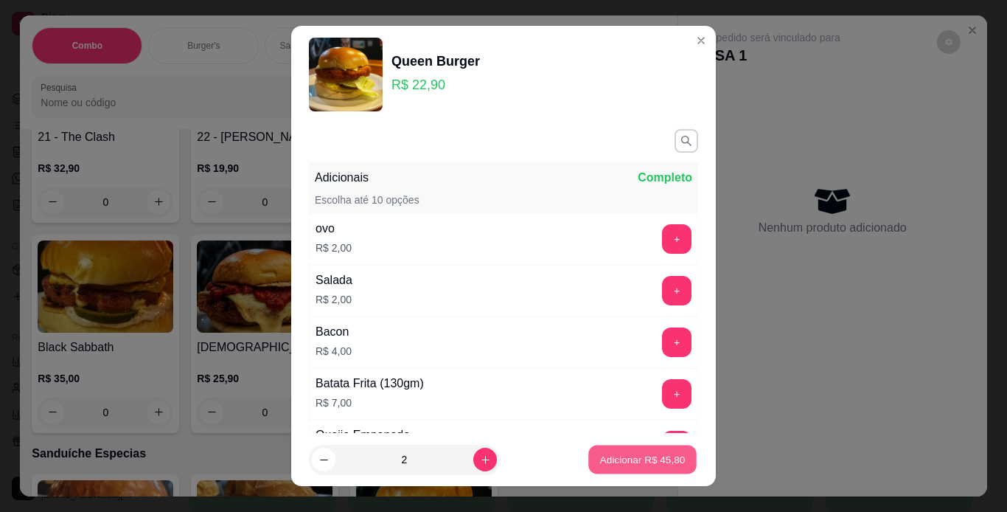
click at [628, 459] on p "Adicionar R$ 45,80" at bounding box center [643, 460] width 86 height 14
type input "2"
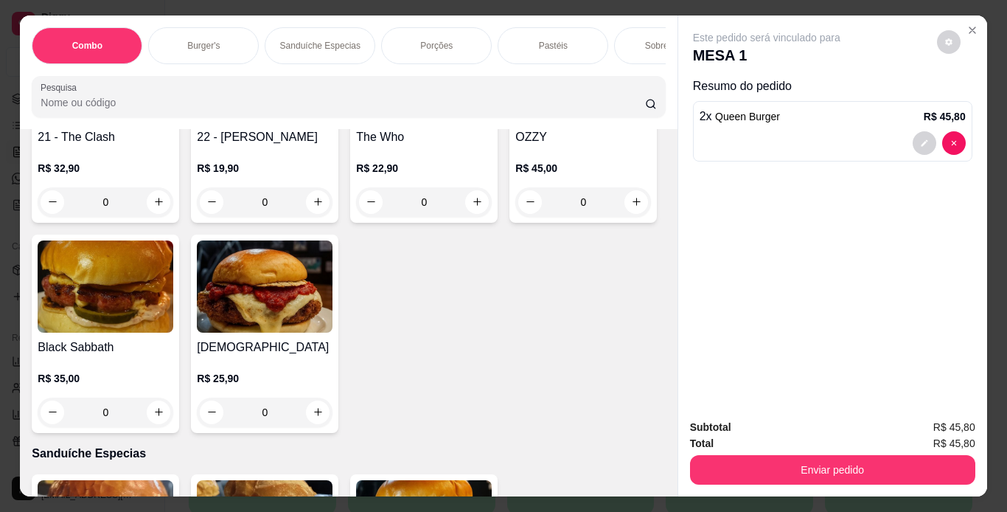
scroll to position [1249, 0]
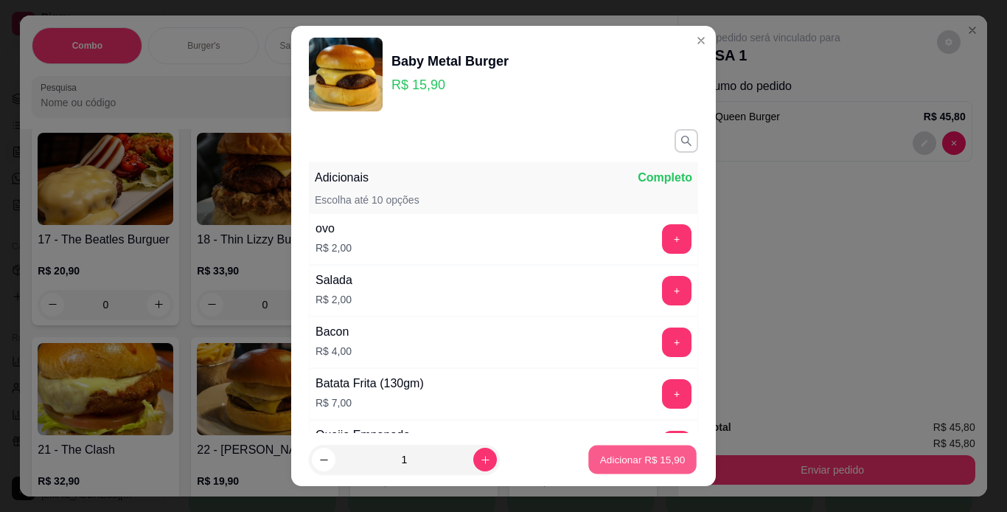
click at [631, 462] on p "Adicionar R$ 15,90" at bounding box center [643, 460] width 86 height 14
type input "1"
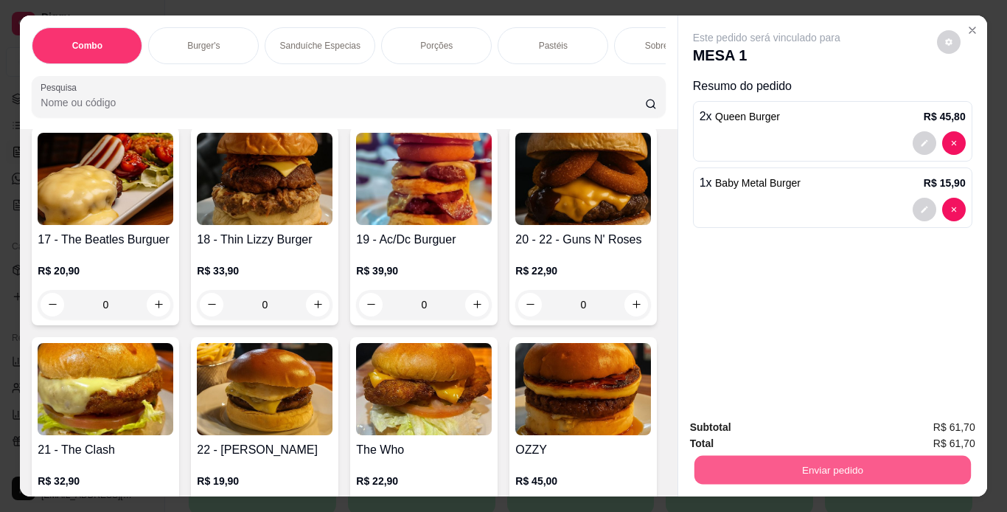
click at [733, 466] on button "Enviar pedido" at bounding box center [832, 470] width 277 height 29
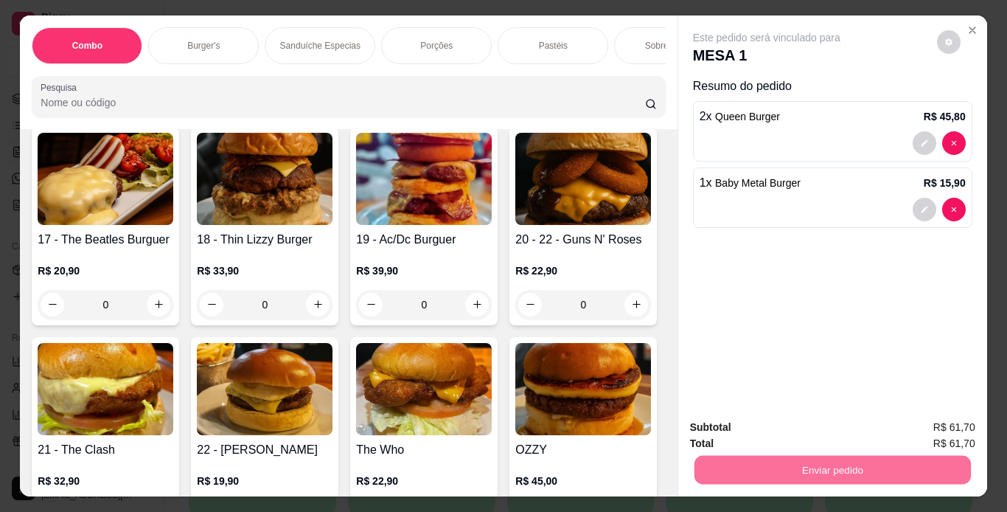
click at [919, 426] on button "Enviar pedido" at bounding box center [937, 427] width 81 height 27
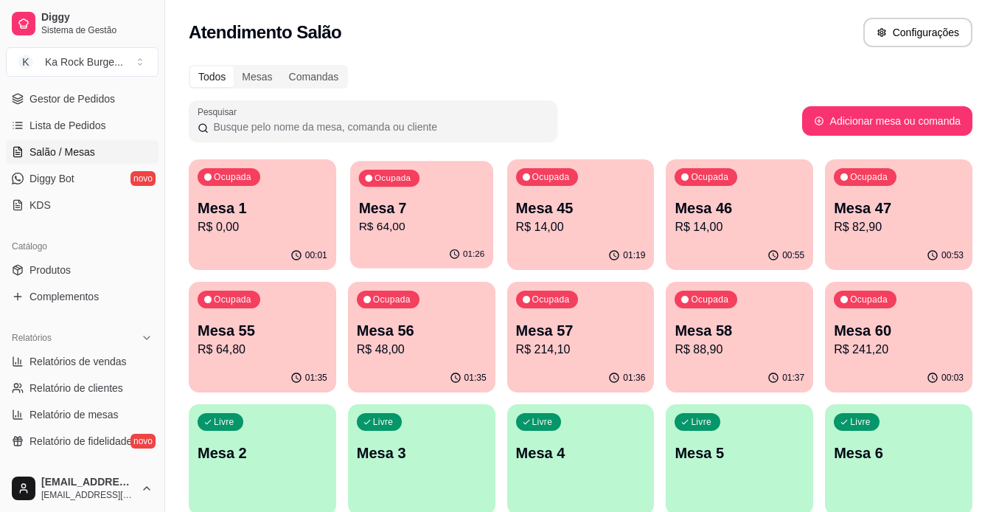
click at [425, 211] on p "Mesa 7" at bounding box center [421, 208] width 126 height 20
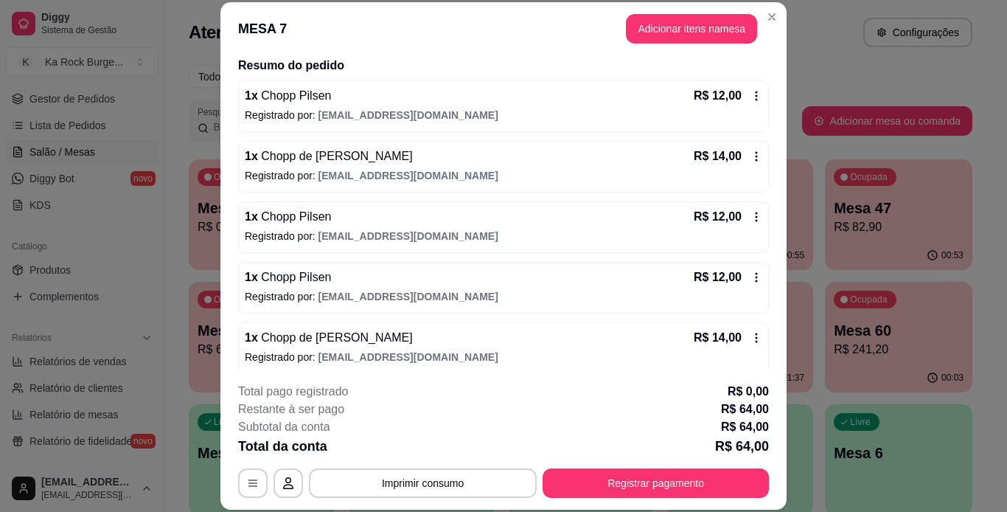
scroll to position [124, 0]
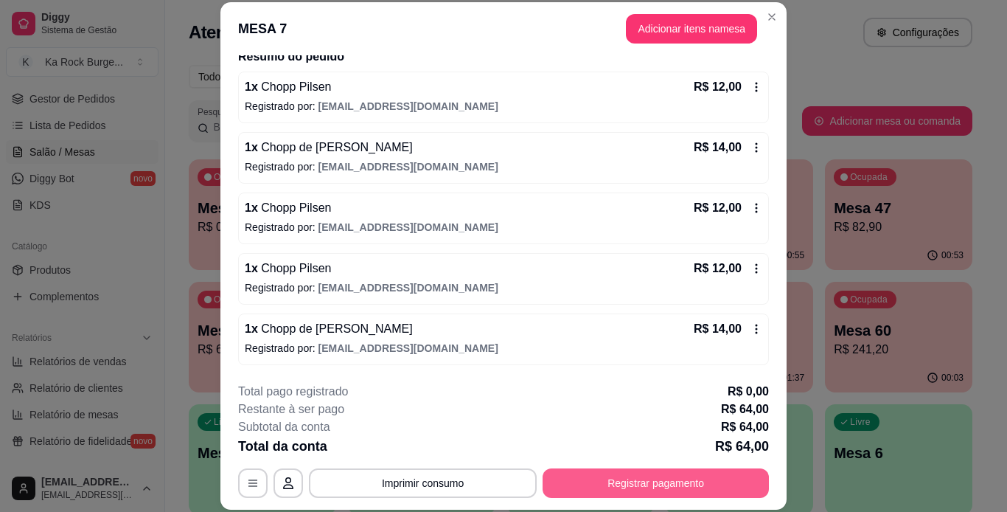
click at [678, 484] on button "Registrar pagamento" at bounding box center [656, 482] width 226 height 29
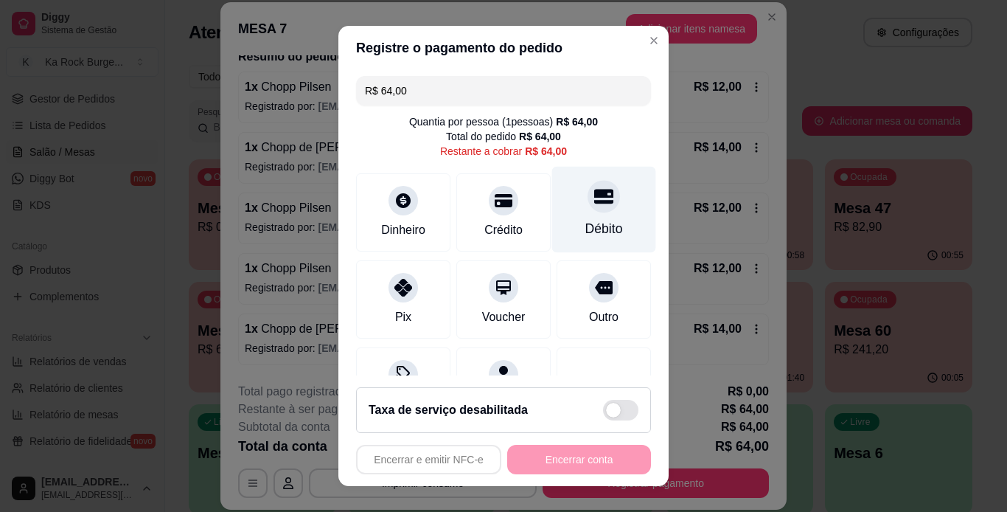
click at [566, 217] on div "Débito" at bounding box center [604, 209] width 104 height 86
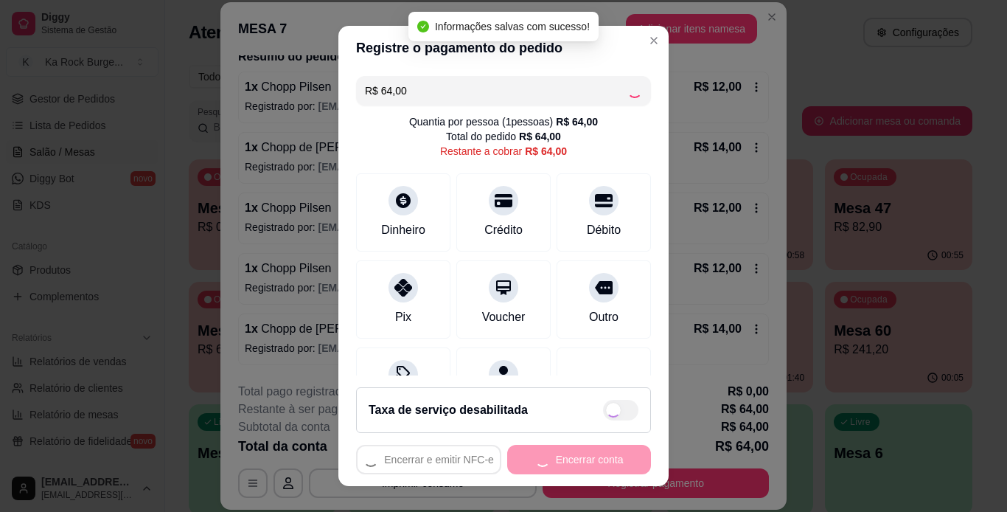
type input "R$ 0,00"
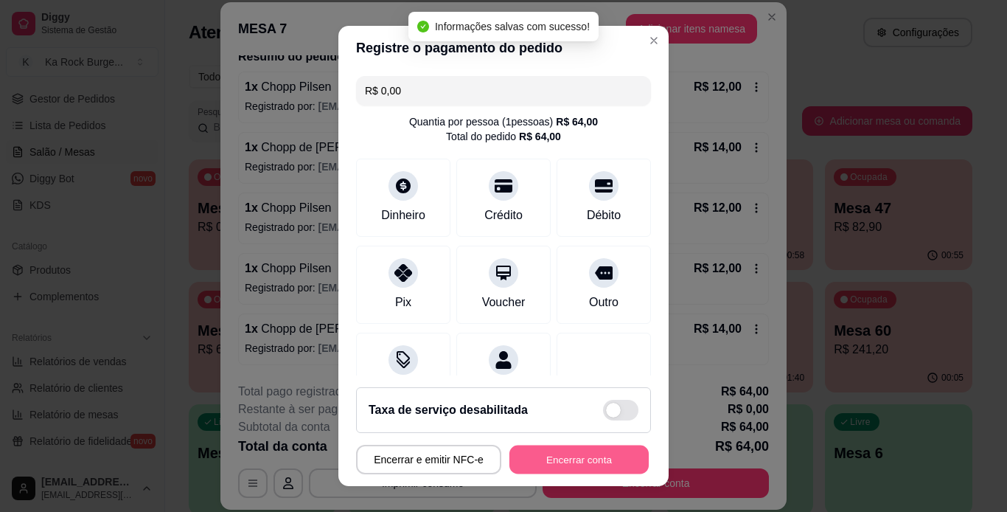
click at [566, 466] on button "Encerrar conta" at bounding box center [579, 459] width 139 height 29
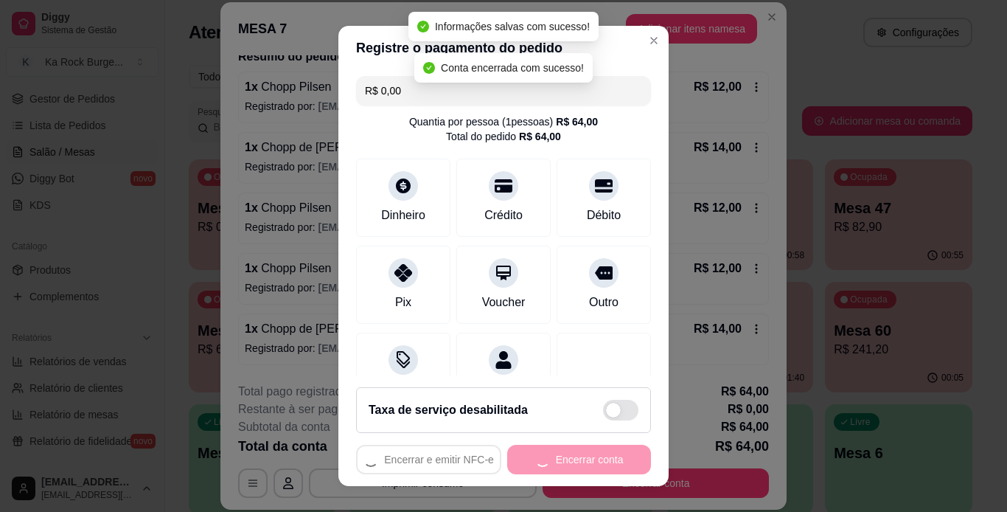
scroll to position [0, 0]
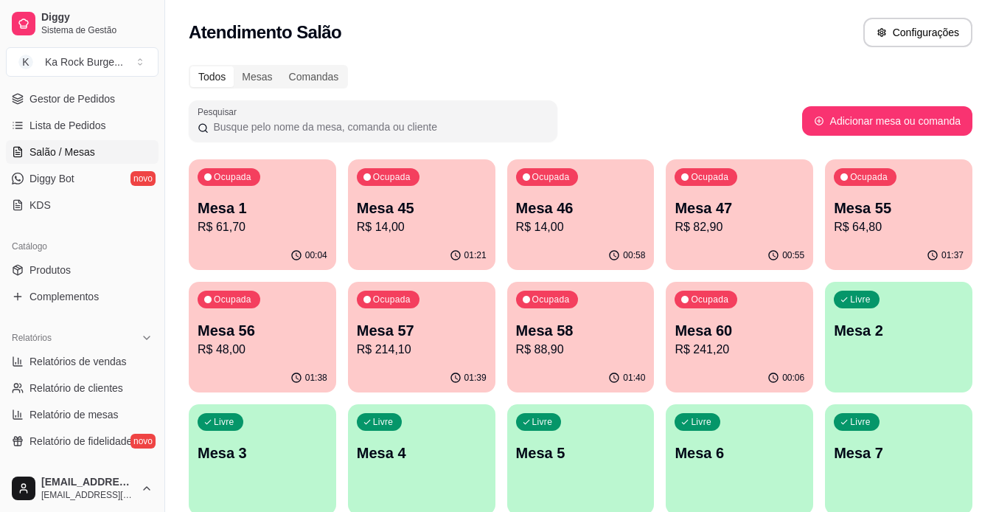
click at [910, 217] on p "Mesa 55" at bounding box center [899, 208] width 130 height 21
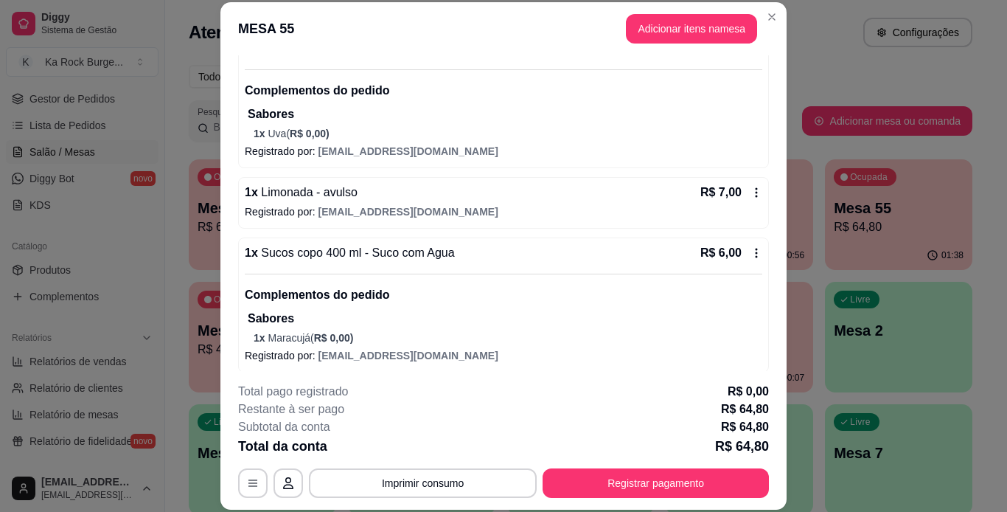
scroll to position [265, 0]
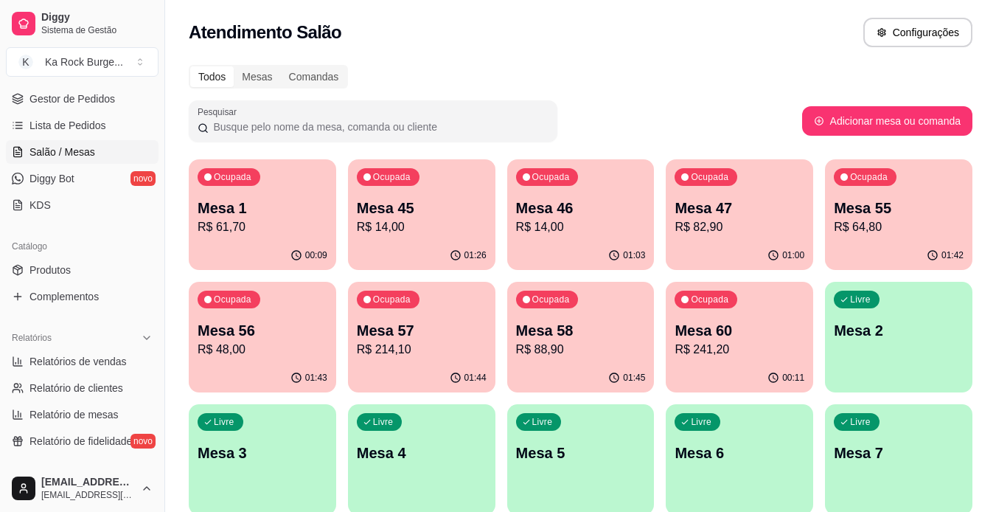
click at [563, 353] on p "R$ 88,90" at bounding box center [581, 350] width 130 height 18
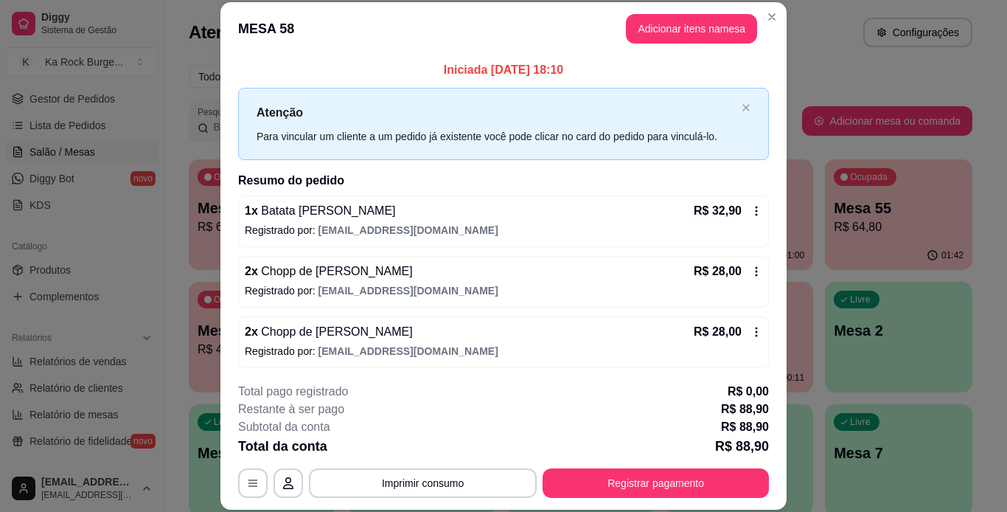
scroll to position [3, 0]
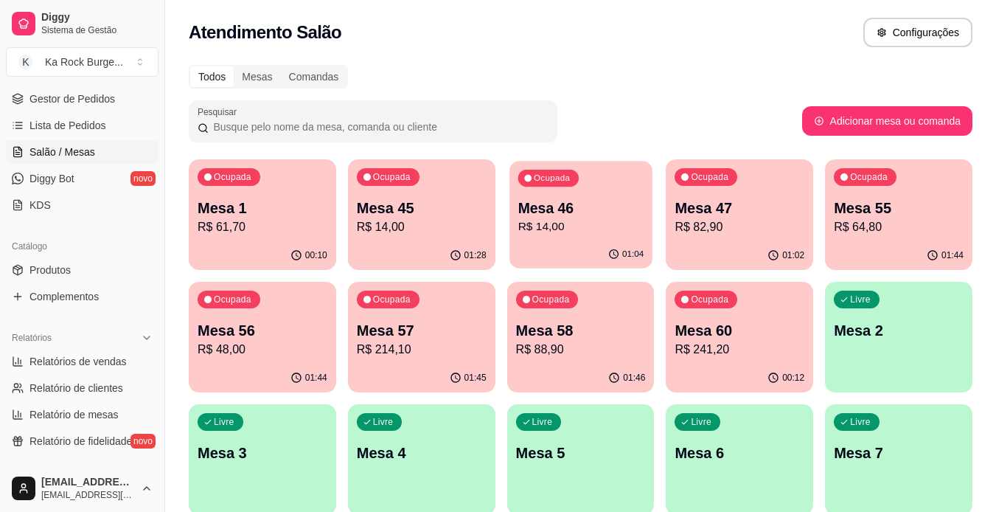
click at [605, 221] on p "R$ 14,00" at bounding box center [581, 226] width 126 height 17
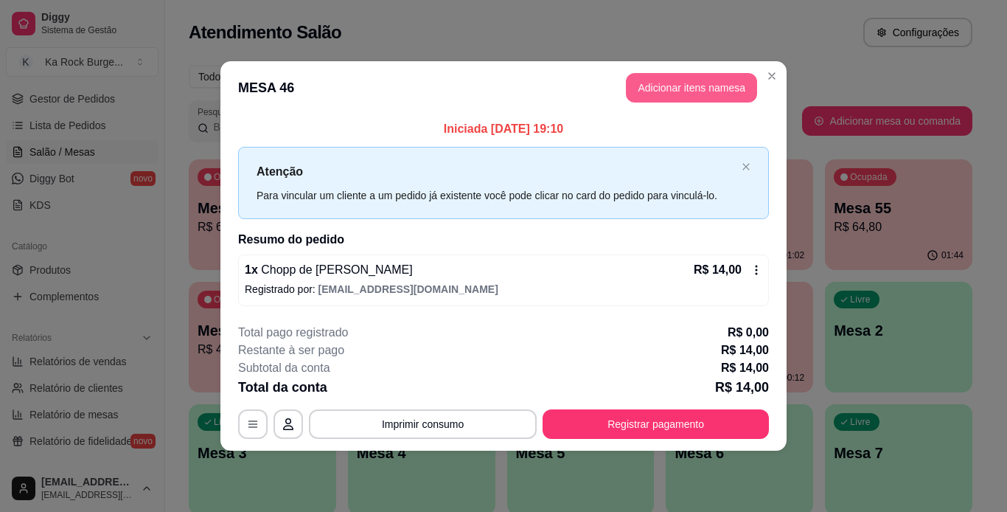
click at [657, 83] on button "Adicionar itens na mesa" at bounding box center [691, 87] width 131 height 29
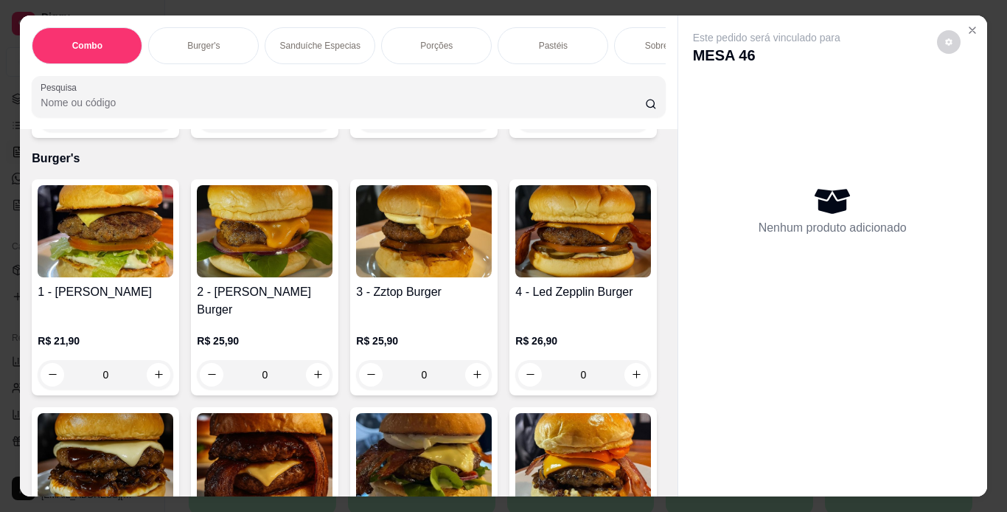
scroll to position [625, 0]
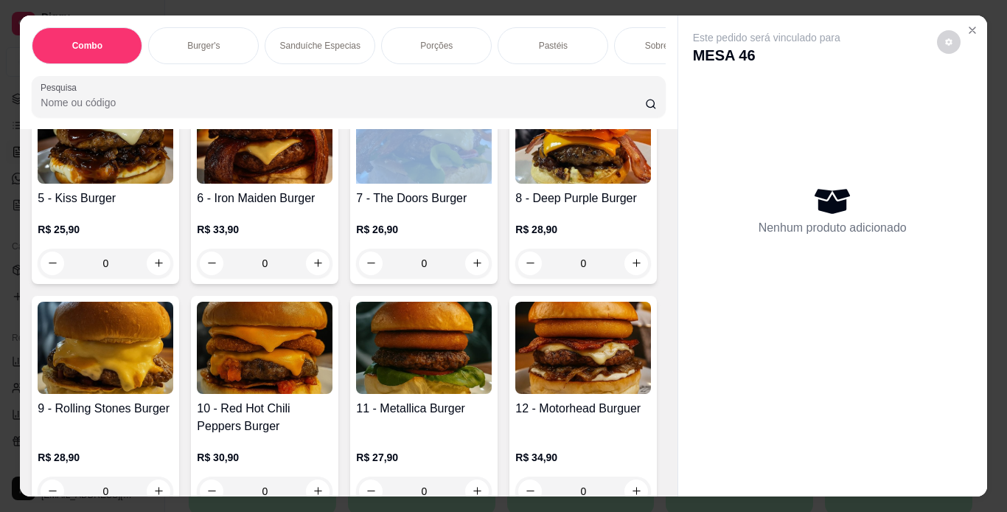
click at [660, 465] on div "Item avulso Combo 610 - Combo Coolritiba - Combo 1 Burguer + 1 Pastel R$ 44,90 …" at bounding box center [348, 312] width 657 height 367
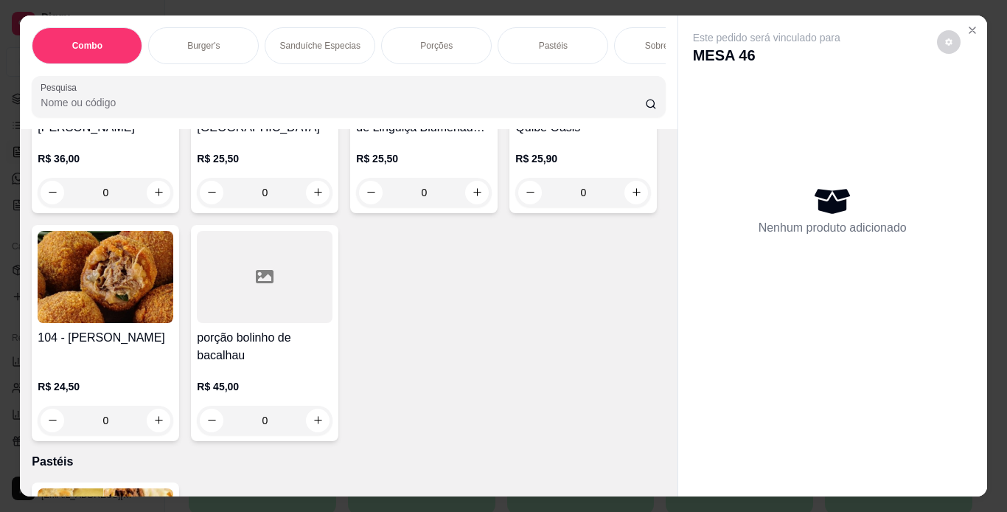
scroll to position [3123, 0]
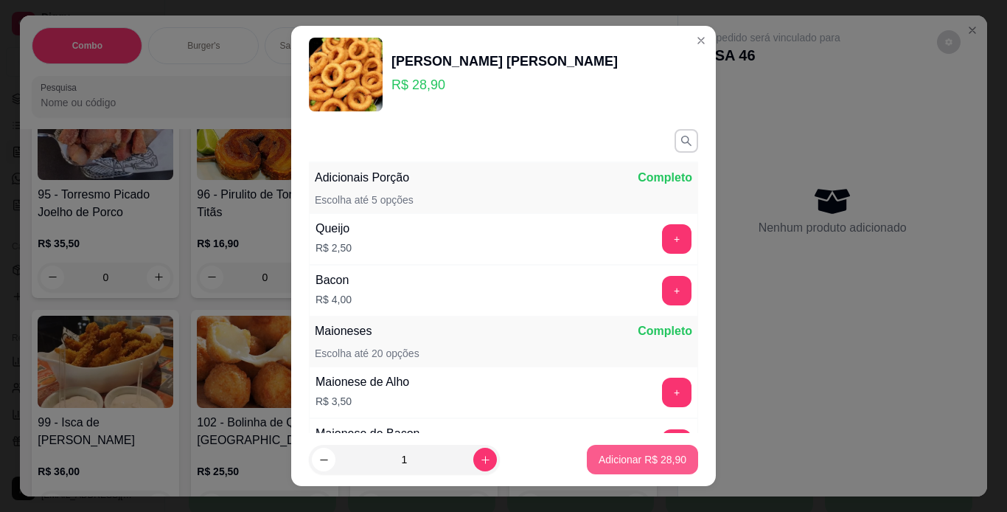
click at [625, 459] on p "Adicionar R$ 28,90" at bounding box center [643, 459] width 88 height 15
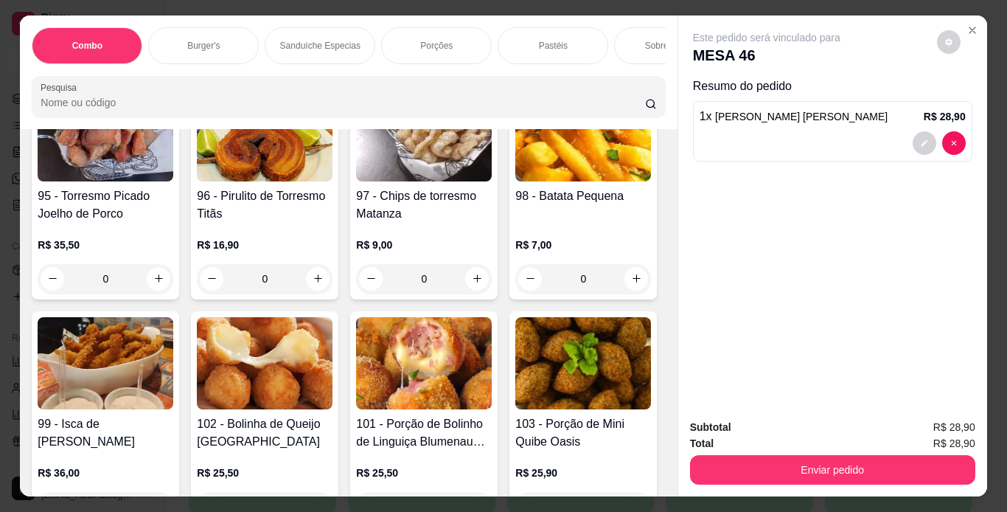
type input "1"
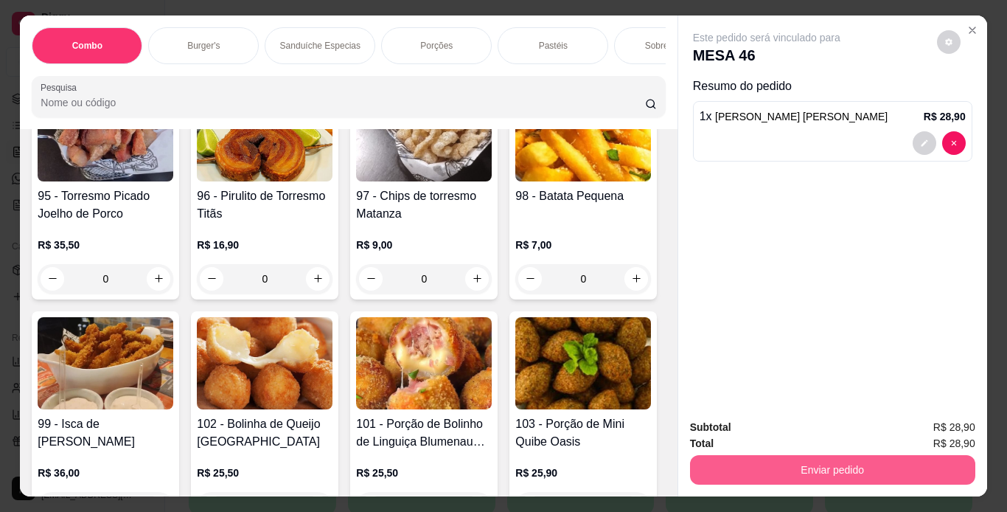
click at [755, 462] on button "Enviar pedido" at bounding box center [832, 469] width 285 height 29
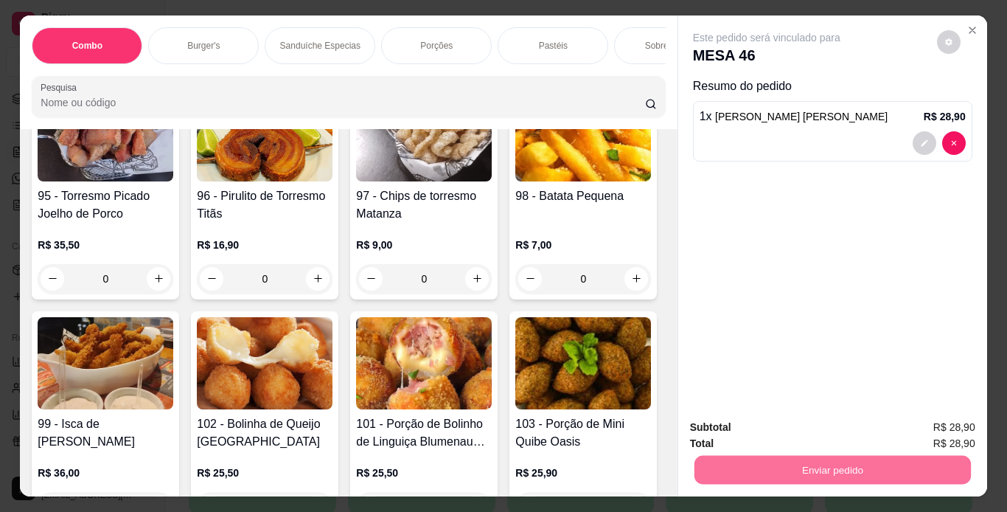
click at [867, 431] on button "Registrar cliente" at bounding box center [838, 428] width 97 height 28
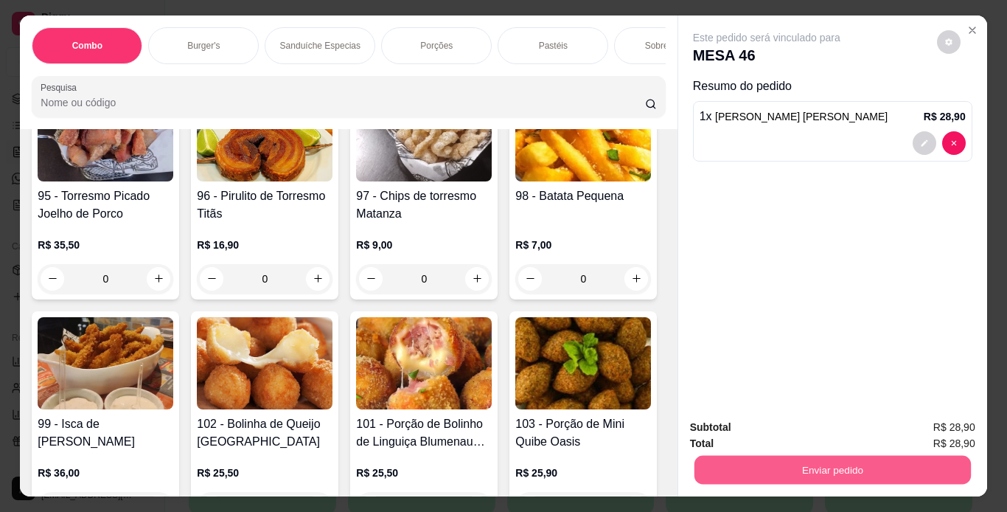
click at [780, 461] on button "Enviar pedido" at bounding box center [832, 470] width 277 height 29
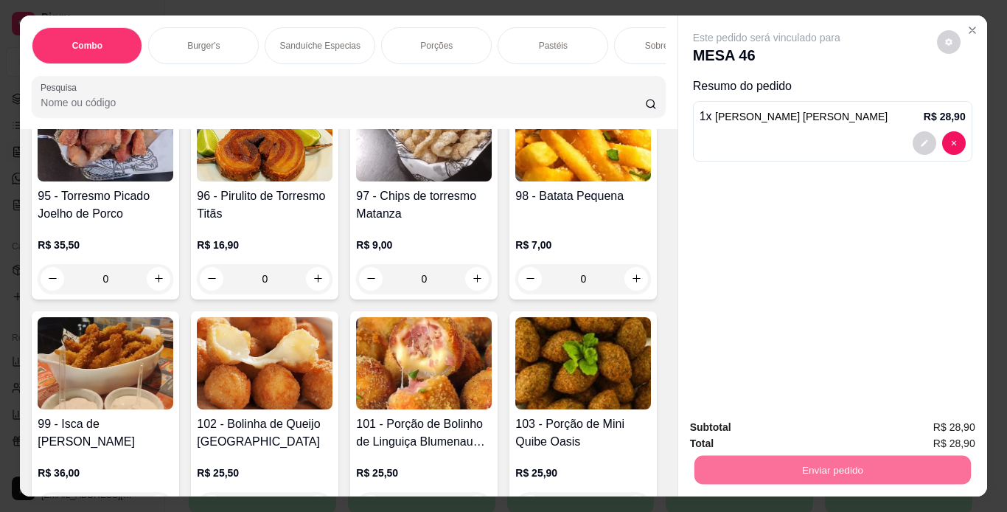
click at [939, 428] on button "Enviar pedido" at bounding box center [937, 427] width 81 height 27
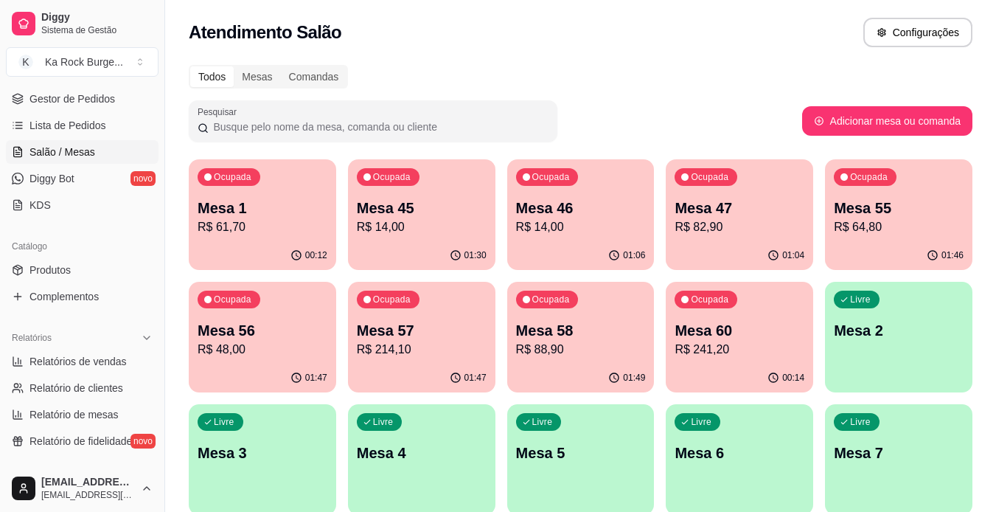
click at [257, 334] on p "Mesa 56" at bounding box center [263, 330] width 130 height 21
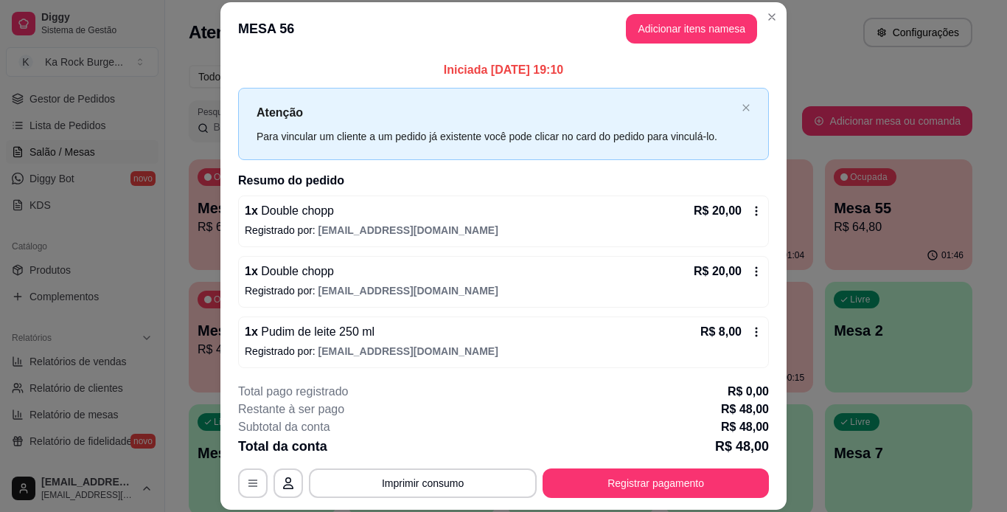
scroll to position [3, 0]
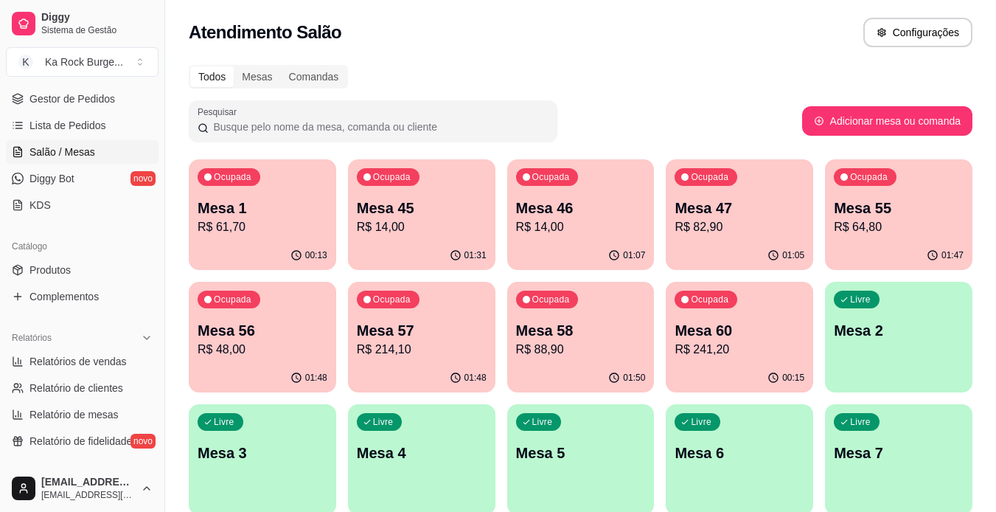
click at [729, 237] on div "Ocupada Mesa 47 R$ 82,90" at bounding box center [739, 200] width 147 height 82
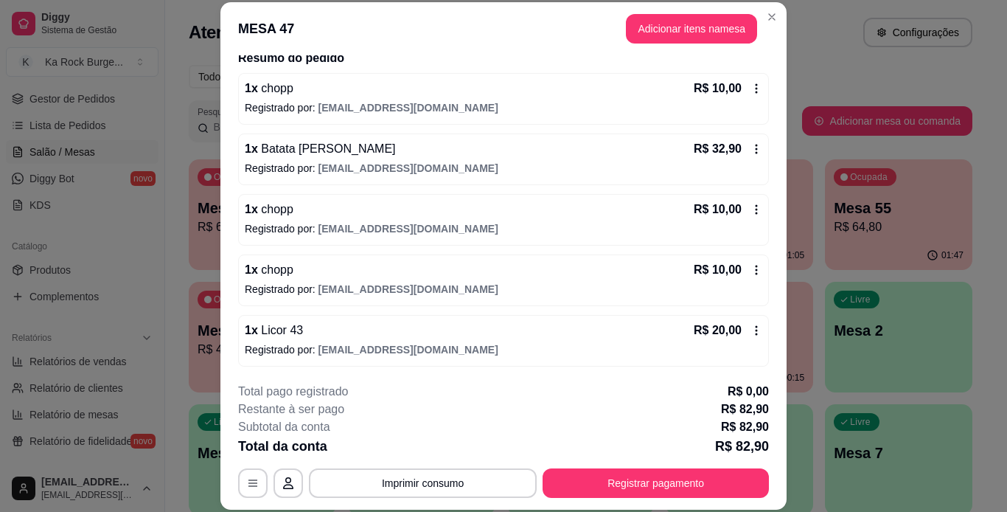
scroll to position [124, 0]
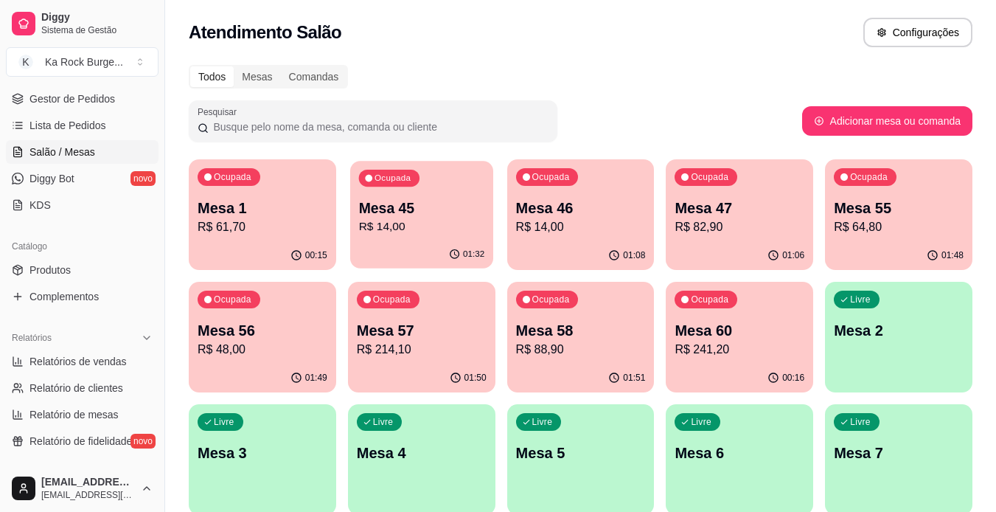
click at [415, 236] on div "Ocupada Mesa 45 R$ 14,00" at bounding box center [421, 201] width 143 height 80
click at [416, 350] on p "R$ 214,10" at bounding box center [422, 350] width 130 height 18
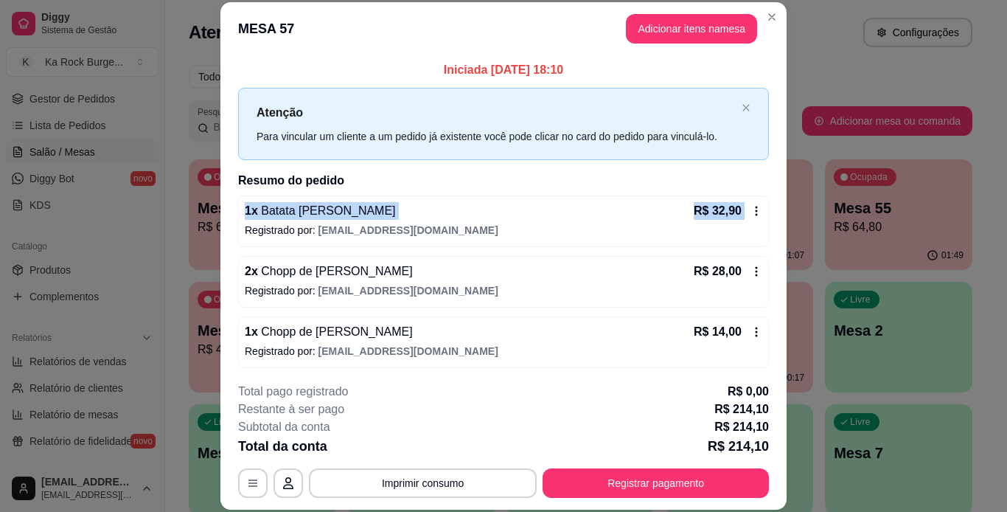
drag, startPoint x: 781, startPoint y: 176, endPoint x: 782, endPoint y: 198, distance: 21.4
click at [782, 198] on div "MESA 57 Adicionar itens na mesa Iniciada [DATE] 18:10 Atenção Para vincular um …" at bounding box center [503, 256] width 1007 height 512
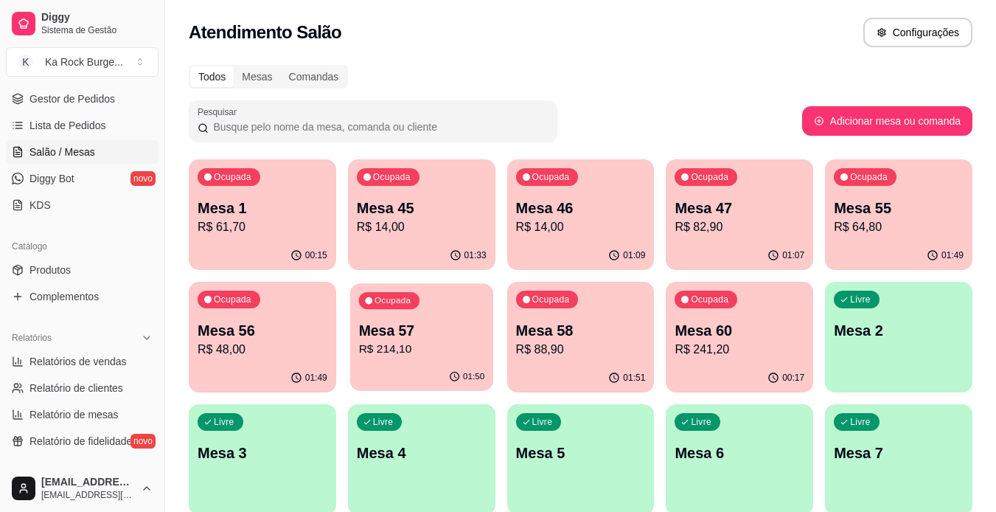
click at [445, 342] on p "R$ 214,10" at bounding box center [421, 349] width 126 height 17
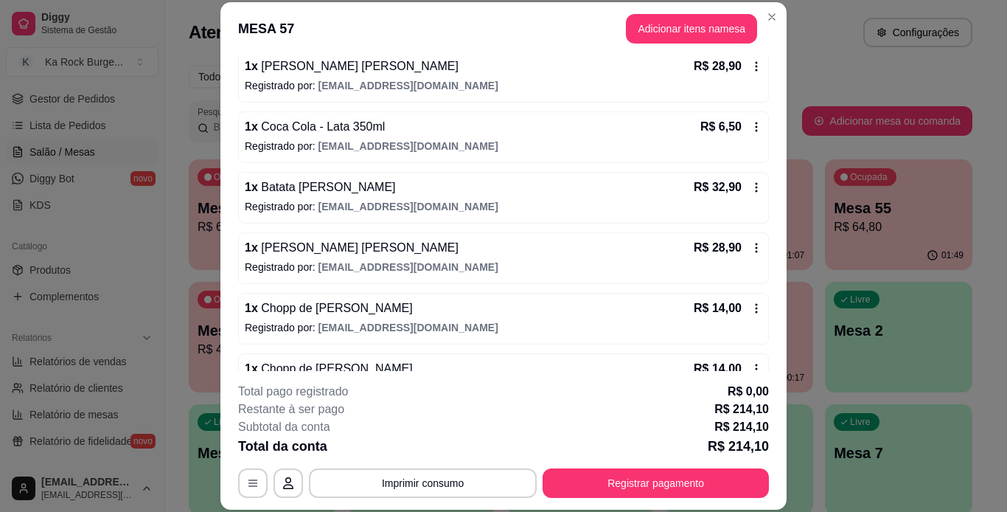
scroll to position [426, 0]
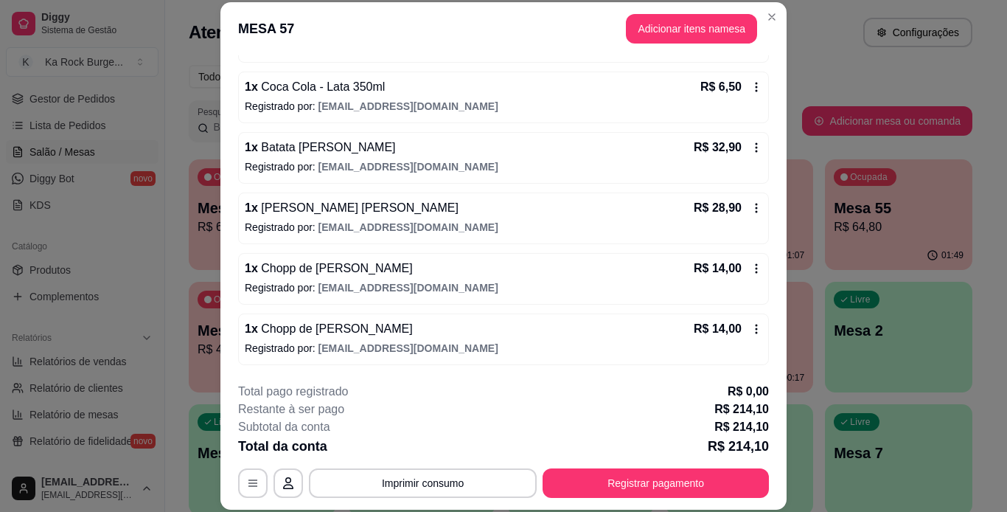
click at [751, 207] on icon at bounding box center [757, 208] width 12 height 12
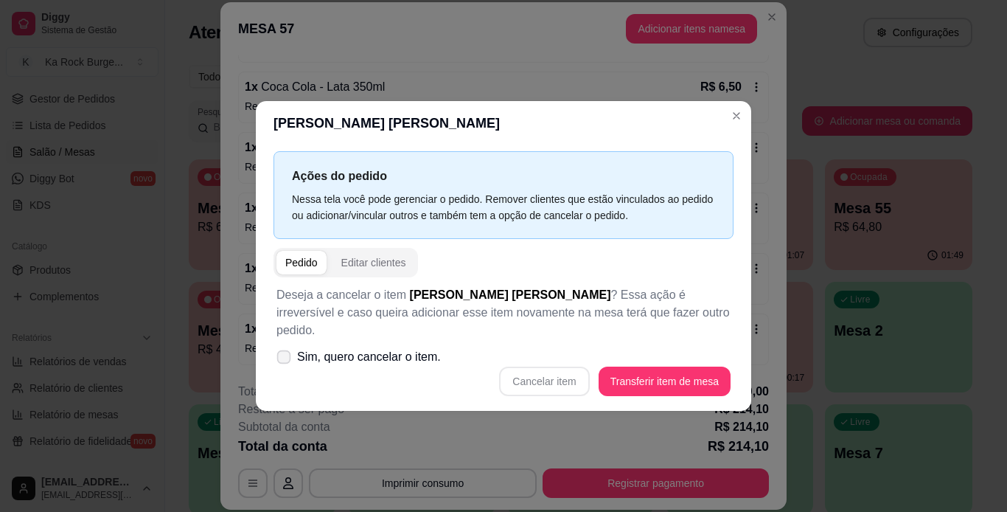
click at [285, 353] on icon at bounding box center [283, 357] width 11 height 8
click at [285, 360] on input "Sim, quero cancelar o item." at bounding box center [281, 365] width 10 height 10
checkbox input "true"
click at [538, 375] on button "Cancelar item" at bounding box center [545, 381] width 88 height 29
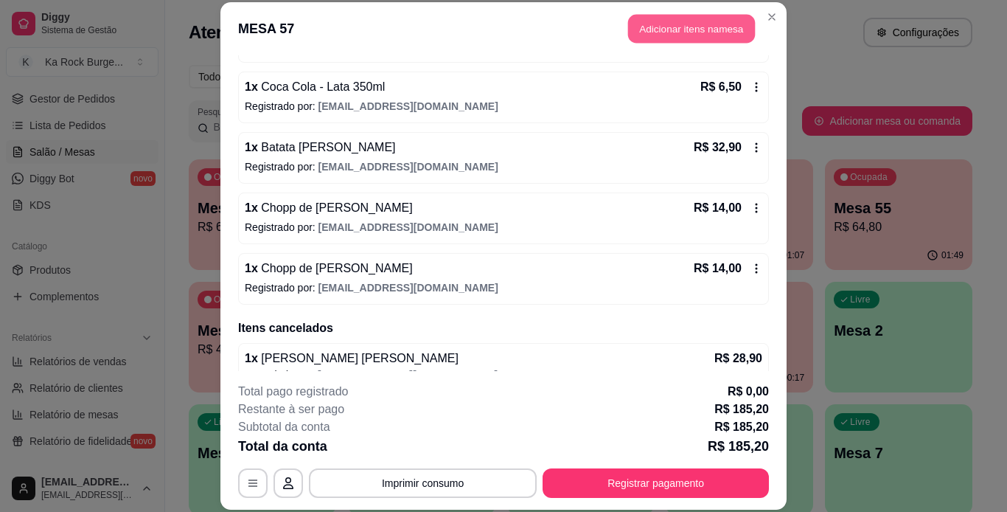
click at [669, 28] on button "Adicionar itens na mesa" at bounding box center [691, 29] width 127 height 29
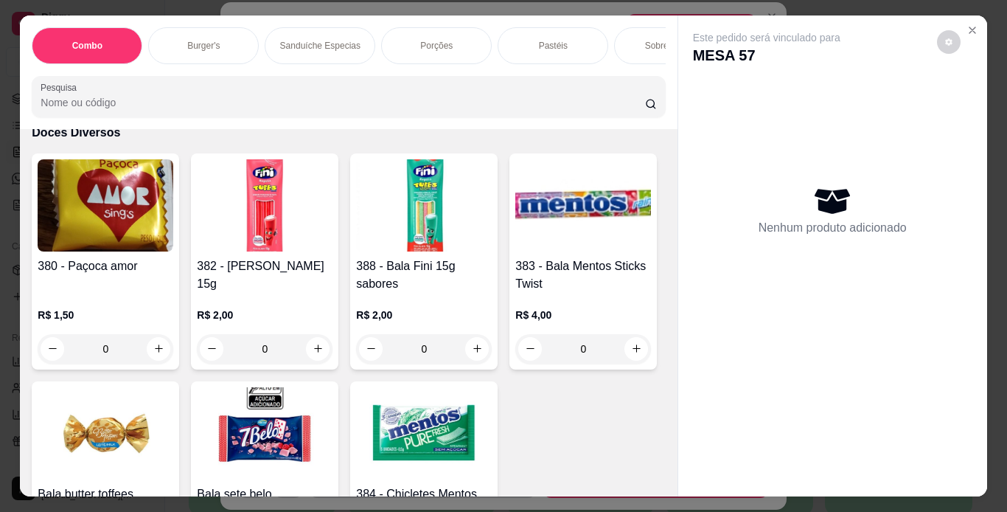
scroll to position [9058, 0]
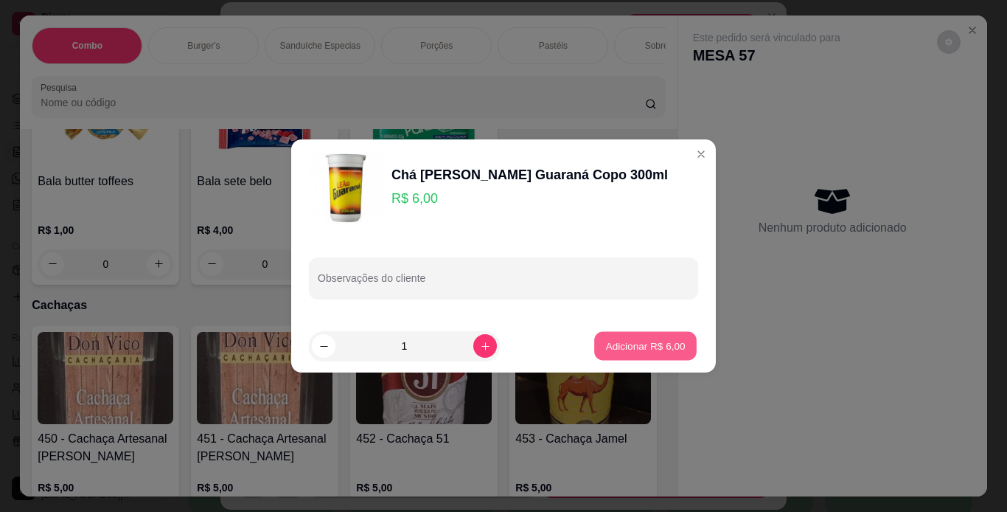
click at [655, 342] on p "Adicionar R$ 6,00" at bounding box center [645, 346] width 80 height 14
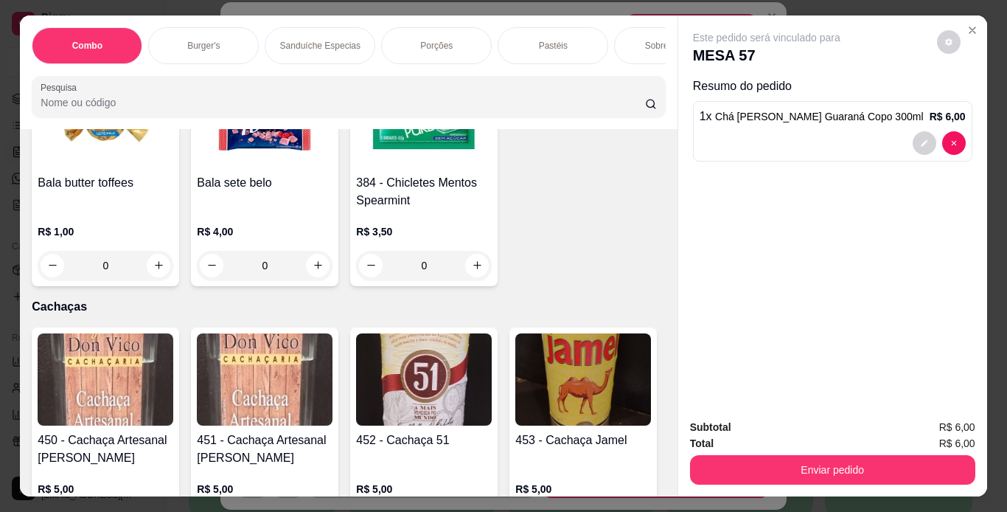
type input "1"
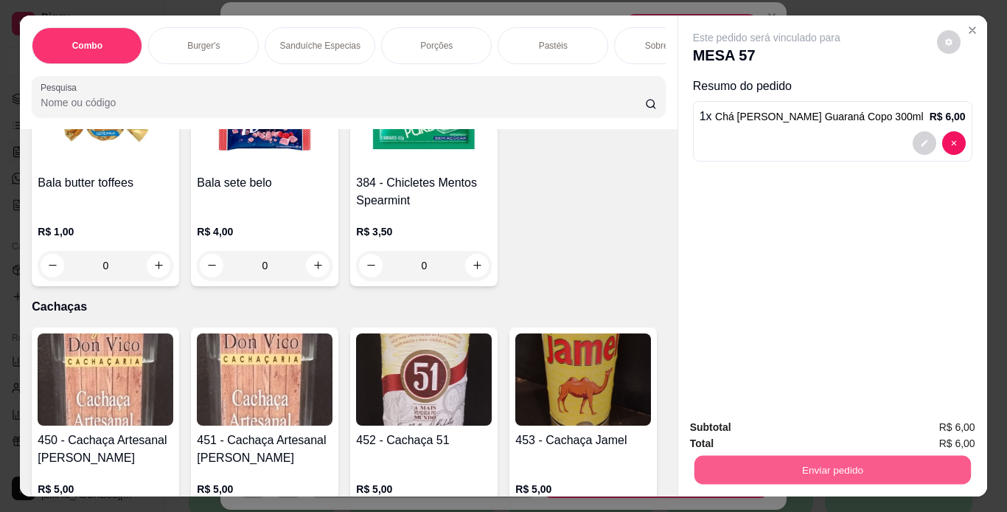
click at [729, 468] on button "Enviar pedido" at bounding box center [832, 470] width 277 height 29
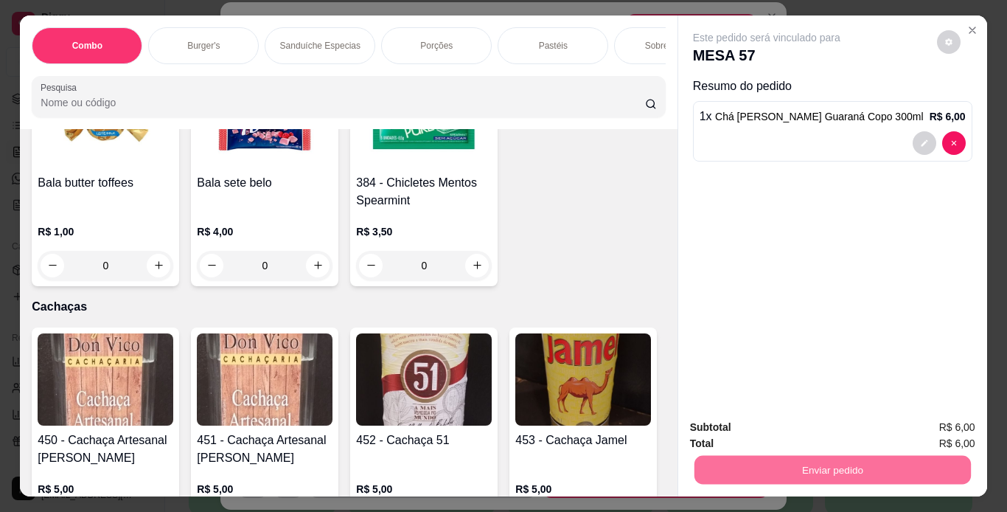
click at [936, 428] on button "Enviar pedido" at bounding box center [937, 427] width 81 height 27
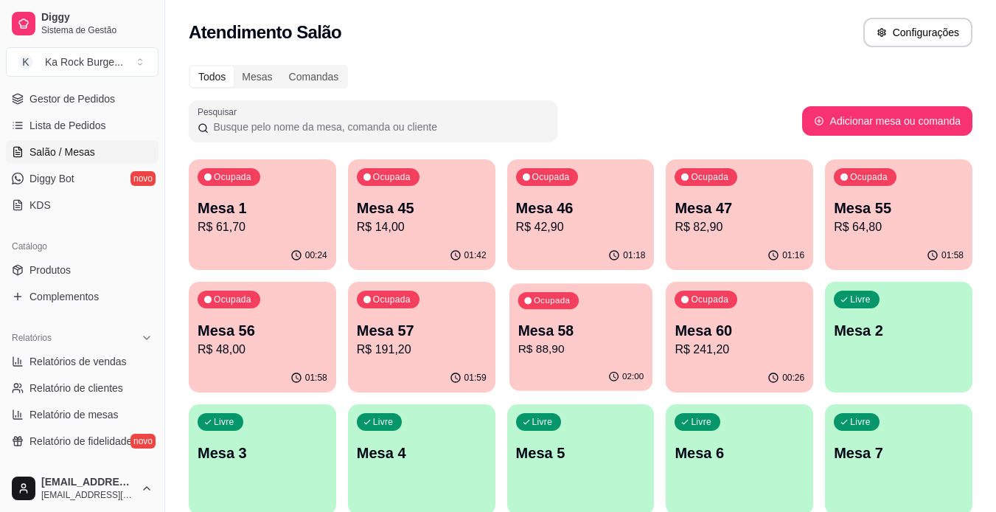
click at [583, 367] on div "02:00" at bounding box center [581, 377] width 143 height 28
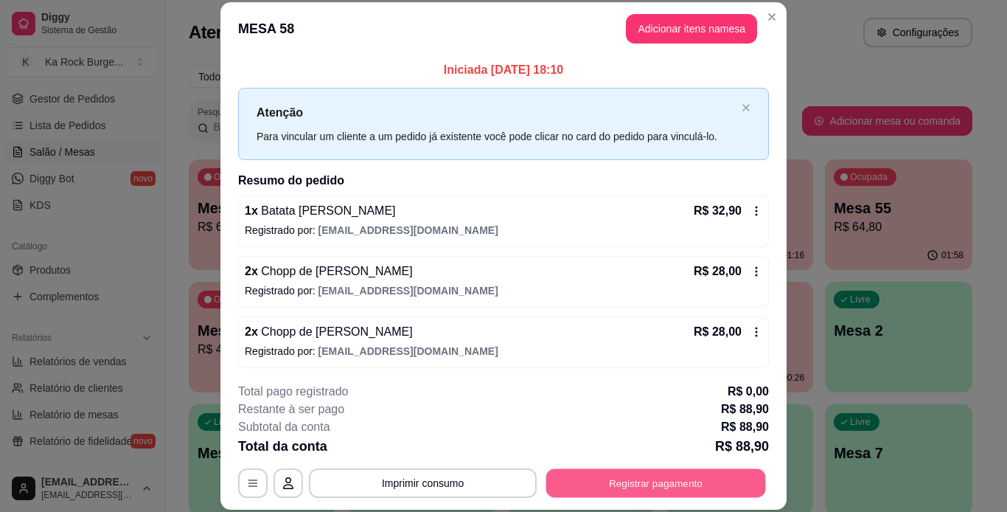
click at [641, 489] on button "Registrar pagamento" at bounding box center [656, 482] width 220 height 29
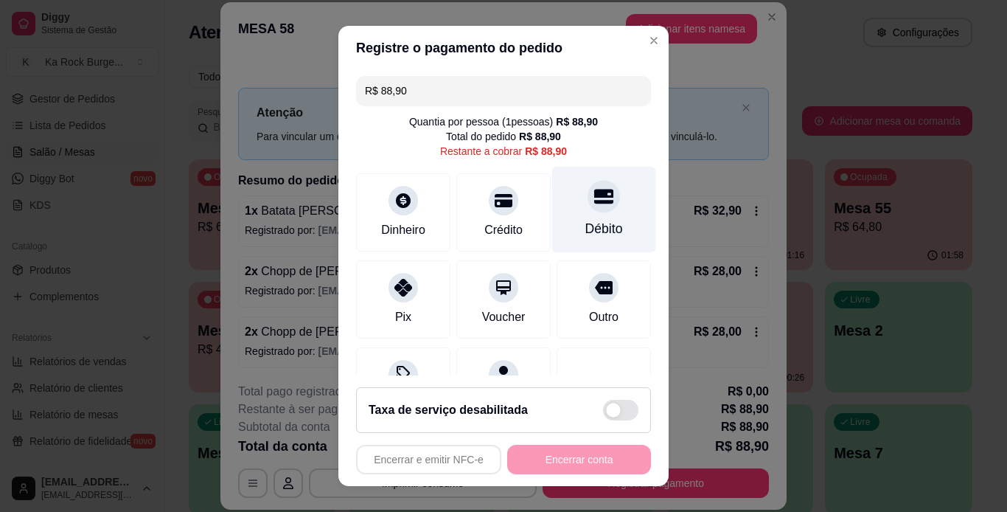
click at [587, 221] on div "Débito" at bounding box center [605, 228] width 38 height 19
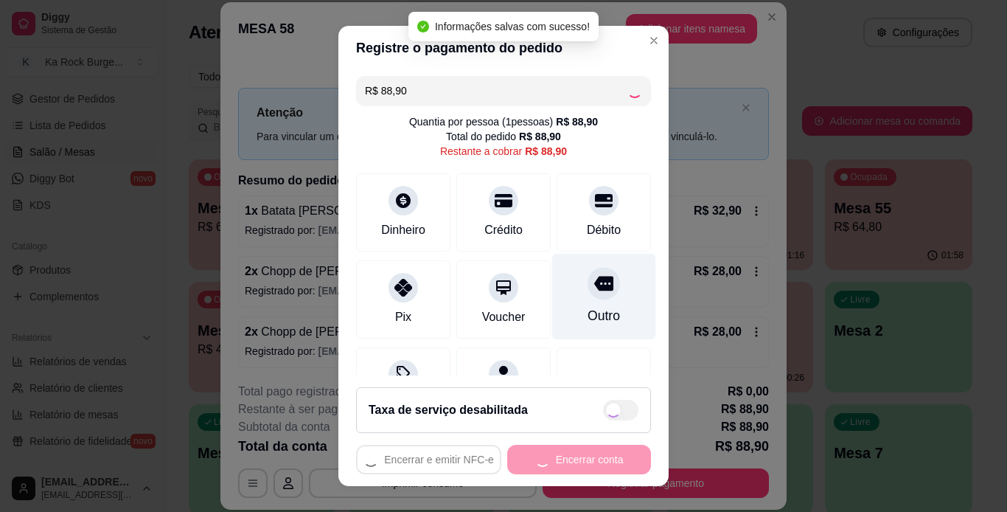
type input "R$ 0,00"
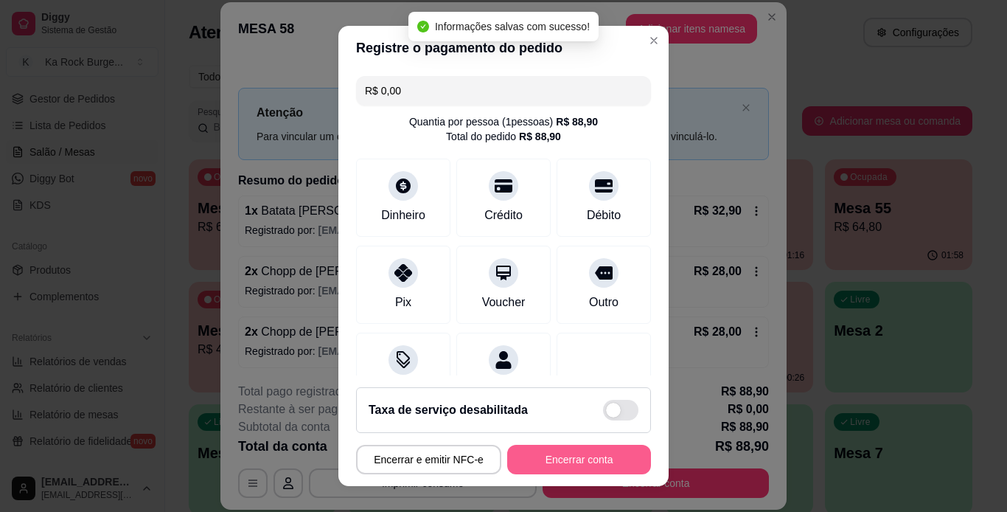
click at [551, 471] on button "Encerrar conta" at bounding box center [579, 459] width 144 height 29
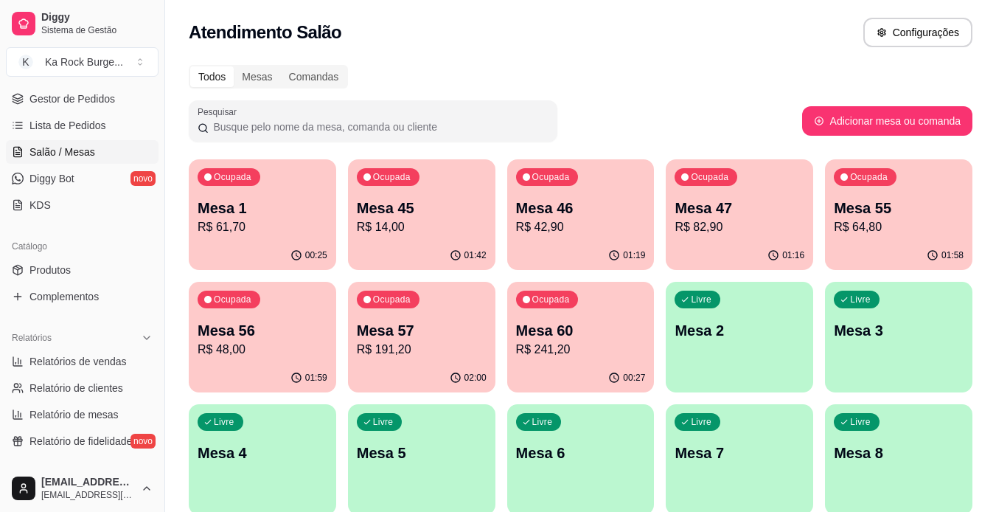
click at [426, 359] on div "Ocupada Mesa 57 R$ 191,20" at bounding box center [421, 323] width 147 height 82
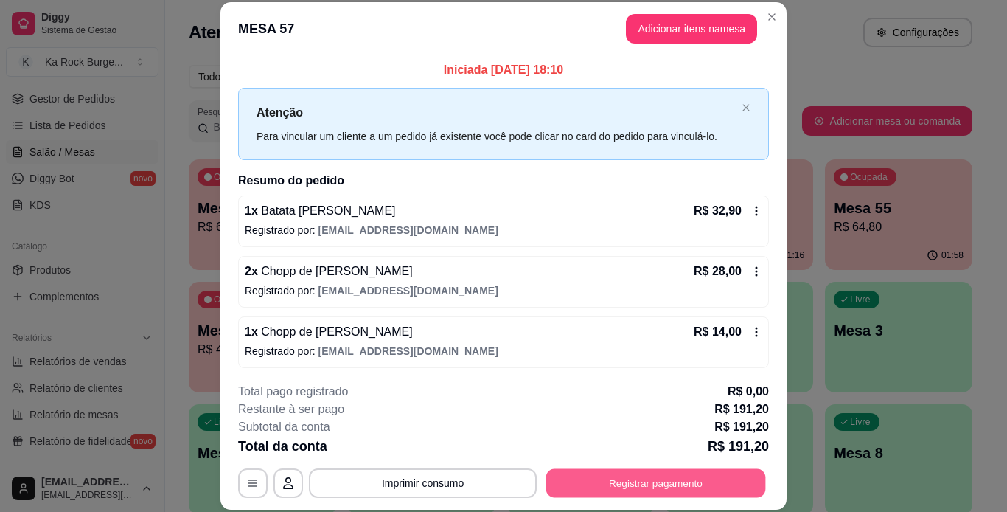
click at [605, 485] on button "Registrar pagamento" at bounding box center [656, 482] width 220 height 29
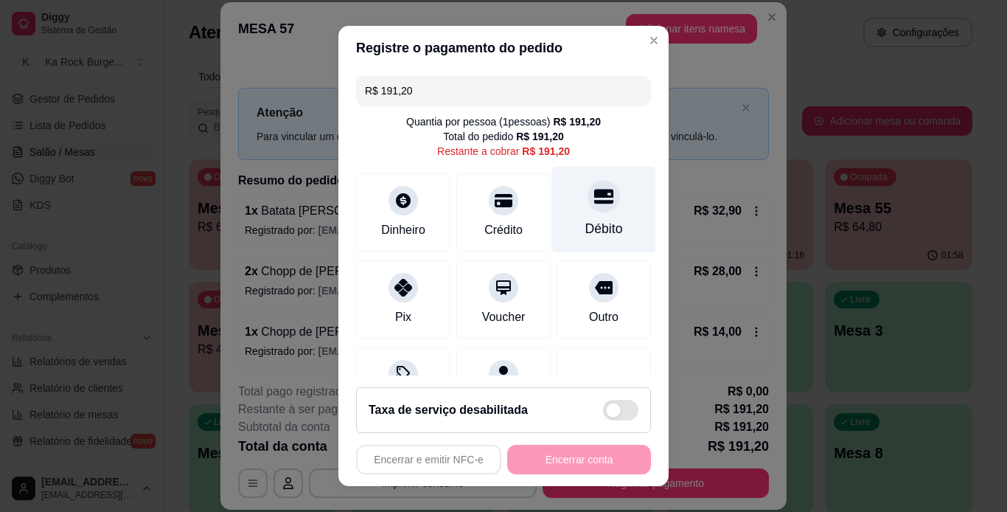
click at [552, 226] on div "Débito" at bounding box center [604, 209] width 104 height 86
type input "R$ 0,00"
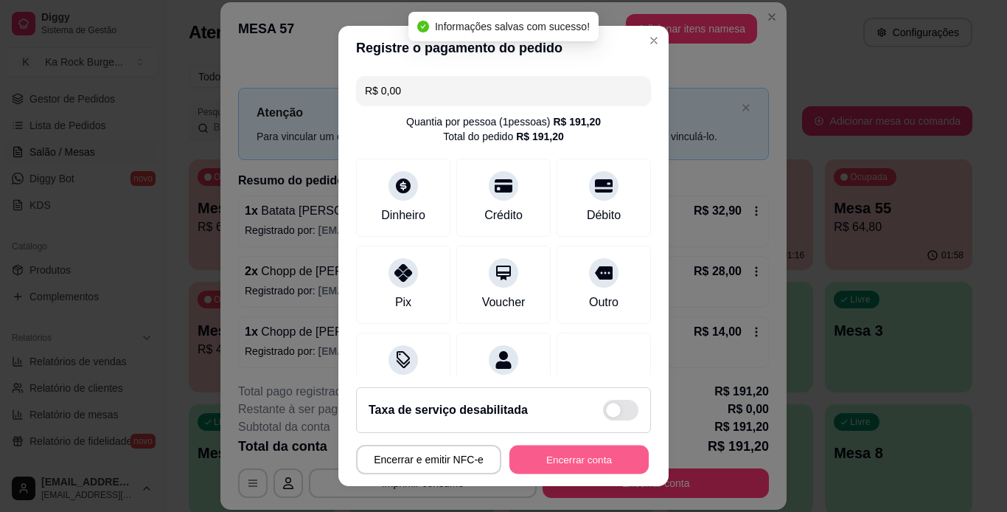
click at [564, 464] on button "Encerrar conta" at bounding box center [579, 459] width 139 height 29
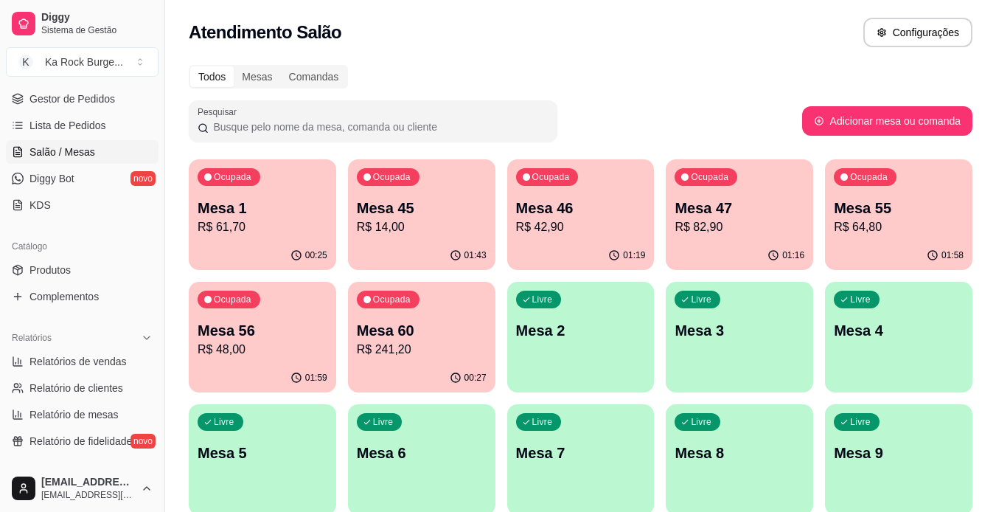
click at [280, 367] on div "01:59" at bounding box center [262, 378] width 147 height 29
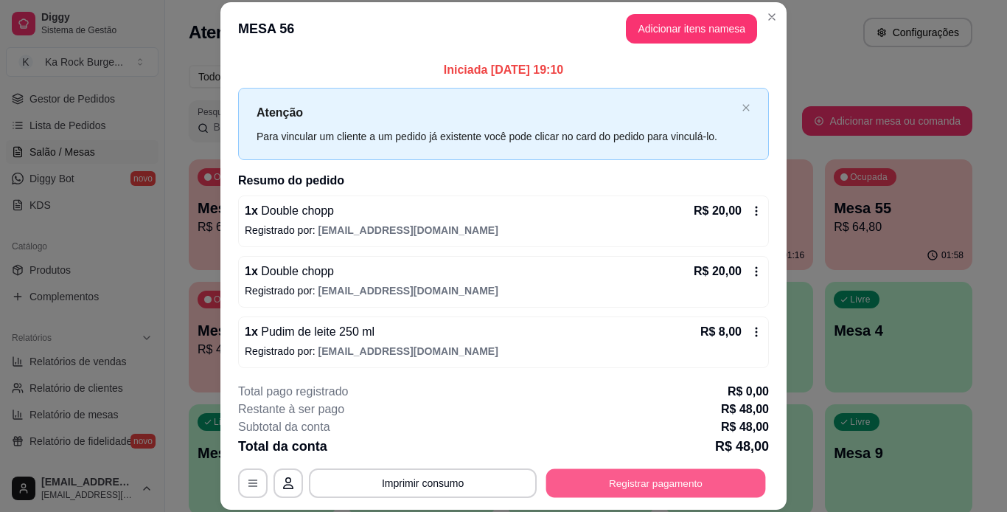
click at [617, 477] on button "Registrar pagamento" at bounding box center [656, 482] width 220 height 29
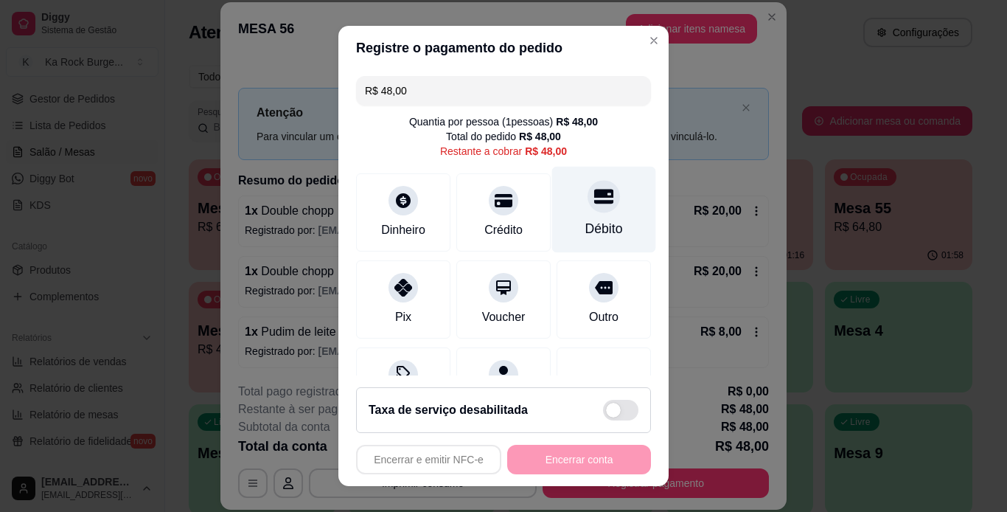
click at [589, 236] on div "Débito" at bounding box center [605, 228] width 38 height 19
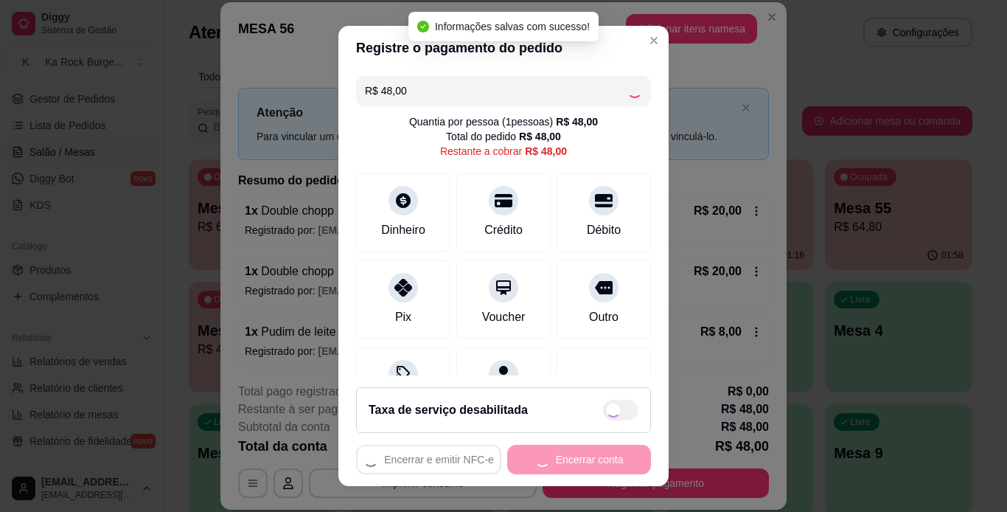
type input "R$ 0,00"
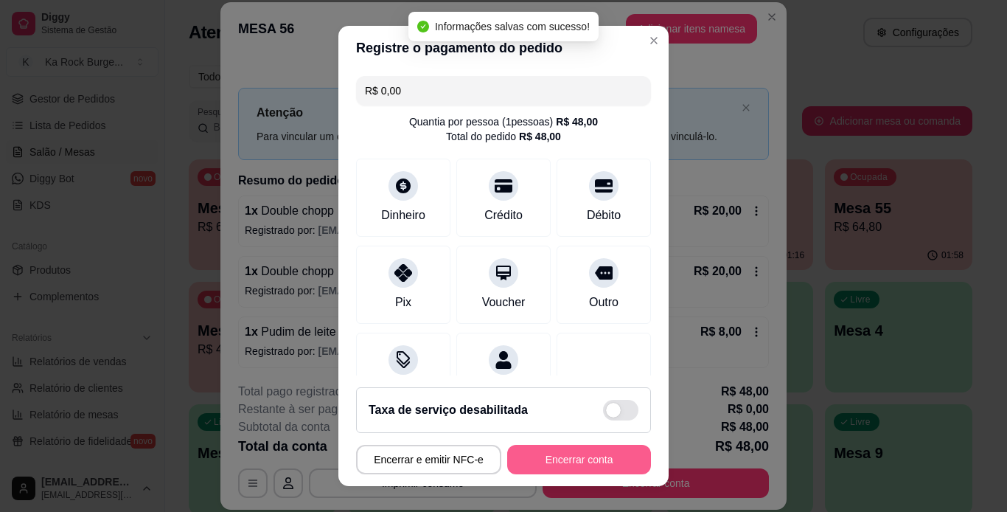
click at [599, 469] on button "Encerrar conta" at bounding box center [579, 459] width 144 height 29
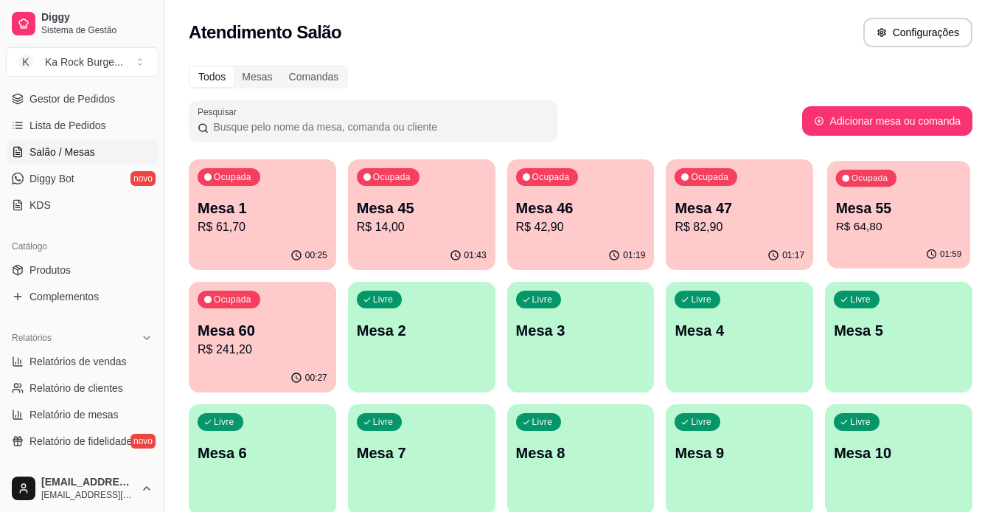
click at [875, 231] on p "R$ 64,80" at bounding box center [899, 226] width 126 height 17
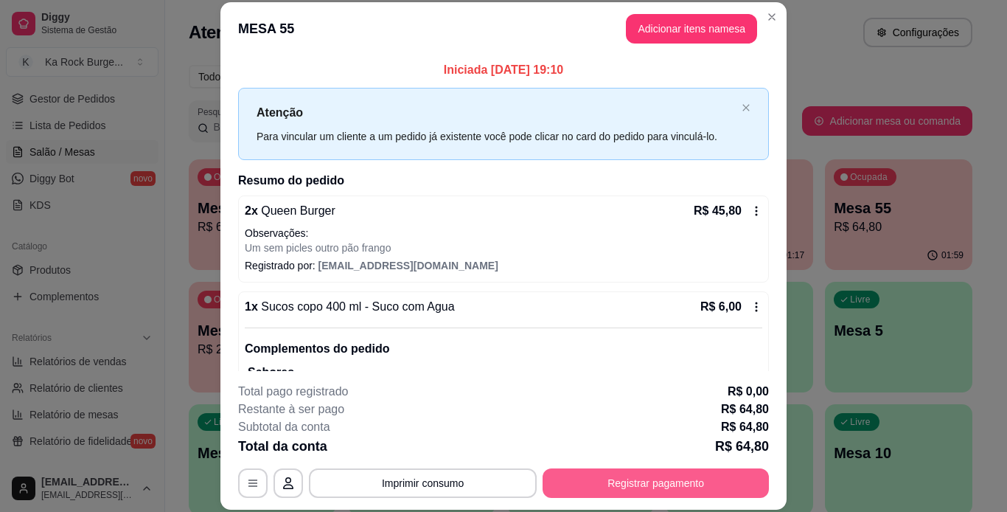
click at [670, 480] on button "Registrar pagamento" at bounding box center [656, 482] width 226 height 29
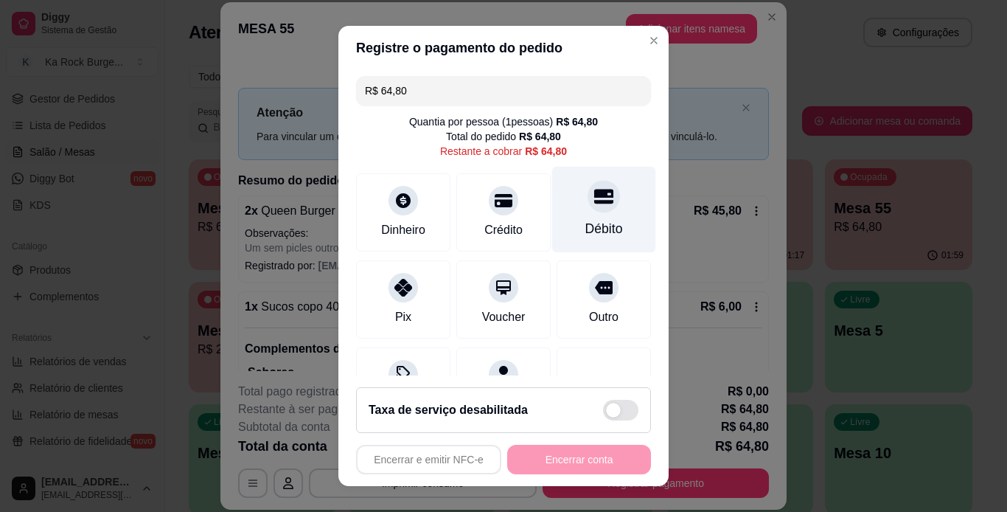
click at [597, 231] on div "Débito" at bounding box center [605, 228] width 38 height 19
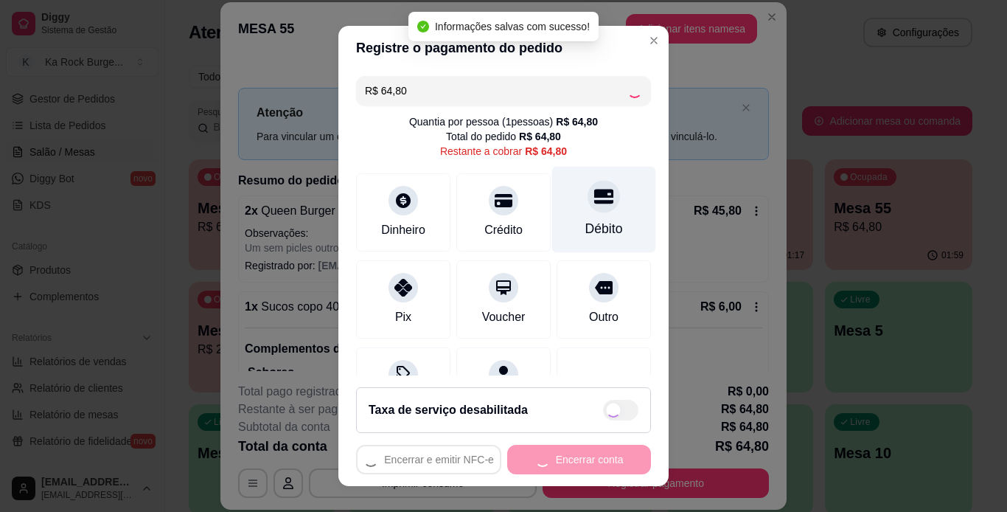
type input "R$ 0,00"
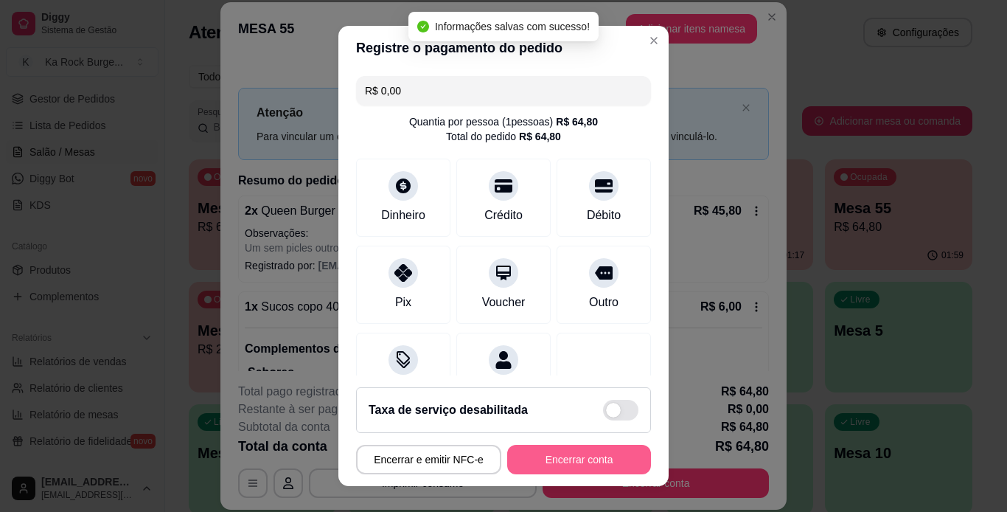
click at [597, 467] on button "Encerrar conta" at bounding box center [579, 459] width 144 height 29
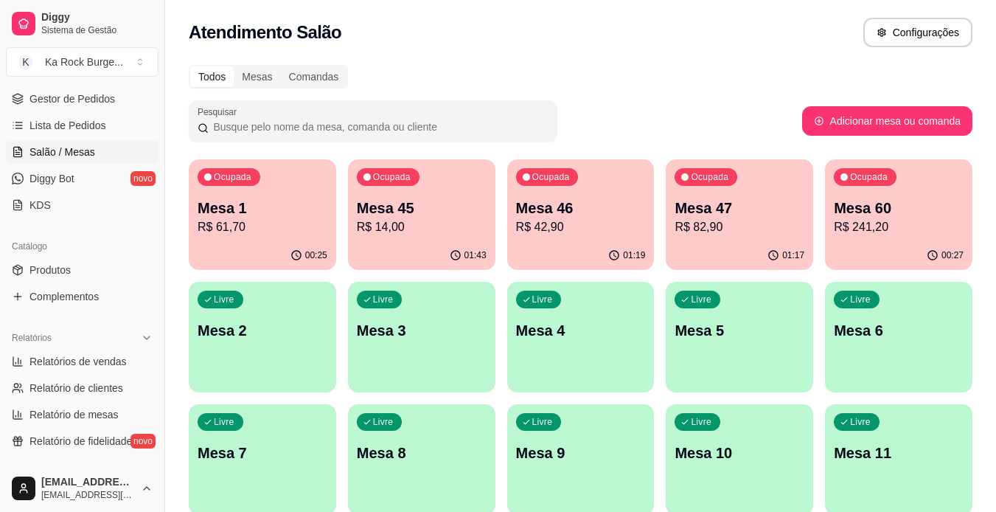
click at [723, 246] on div "01:17" at bounding box center [739, 255] width 147 height 29
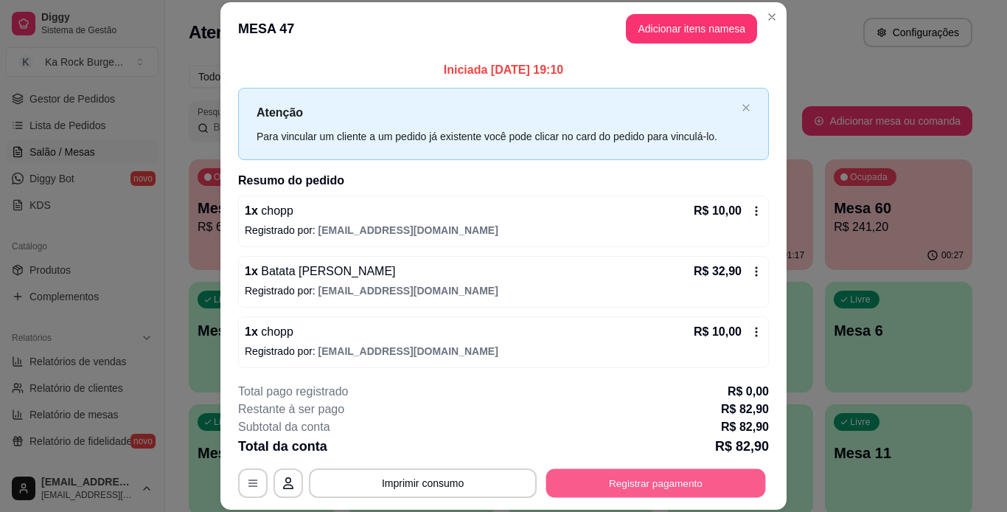
click at [680, 486] on button "Registrar pagamento" at bounding box center [656, 482] width 220 height 29
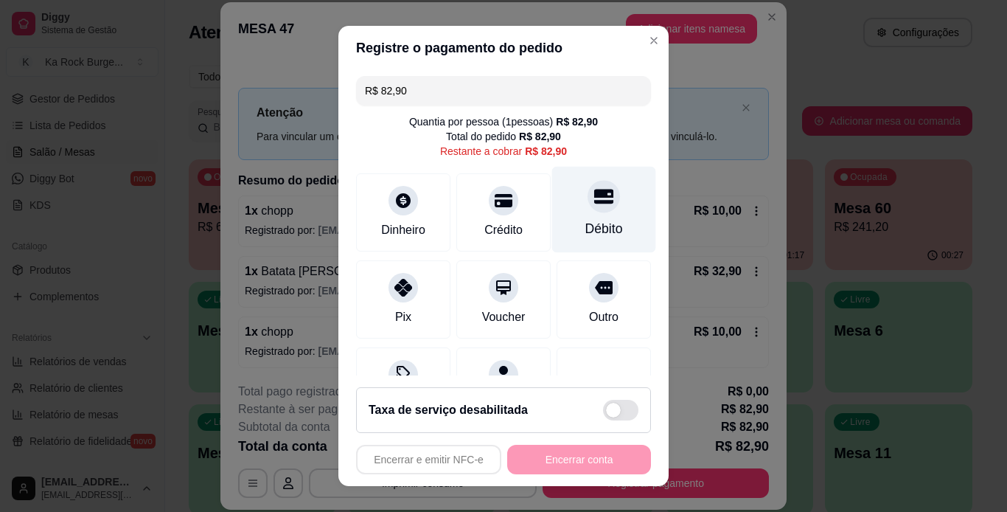
click at [586, 223] on div "Débito" at bounding box center [605, 228] width 38 height 19
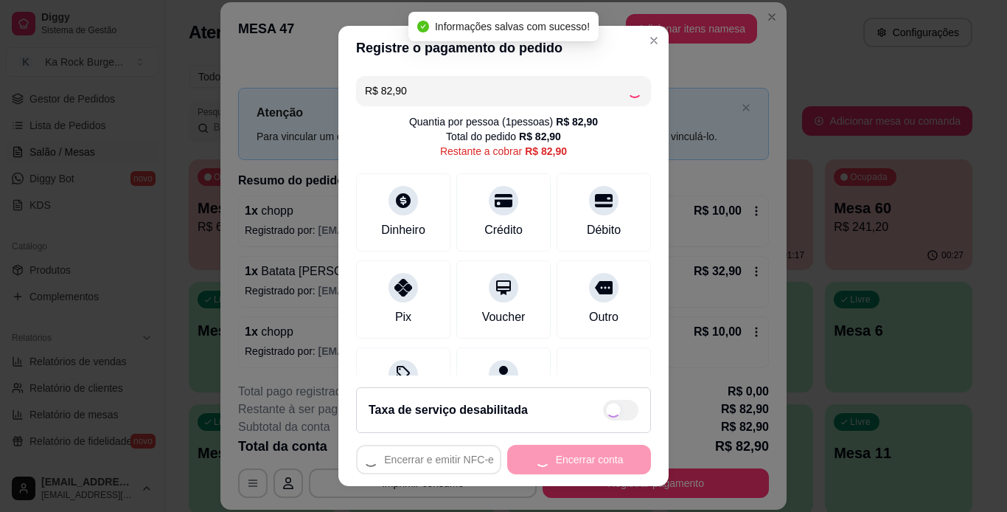
type input "R$ 0,00"
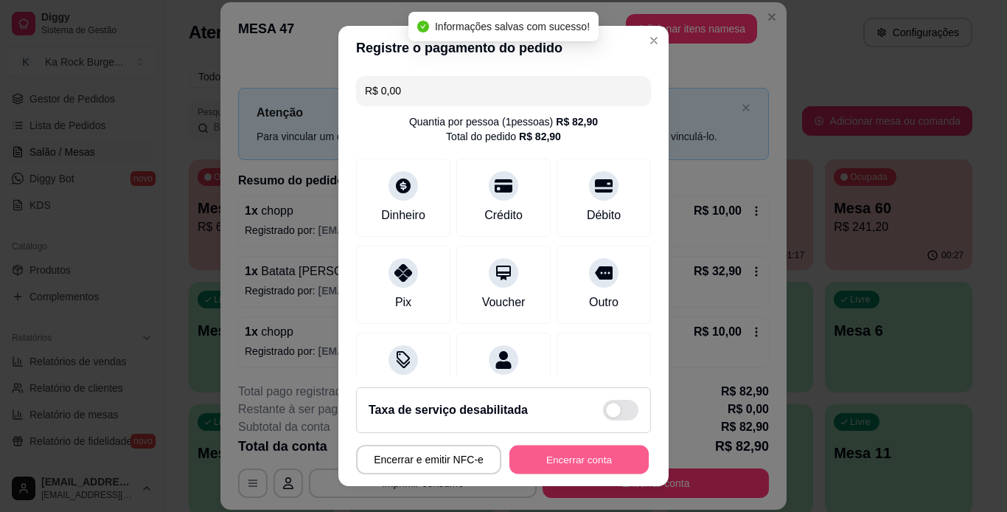
click at [604, 459] on button "Encerrar conta" at bounding box center [579, 459] width 139 height 29
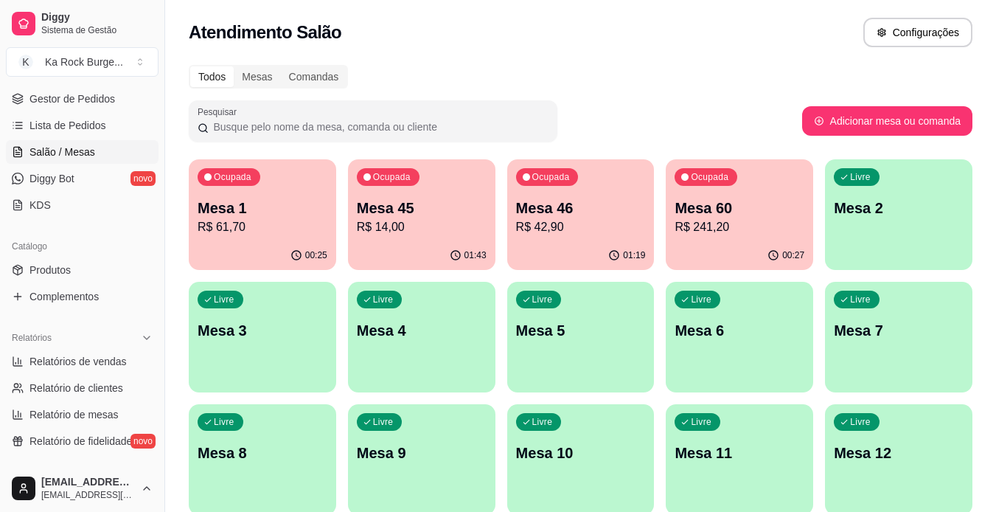
click at [558, 227] on p "R$ 42,90" at bounding box center [581, 227] width 130 height 18
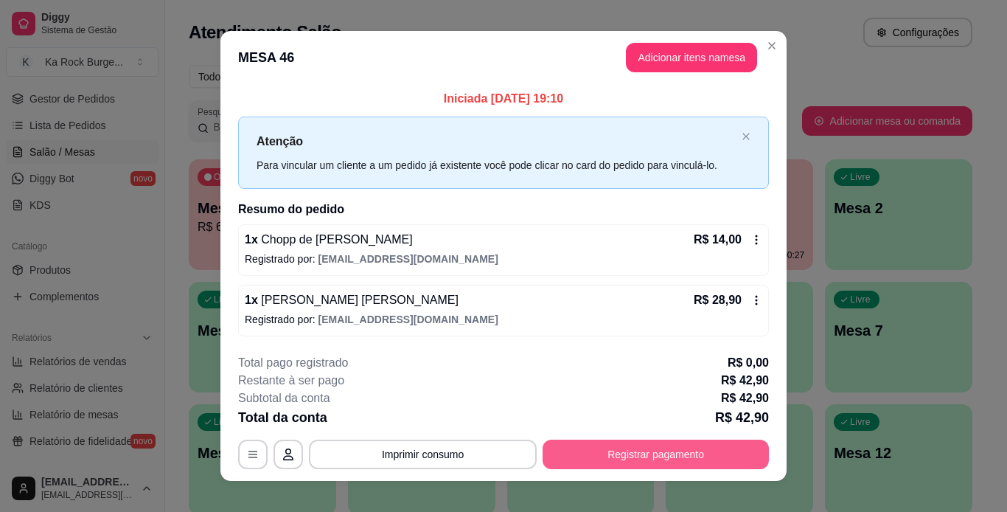
click at [632, 457] on button "Registrar pagamento" at bounding box center [656, 454] width 226 height 29
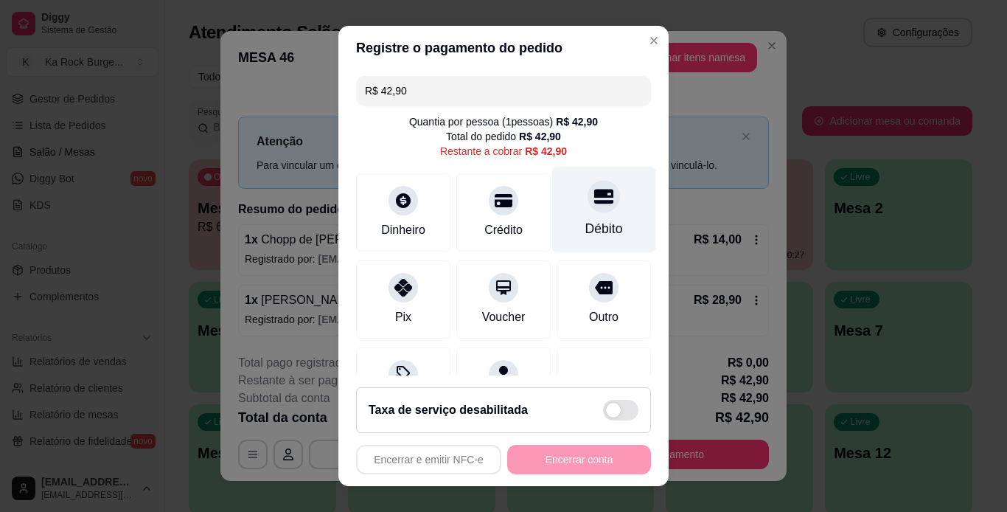
click at [586, 232] on div "Débito" at bounding box center [605, 228] width 38 height 19
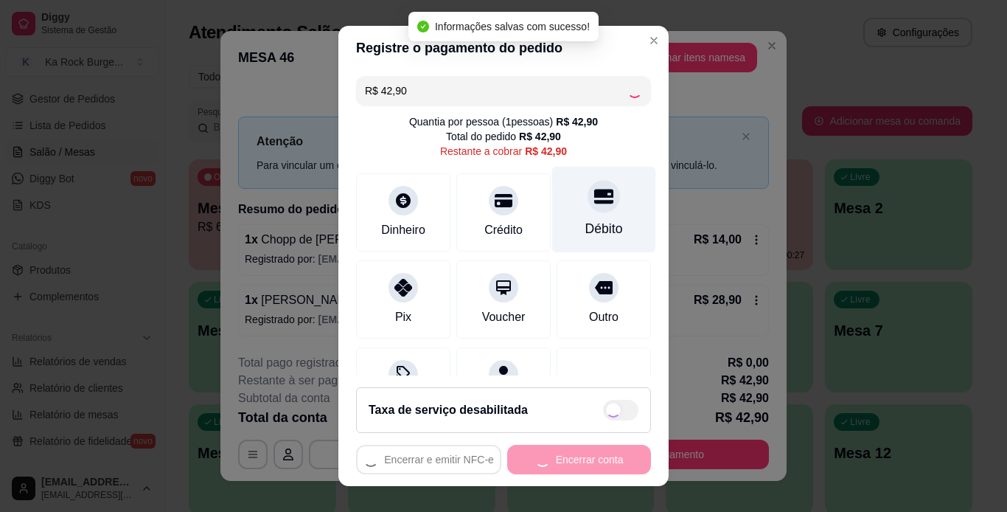
type input "R$ 0,00"
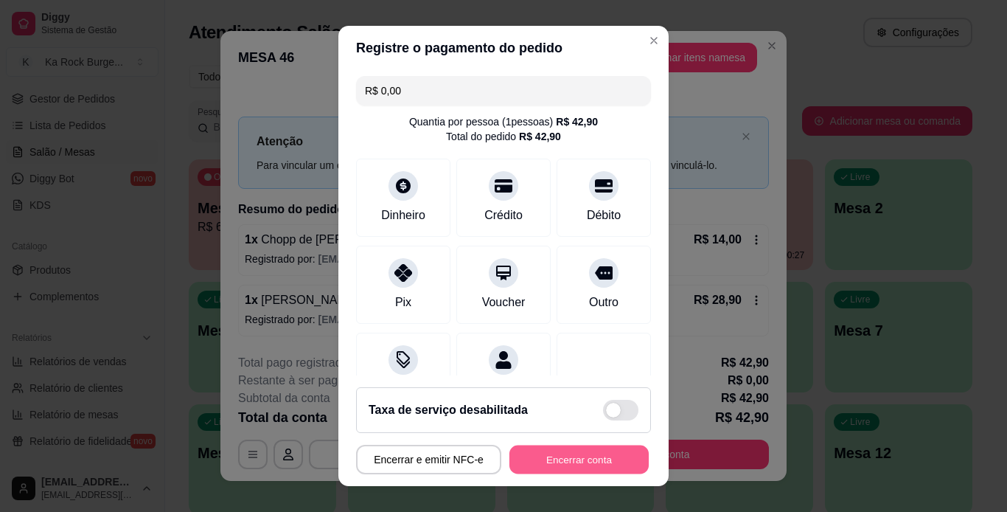
click at [531, 471] on button "Encerrar conta" at bounding box center [579, 459] width 139 height 29
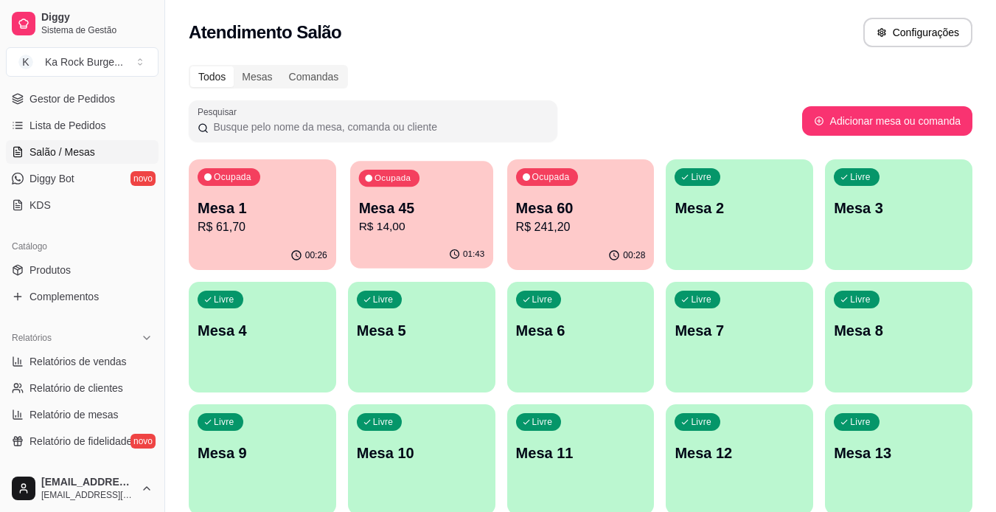
click at [403, 245] on div "01:43" at bounding box center [421, 254] width 143 height 28
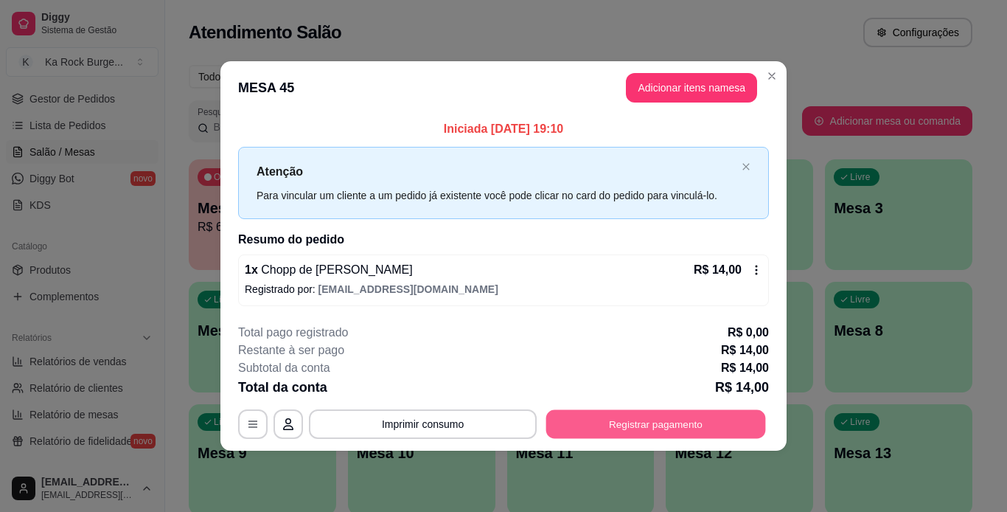
click at [591, 427] on button "Registrar pagamento" at bounding box center [656, 423] width 220 height 29
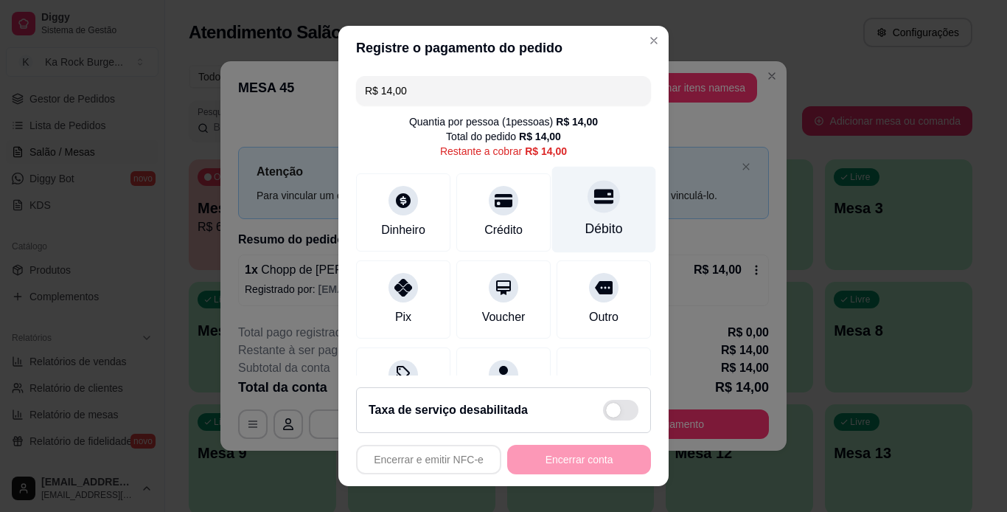
click at [553, 215] on div "Débito" at bounding box center [604, 209] width 104 height 86
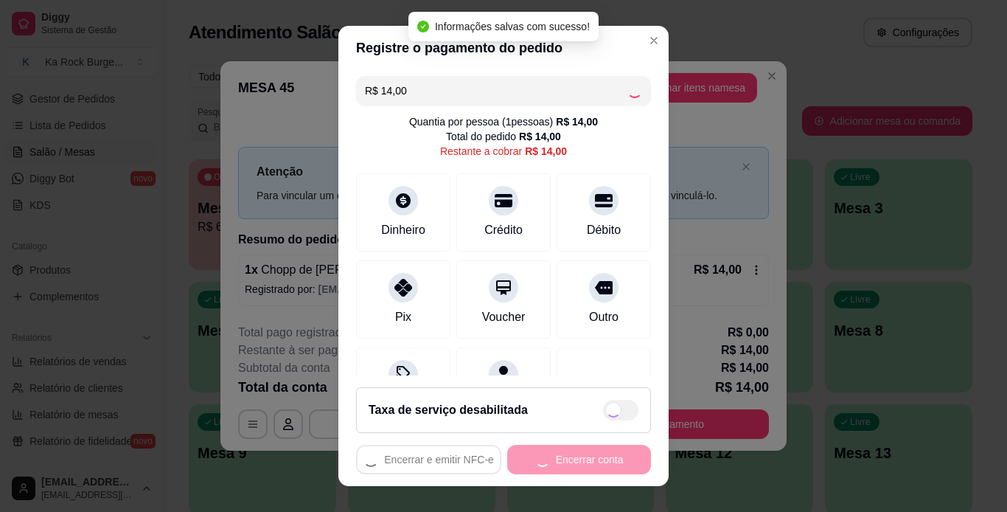
type input "R$ 0,00"
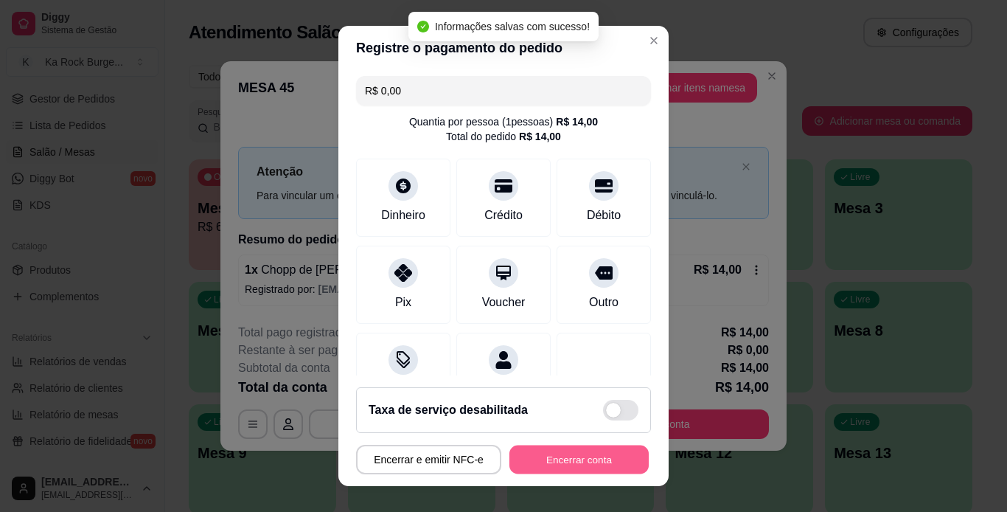
click at [575, 467] on button "Encerrar conta" at bounding box center [579, 459] width 139 height 29
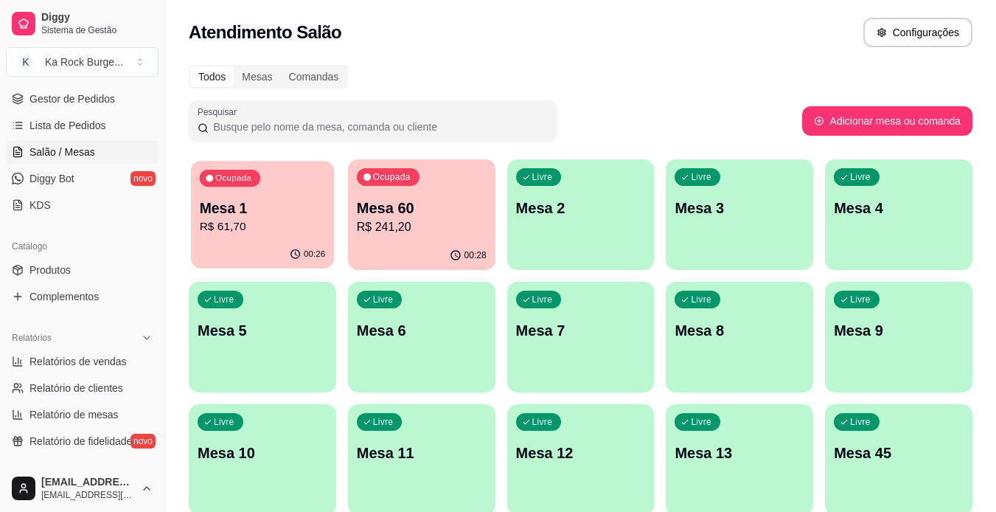
click at [298, 249] on icon "button" at bounding box center [296, 255] width 12 height 12
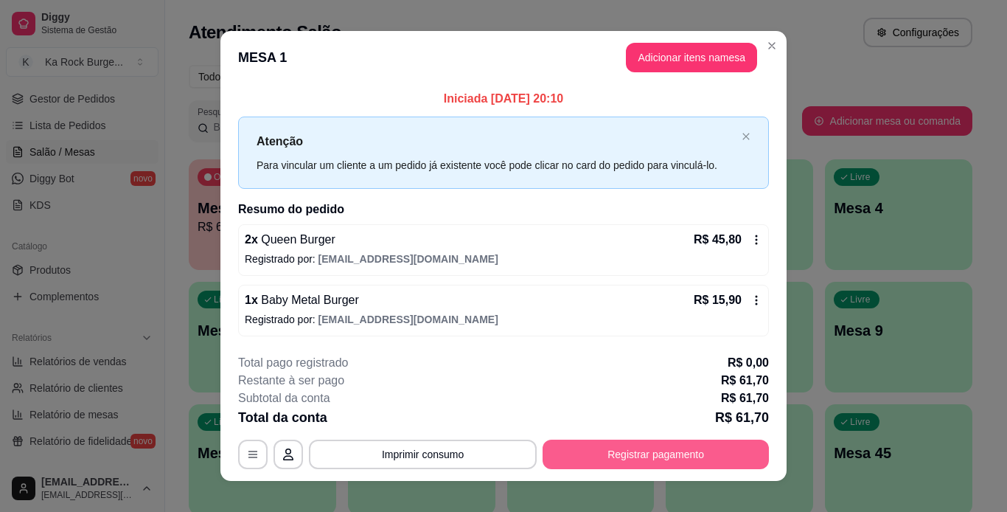
click at [664, 454] on button "Registrar pagamento" at bounding box center [656, 454] width 226 height 29
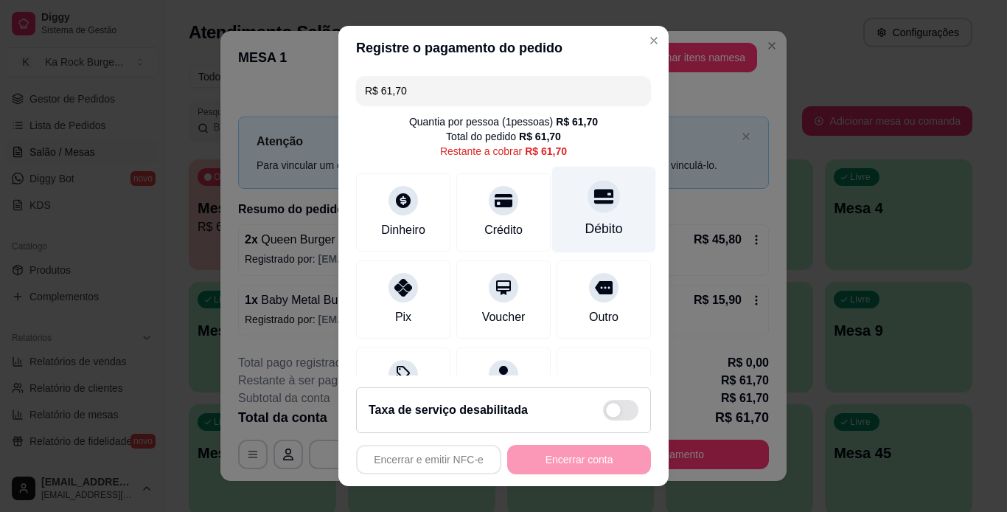
click at [586, 225] on div "Débito" at bounding box center [605, 228] width 38 height 19
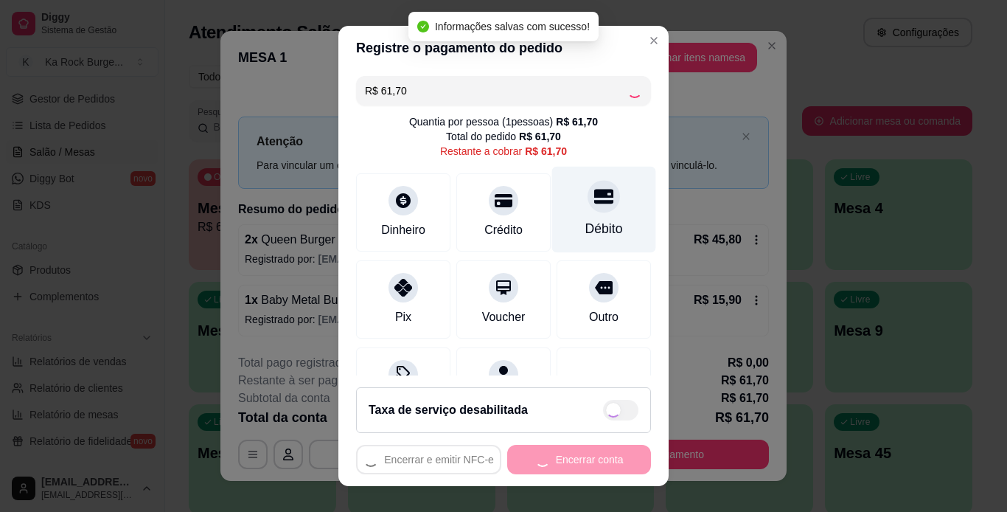
type input "R$ 0,00"
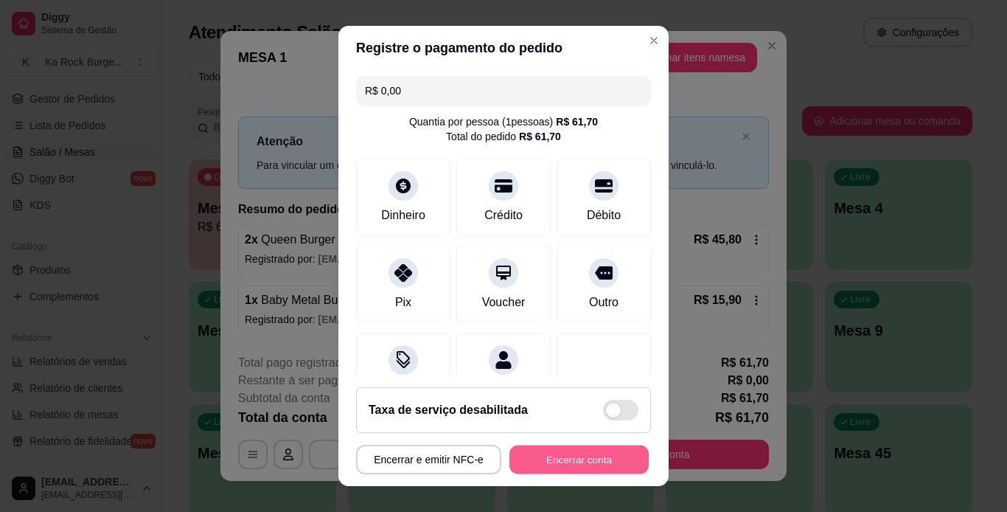
click at [549, 456] on button "Encerrar conta" at bounding box center [579, 459] width 139 height 29
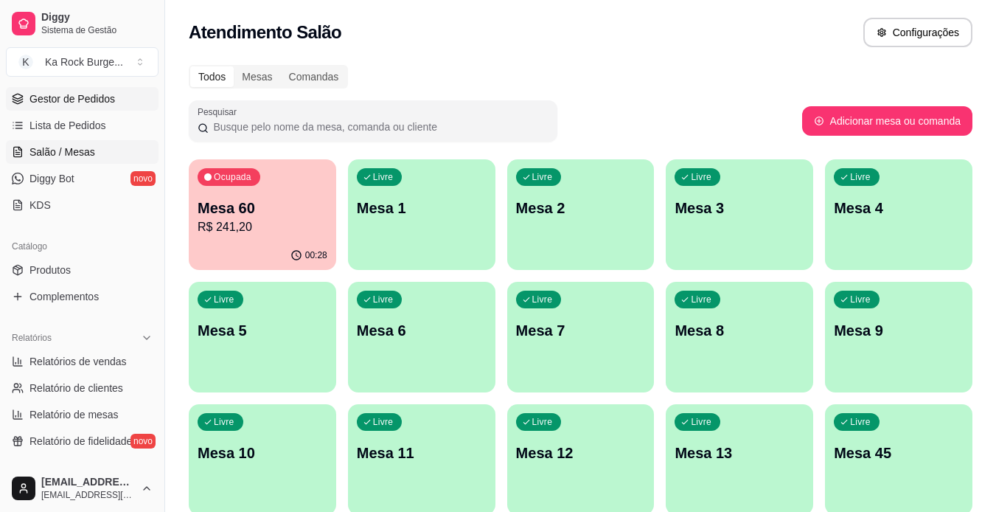
click at [87, 106] on link "Gestor de Pedidos" at bounding box center [82, 99] width 153 height 24
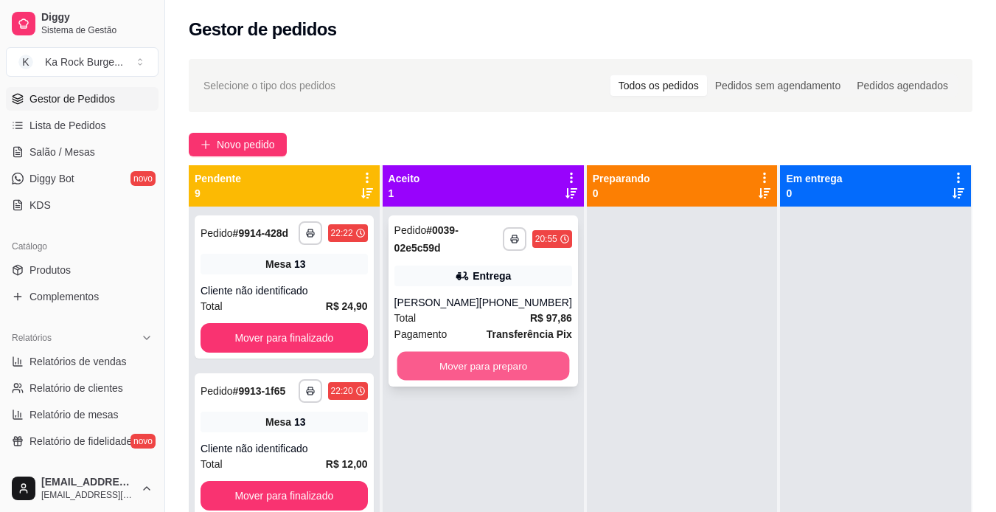
click at [500, 367] on button "Mover para preparo" at bounding box center [483, 366] width 173 height 29
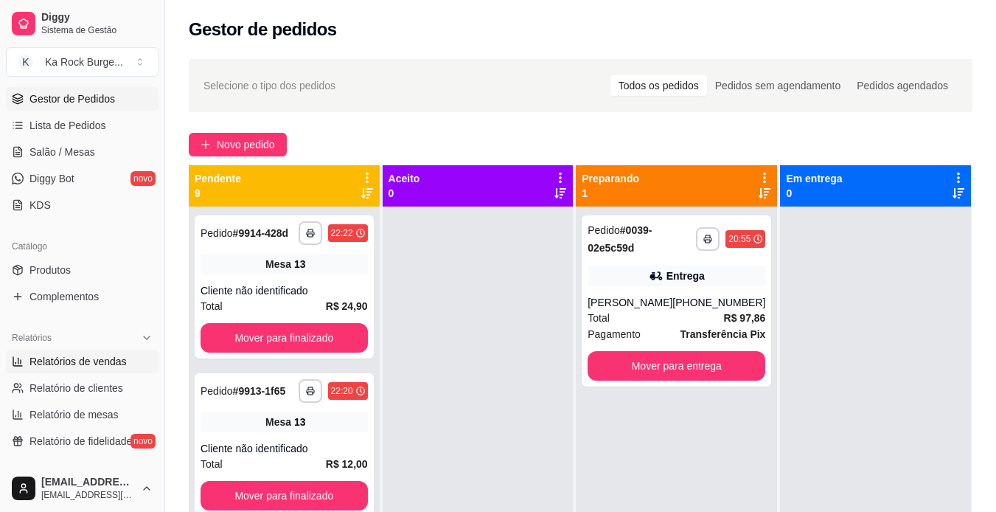
click at [118, 356] on span "Relatórios de vendas" at bounding box center [77, 361] width 97 height 15
select select "ALL"
select select "0"
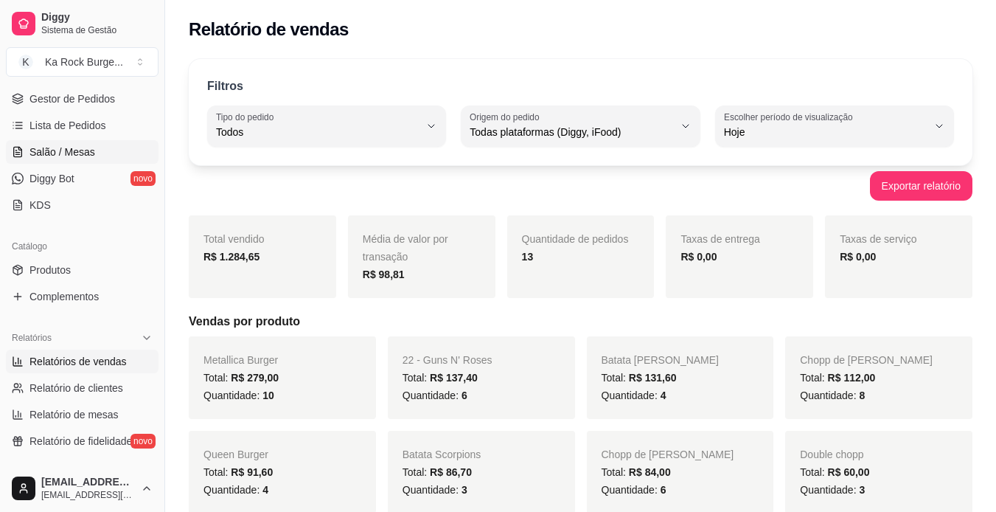
click at [88, 146] on span "Salão / Mesas" at bounding box center [62, 152] width 66 height 15
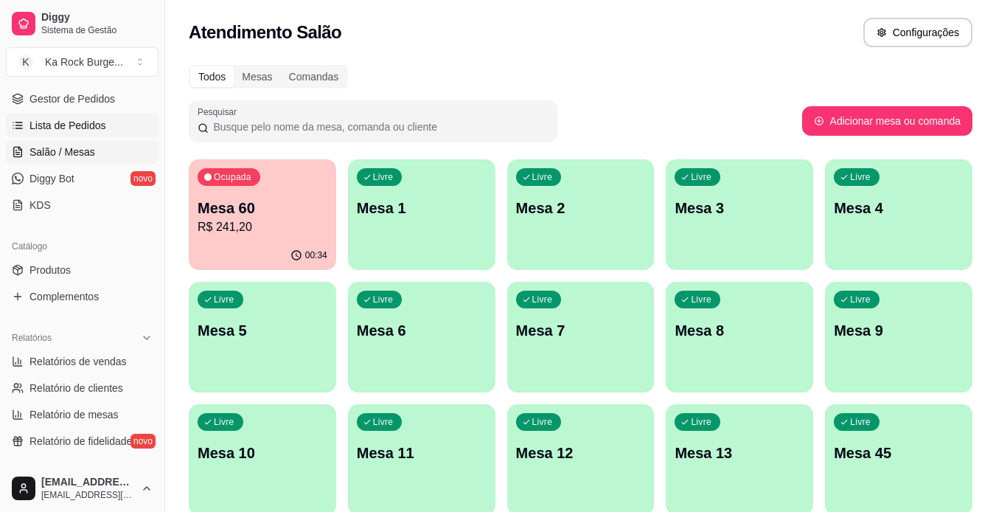
click at [94, 127] on span "Lista de Pedidos" at bounding box center [67, 125] width 77 height 15
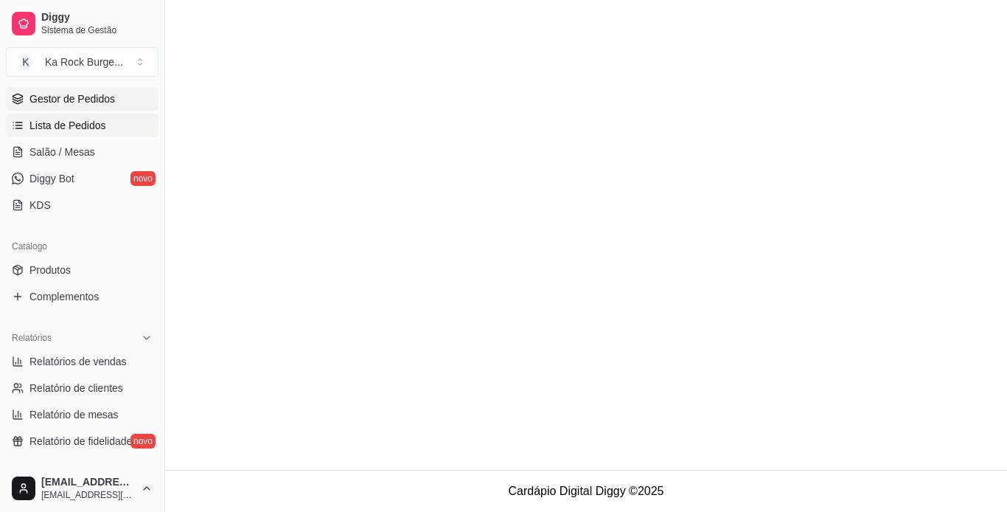
click at [100, 110] on link "Gestor de Pedidos" at bounding box center [82, 99] width 153 height 24
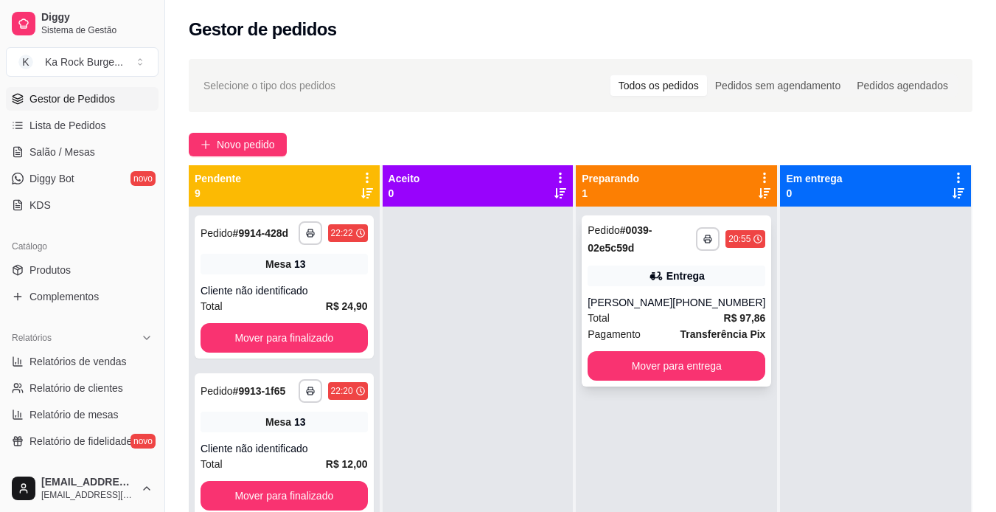
click at [688, 294] on div "**********" at bounding box center [677, 300] width 190 height 171
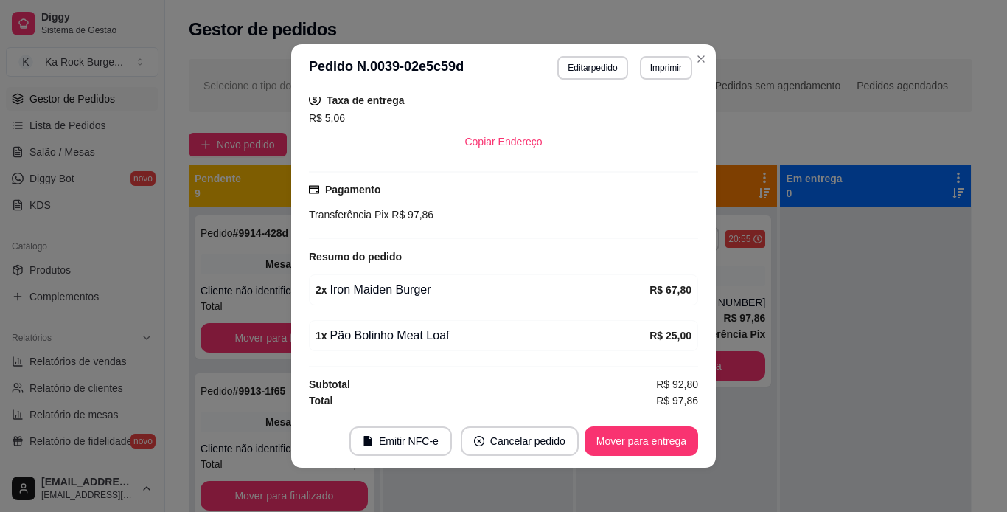
scroll to position [327, 0]
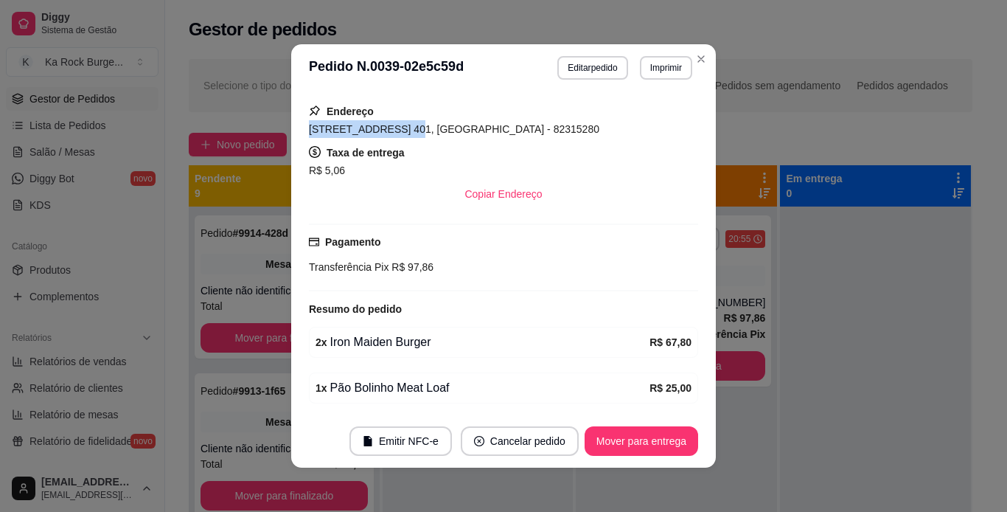
drag, startPoint x: 394, startPoint y: 128, endPoint x: 280, endPoint y: 131, distance: 114.3
click at [280, 131] on div "**********" at bounding box center [503, 256] width 1007 height 512
copy span "[STREET_ADDRESS] 401"
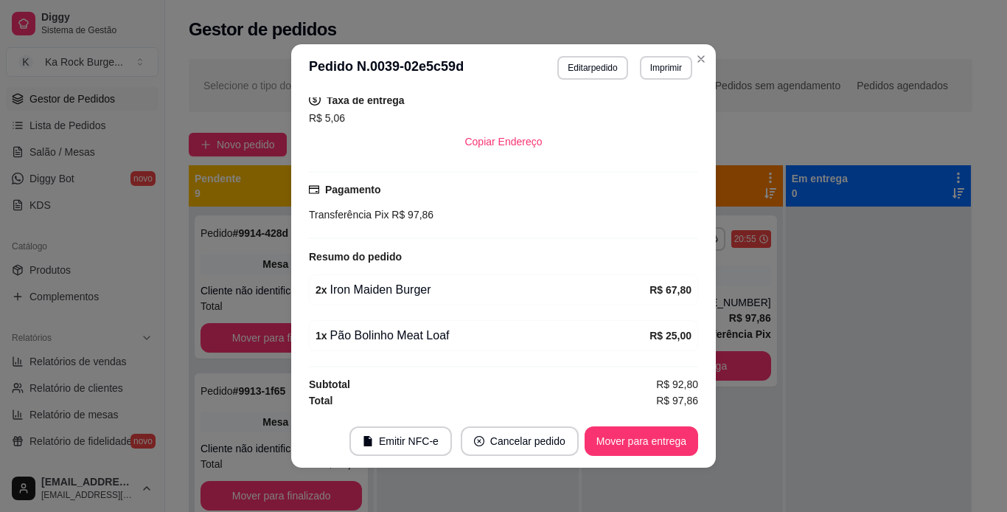
scroll to position [255, 0]
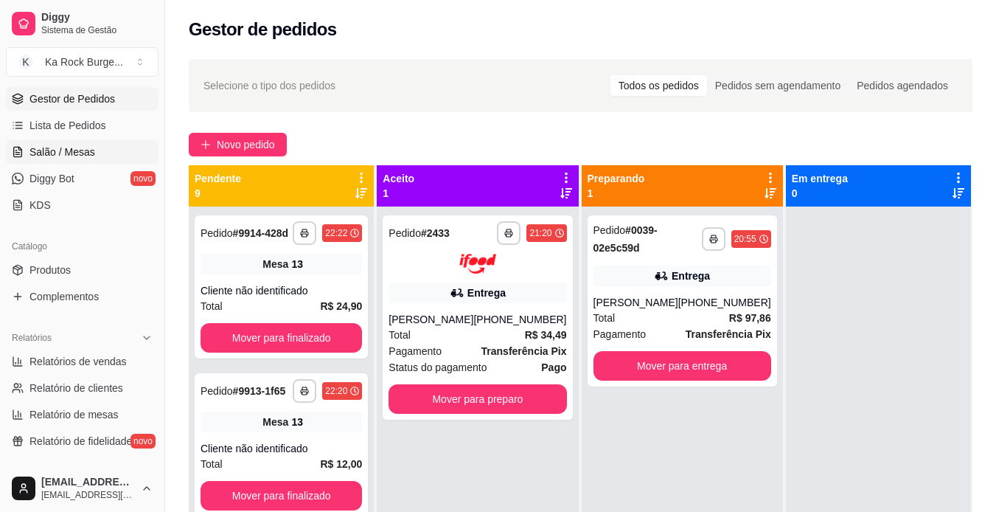
click at [46, 153] on span "Salão / Mesas" at bounding box center [62, 152] width 66 height 15
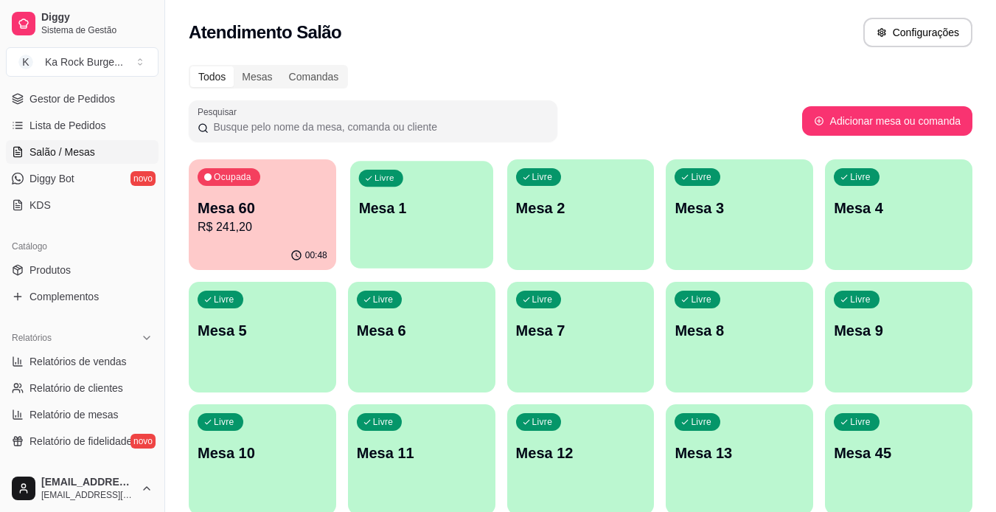
click at [462, 231] on div "Livre Mesa 1" at bounding box center [421, 206] width 143 height 90
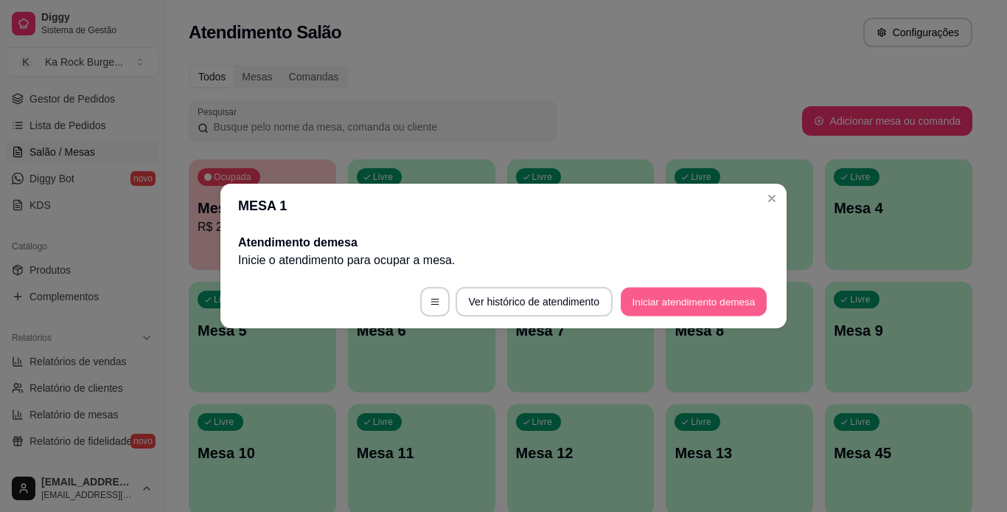
click at [678, 300] on button "Iniciar atendimento de mesa" at bounding box center [694, 302] width 146 height 29
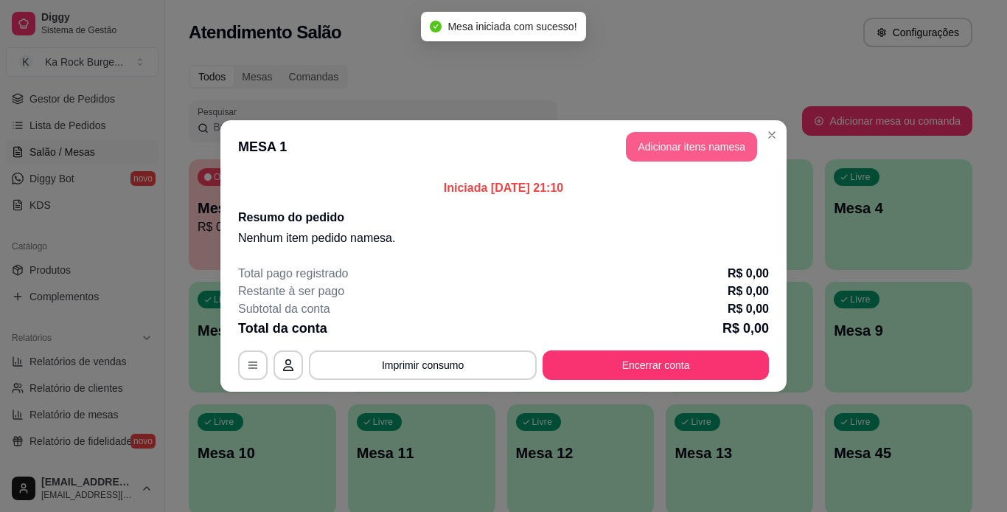
click at [705, 150] on button "Adicionar itens na mesa" at bounding box center [691, 146] width 131 height 29
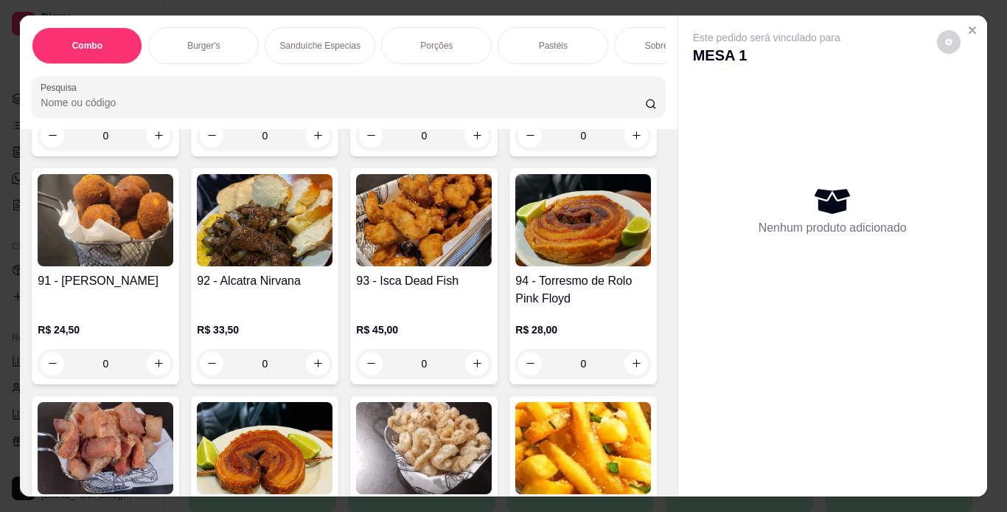
scroll to position [2811, 0]
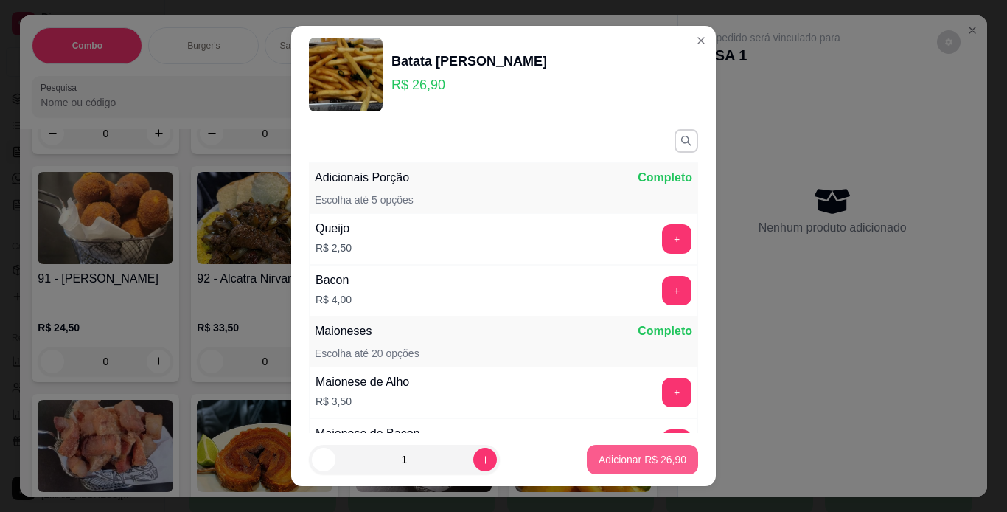
click at [636, 460] on p "Adicionar R$ 26,90" at bounding box center [643, 459] width 88 height 15
type input "1"
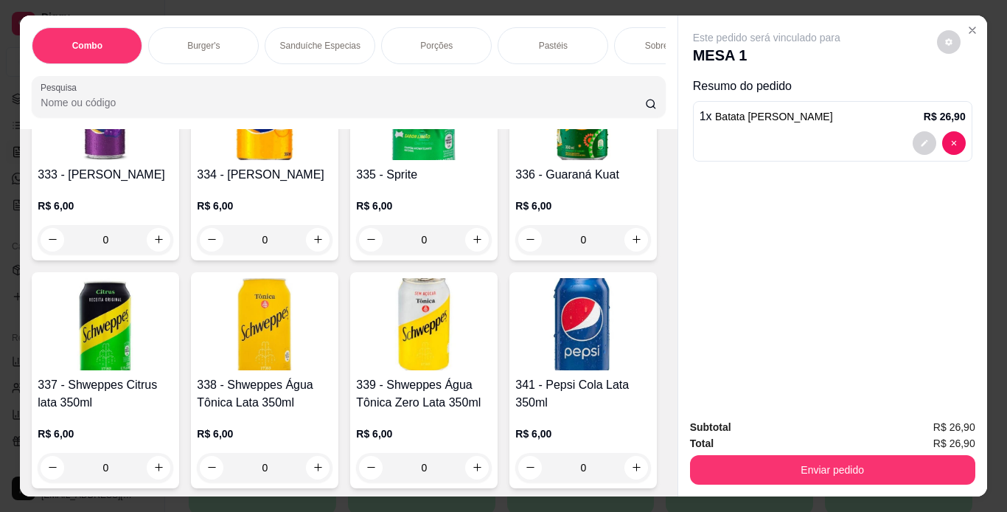
scroll to position [6247, 0]
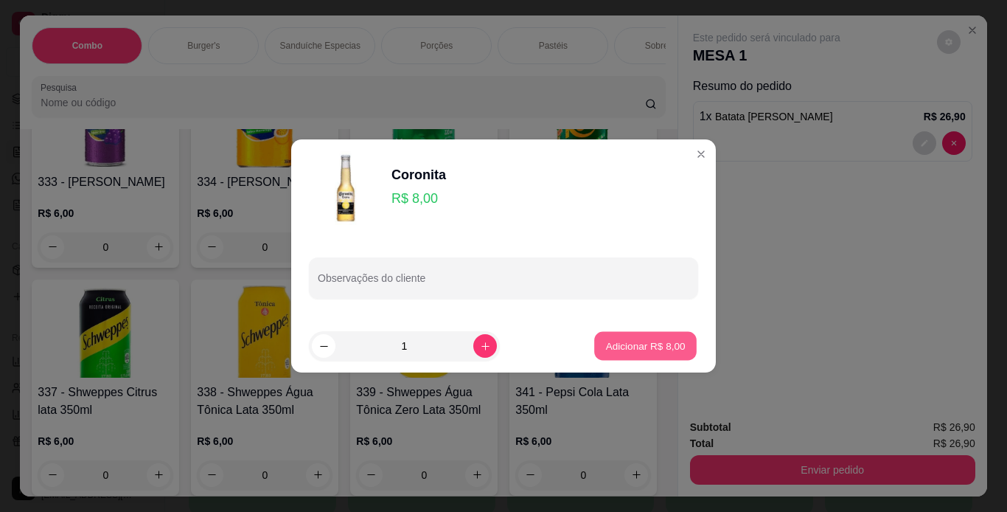
click at [633, 342] on p "Adicionar R$ 8,00" at bounding box center [645, 346] width 80 height 14
type input "1"
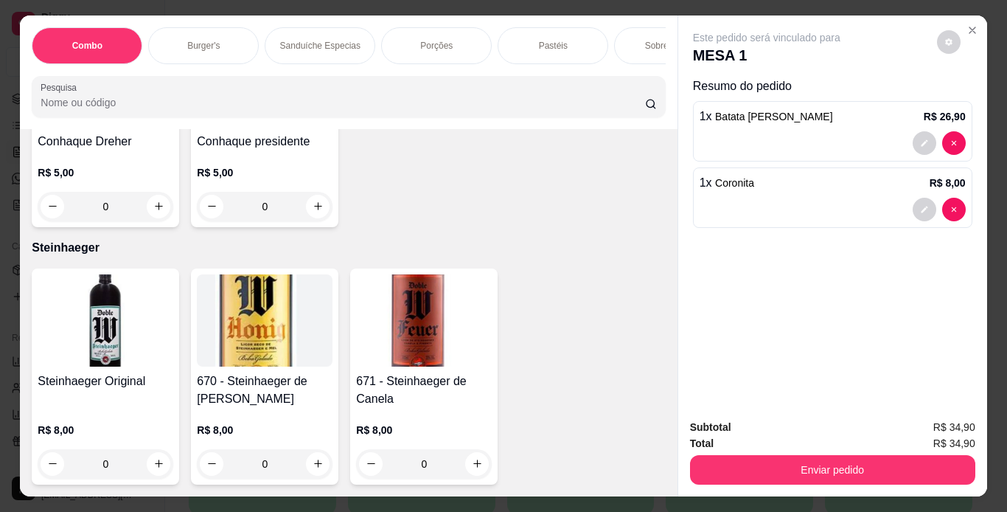
scroll to position [14888, 0]
click at [155, 212] on icon "increase-product-quantity" at bounding box center [158, 206] width 11 height 11
type input "1"
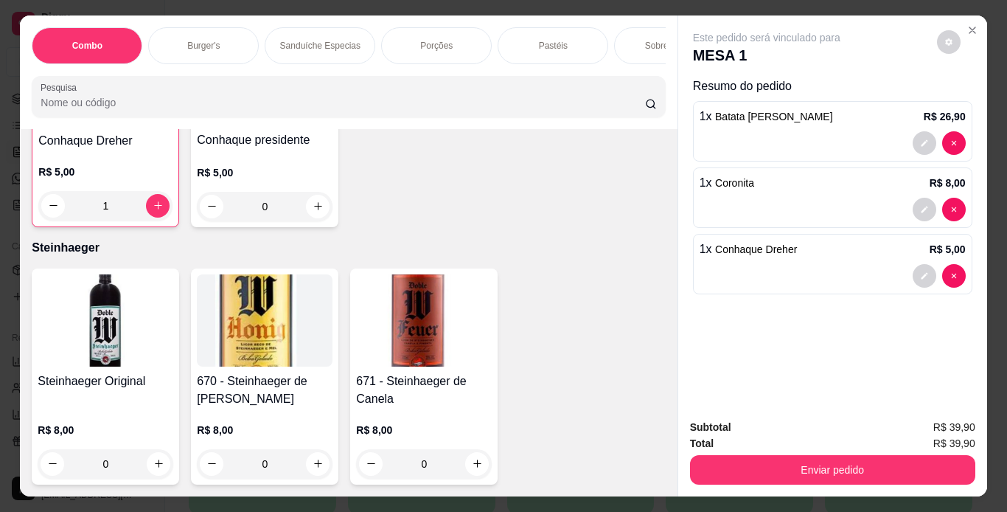
scroll to position [14889, 0]
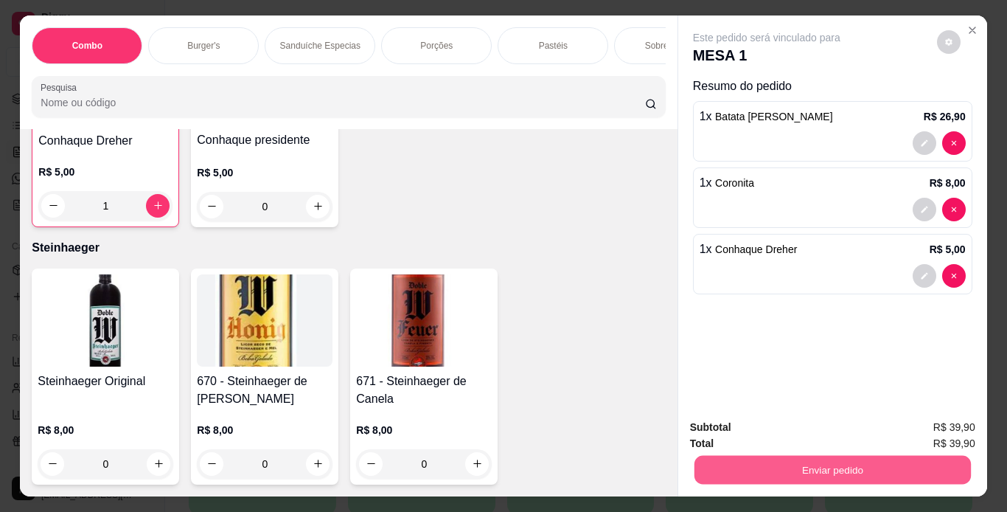
click at [754, 471] on button "Enviar pedido" at bounding box center [832, 470] width 277 height 29
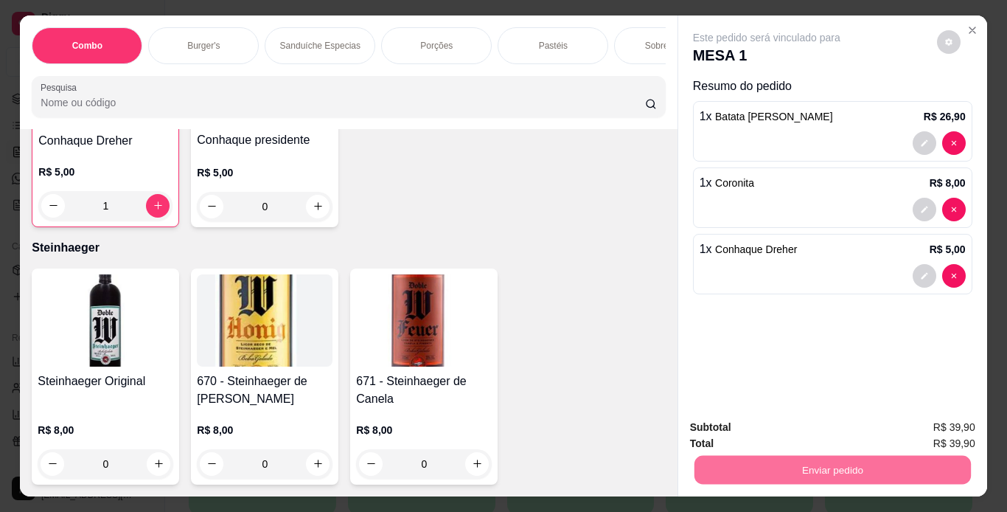
click at [925, 424] on button "Enviar pedido" at bounding box center [937, 427] width 81 height 27
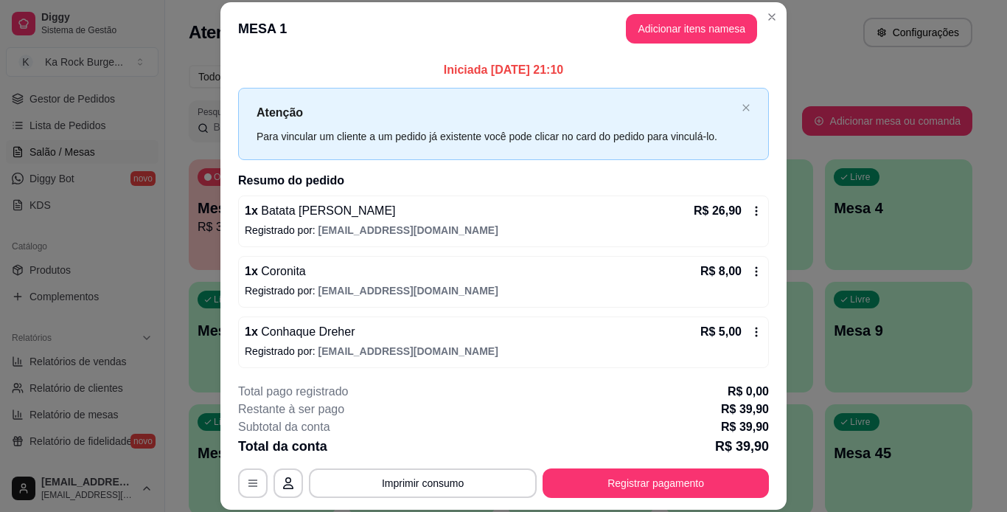
scroll to position [3, 0]
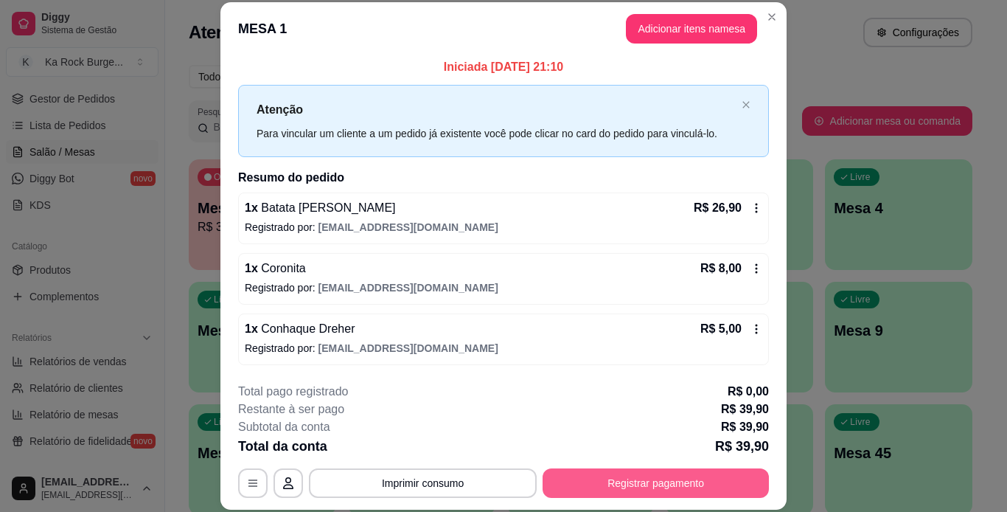
click at [728, 473] on button "Registrar pagamento" at bounding box center [656, 482] width 226 height 29
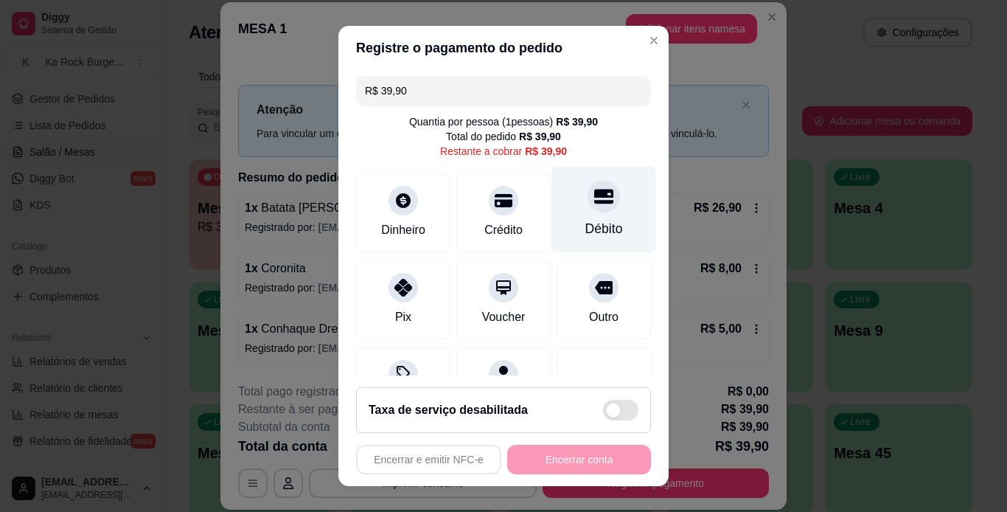
click at [594, 204] on icon at bounding box center [603, 196] width 19 height 19
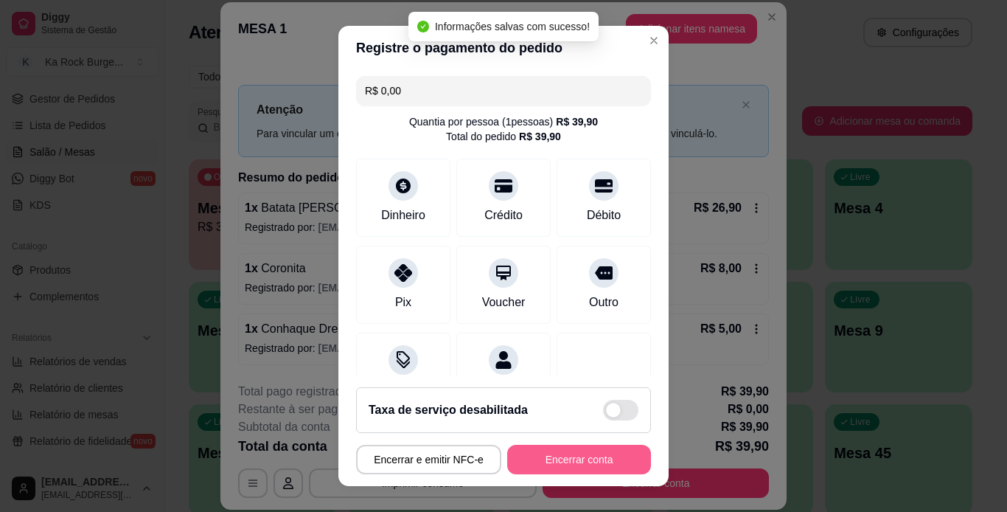
type input "R$ 0,00"
click at [594, 464] on button "Encerrar conta" at bounding box center [579, 459] width 144 height 29
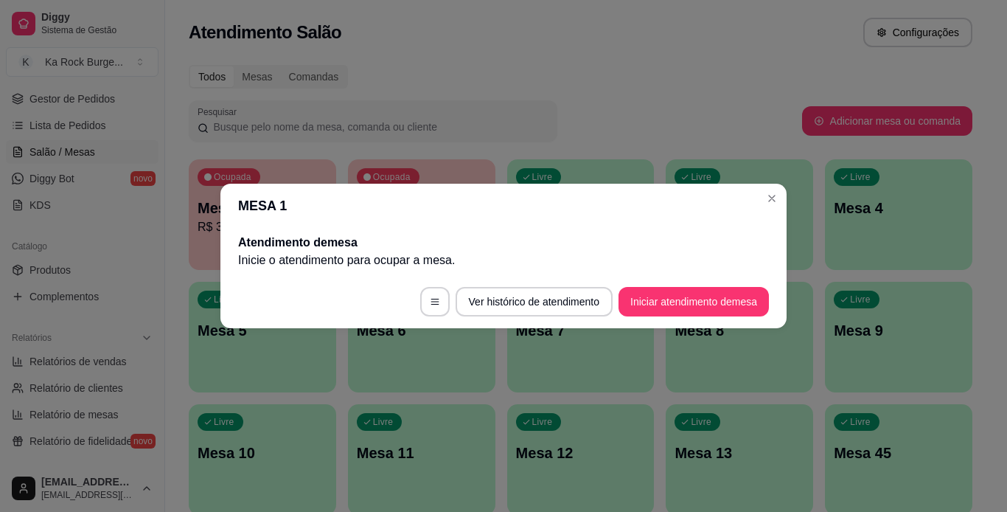
scroll to position [0, 0]
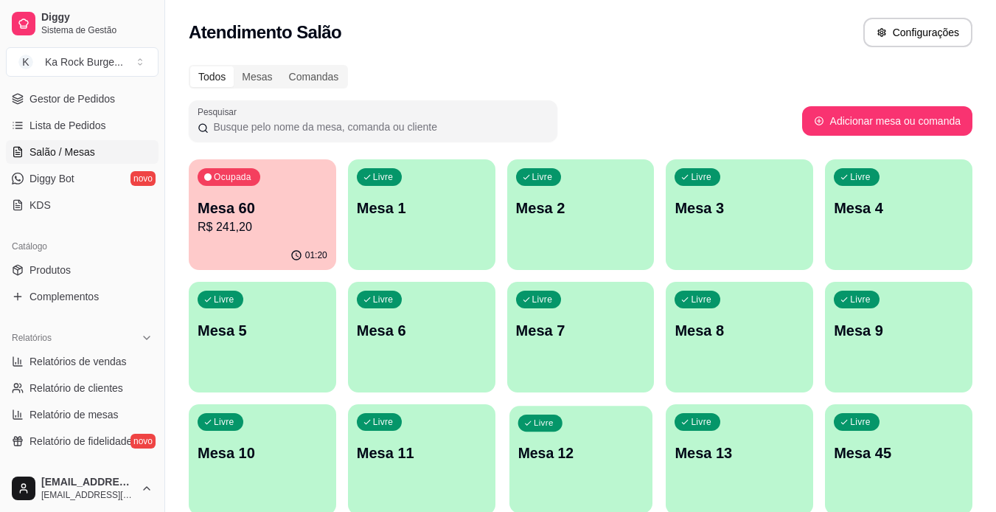
click at [583, 457] on p "Mesa 12" at bounding box center [581, 453] width 126 height 20
click at [735, 456] on p "Mesa 13" at bounding box center [740, 453] width 126 height 20
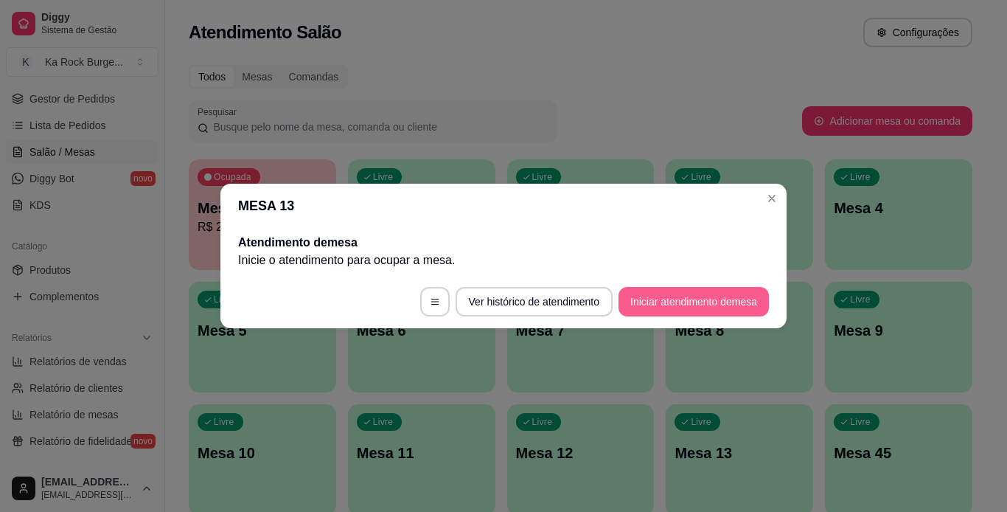
click at [767, 309] on button "Iniciar atendimento de mesa" at bounding box center [694, 301] width 150 height 29
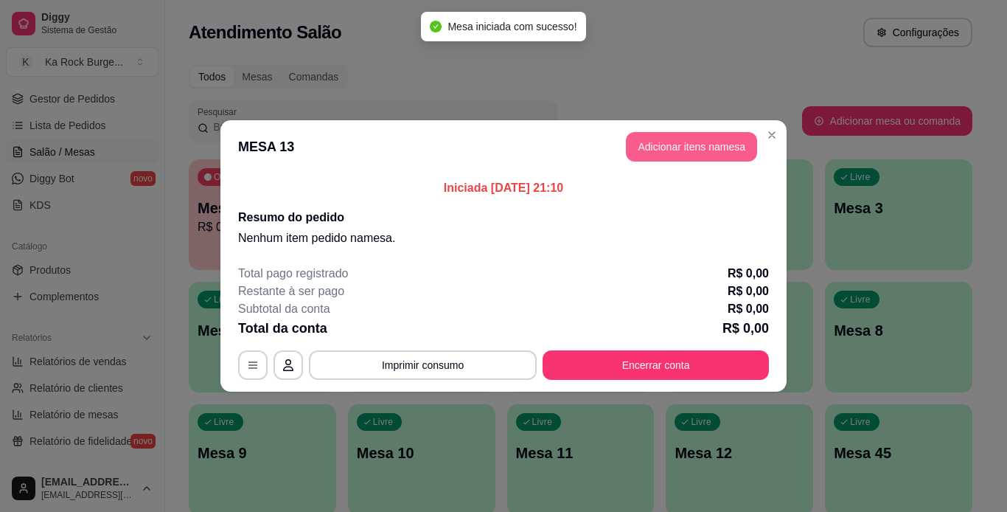
click at [685, 146] on button "Adicionar itens na mesa" at bounding box center [691, 146] width 131 height 29
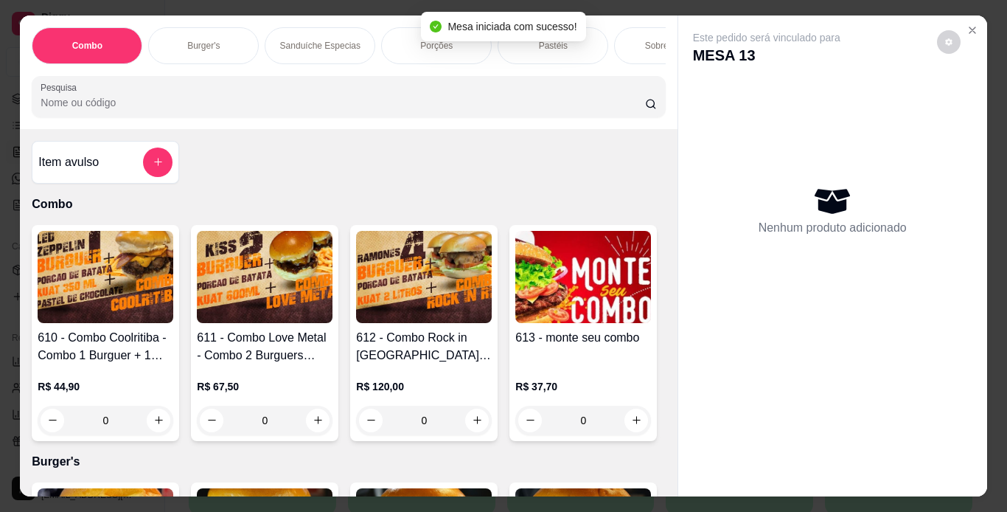
click at [207, 42] on p "Burger's" at bounding box center [203, 46] width 32 height 12
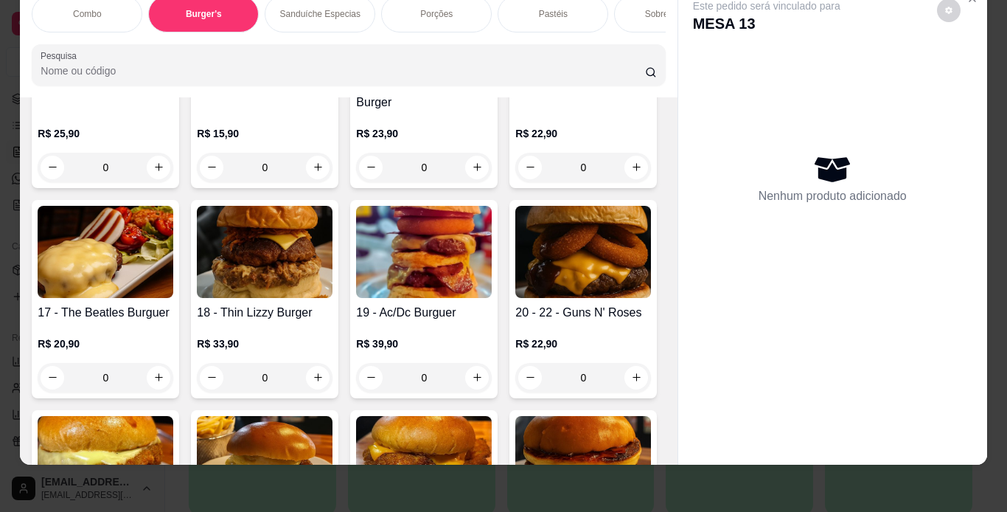
scroll to position [1153, 0]
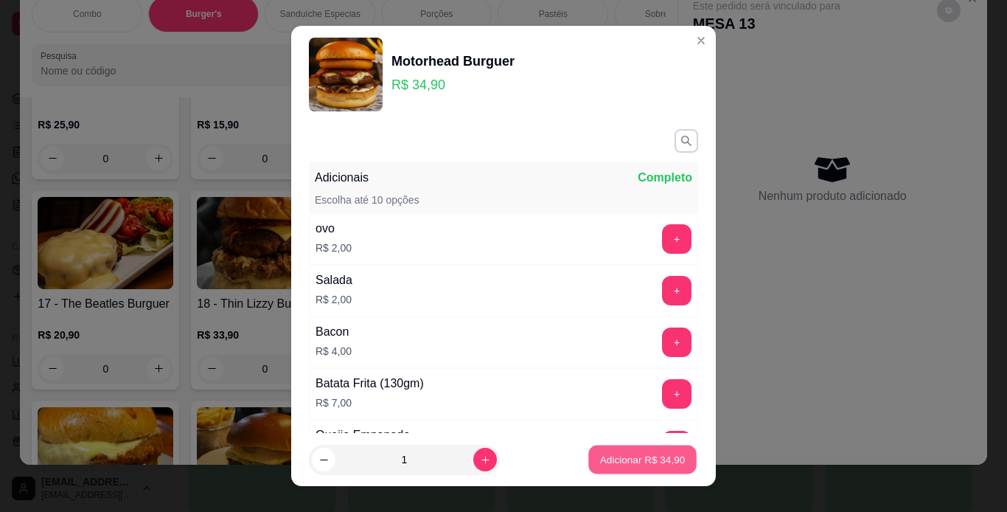
click at [616, 458] on p "Adicionar R$ 34,90" at bounding box center [643, 460] width 86 height 14
type input "1"
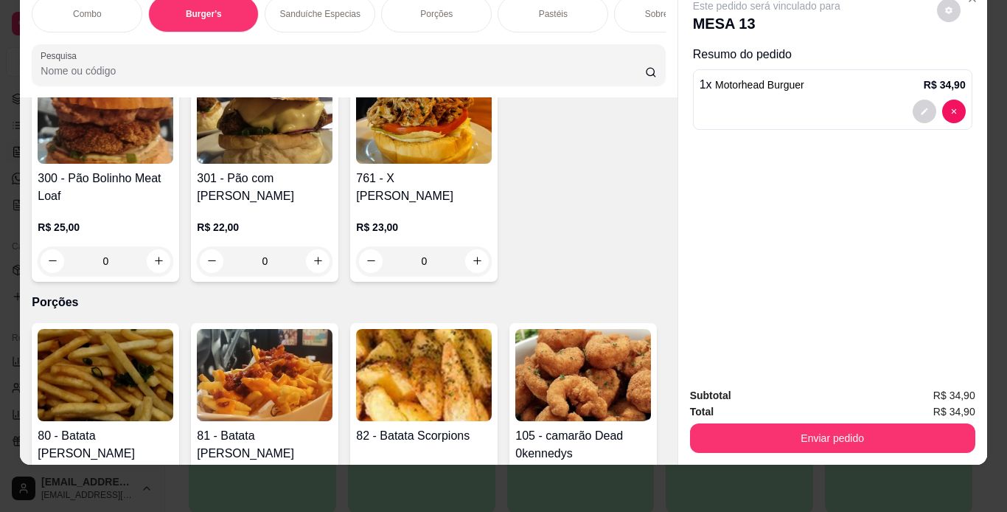
scroll to position [1950, 0]
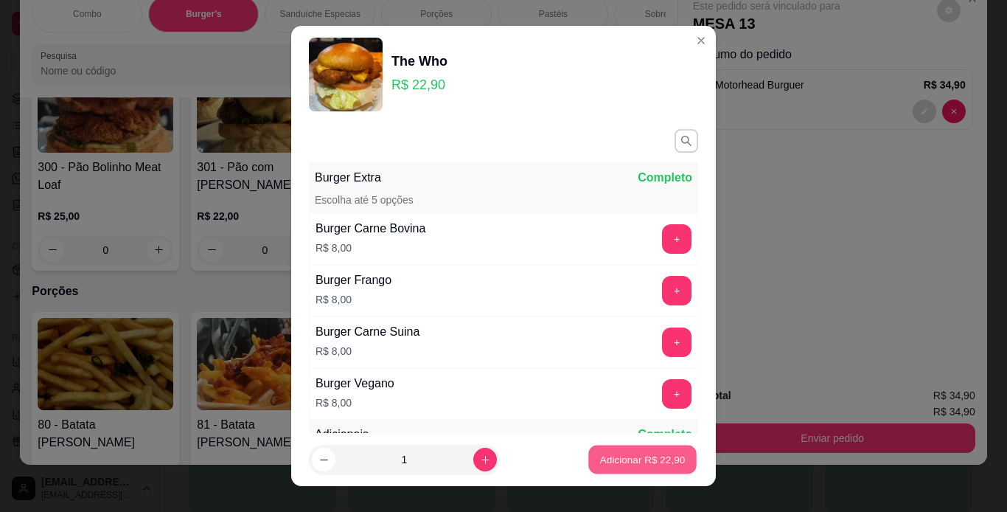
click at [630, 468] on button "Adicionar R$ 22,90" at bounding box center [643, 459] width 108 height 29
type input "1"
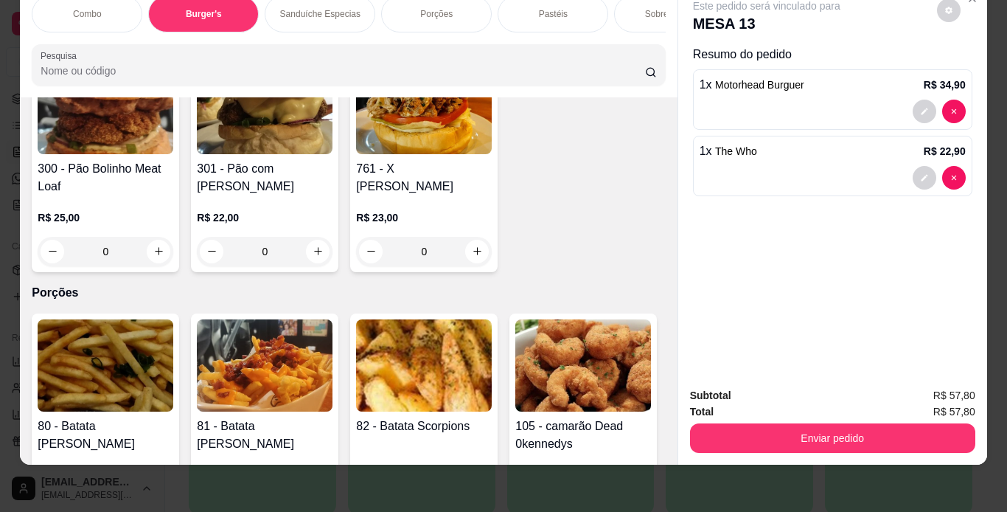
click at [447, 12] on div "Porções" at bounding box center [436, 14] width 111 height 37
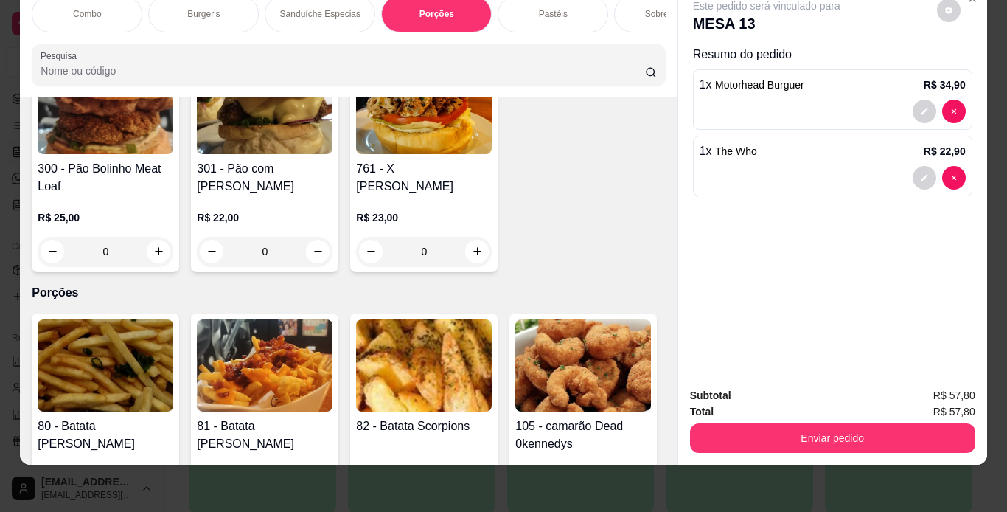
scroll to position [2749, 0]
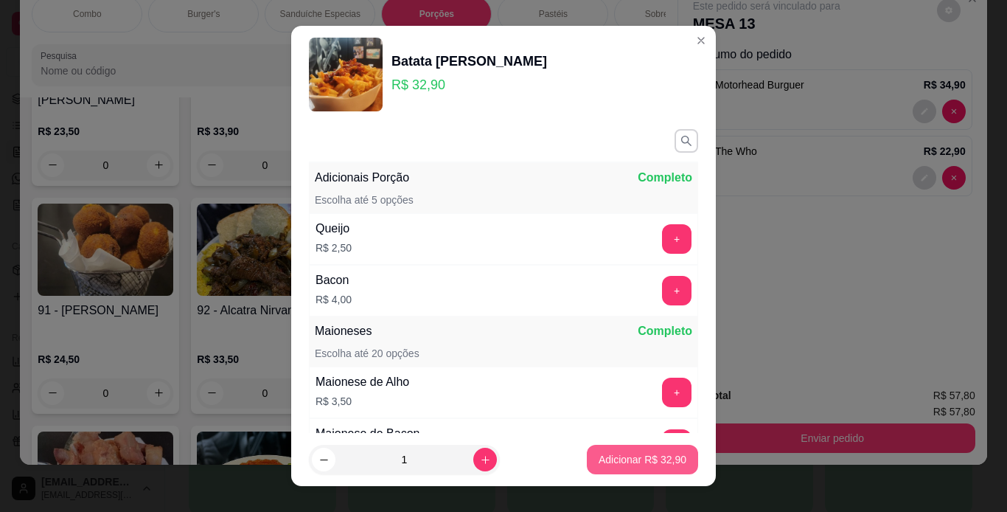
click at [622, 466] on p "Adicionar R$ 32,90" at bounding box center [643, 459] width 88 height 15
type input "1"
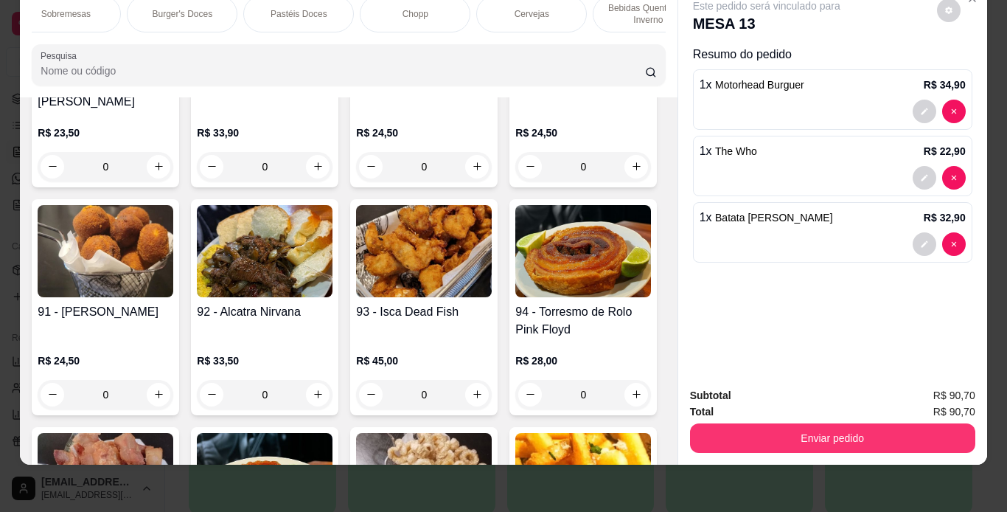
scroll to position [0, 678]
click at [644, 8] on div "Refrigerantes" at bounding box center [690, 14] width 111 height 37
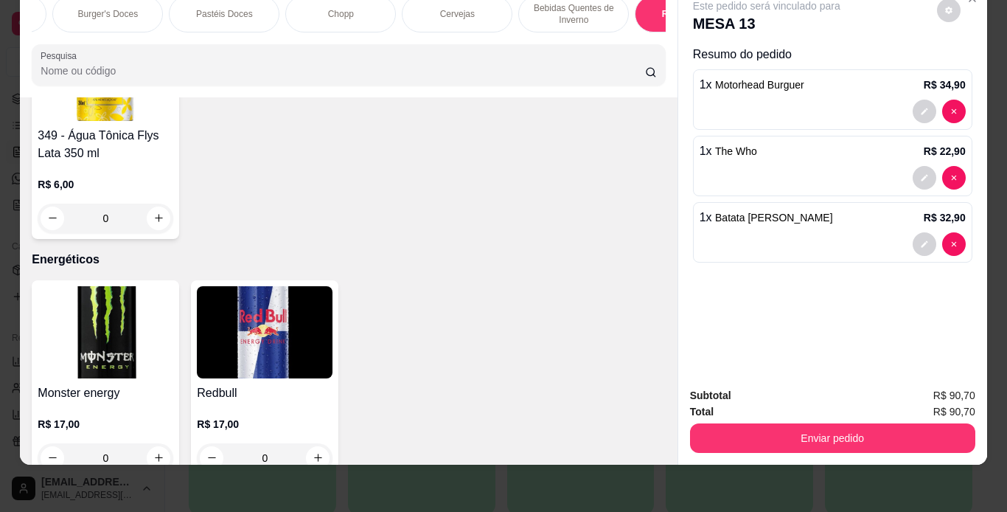
click at [660, 27] on div "Combo Burger's Sanduíche Especias Porções Pastéis Sobremesas Burger's Doces Pas…" at bounding box center [349, 14] width 634 height 37
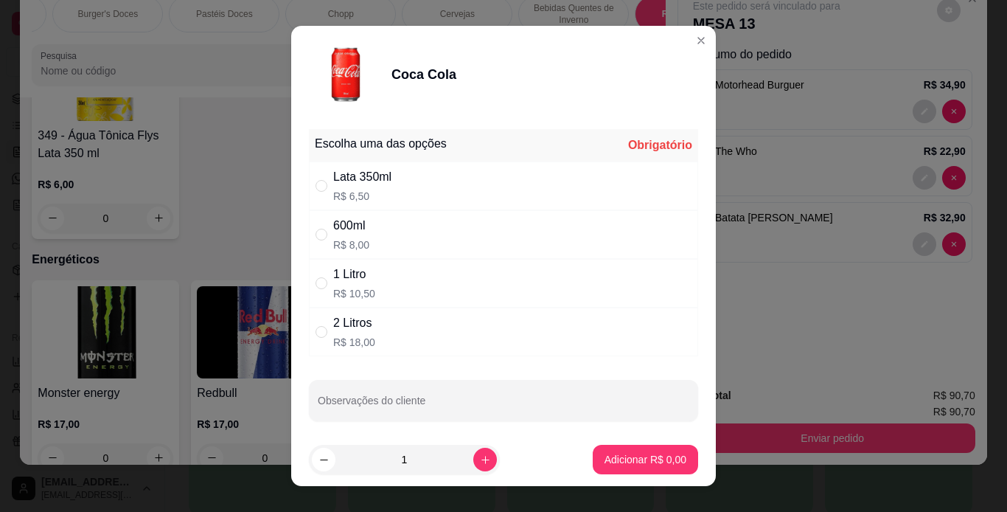
click at [386, 285] on div "1 Litro R$ 10,50" at bounding box center [503, 283] width 389 height 49
radio input "true"
click at [607, 446] on button "Adicionar R$ 10,50" at bounding box center [642, 459] width 111 height 29
type input "1"
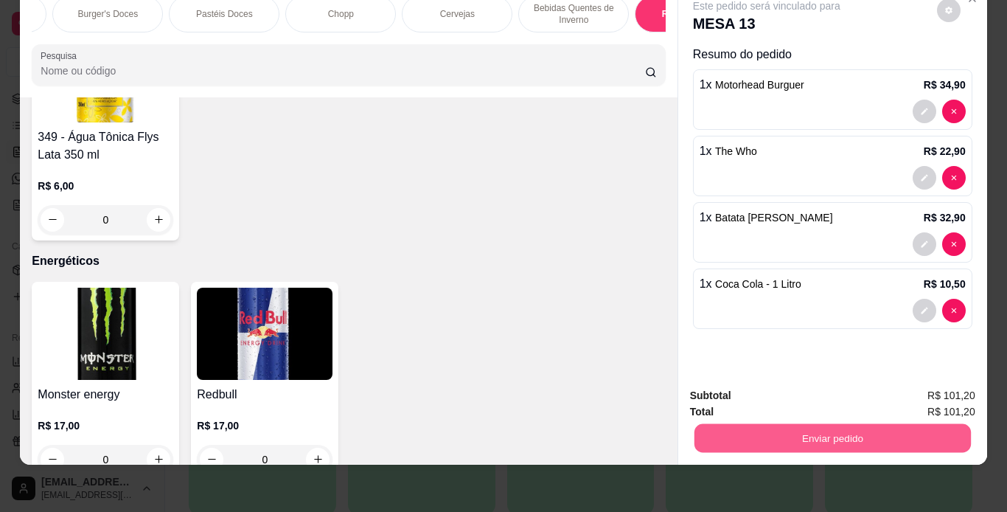
click at [760, 424] on button "Enviar pedido" at bounding box center [832, 438] width 277 height 29
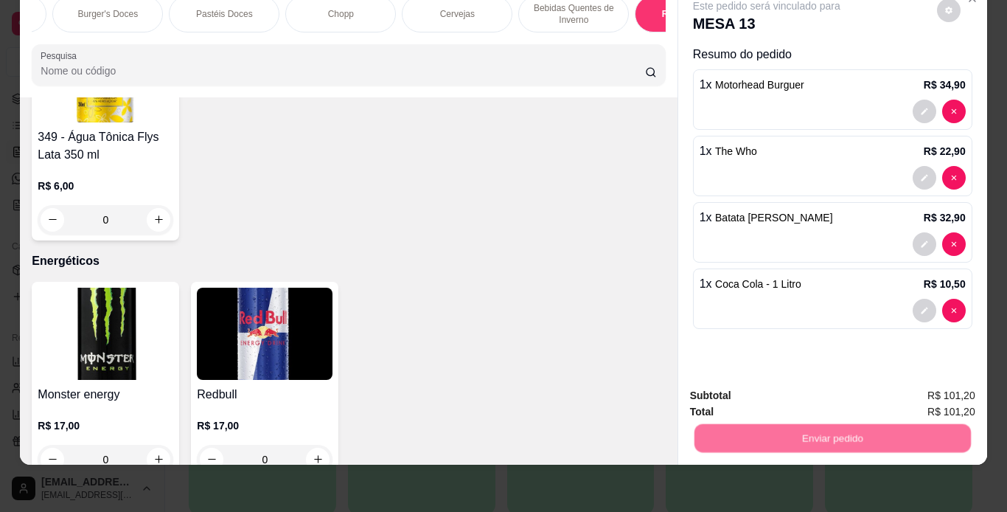
click at [951, 386] on button "Enviar pedido" at bounding box center [936, 391] width 83 height 28
